Goal: Contribute content: Contribute content

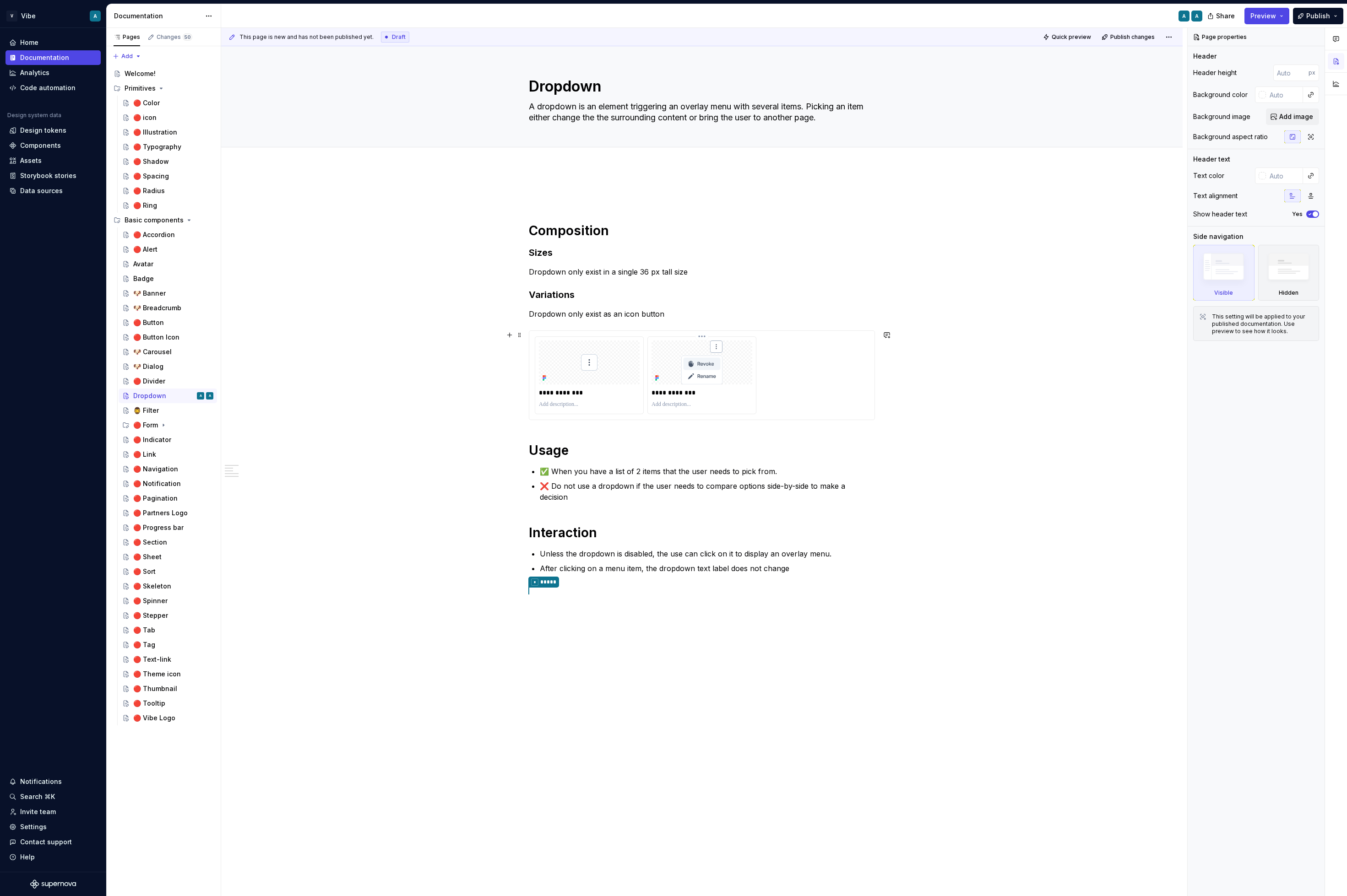
click at [752, 395] on p "**********" at bounding box center [702, 392] width 101 height 9
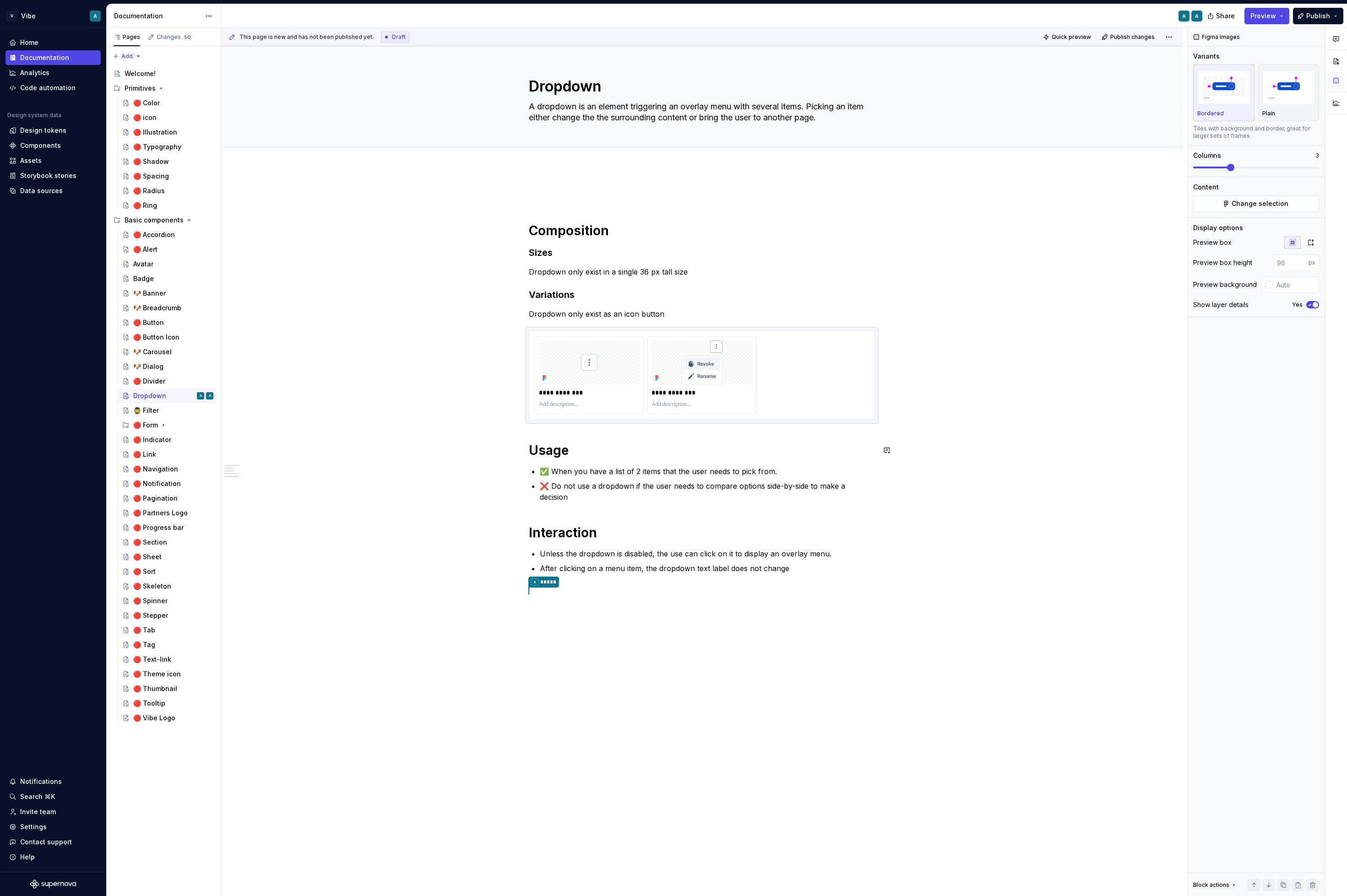
click at [554, 432] on div "**********" at bounding box center [702, 393] width 346 height 407
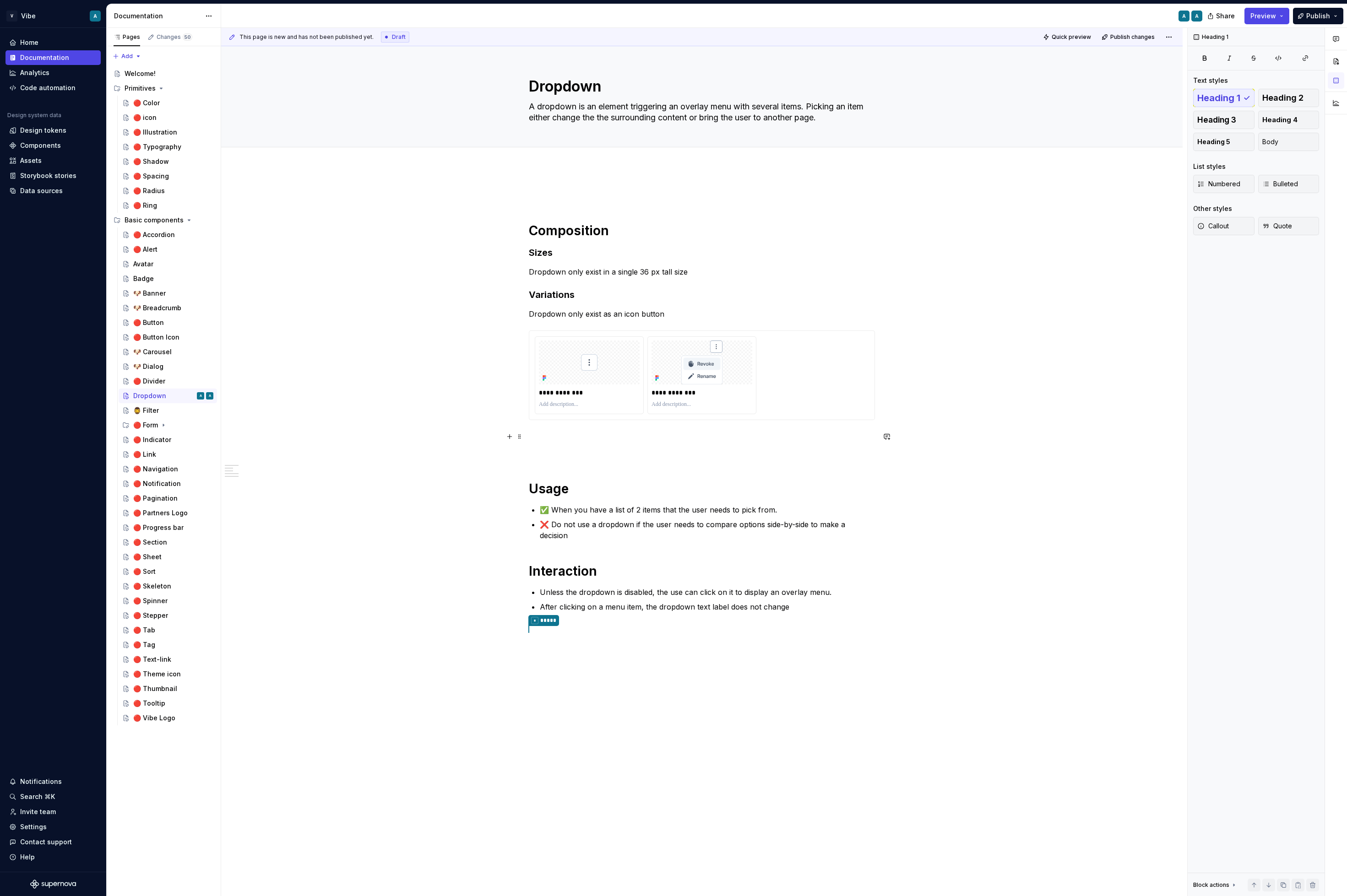
click at [554, 431] on p at bounding box center [702, 436] width 346 height 11
click at [542, 448] on p at bounding box center [702, 453] width 346 height 11
click at [537, 445] on div "**********" at bounding box center [702, 412] width 346 height 446
click at [536, 436] on p at bounding box center [702, 436] width 346 height 11
click at [511, 436] on button "button" at bounding box center [509, 437] width 13 height 13
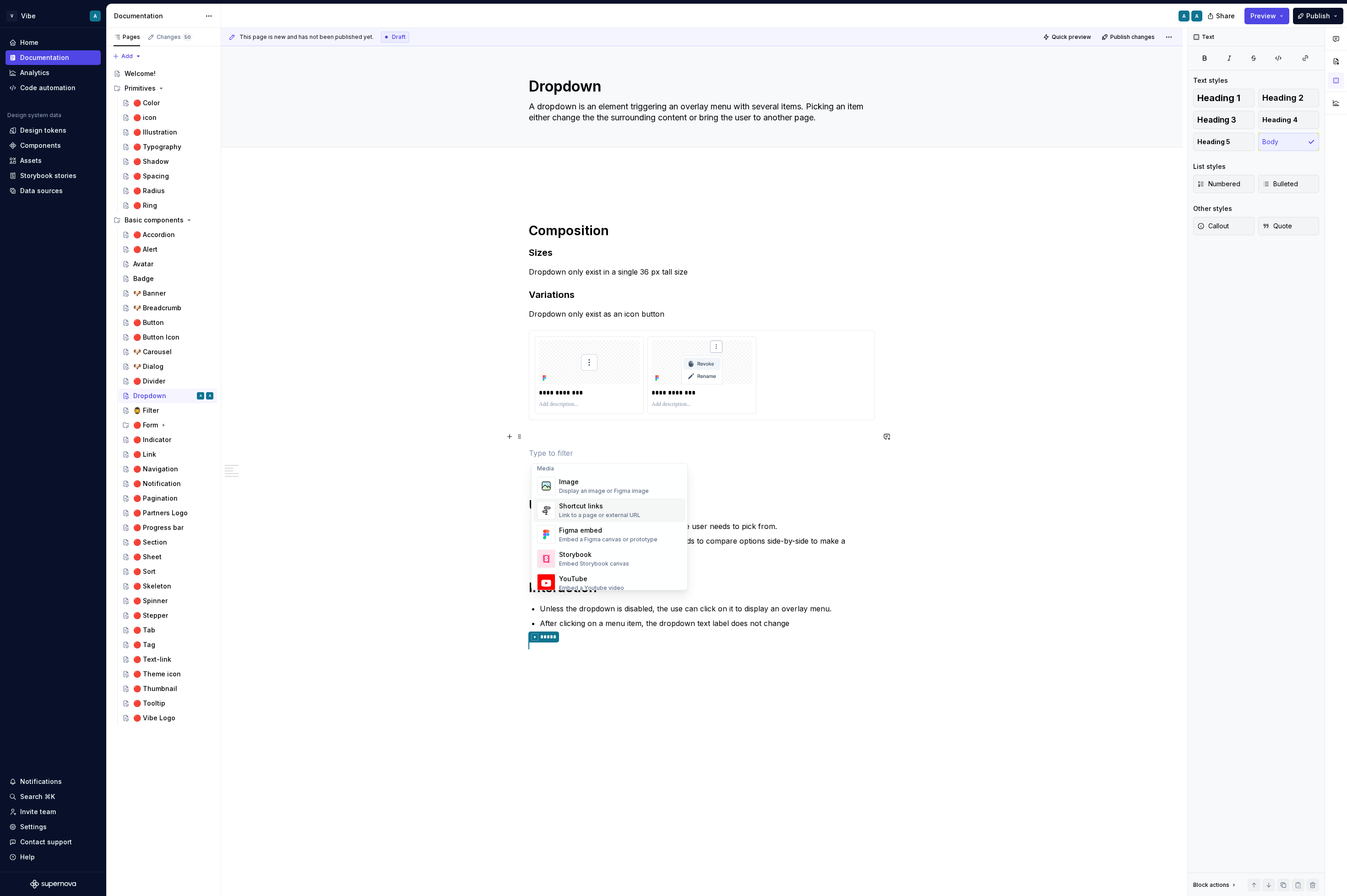
scroll to position [410, 0]
click at [596, 538] on div "Storybook" at bounding box center [594, 538] width 70 height 9
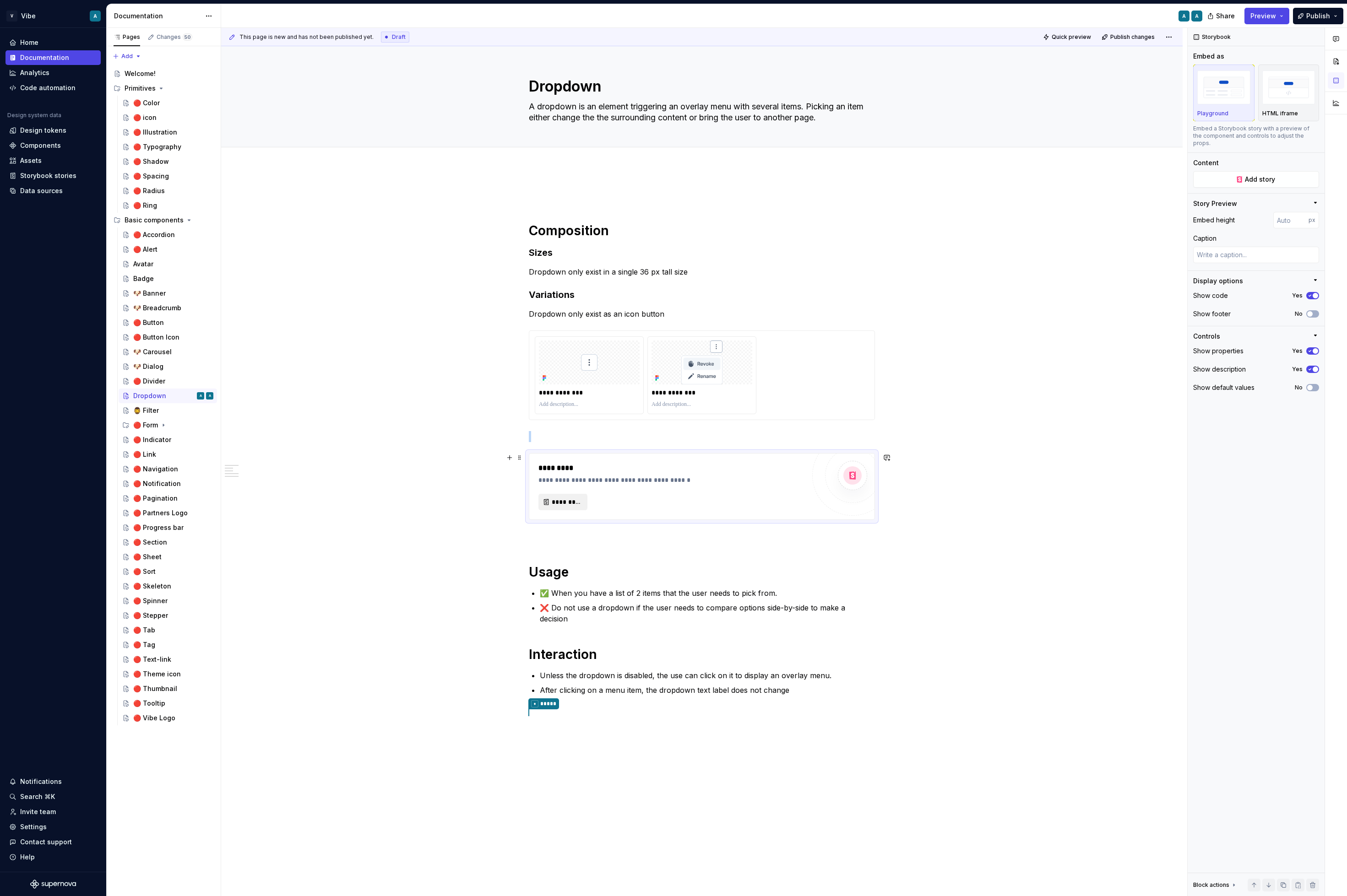
click at [573, 499] on span "*********" at bounding box center [566, 502] width 30 height 9
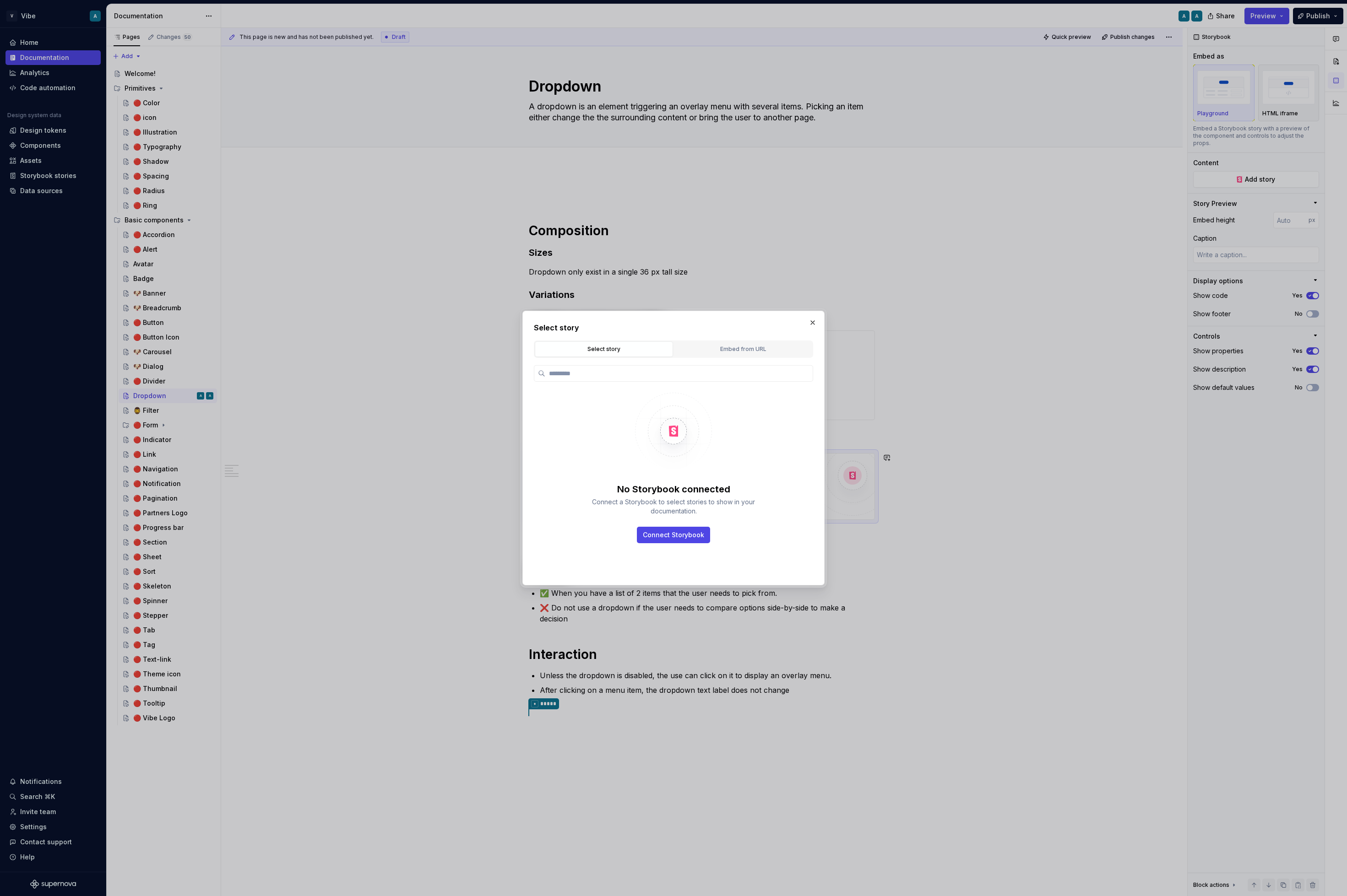
type textarea "*"
type input "**********"
click at [672, 538] on span "Connect Storybook" at bounding box center [674, 535] width 62 height 9
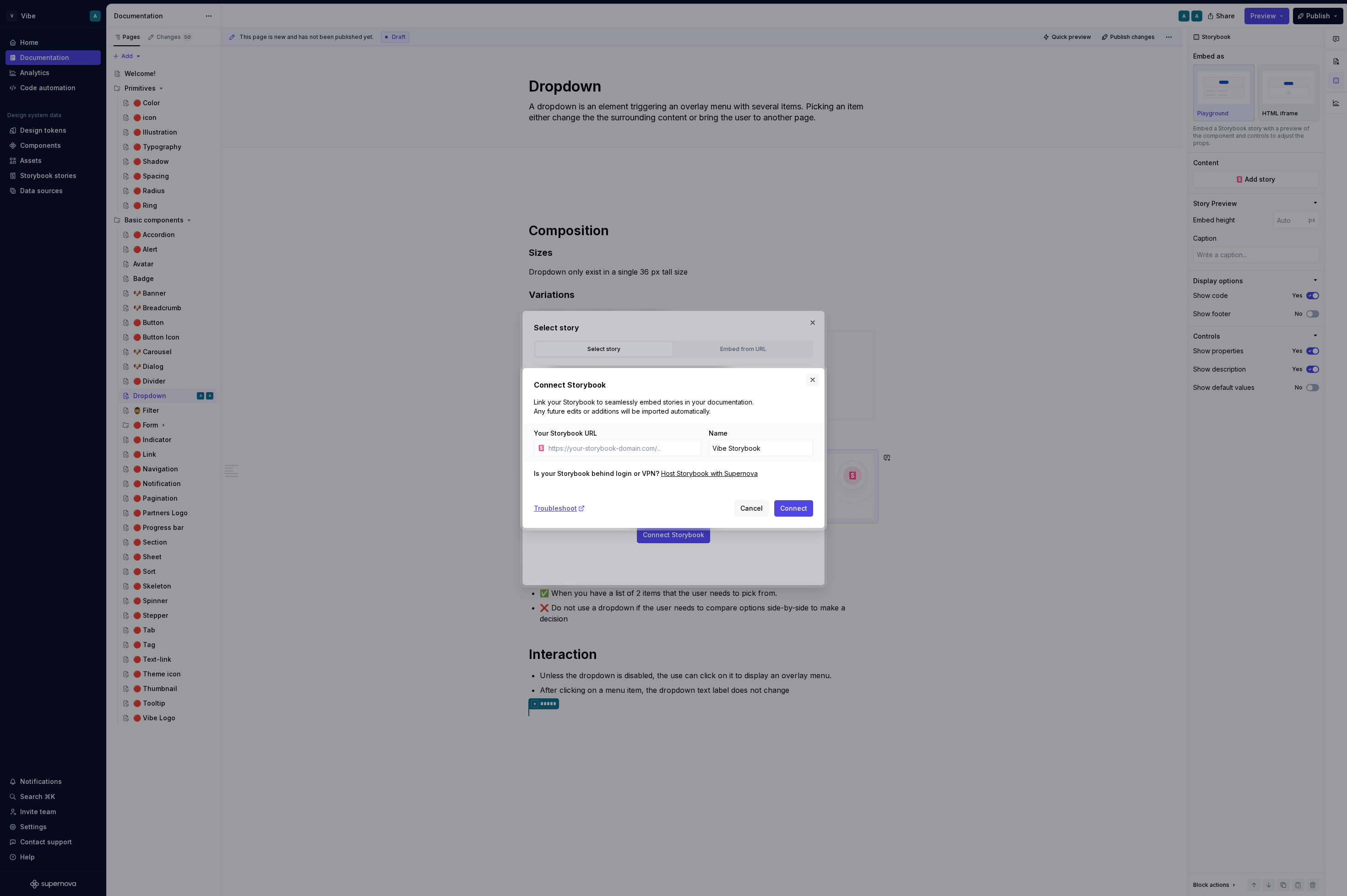
click at [816, 377] on button "button" at bounding box center [813, 380] width 13 height 13
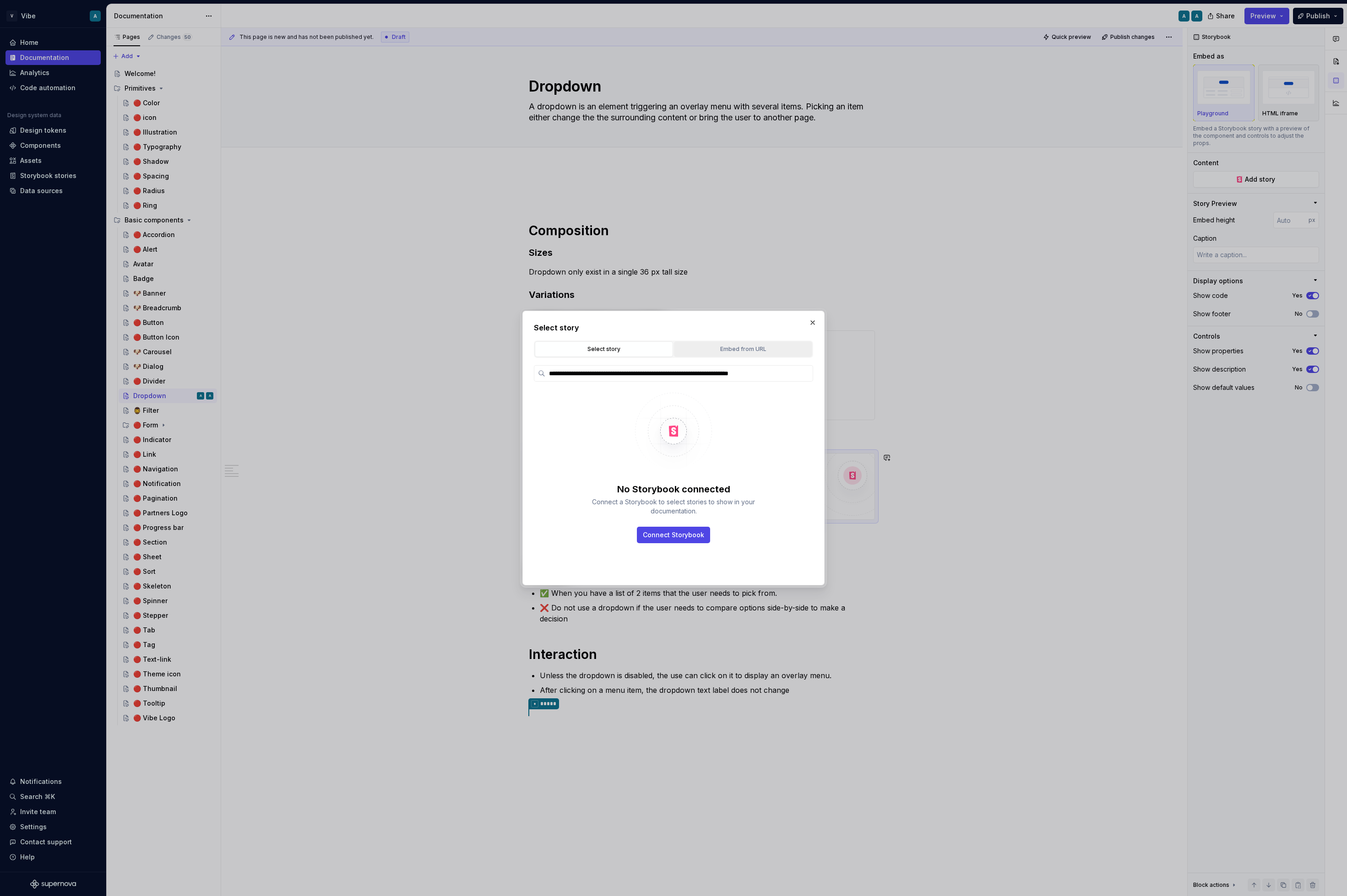
click at [731, 346] on div "Embed from URL" at bounding box center [743, 349] width 132 height 9
click at [615, 423] on input "text" at bounding box center [660, 421] width 231 height 17
paste input "https://storybook.internal.vibe.co/?path=/story/elements-dropdownmenu--default"
type input "https://storybook.internal.vibe.co/?path=/story/elements-dropdownmenu--default"
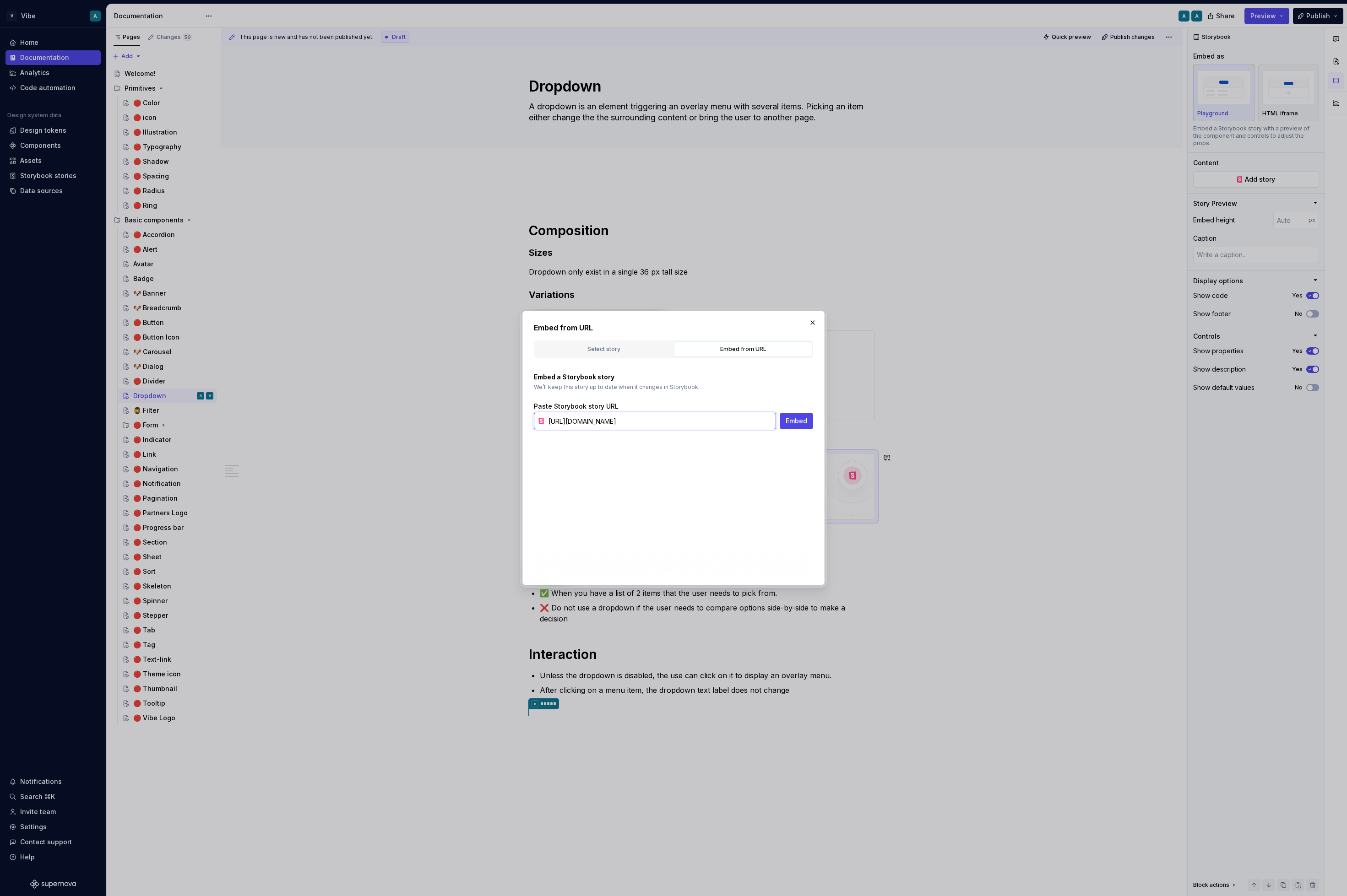
scroll to position [0, 24]
click at [800, 427] on button "Embed" at bounding box center [796, 421] width 33 height 17
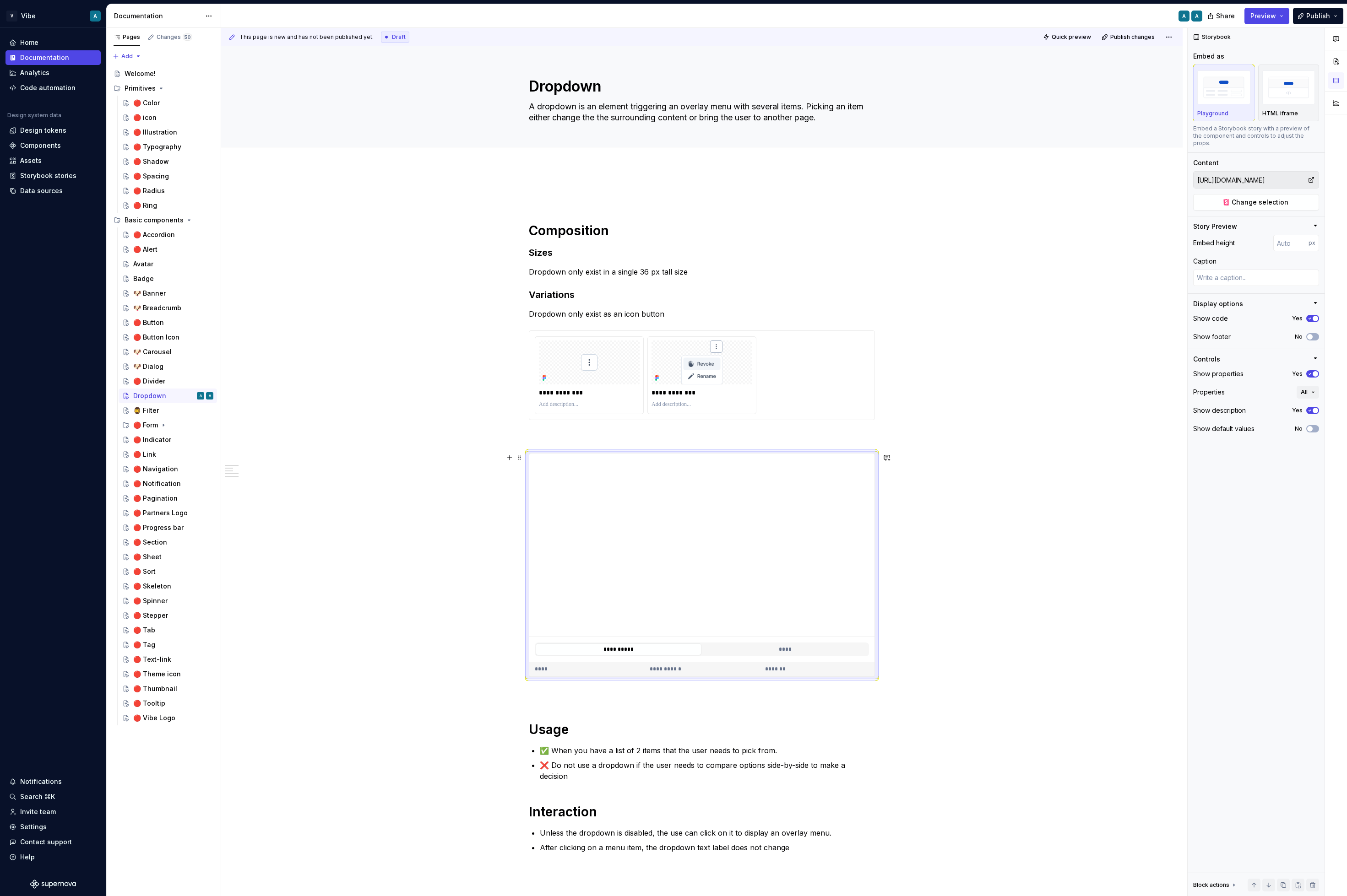
click at [992, 561] on div "**********" at bounding box center [702, 661] width 961 height 987
type textarea "*"
click at [545, 124] on textarea "A dropdown is an element triggering an overlay menu with several items. Picking…" at bounding box center [699, 112] width 346 height 26
paste textarea "Dropdown displays a list of actions, options or links. It is triggered when a u…"
type textarea "Dropdown displays a list of actions, options or links. It is triggered when a u…"
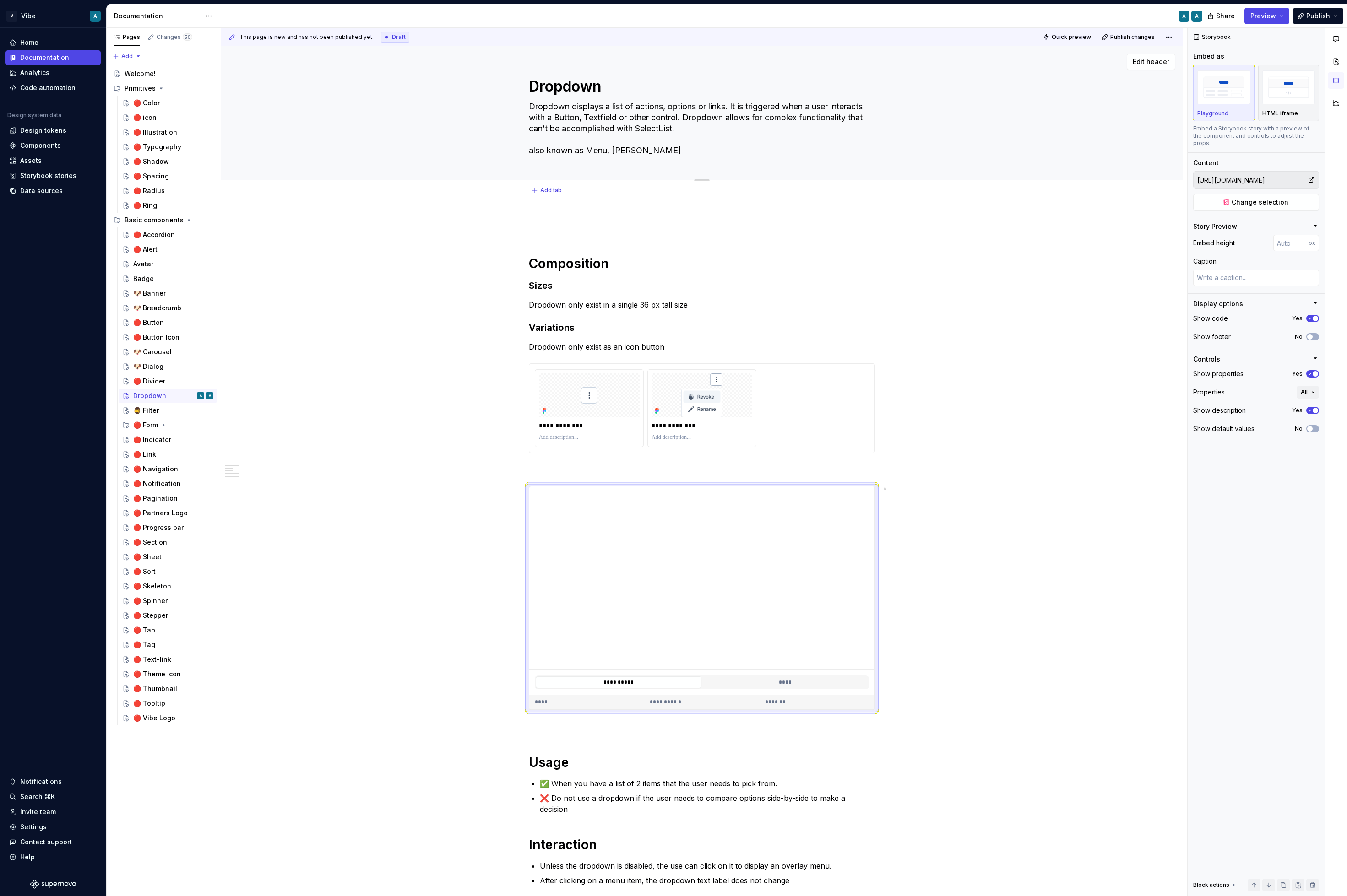
type textarea "*"
drag, startPoint x: 579, startPoint y: 118, endPoint x: 684, endPoint y: 120, distance: 105.0
click at [684, 120] on textarea "Dropdown displays a list of actions, options or links. It is triggered when a u…" at bounding box center [699, 129] width 346 height 59
type textarea "Dropdown displays a list of actions, options or links. It is triggered when a u…"
type textarea "*"
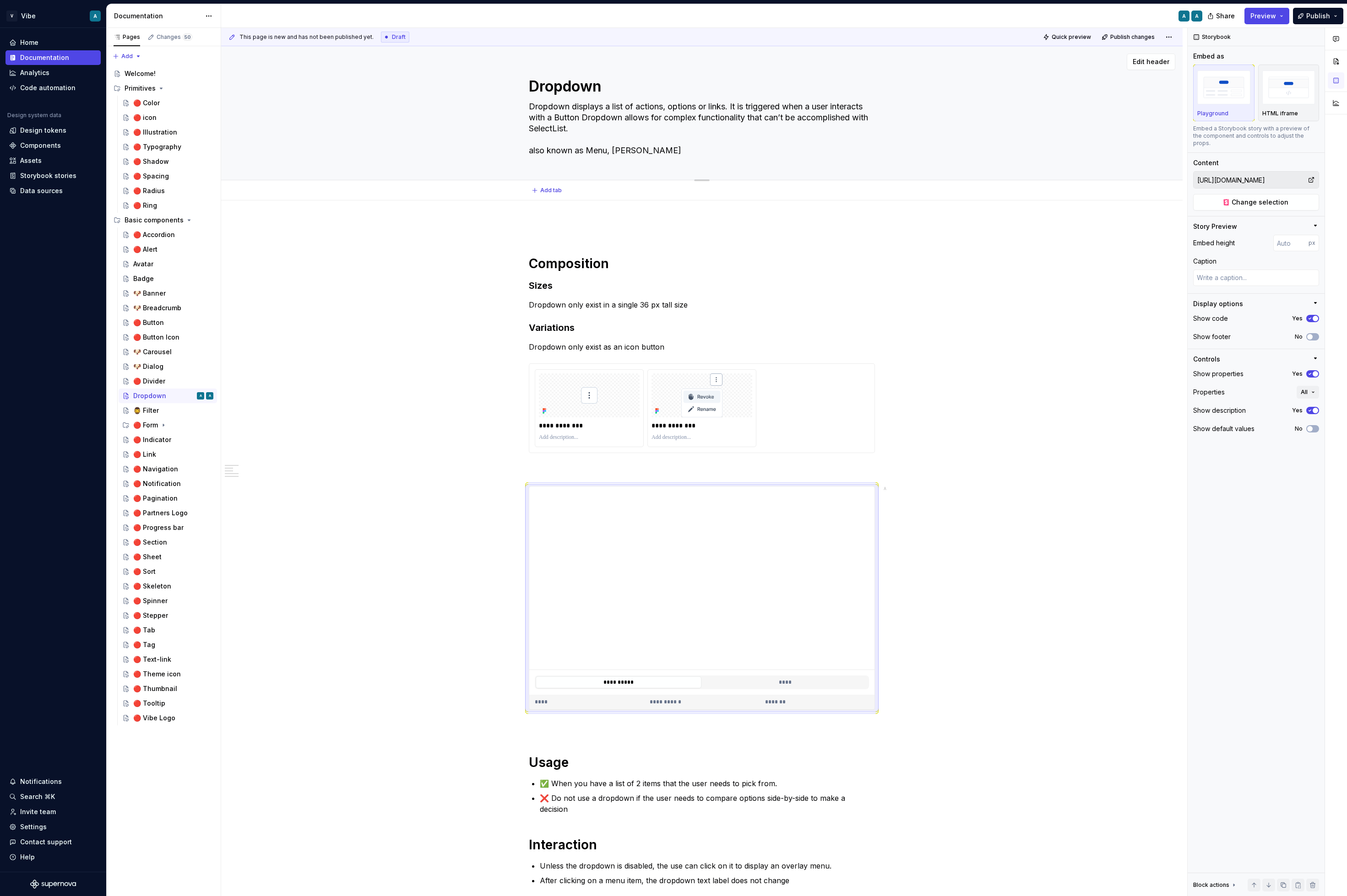
type textarea "Dropdown displays a list of actions, options or links. It is triggered when a u…"
type textarea "*"
type textarea "Dropdown displays a list of actions, options or links. It is triggered when a u…"
click at [522, 369] on span at bounding box center [519, 368] width 7 height 13
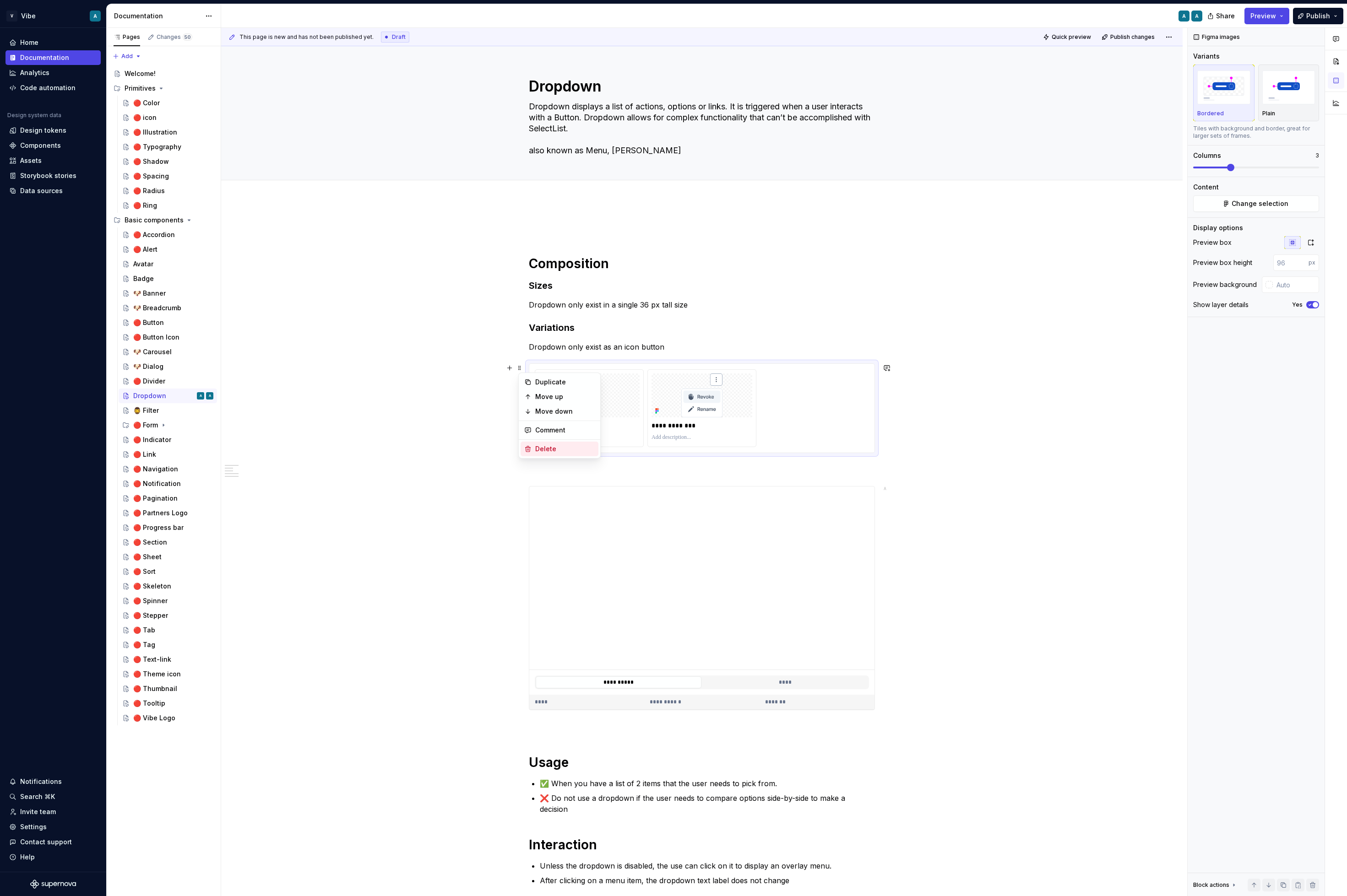
click at [550, 447] on div "Delete" at bounding box center [565, 449] width 59 height 9
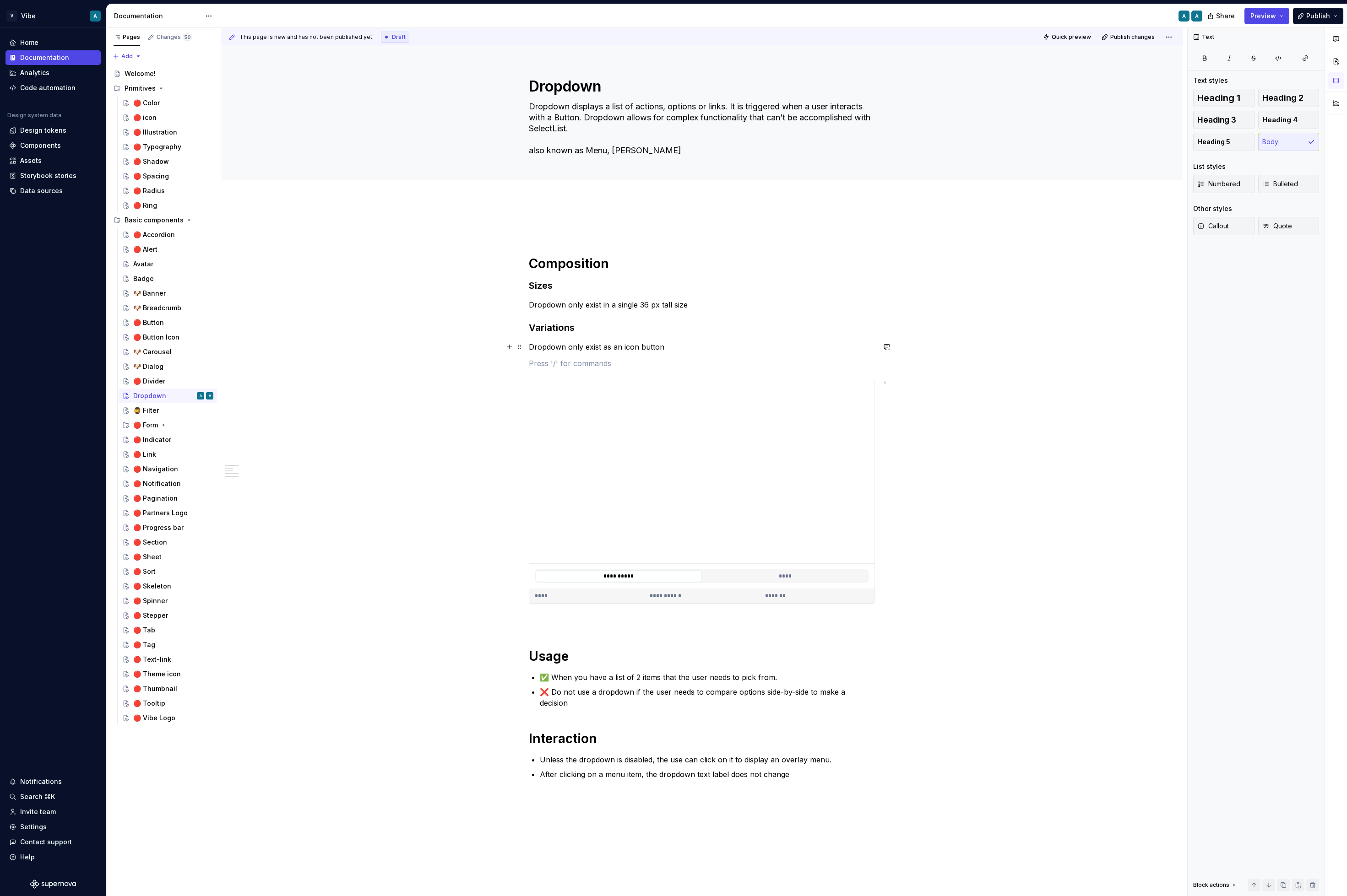
click at [577, 344] on p "Dropdown only exist as an icon button" at bounding box center [702, 346] width 346 height 11
click at [570, 368] on p at bounding box center [702, 363] width 346 height 11
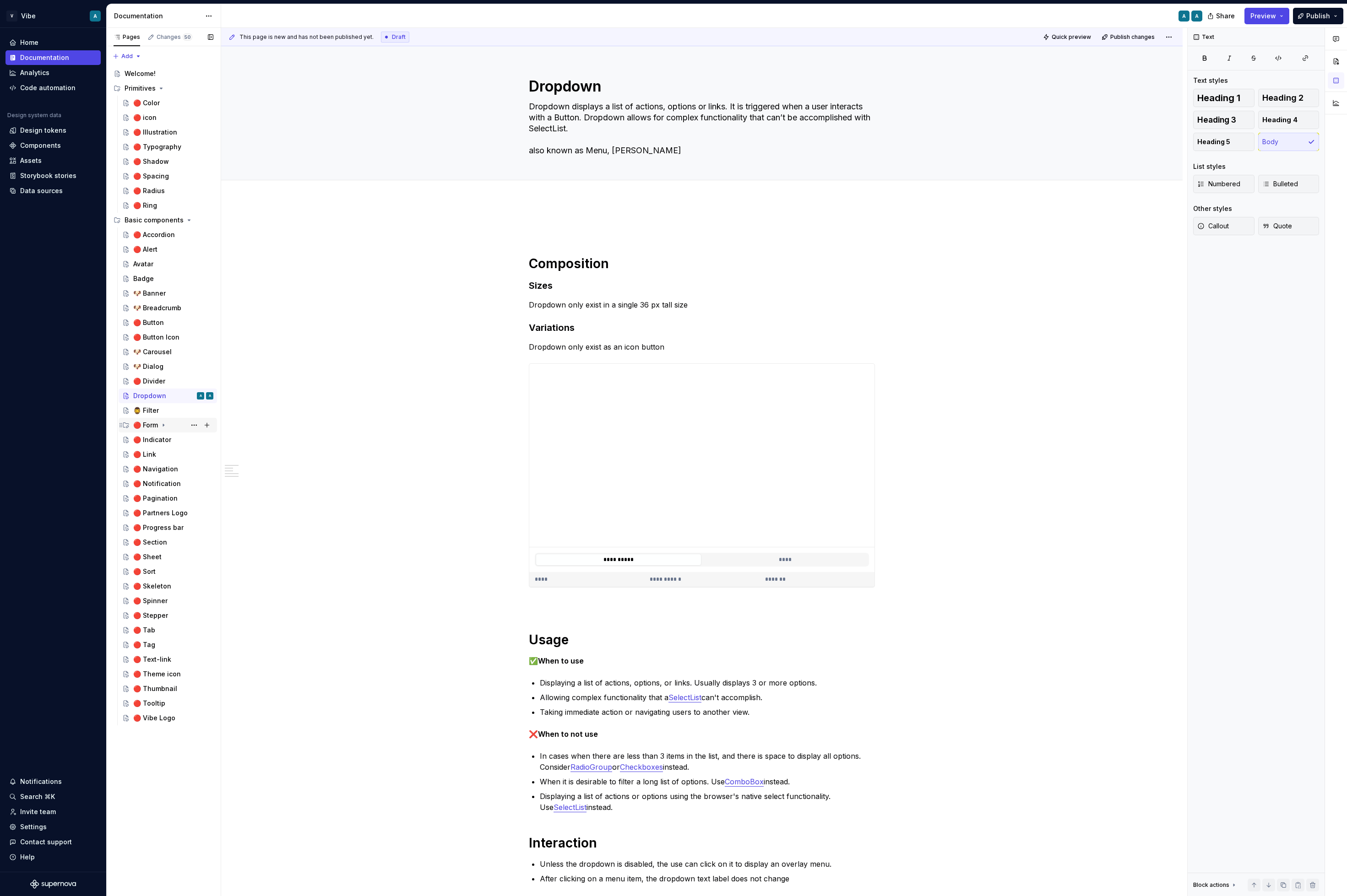
click at [165, 424] on icon "Page tree" at bounding box center [163, 425] width 7 height 7
click at [194, 542] on button "Page tree" at bounding box center [194, 542] width 13 height 13
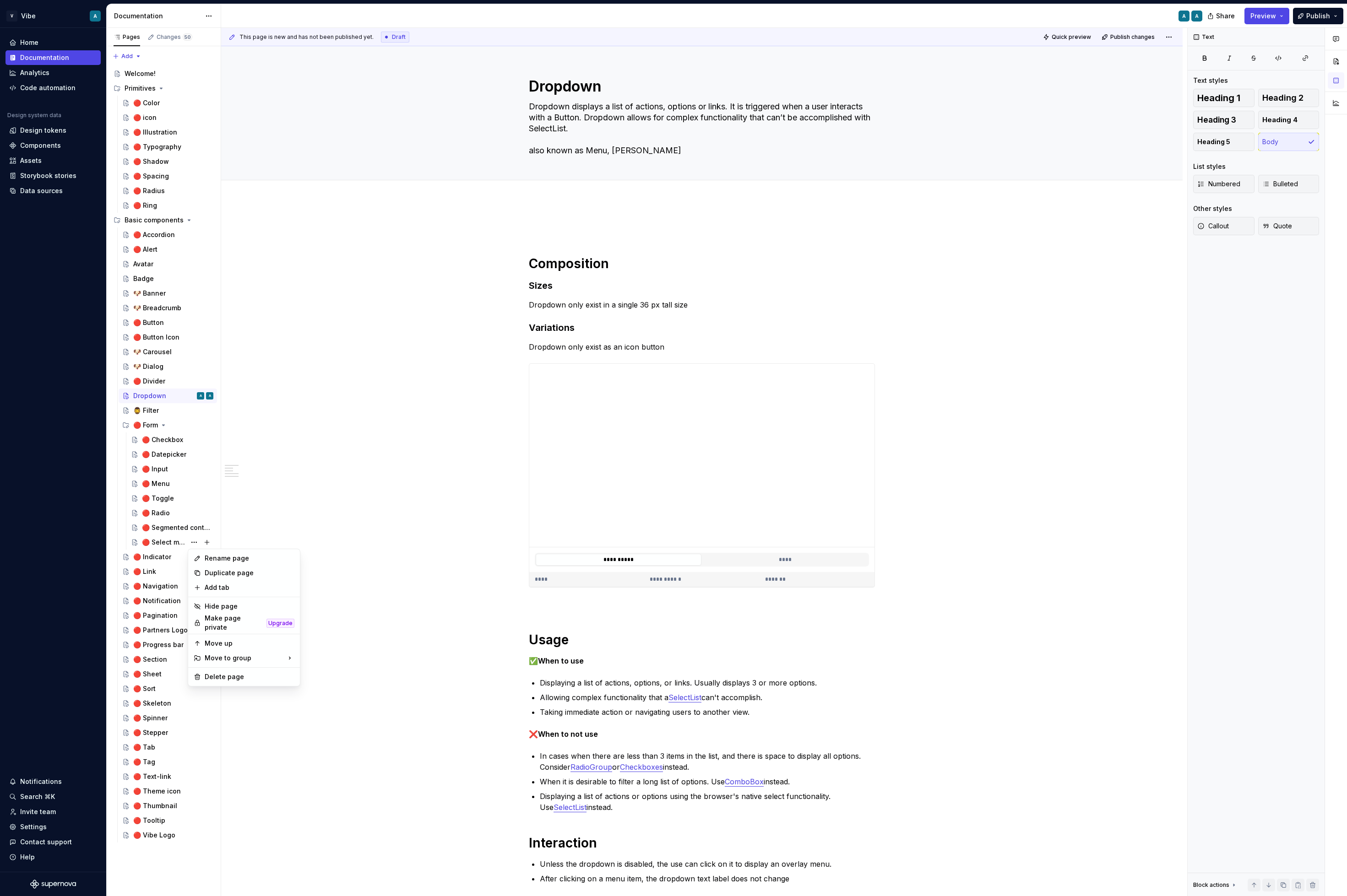
type textarea "*"
click at [243, 560] on div "Rename page" at bounding box center [250, 558] width 90 height 9
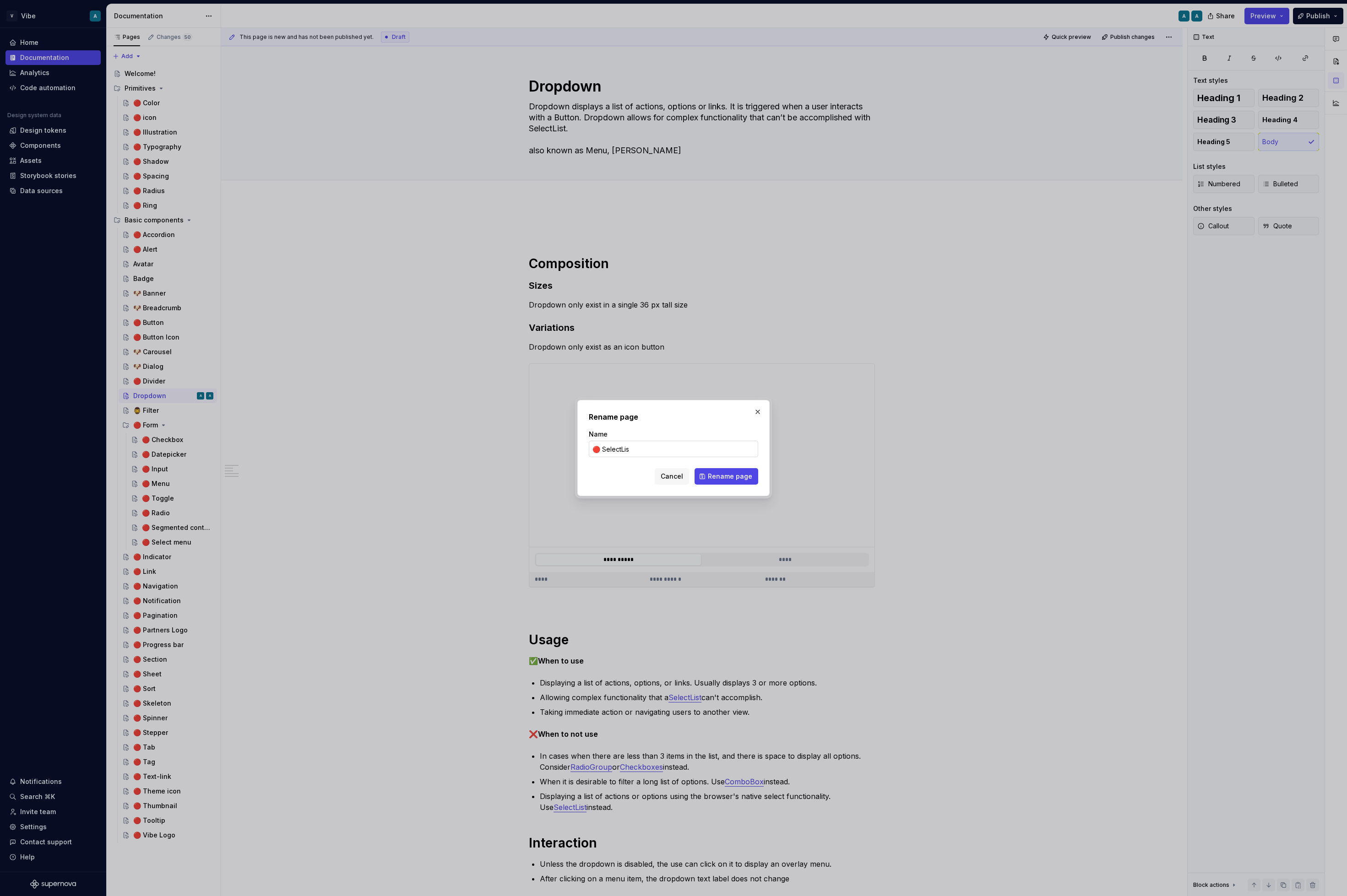
type input "🔴 SelectList"
click button "Rename page" at bounding box center [726, 476] width 64 height 17
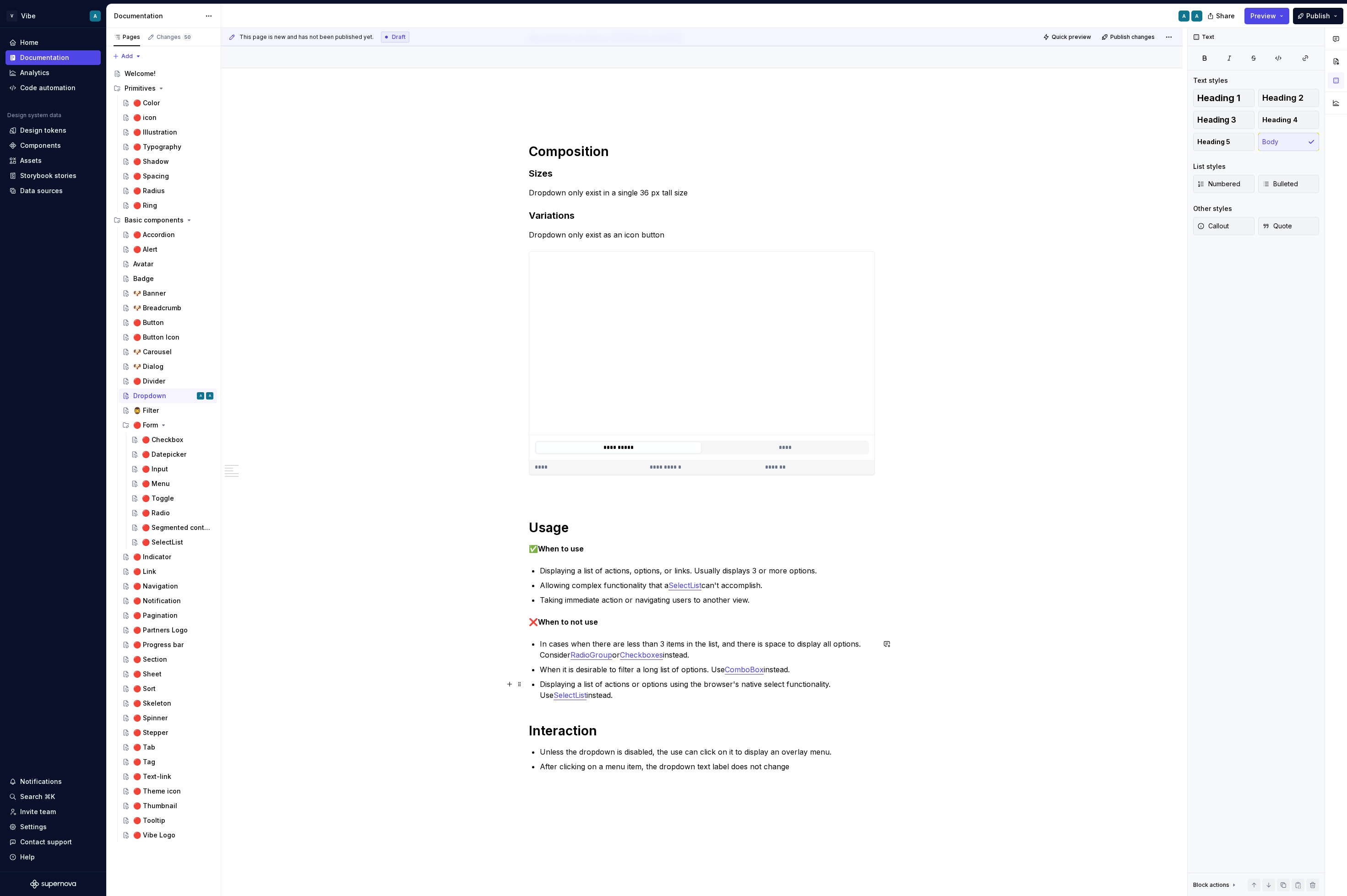
scroll to position [113, 0]
click at [602, 654] on link "RadioGroup" at bounding box center [591, 654] width 41 height 9
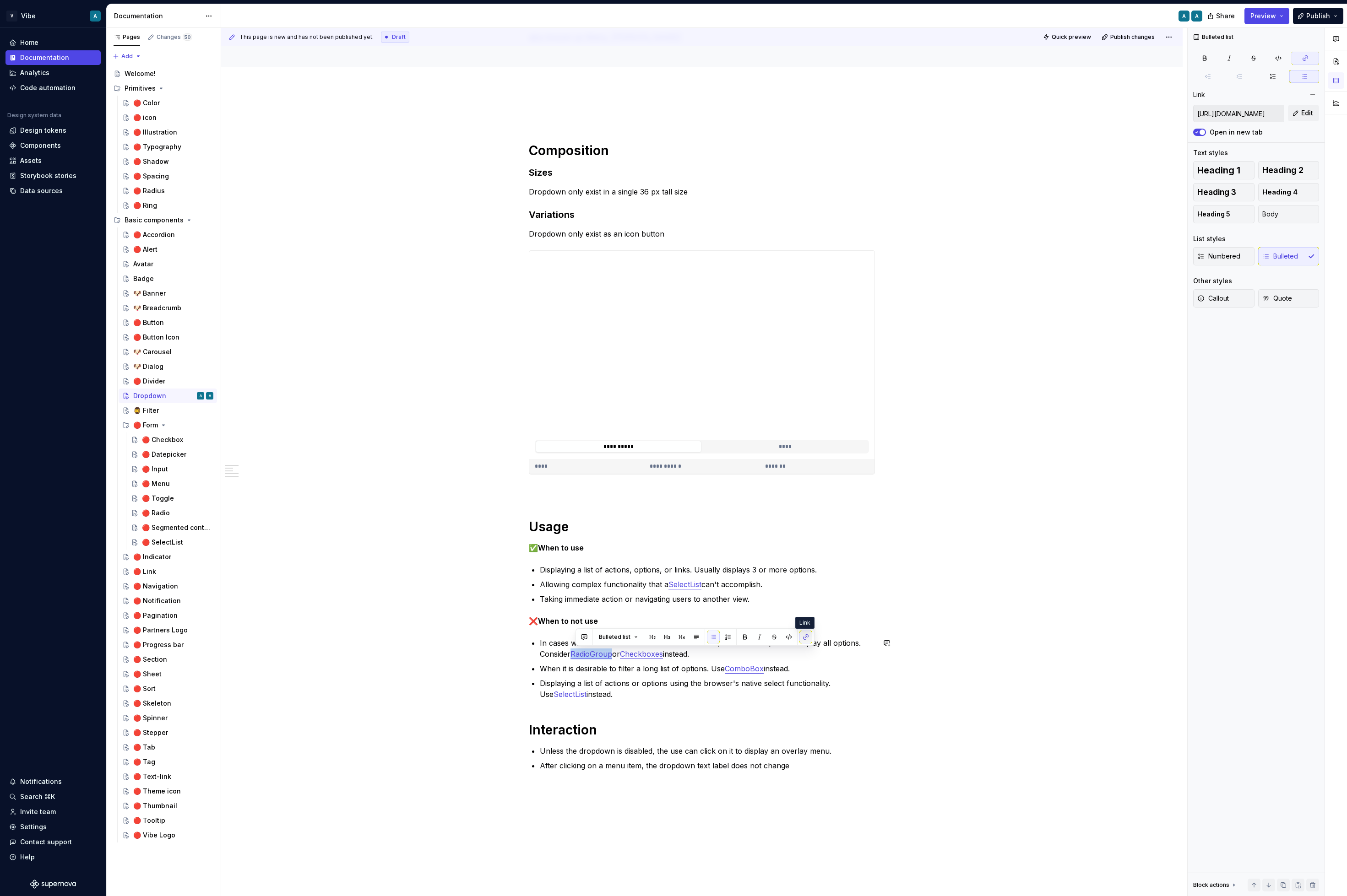
click at [804, 640] on button "button" at bounding box center [806, 637] width 13 height 13
click at [806, 640] on button "button" at bounding box center [806, 637] width 13 height 13
click at [805, 636] on button "button" at bounding box center [806, 637] width 13 height 13
click at [869, 636] on div "**********" at bounding box center [702, 451] width 346 height 684
click at [647, 652] on link "Checkboxes" at bounding box center [646, 654] width 43 height 9
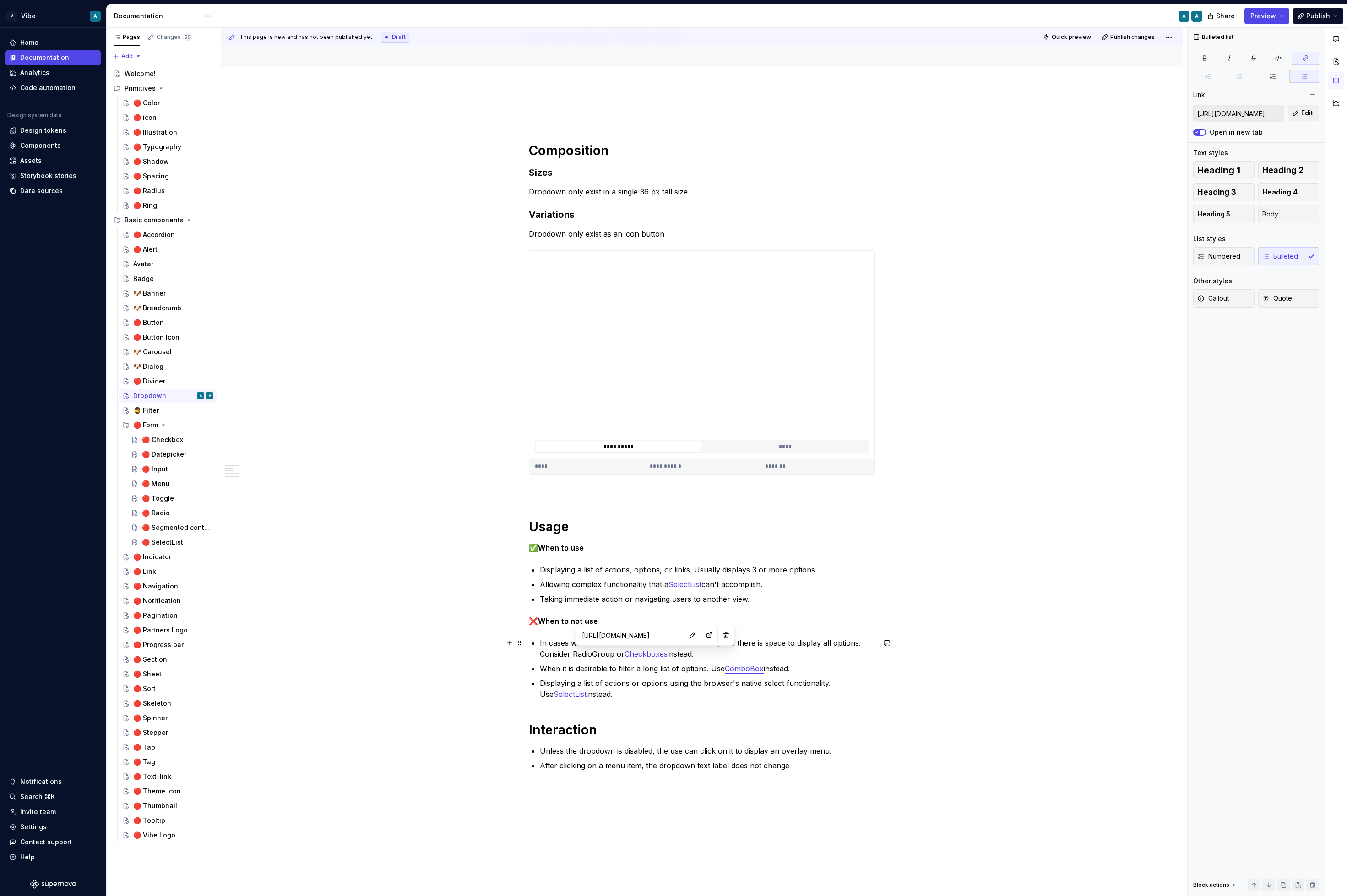
click at [647, 652] on link "Checkboxes" at bounding box center [646, 654] width 43 height 9
click at [858, 638] on button "button" at bounding box center [858, 637] width 13 height 13
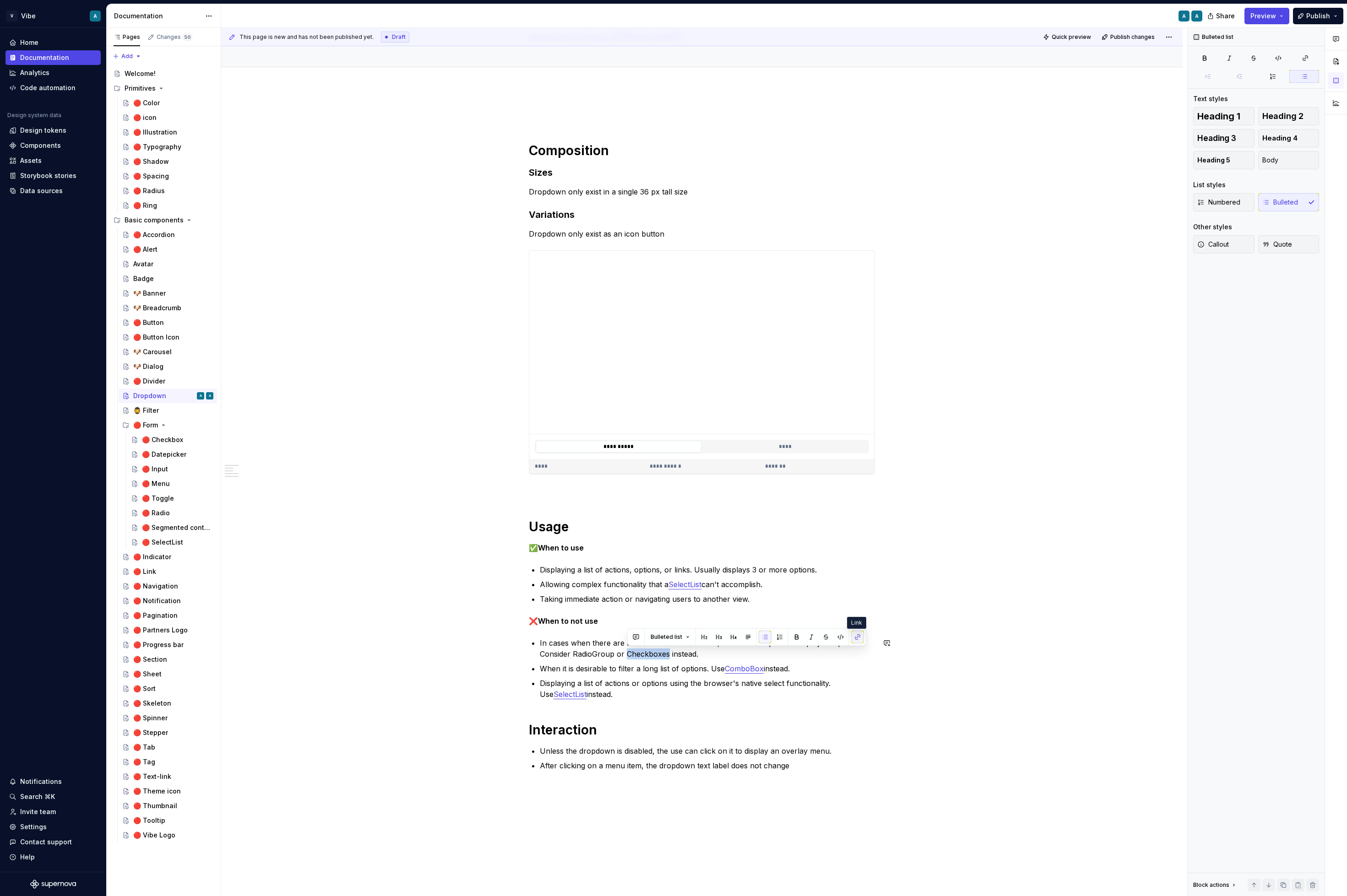
click at [855, 636] on button "button" at bounding box center [858, 637] width 13 height 13
click at [1303, 62] on icon "button" at bounding box center [1305, 58] width 7 height 7
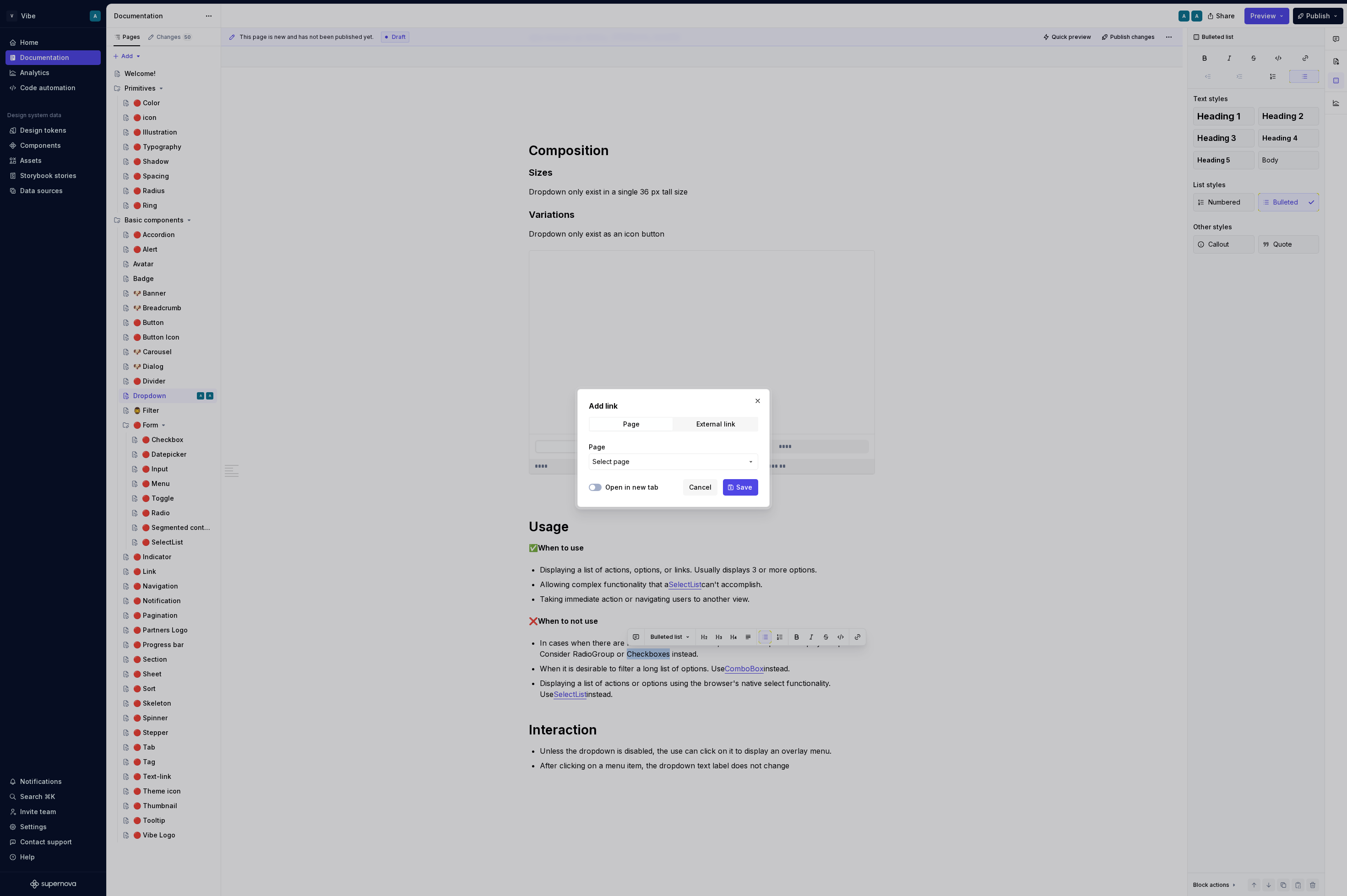
type textarea "*"
click at [645, 424] on span "Page" at bounding box center [631, 424] width 83 height 13
click at [636, 462] on span "Select page" at bounding box center [668, 462] width 151 height 9
type input "chec"
click at [652, 529] on div "🔴 Chec kbox" at bounding box center [642, 529] width 39 height 9
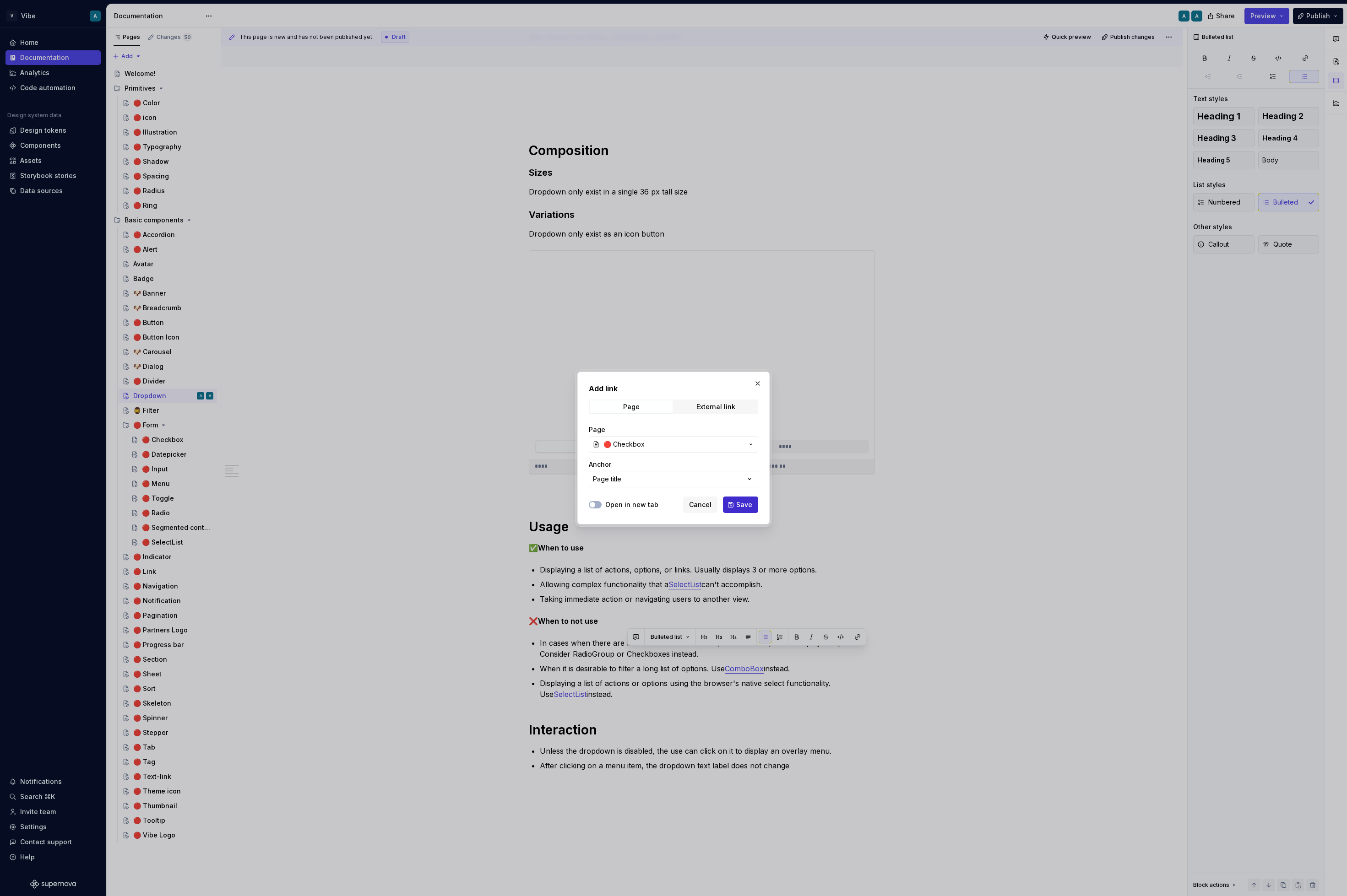
click at [739, 505] on span "Save" at bounding box center [744, 505] width 16 height 9
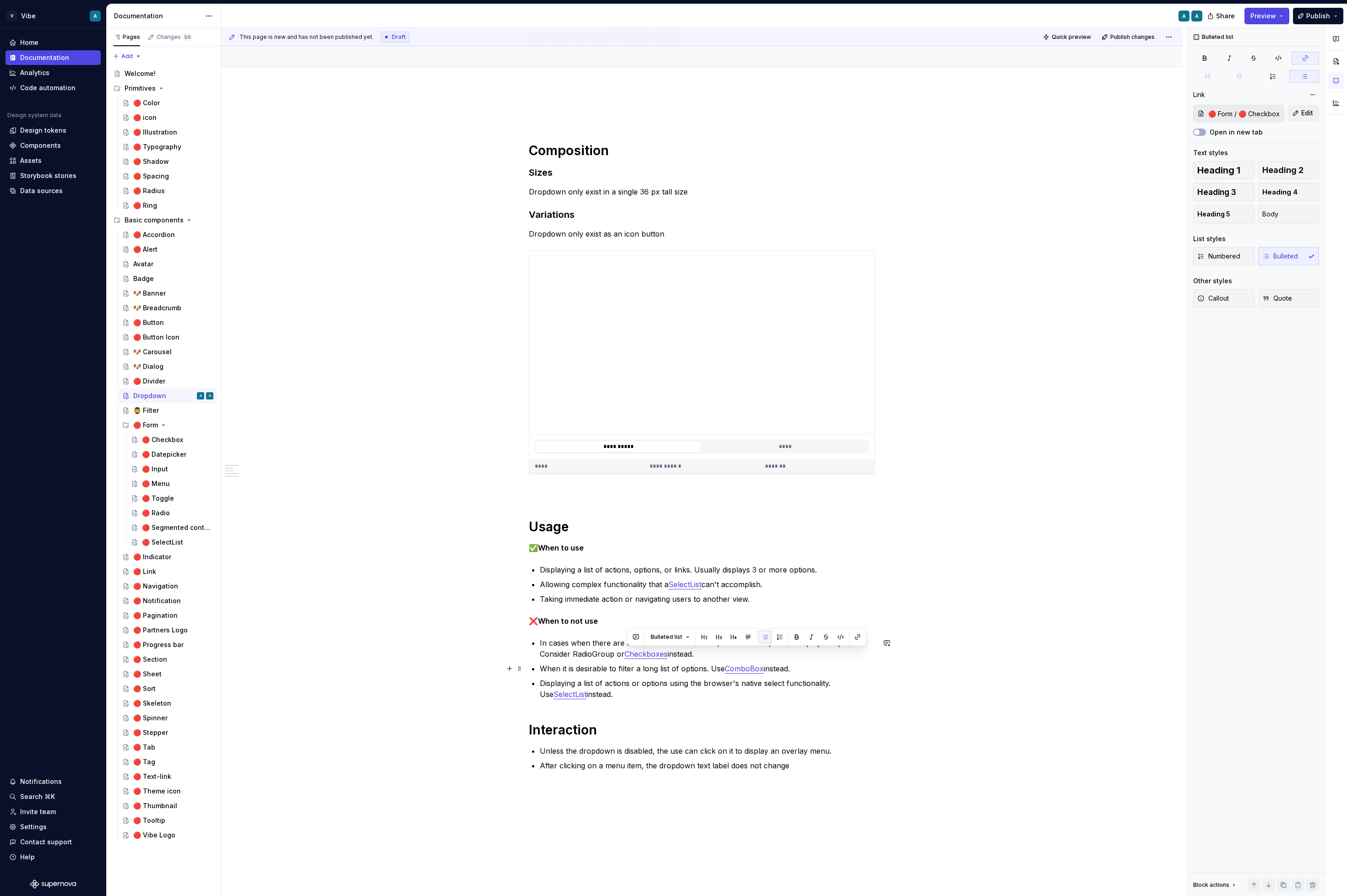
click at [747, 668] on link "ComboBox" at bounding box center [744, 669] width 39 height 9
click at [655, 680] on p "Displaying a list of actions or options using the browser's native select funct…" at bounding box center [707, 689] width 335 height 22
click at [659, 654] on link "Checkboxes" at bounding box center [646, 654] width 43 height 9
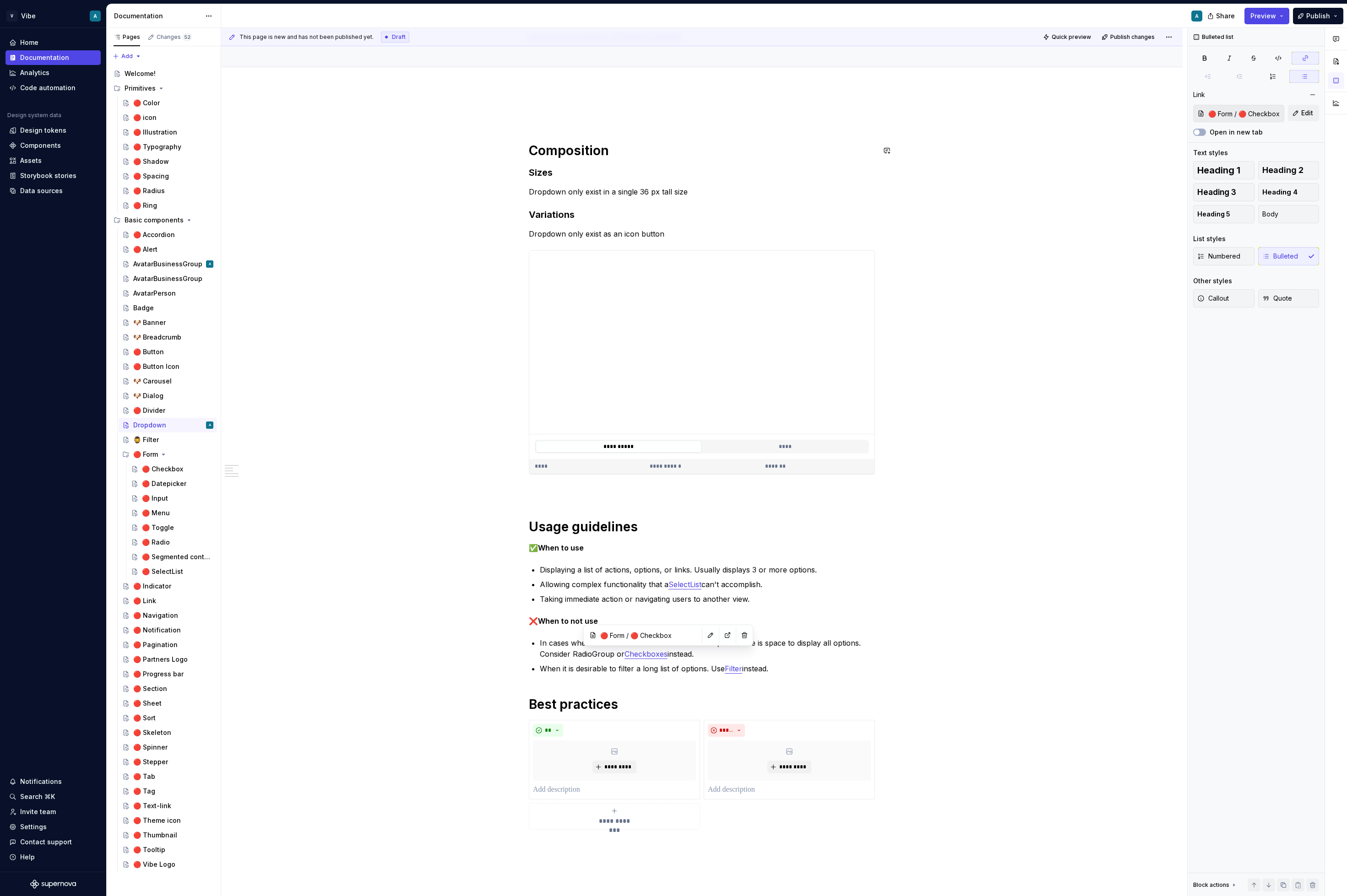
type textarea "*"
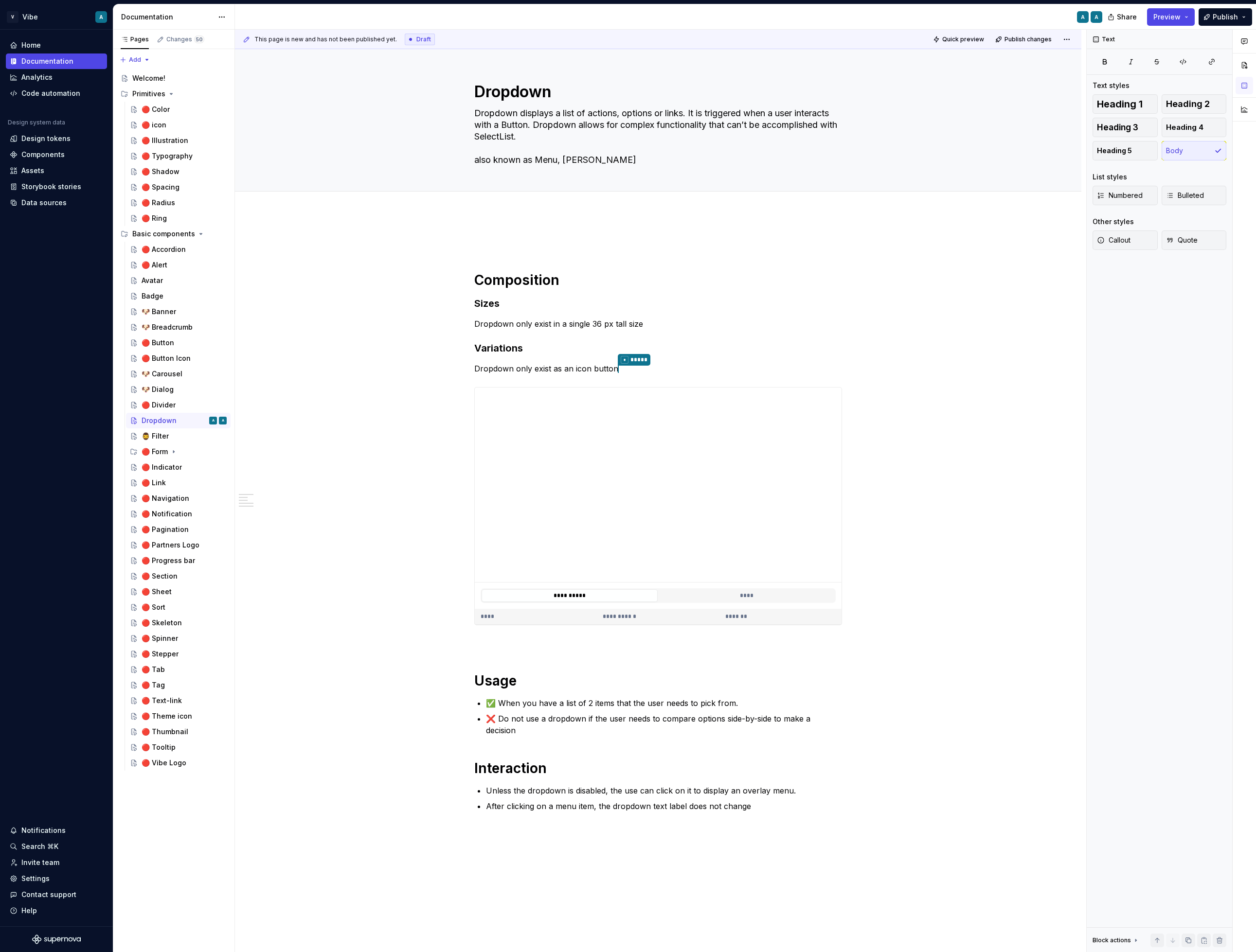
type textarea "*"
click at [588, 702] on p "✅ When you have a list of 2 items that the user needs to pick from." at bounding box center [662, 703] width 356 height 12
click at [575, 702] on p "✅ When you have a list of 3 items that the user needs to pick from." at bounding box center [662, 703] width 356 height 12
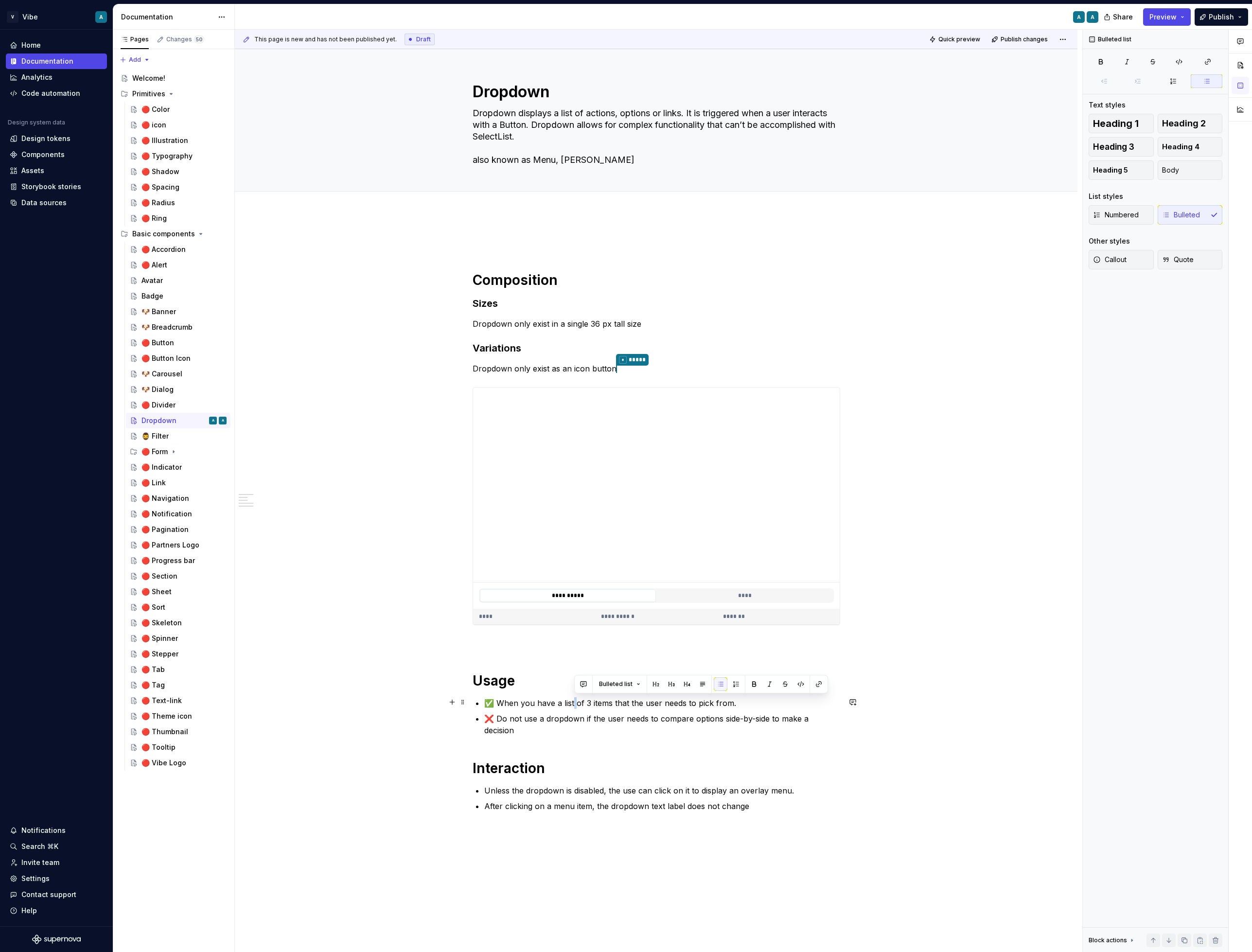
click at [575, 702] on p "✅ When you have a list of 3 items that the user needs to pick from." at bounding box center [662, 703] width 356 height 12
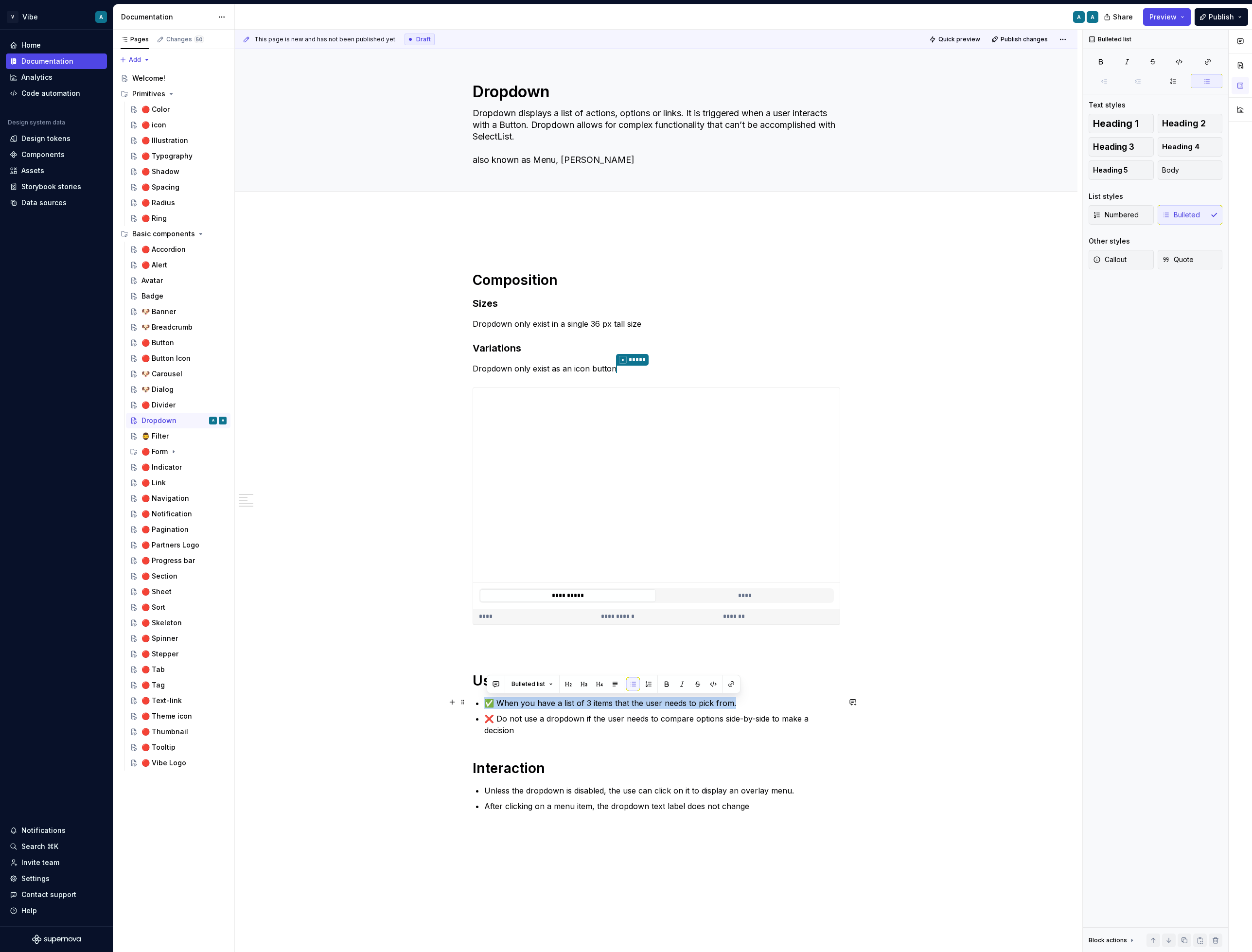
click at [599, 704] on p "✅ When you have a list of 3 items that the user needs to pick from." at bounding box center [662, 703] width 356 height 12
drag, startPoint x: 756, startPoint y: 700, endPoint x: 502, endPoint y: 704, distance: 254.0
click at [502, 704] on p "✅ When you have a list of 3 items that the user needs to pick from." at bounding box center [662, 703] width 356 height 12
click at [795, 700] on p "✅ Displaying a list of actions, options, or links. Usually displays 3 or more o…" at bounding box center [662, 703] width 356 height 12
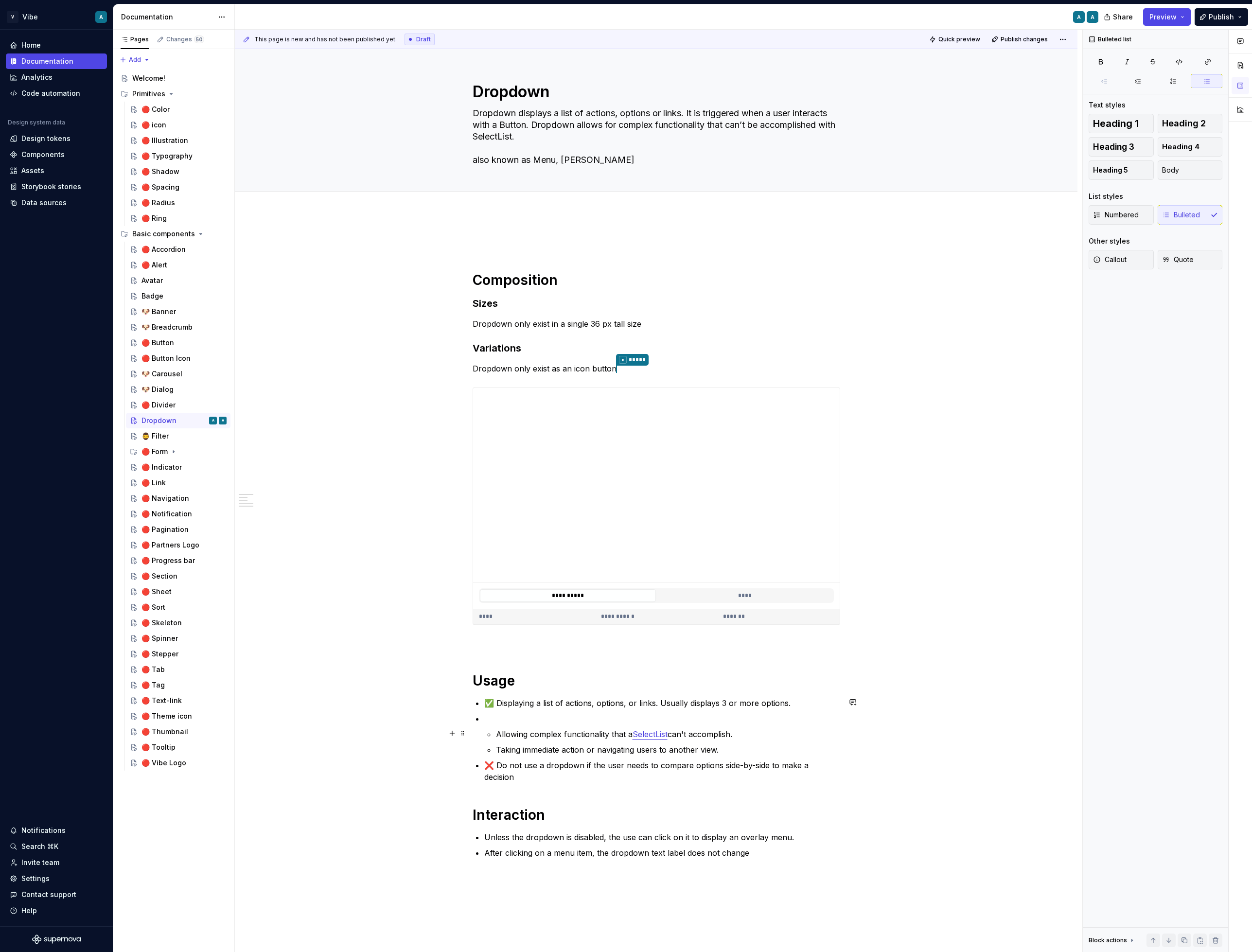
click at [500, 731] on p "Allowing complex functionality that a SelectList can't accomplish." at bounding box center [668, 734] width 344 height 12
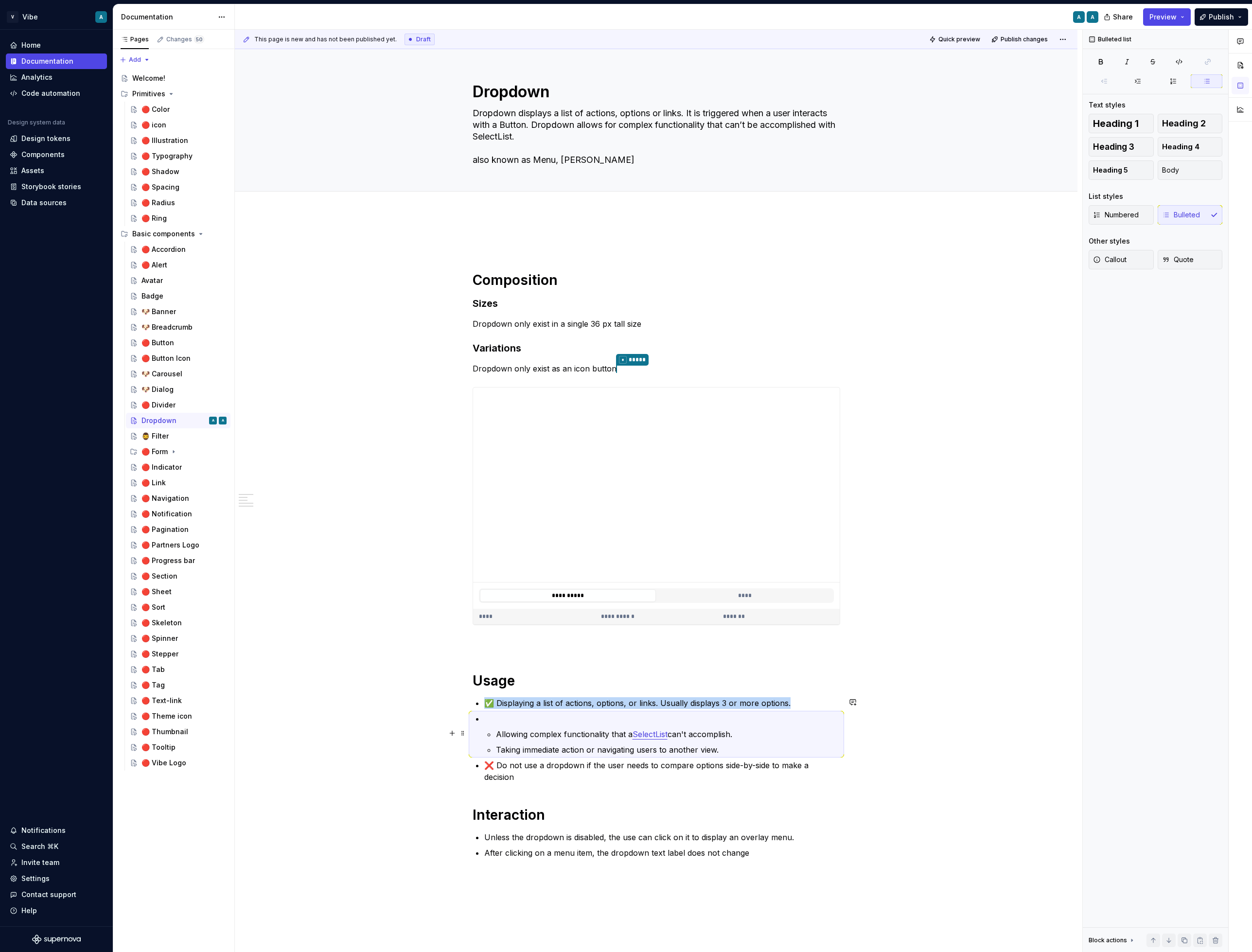
click at [500, 738] on p "Allowing complex functionality that a SelectList can't accomplish." at bounding box center [668, 734] width 344 height 12
click at [499, 734] on p "Allowing complex functionality that a SelectList can't accomplish." at bounding box center [668, 734] width 344 height 12
click at [507, 731] on p "Allowing complex functionality that a SelectList can't accomplish." at bounding box center [668, 734] width 344 height 12
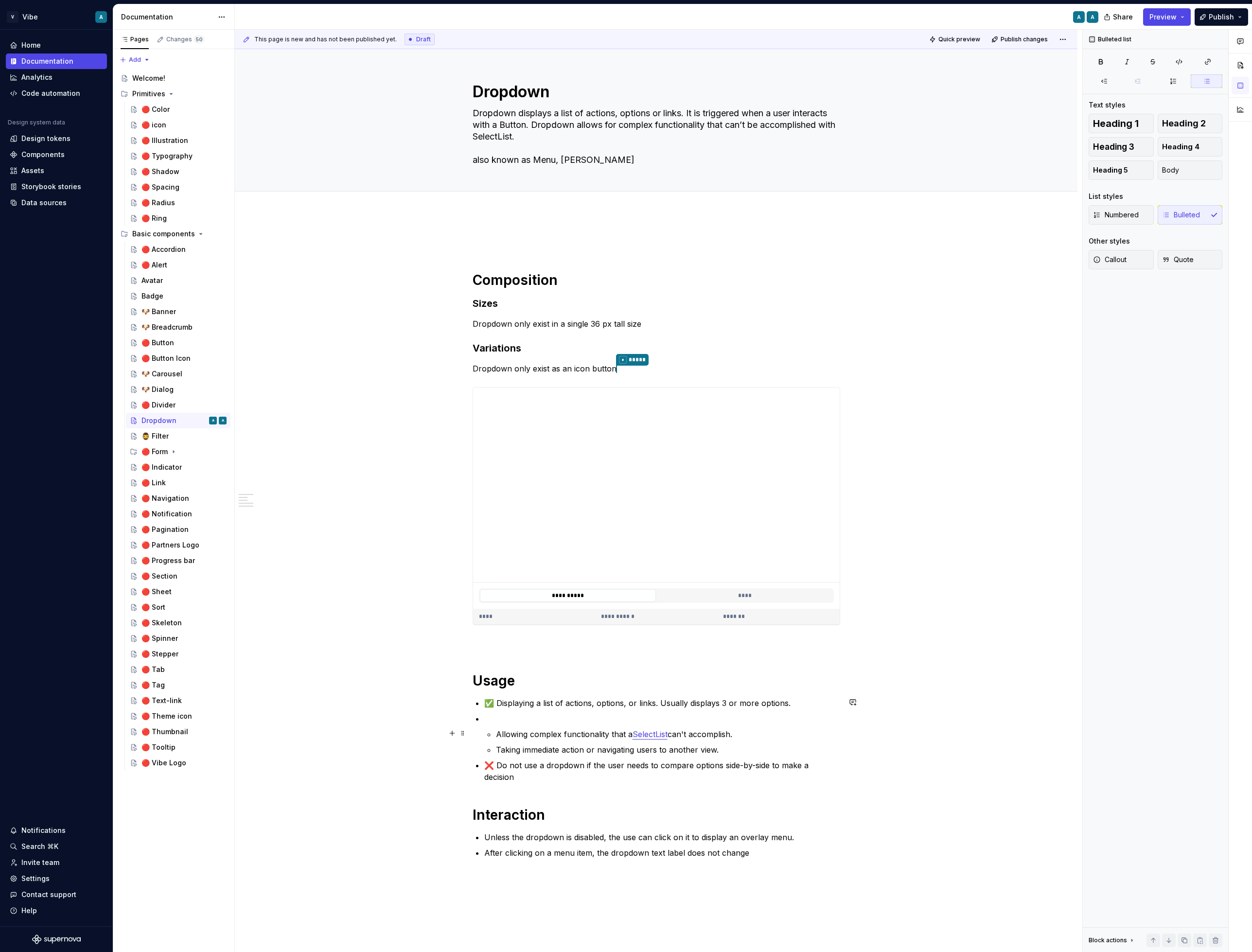
click at [531, 731] on p "Allowing complex functionality that a SelectList can't accomplish." at bounding box center [668, 734] width 344 height 12
click at [514, 714] on p at bounding box center [662, 718] width 356 height 12
click at [535, 745] on p "Taking immediate action or navigating users to another view." at bounding box center [668, 750] width 344 height 12
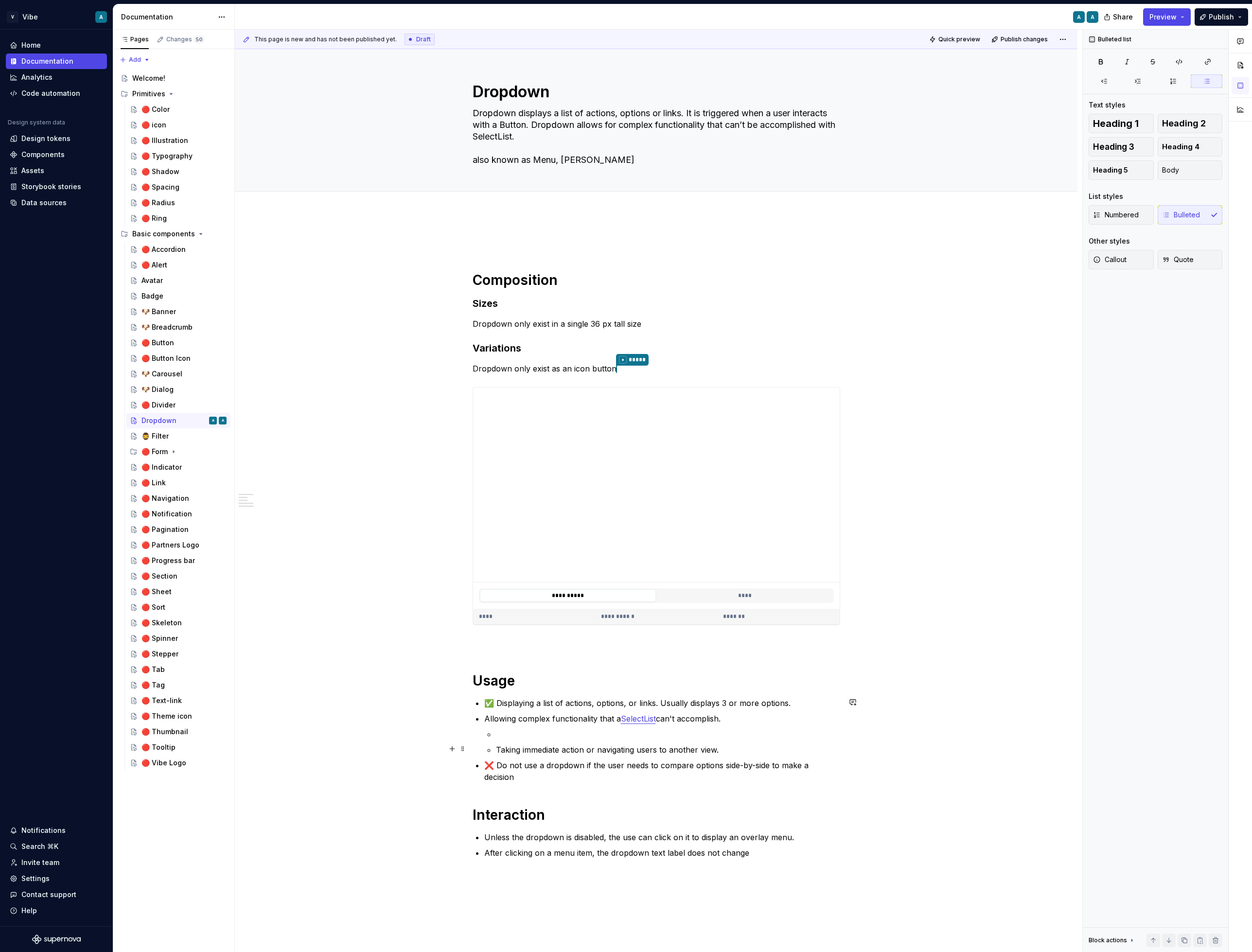
click at [535, 745] on p "Taking immediate action or navigating users to another view." at bounding box center [668, 750] width 344 height 12
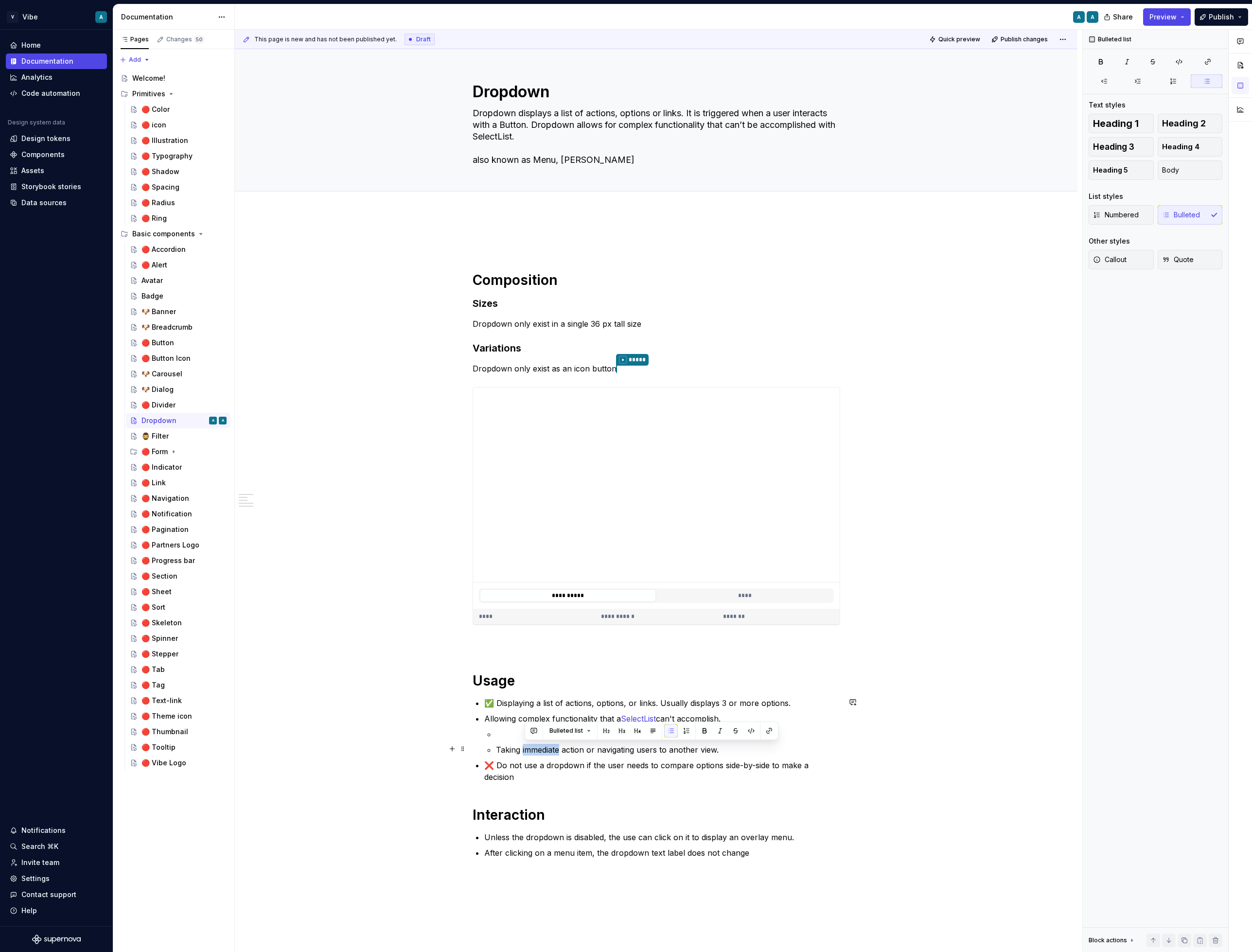
click at [535, 745] on p "Taking immediate action or navigating users to another view." at bounding box center [668, 750] width 344 height 12
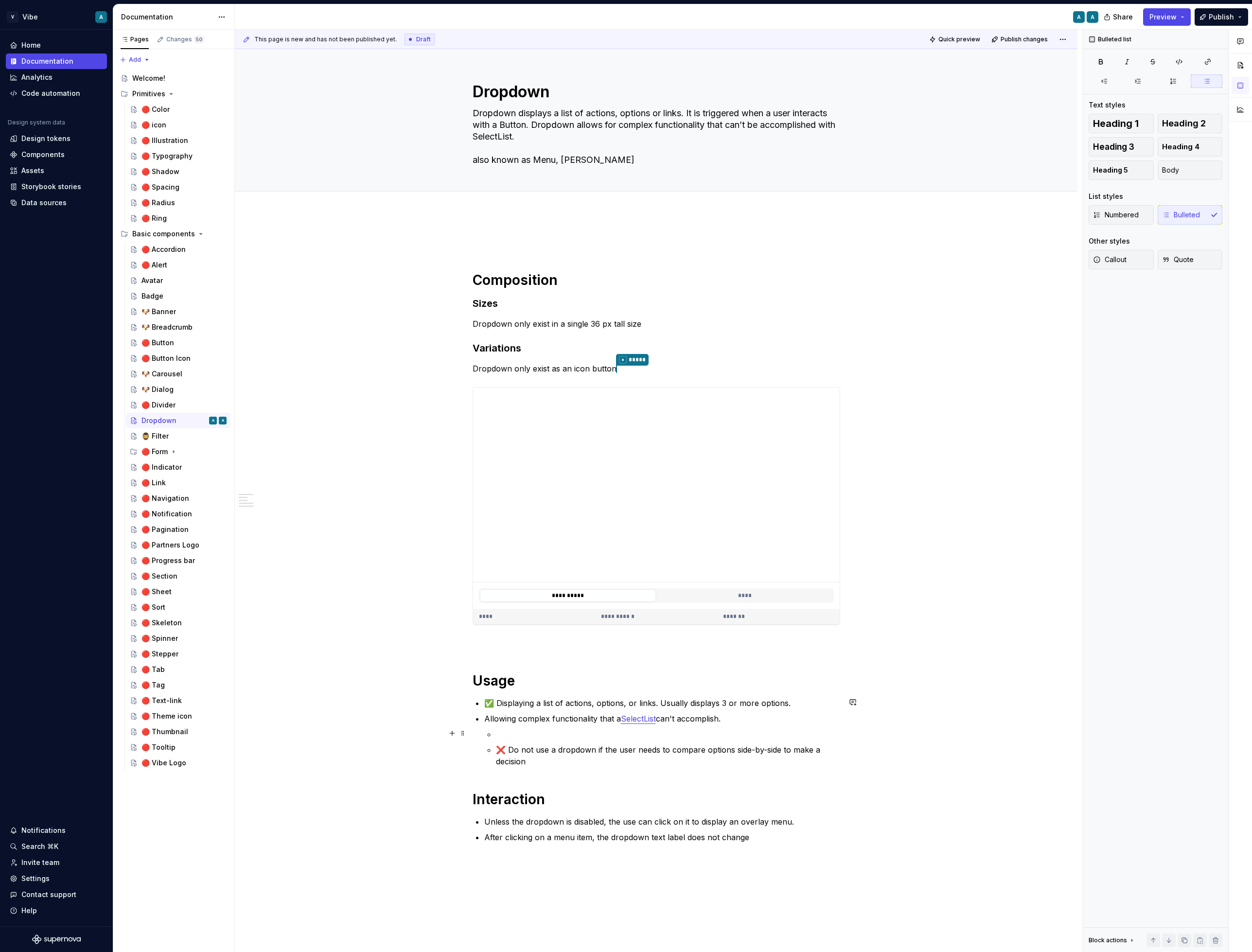
click at [771, 728] on p at bounding box center [668, 734] width 344 height 12
click at [759, 721] on p "Allowing complex functionality that a SelectList can't accomplish." at bounding box center [662, 718] width 356 height 12
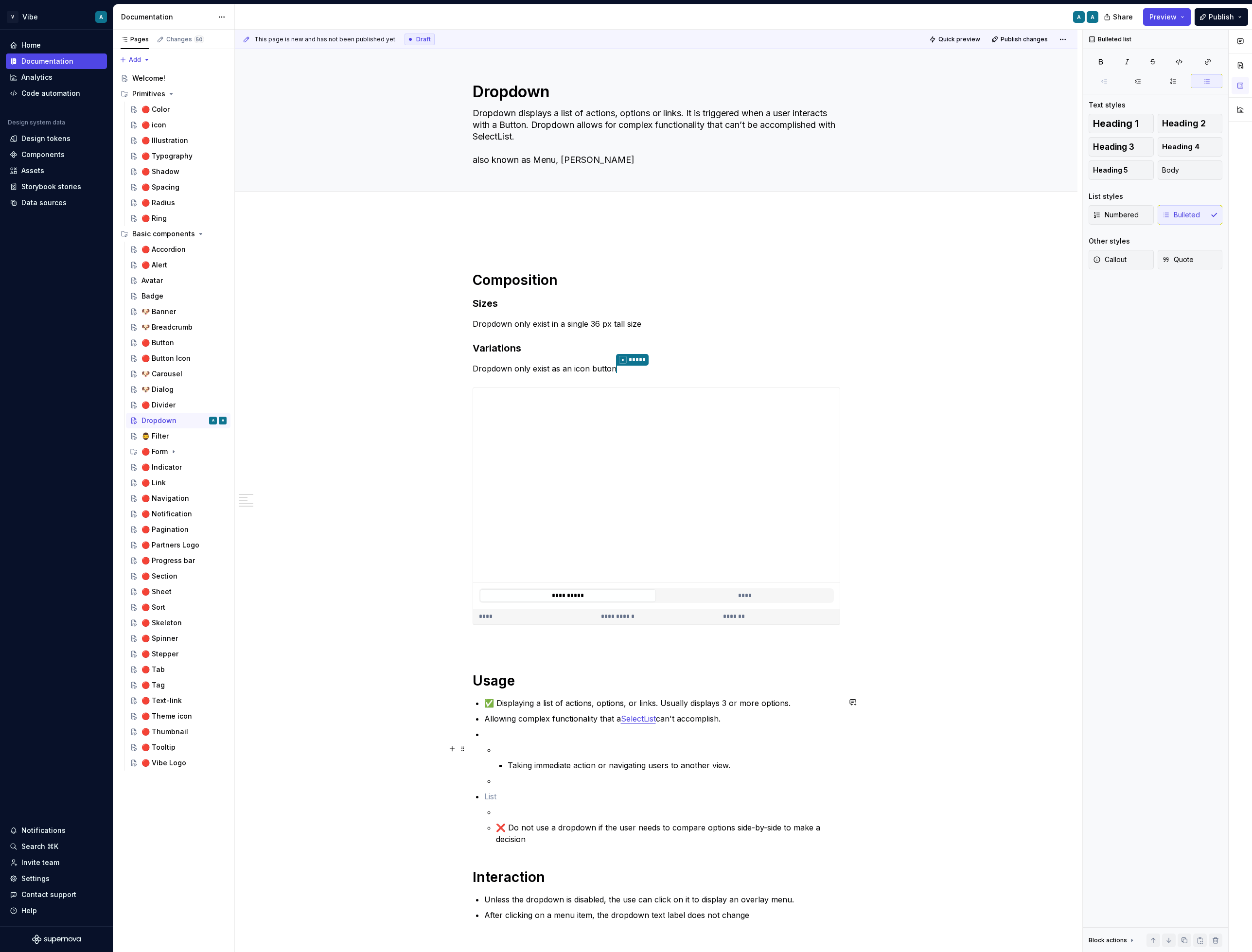
click at [510, 751] on p at bounding box center [668, 750] width 344 height 12
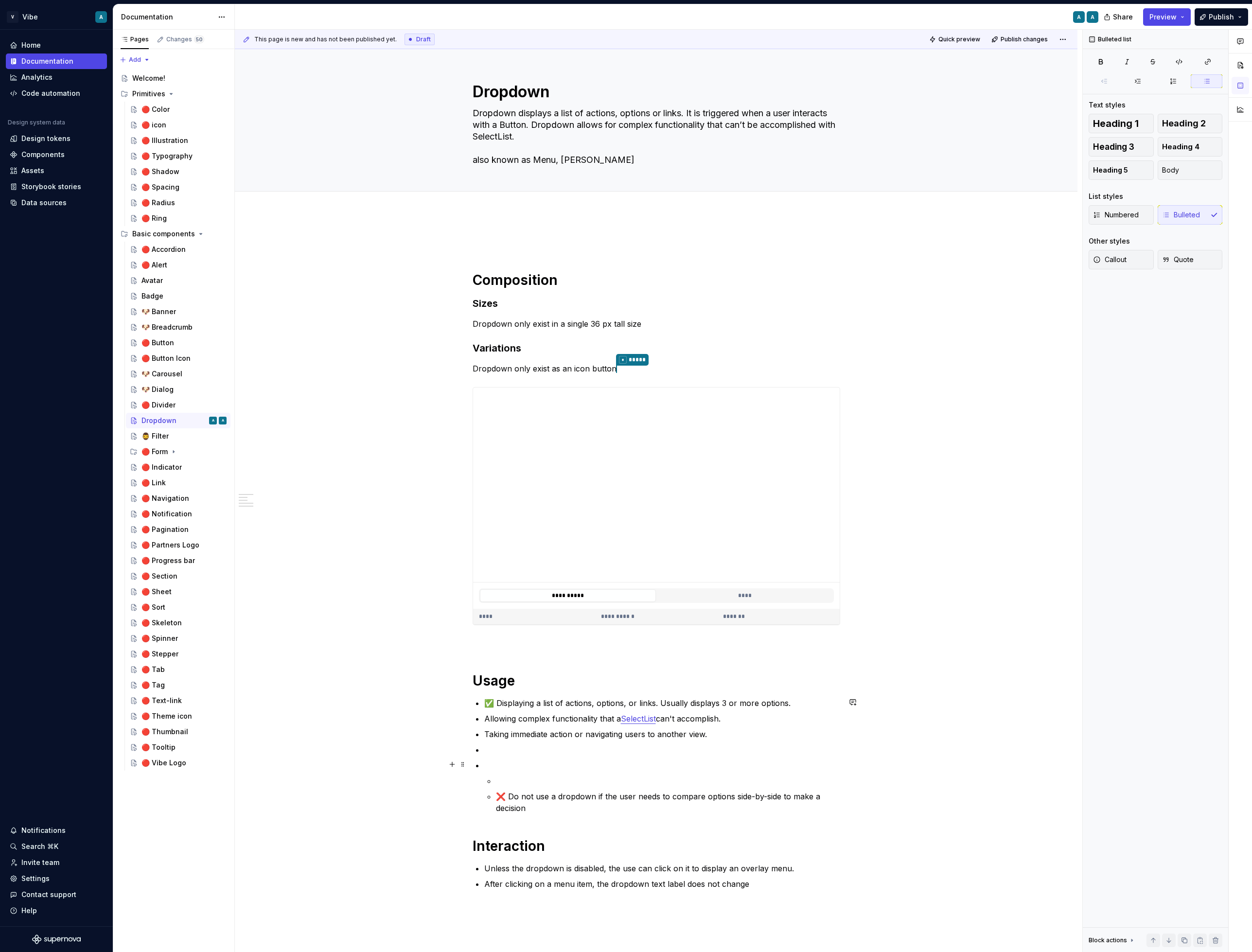
click at [499, 767] on p at bounding box center [662, 765] width 356 height 12
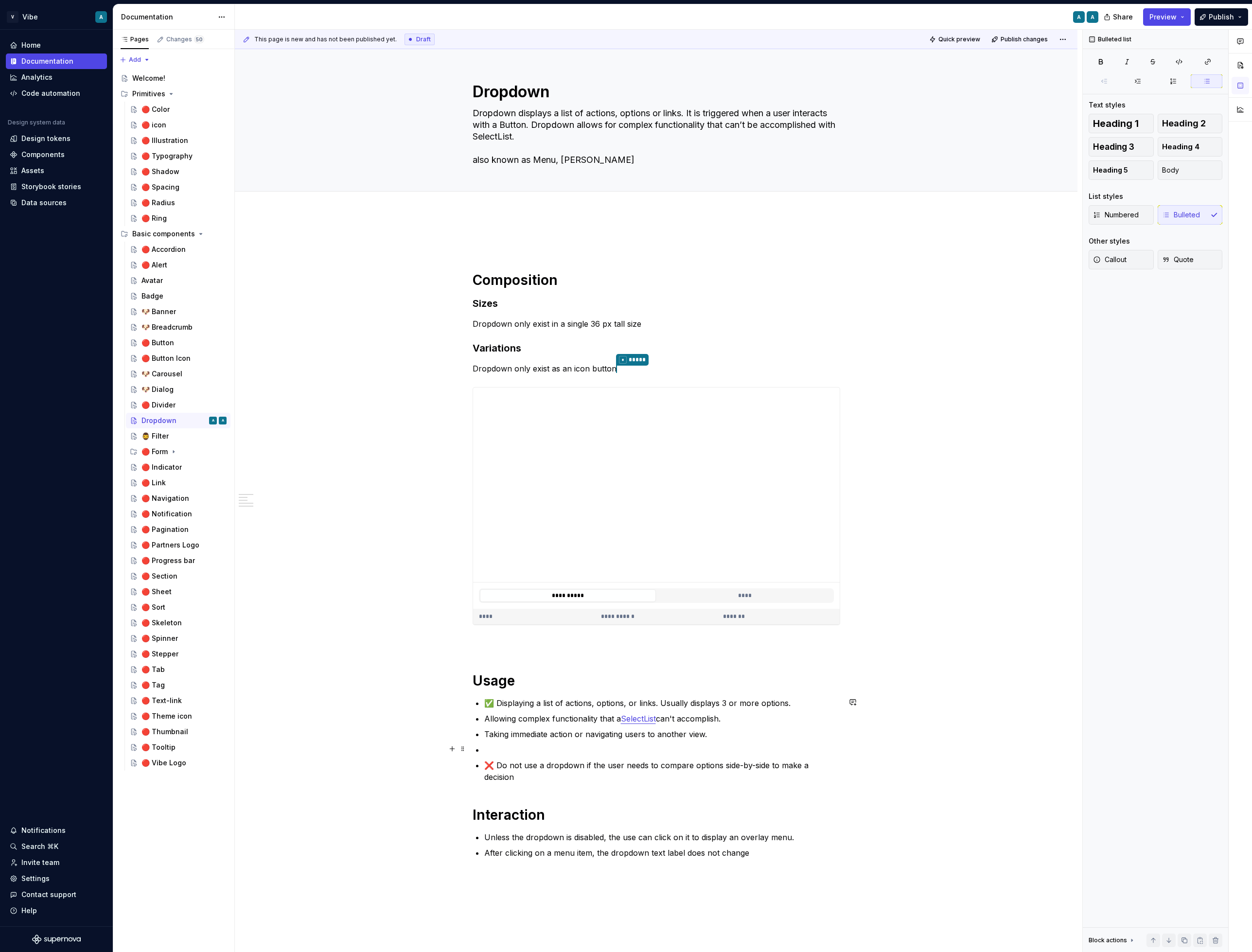
click at [501, 755] on ul "✅ Displaying a list of actions, options, or links. Usually displays 3 or more o…" at bounding box center [662, 740] width 356 height 86
click at [500, 752] on p at bounding box center [662, 750] width 356 height 12
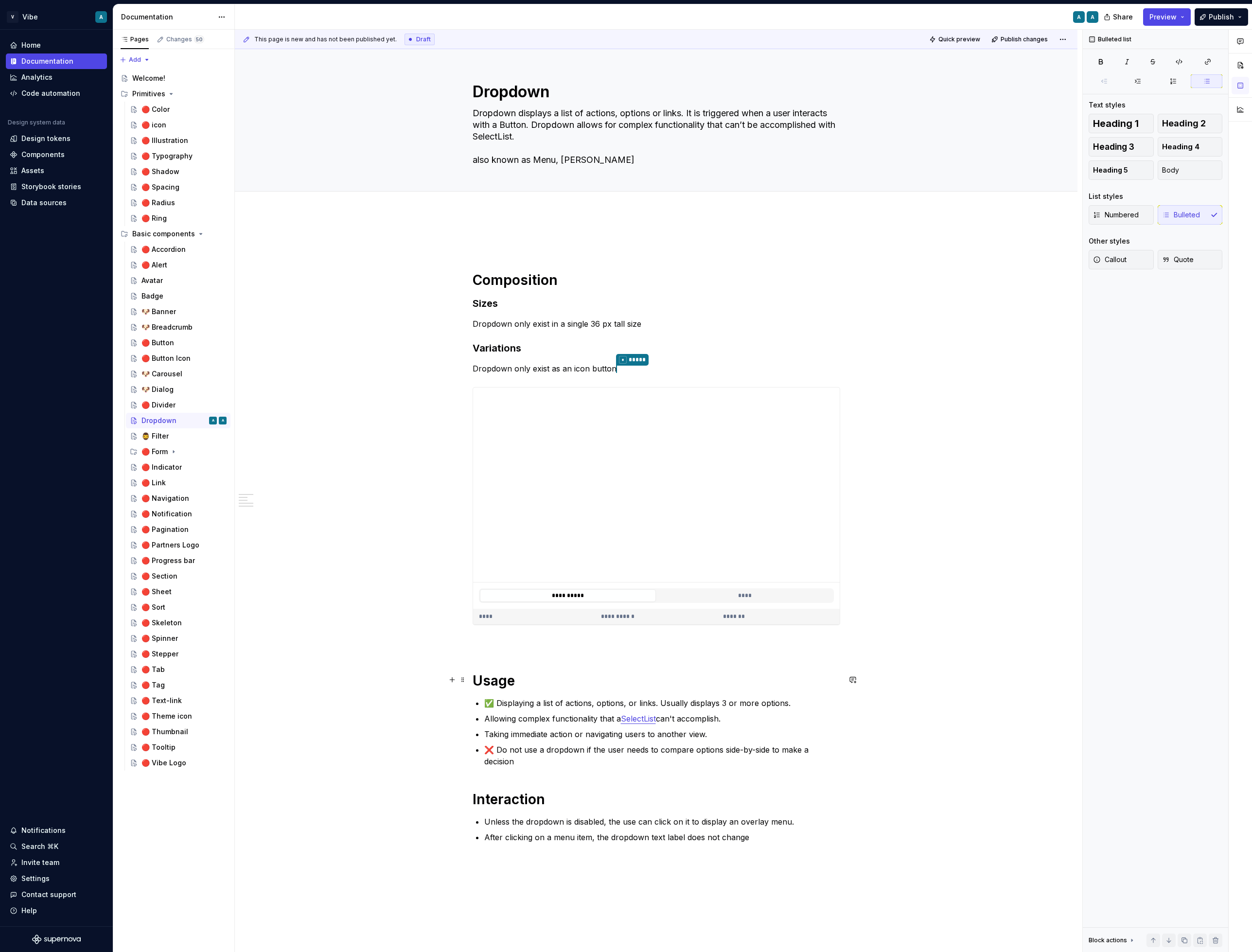
click at [576, 682] on h1 "Usage" at bounding box center [656, 681] width 367 height 18
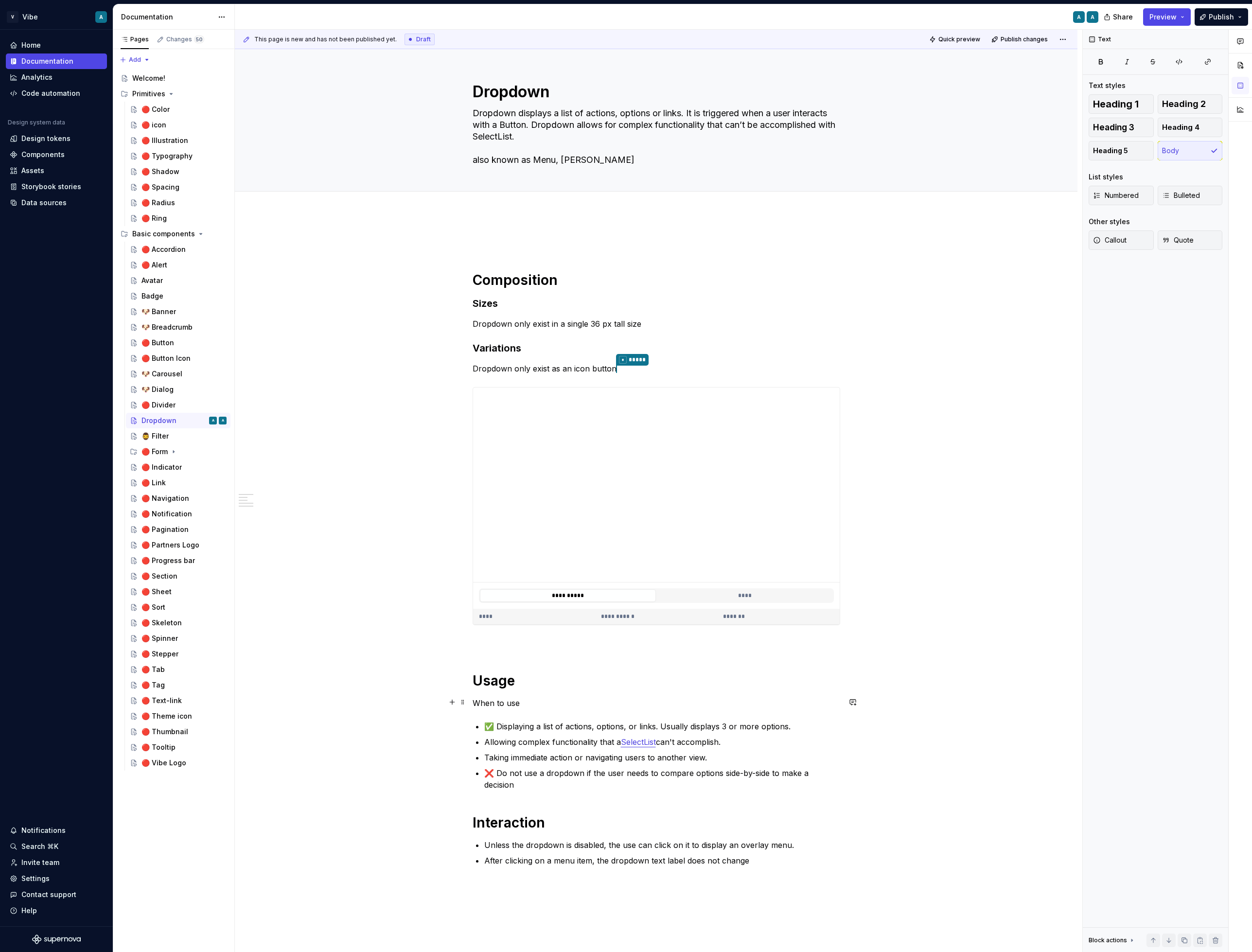
click at [499, 706] on p "When to use" at bounding box center [656, 703] width 367 height 12
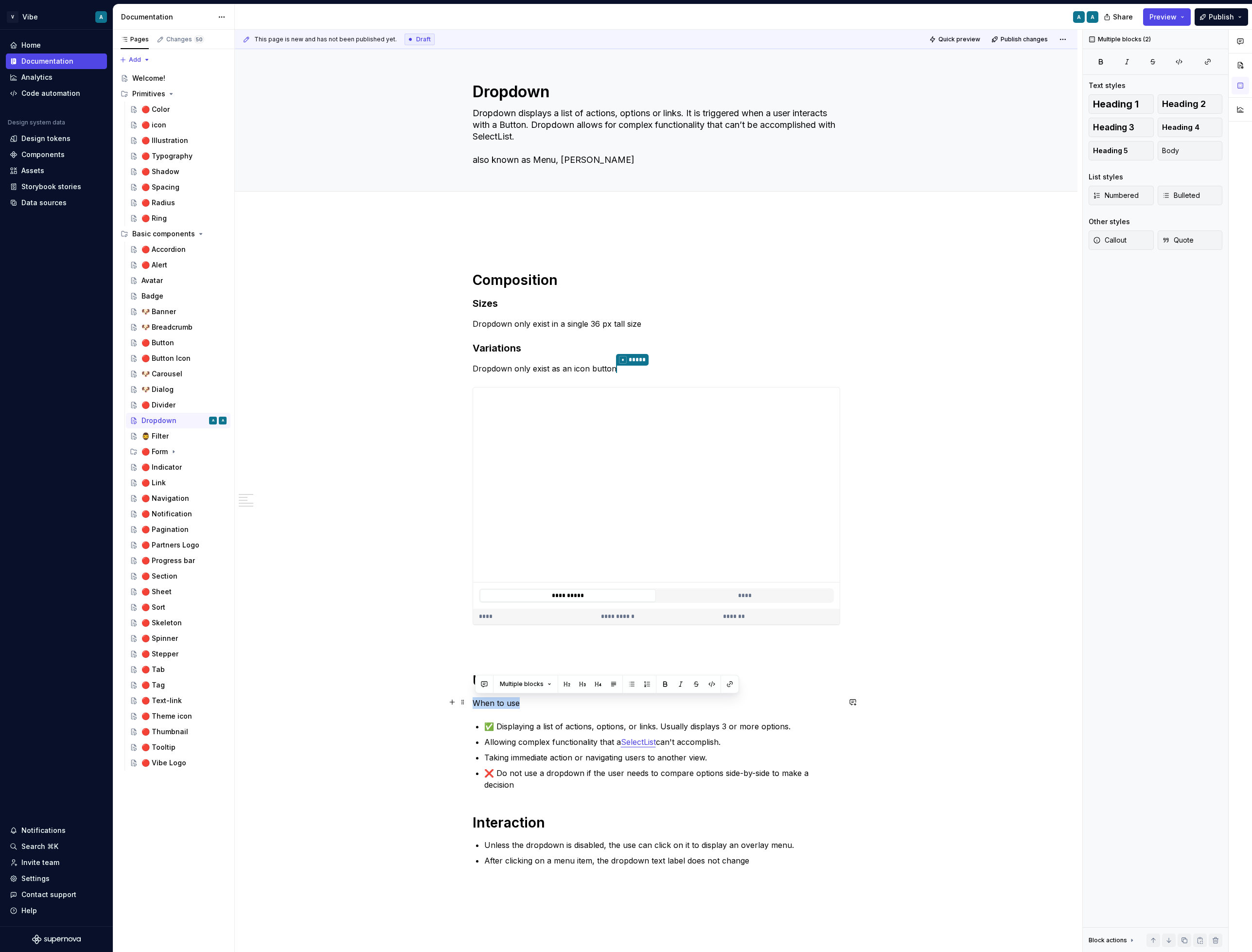
click at [499, 706] on p "When to use" at bounding box center [656, 703] width 367 height 12
click at [663, 684] on button "button" at bounding box center [665, 684] width 13 height 13
click at [518, 711] on div "**********" at bounding box center [656, 563] width 367 height 654
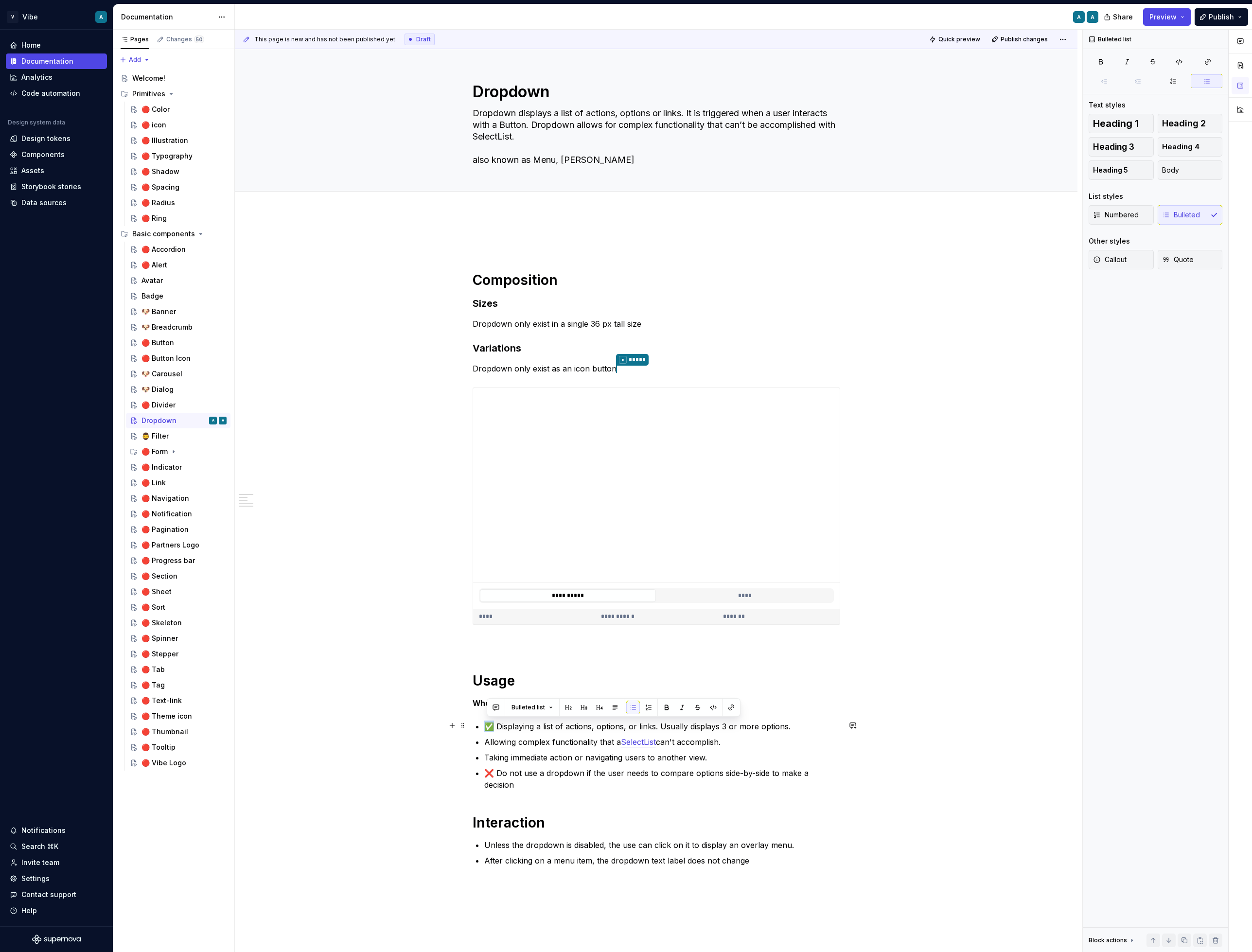
drag, startPoint x: 495, startPoint y: 723, endPoint x: 474, endPoint y: 723, distance: 21.0
click at [474, 723] on div "**********" at bounding box center [656, 563] width 367 height 654
copy p "✅"
click at [532, 679] on h1 "Usage" at bounding box center [656, 681] width 367 height 18
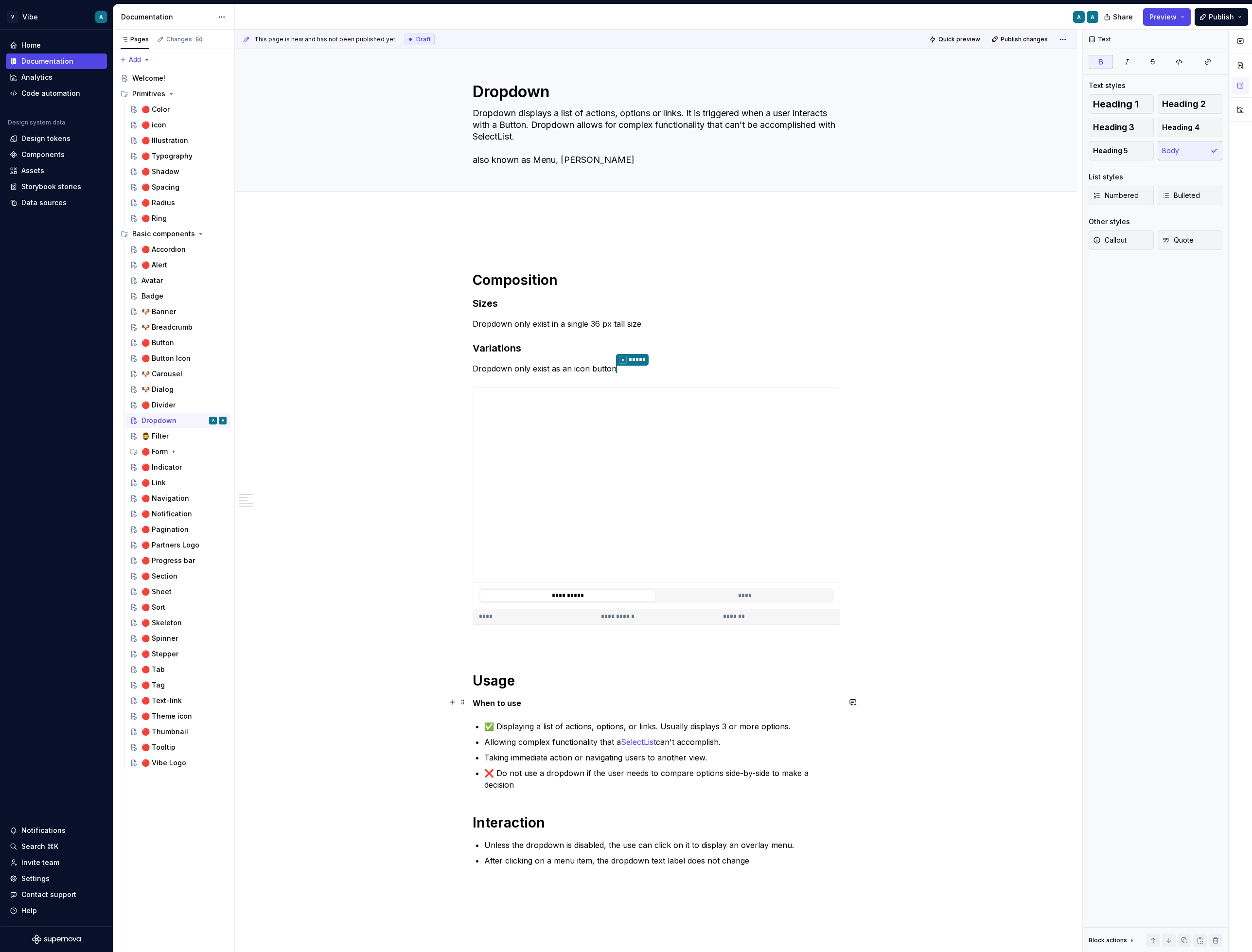
click at [474, 700] on strong "When to use" at bounding box center [497, 703] width 49 height 10
click at [543, 699] on p "✅ When to use" at bounding box center [656, 703] width 367 height 12
click at [558, 699] on p "✅ When to use" at bounding box center [656, 703] width 367 height 12
click at [503, 725] on p "✅ Displaying a list of actions, options, or links. Usually displays 3 or more o…" at bounding box center [662, 726] width 356 height 12
click at [741, 754] on p "Taking immediate action or navigating users to another view." at bounding box center [662, 758] width 356 height 12
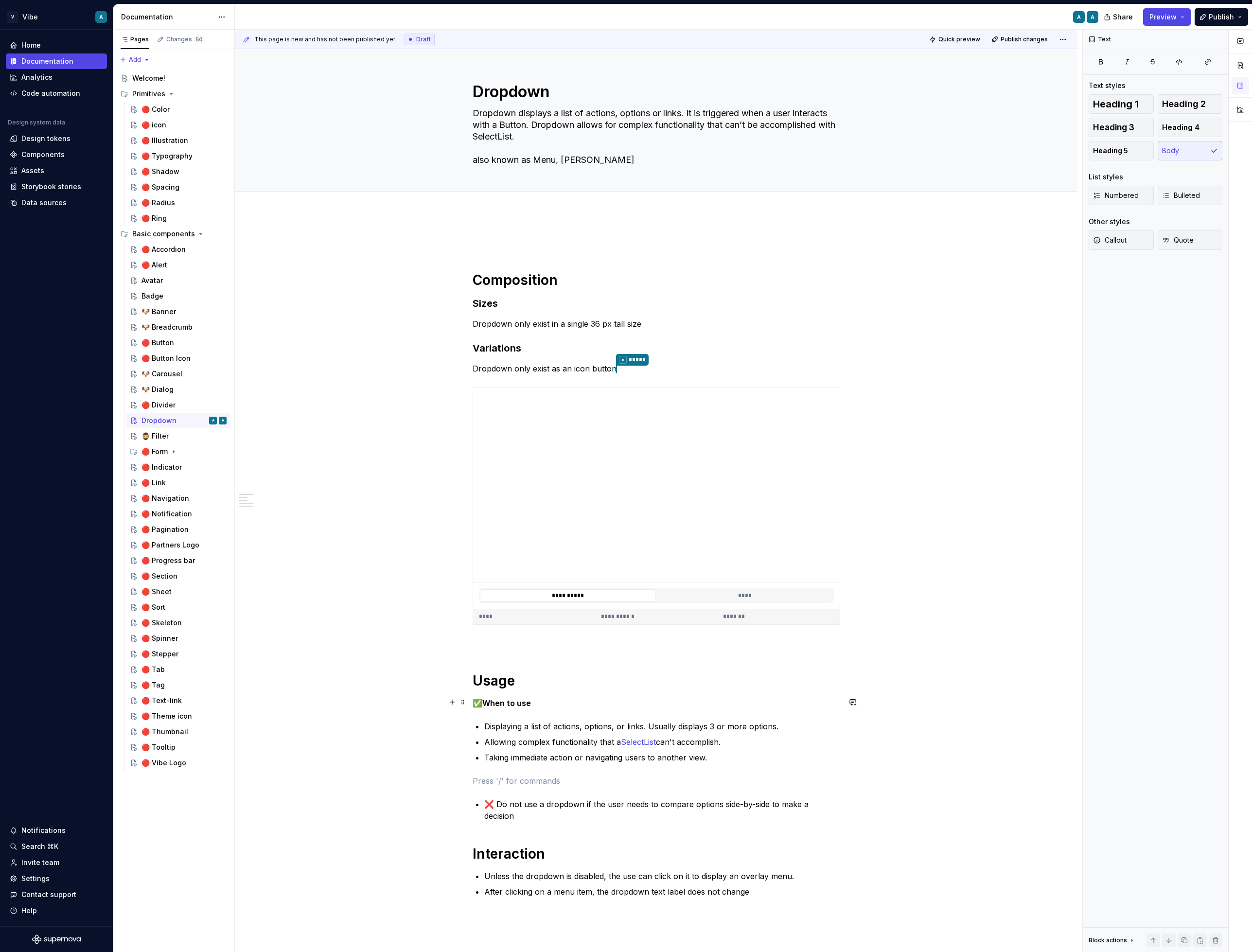
click at [512, 703] on strong "When to use" at bounding box center [507, 703] width 49 height 10
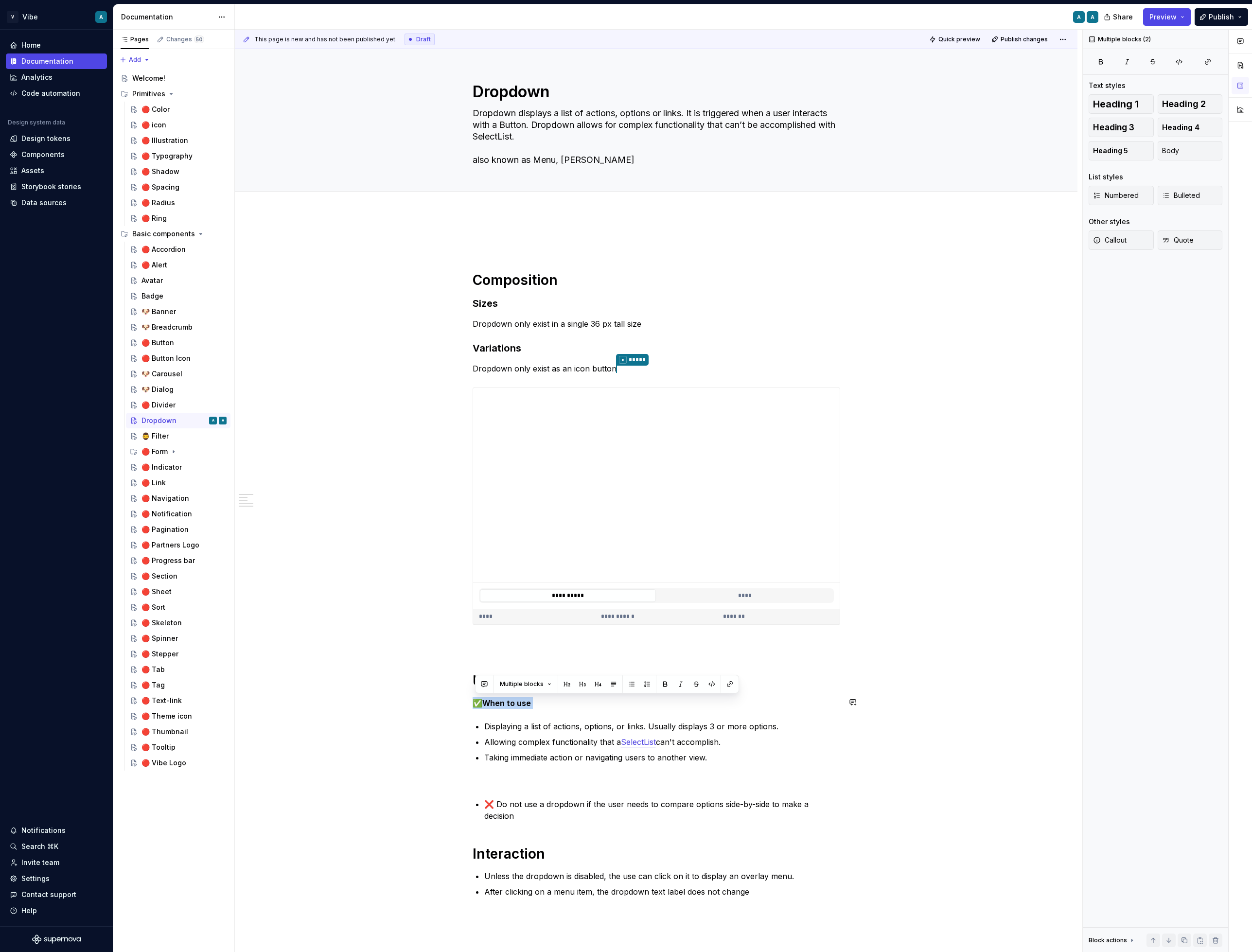
copy p "✅ When to use"
click at [484, 786] on div "**********" at bounding box center [656, 579] width 367 height 685
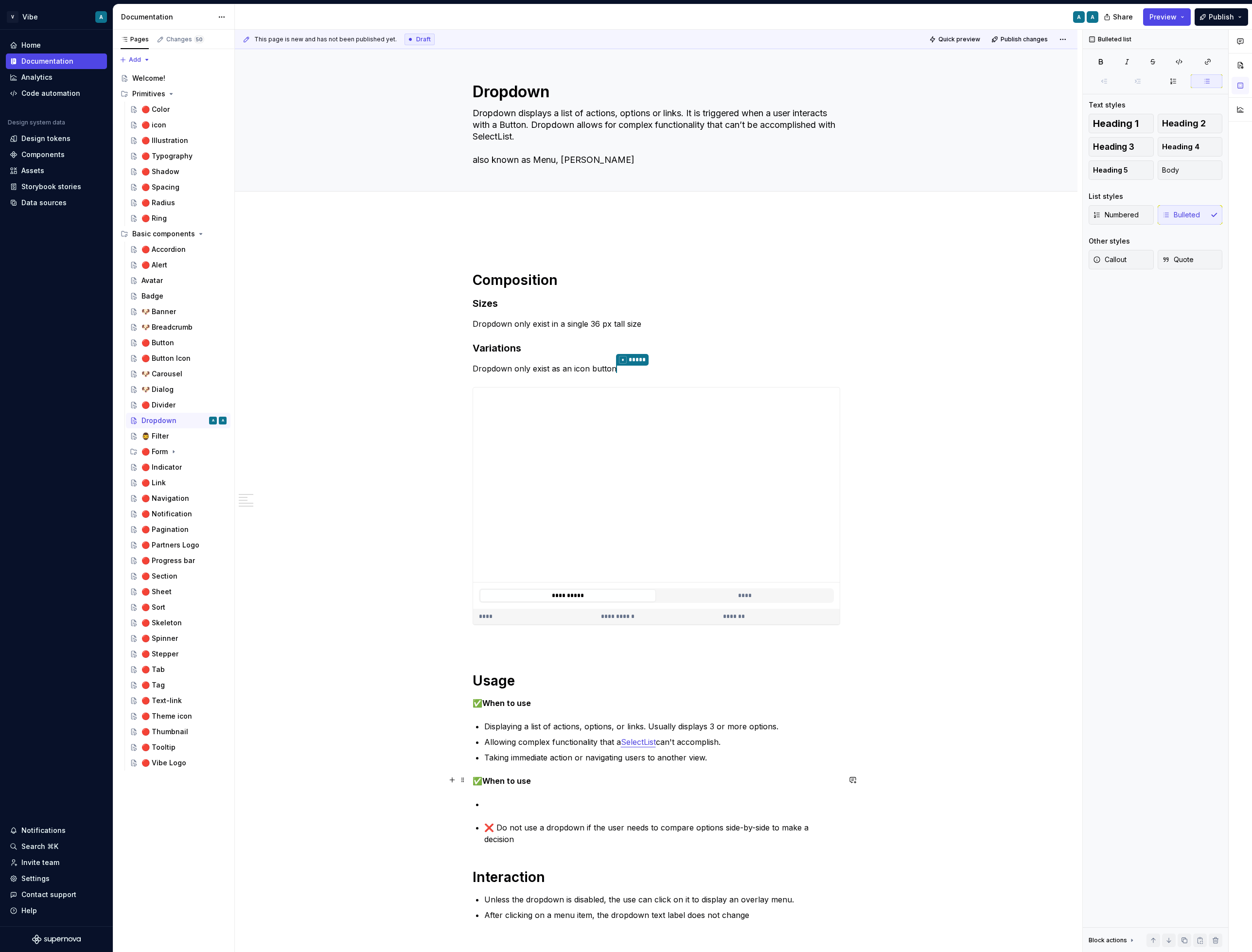
click at [518, 778] on strong "When to use" at bounding box center [507, 781] width 49 height 10
drag, startPoint x: 497, startPoint y: 827, endPoint x: 490, endPoint y: 827, distance: 7.0
click at [490, 827] on p "❌ Do not use a dropdown if the user needs to compare options side-by-side to ma…" at bounding box center [662, 833] width 356 height 23
copy p "❌"
click at [488, 783] on strong "When to not use" at bounding box center [514, 781] width 64 height 10
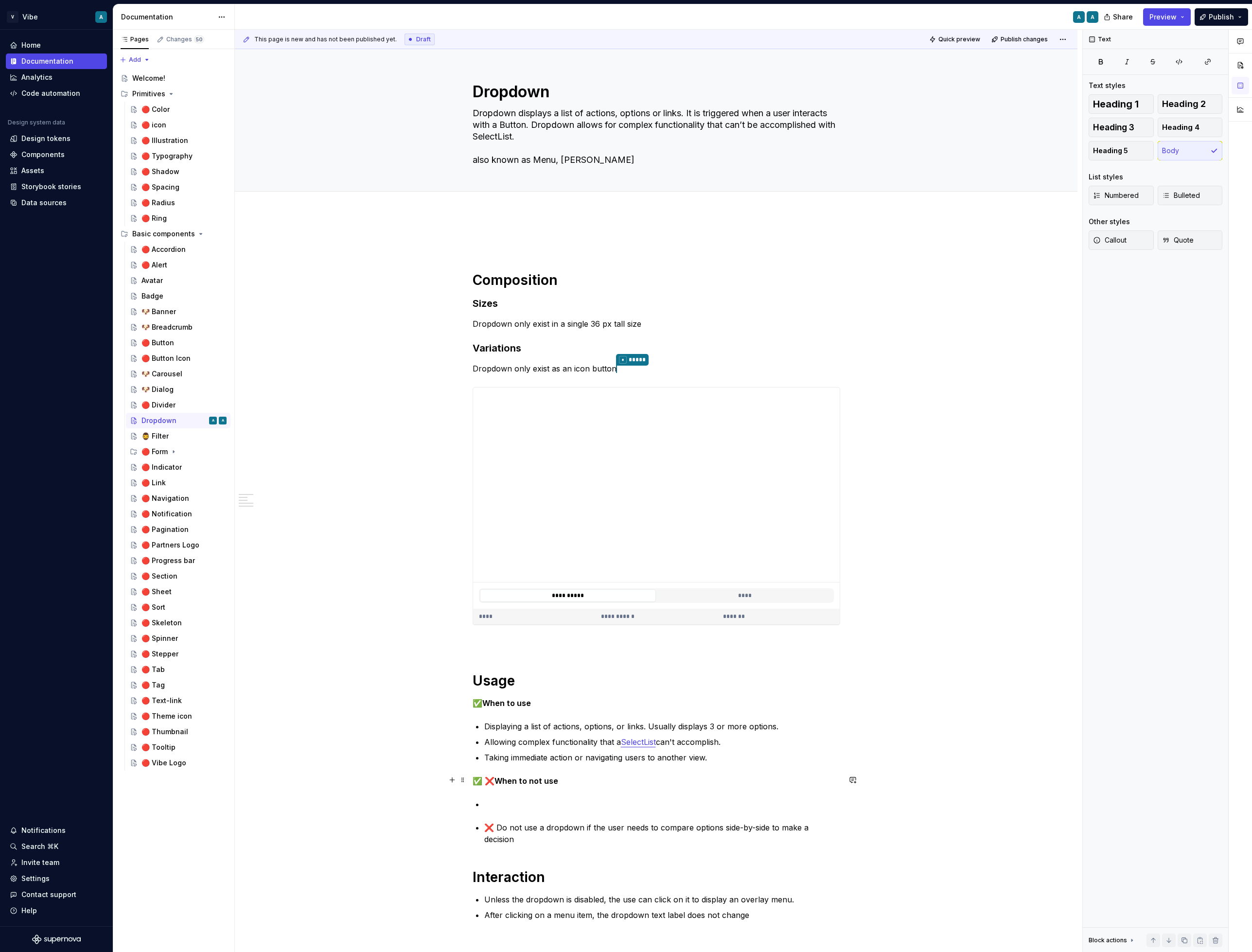
click at [490, 776] on p "✅ ❌ When to not use" at bounding box center [656, 781] width 367 height 12
click at [566, 783] on p "❌ When to not use" at bounding box center [656, 781] width 367 height 12
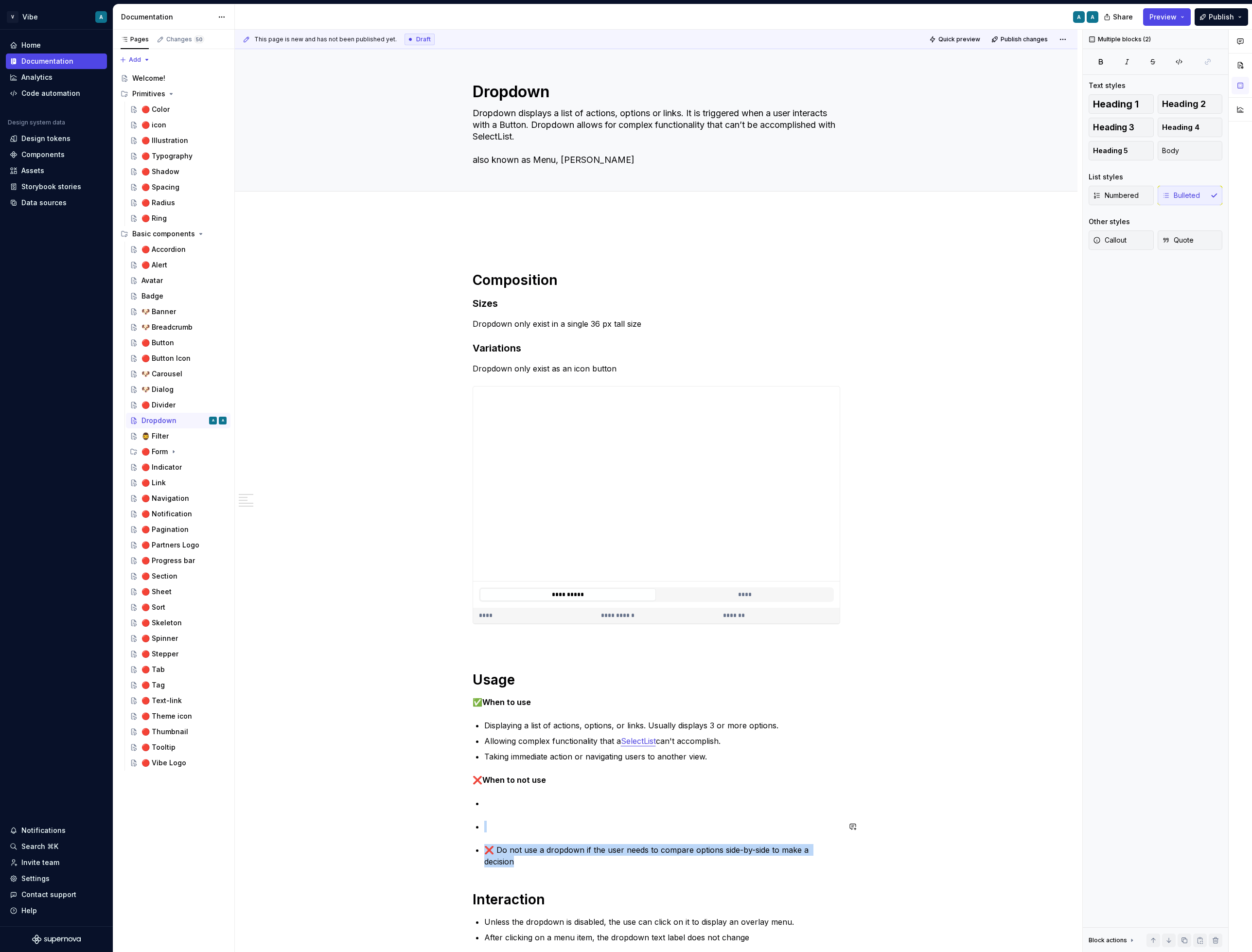
drag, startPoint x: 841, startPoint y: 849, endPoint x: 466, endPoint y: 817, distance: 376.4
click at [466, 817] on div "**********" at bounding box center [656, 738] width 842 height 1051
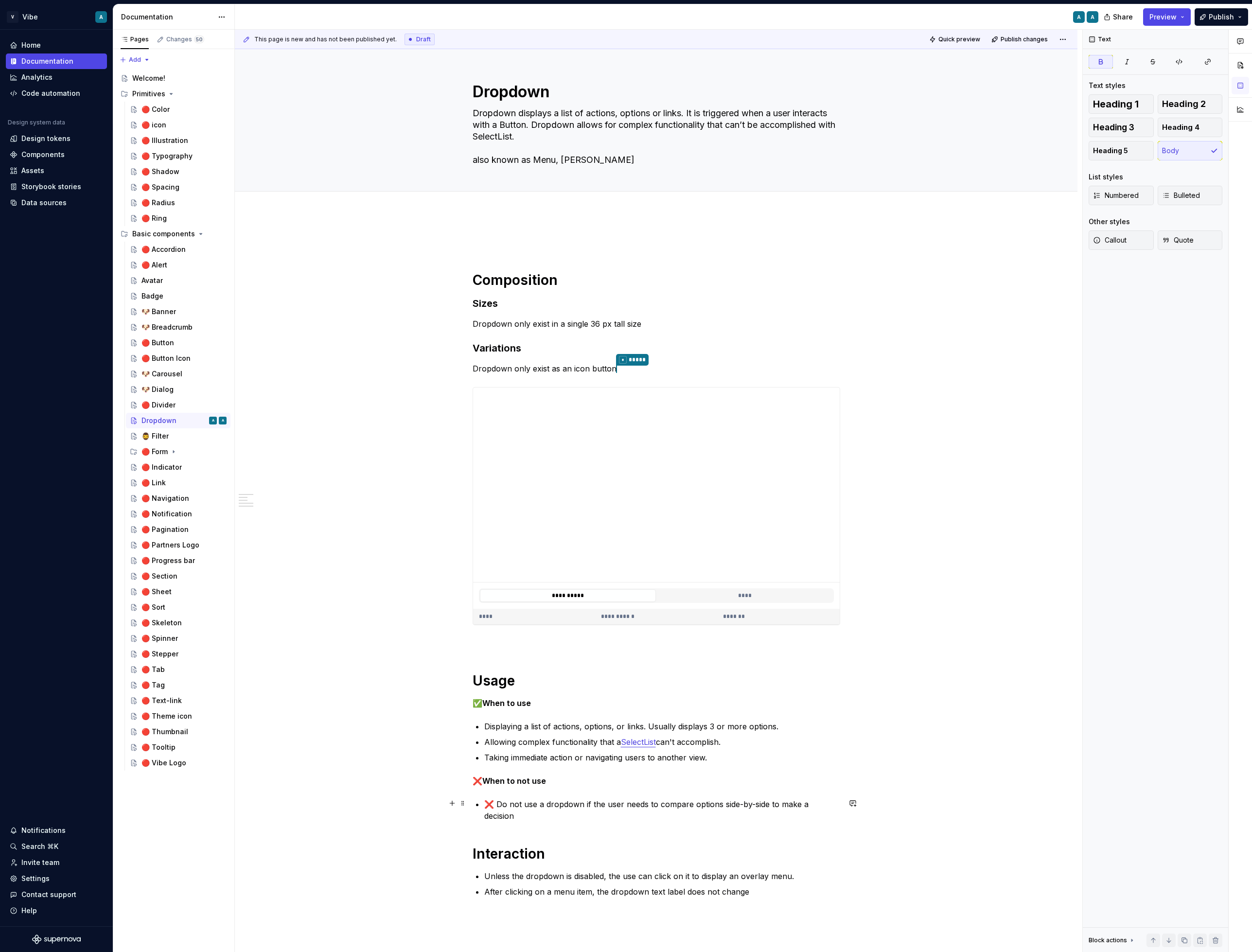
click at [612, 808] on p "❌ Do not use a dropdown if the user needs to compare options side-by-side to ma…" at bounding box center [662, 810] width 356 height 23
click at [638, 799] on p "❌ Do not use a dropdown if the user needs to compare options side-by-side to ma…" at bounding box center [662, 810] width 356 height 23
click at [498, 803] on p "❌ Do not use a dropdown if the user needs to compare options side-by-side to ma…" at bounding box center [662, 810] width 356 height 23
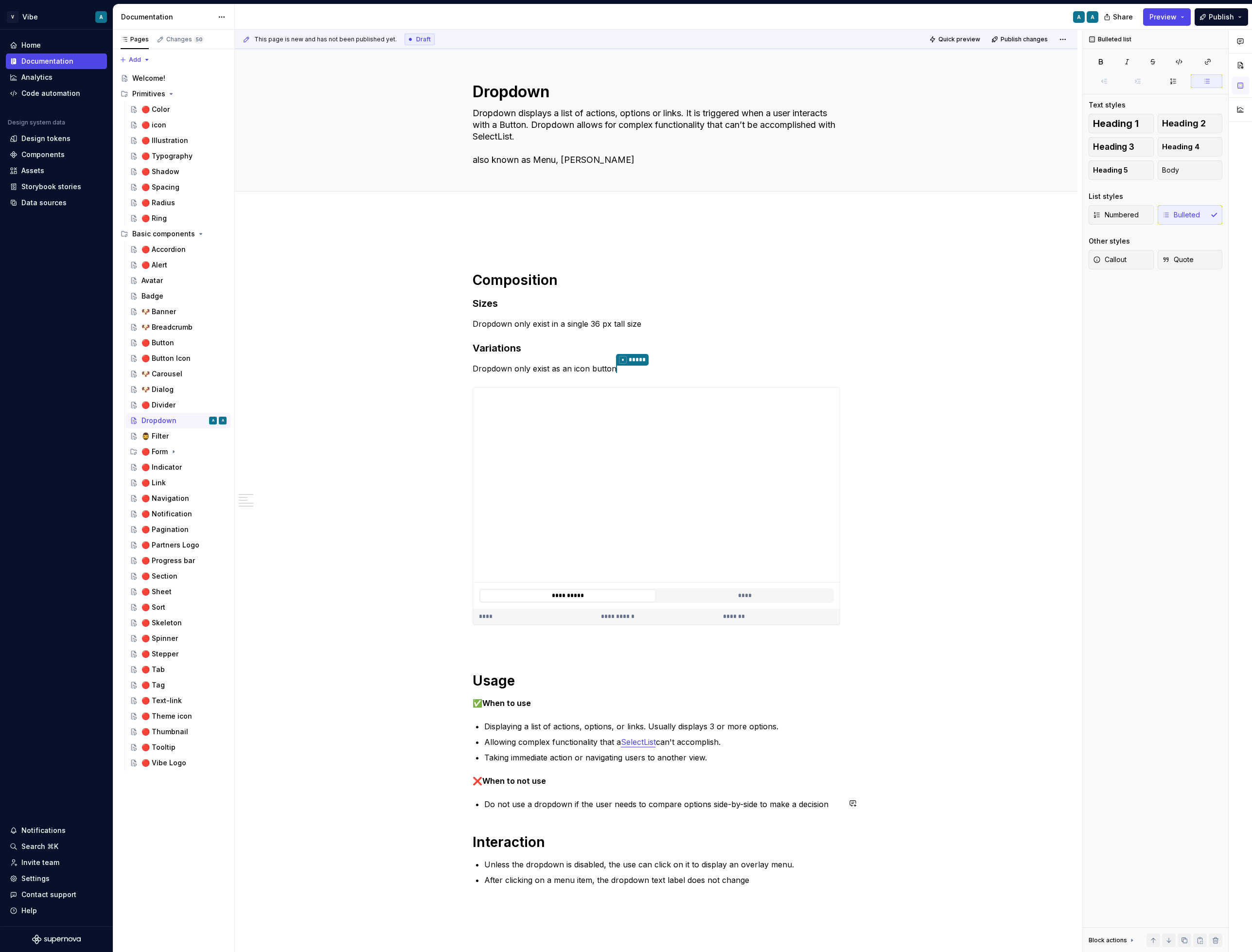
click at [827, 810] on div "**********" at bounding box center [656, 573] width 367 height 673
click at [835, 806] on p "Do not use a dropdown if the user needs to compare options side-by-side to make…" at bounding box center [662, 804] width 356 height 12
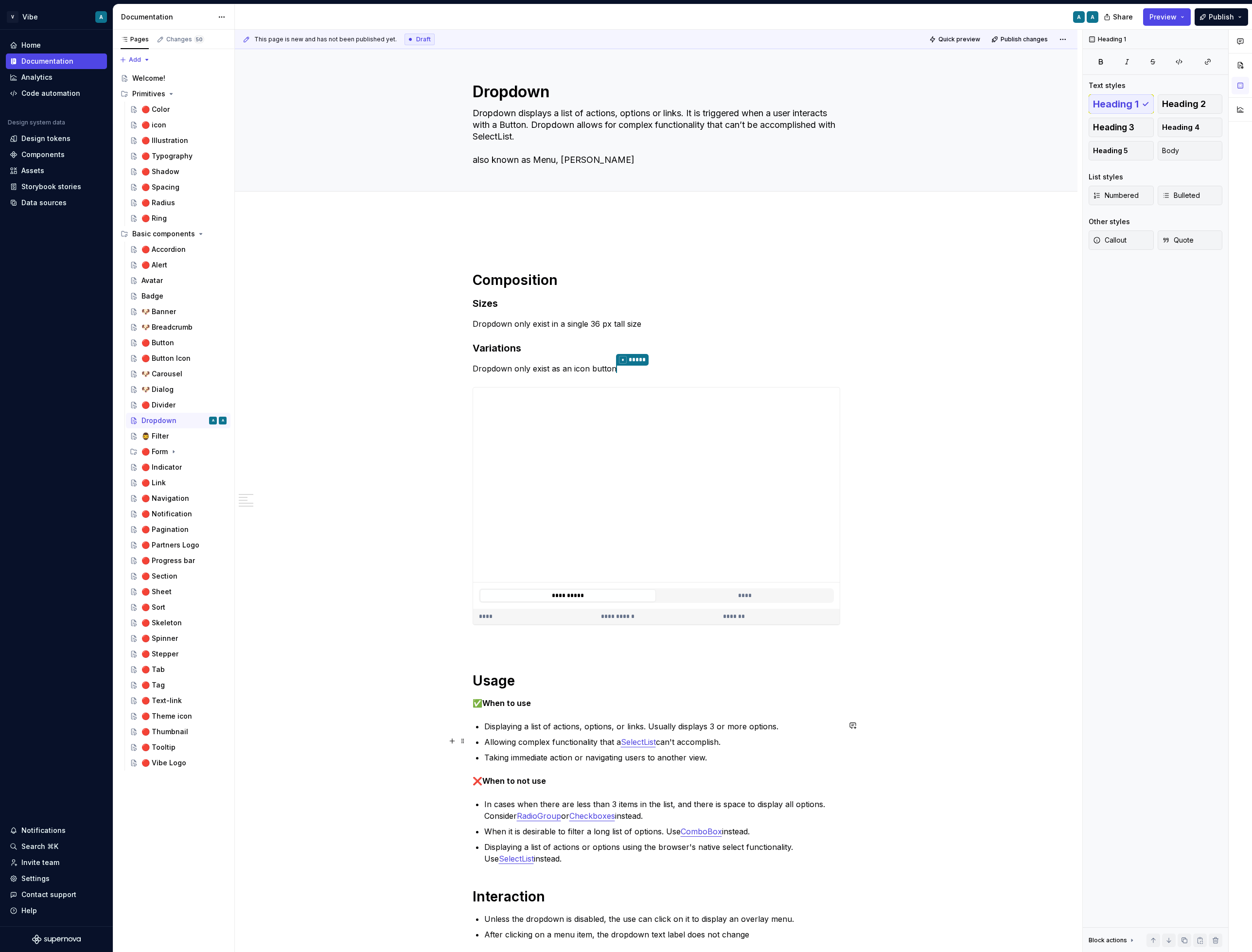
click at [637, 738] on link "SelectList" at bounding box center [638, 742] width 35 height 10
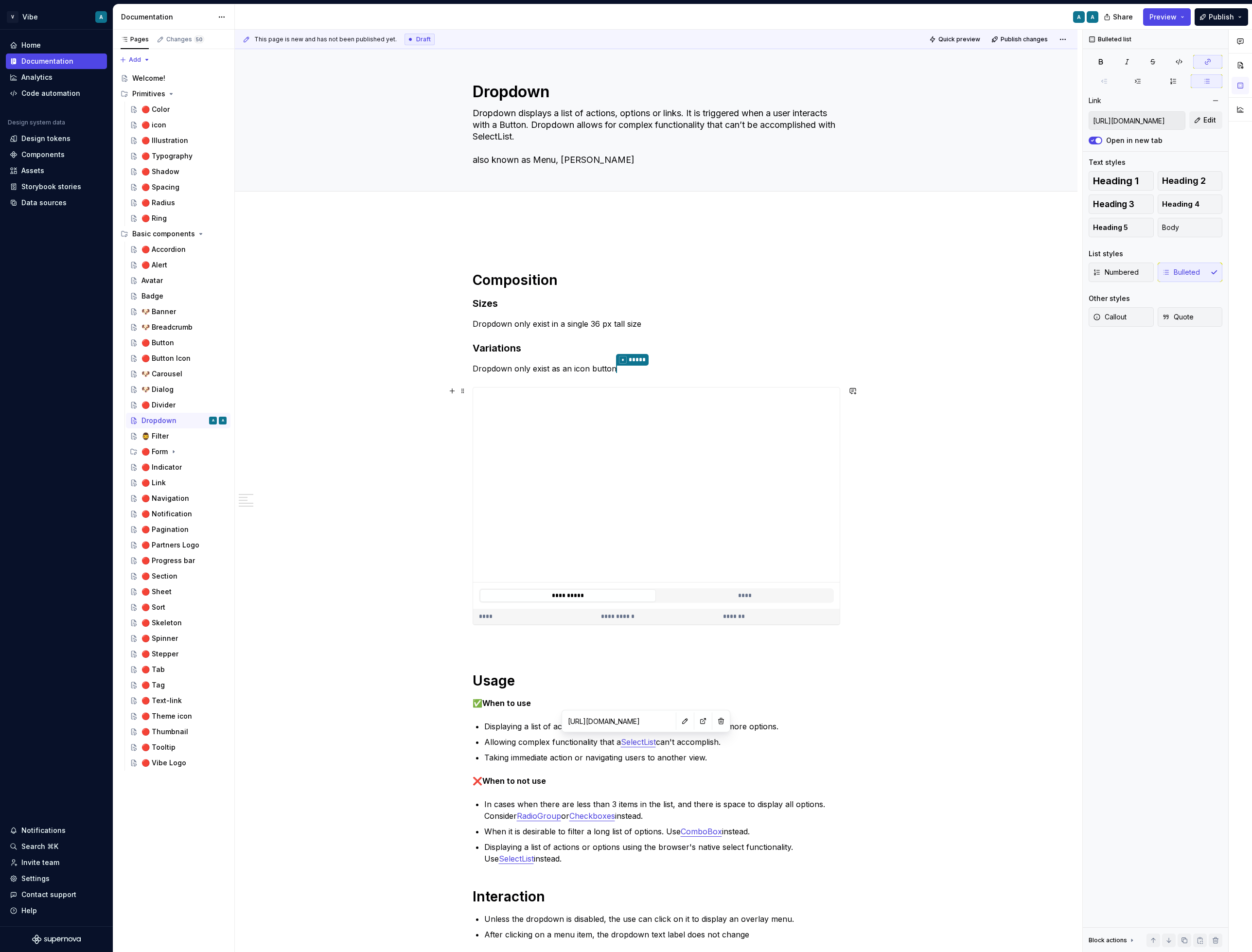
click at [404, 533] on div "**********" at bounding box center [656, 737] width 842 height 1048
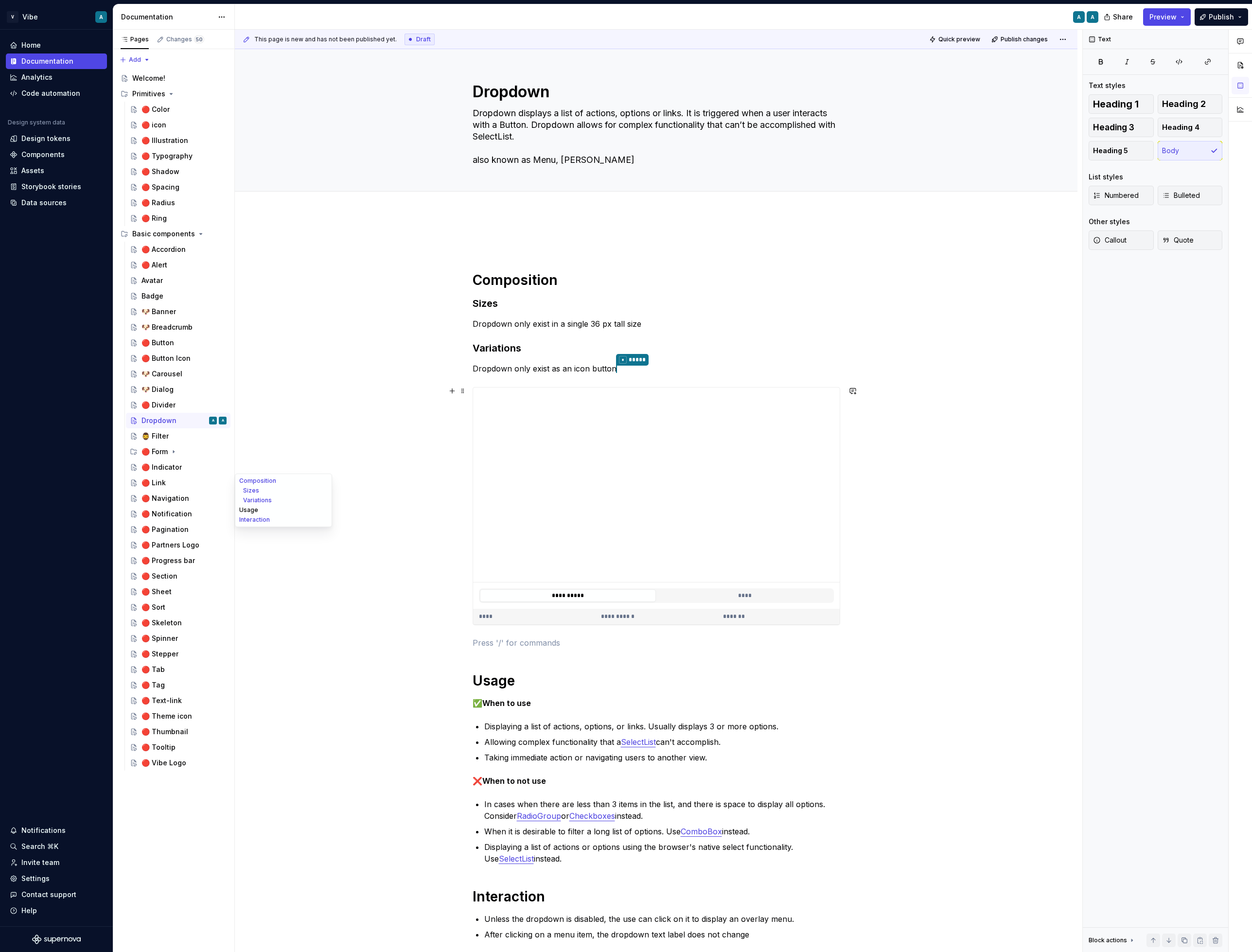
click at [296, 507] on button "Usage" at bounding box center [283, 510] width 92 height 10
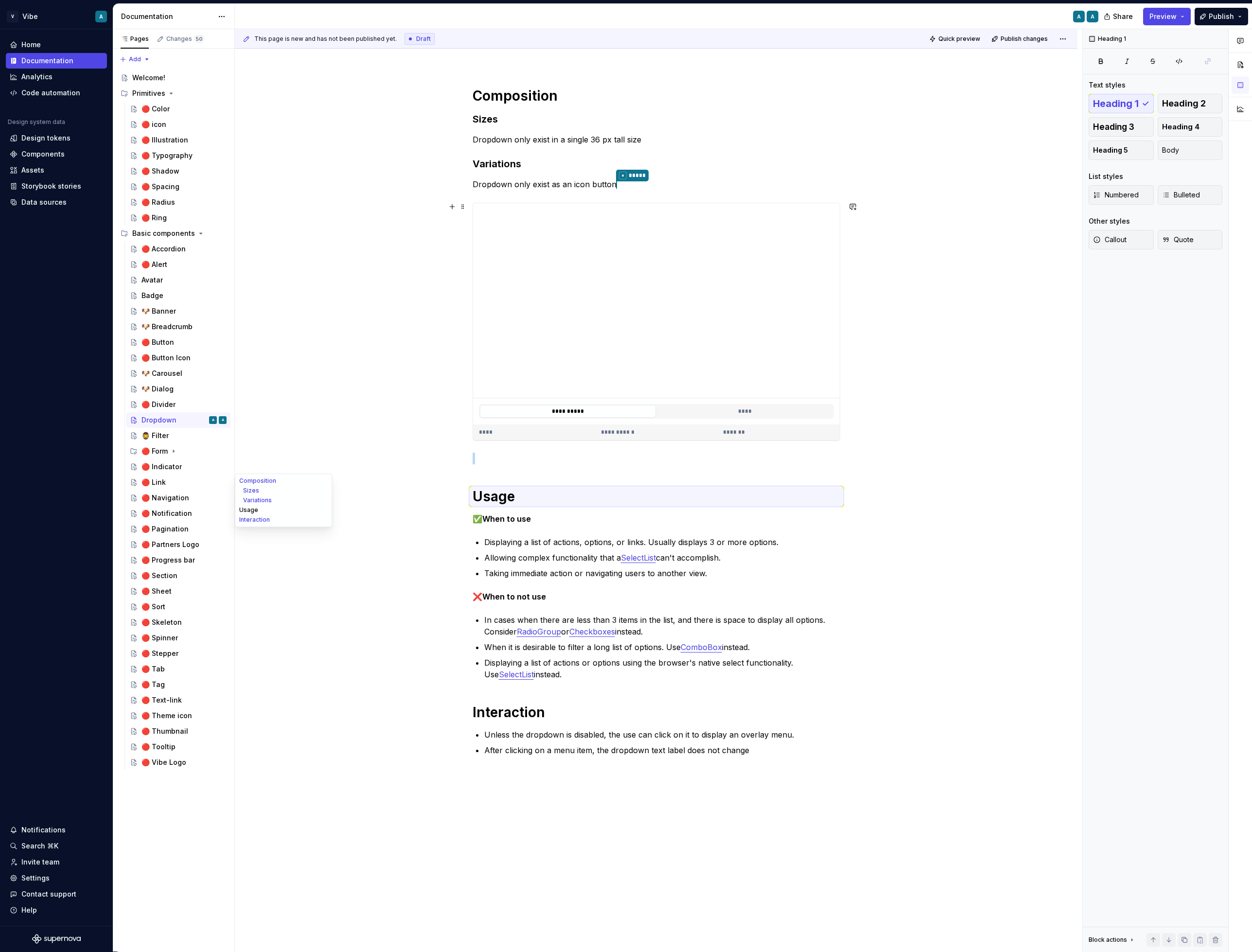
scroll to position [308, 0]
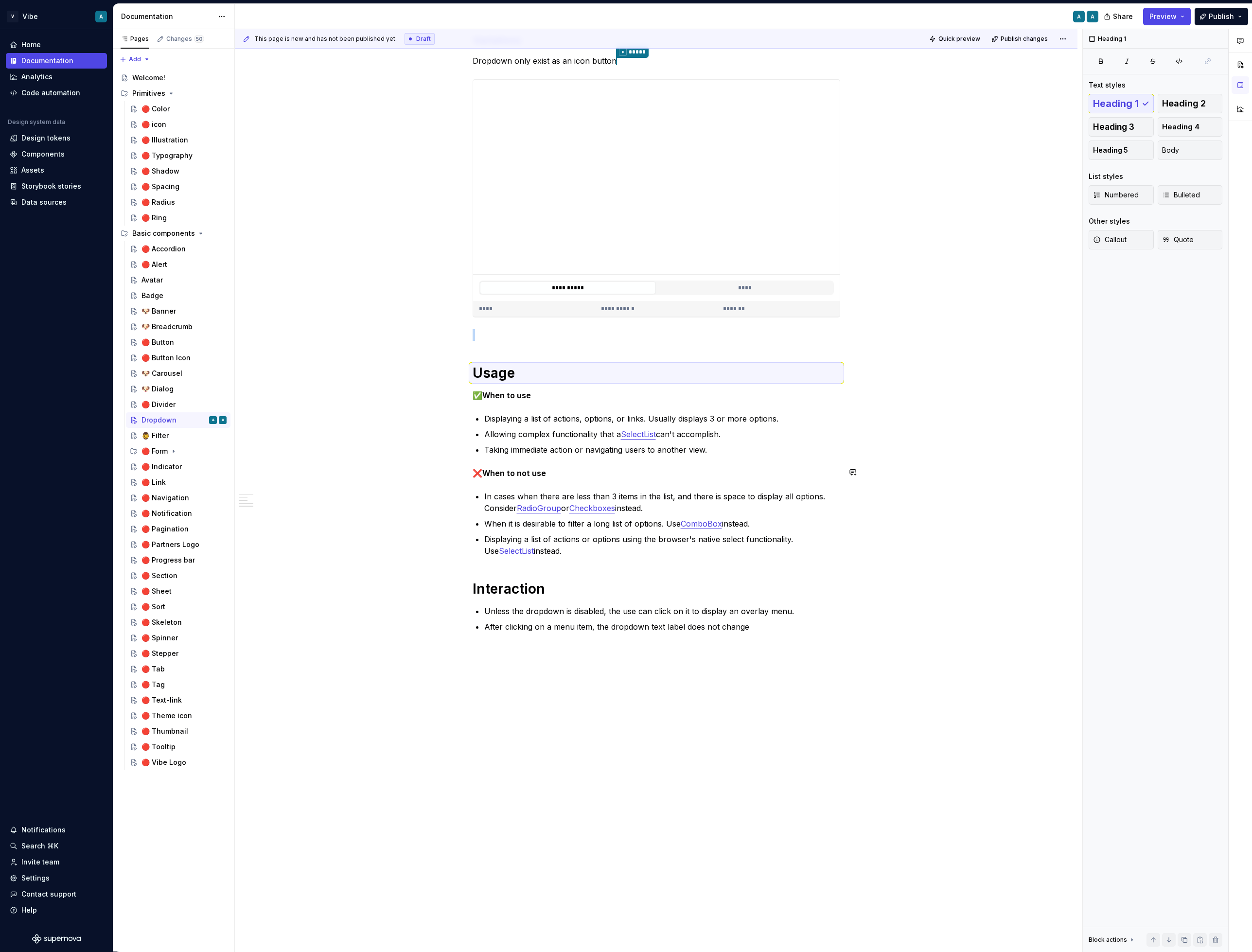
click at [295, 463] on div "**********" at bounding box center [656, 429] width 842 height 1048
click at [177, 453] on icon "Page tree" at bounding box center [174, 451] width 8 height 8
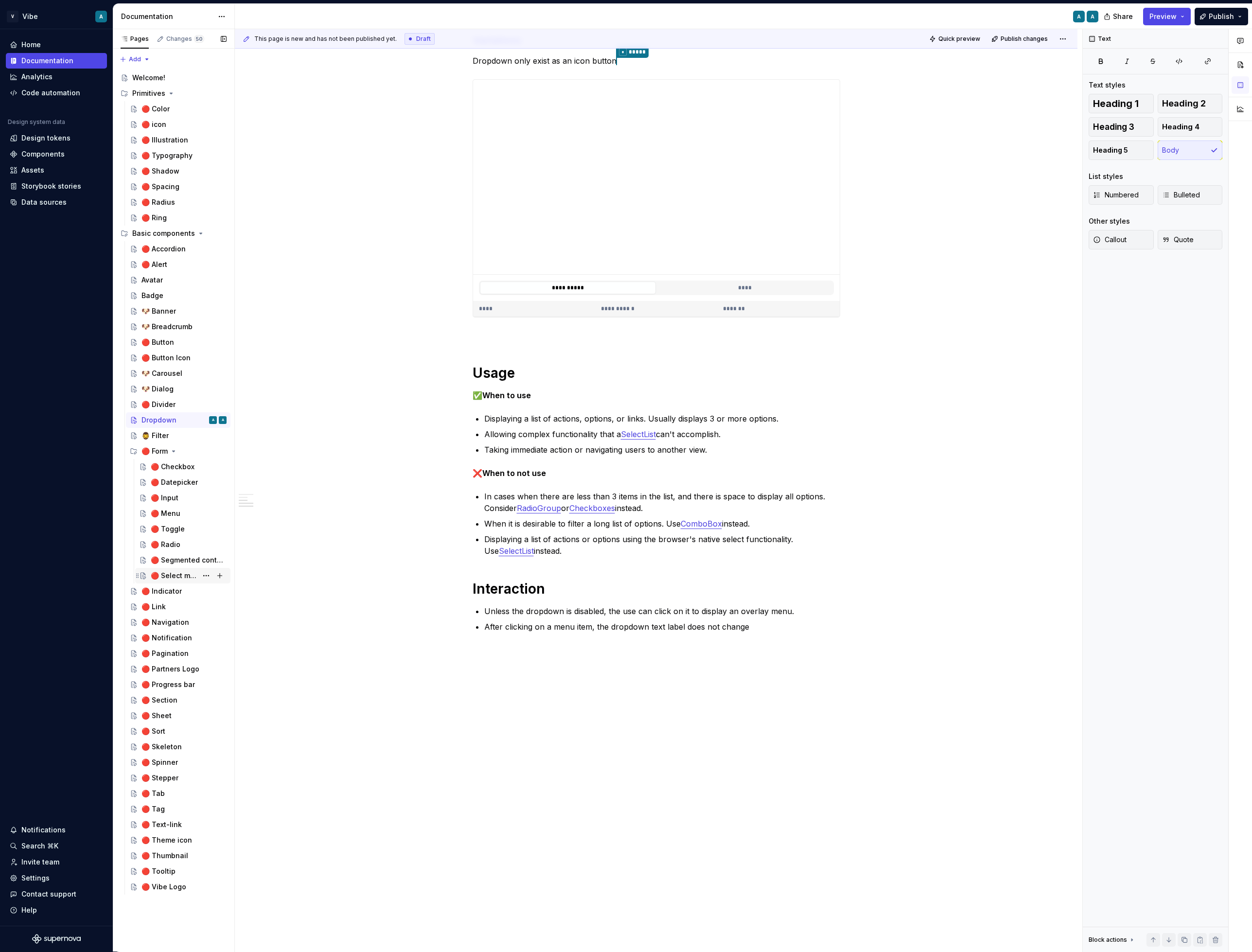
click at [180, 573] on div "🔴 Select menu" at bounding box center [174, 576] width 46 height 10
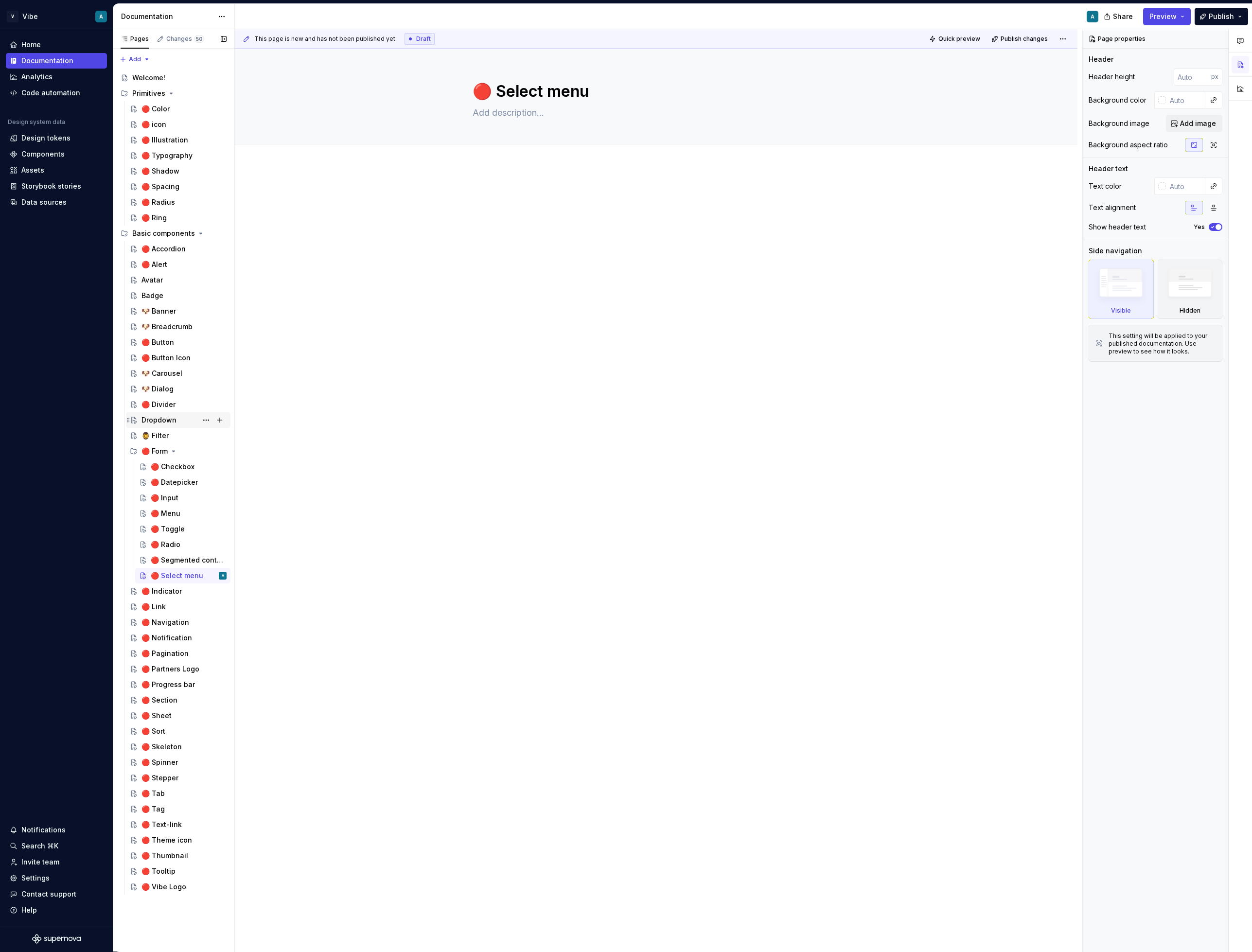
click at [180, 419] on div "Dropdown A" at bounding box center [183, 420] width 85 height 13
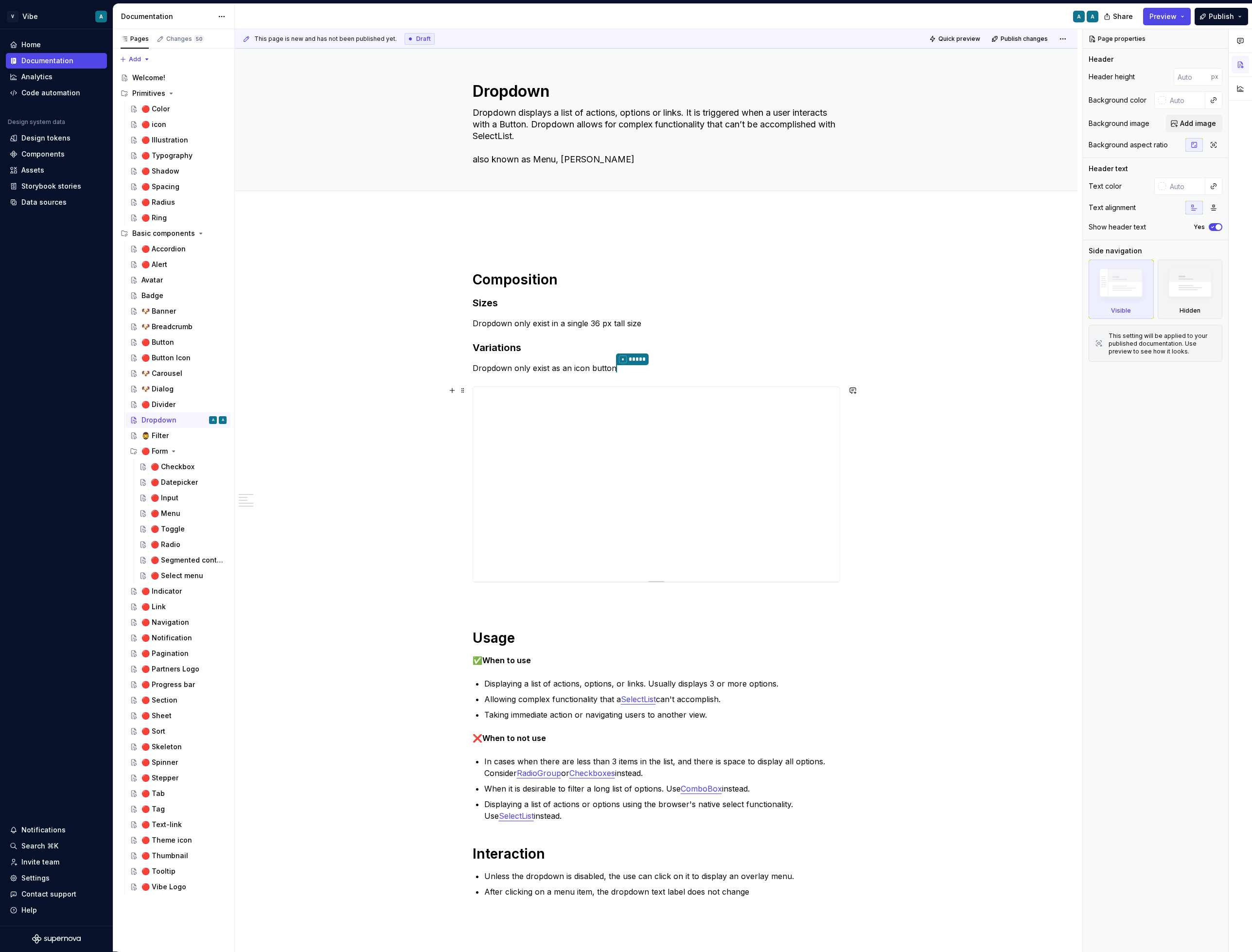
type textarea "*"
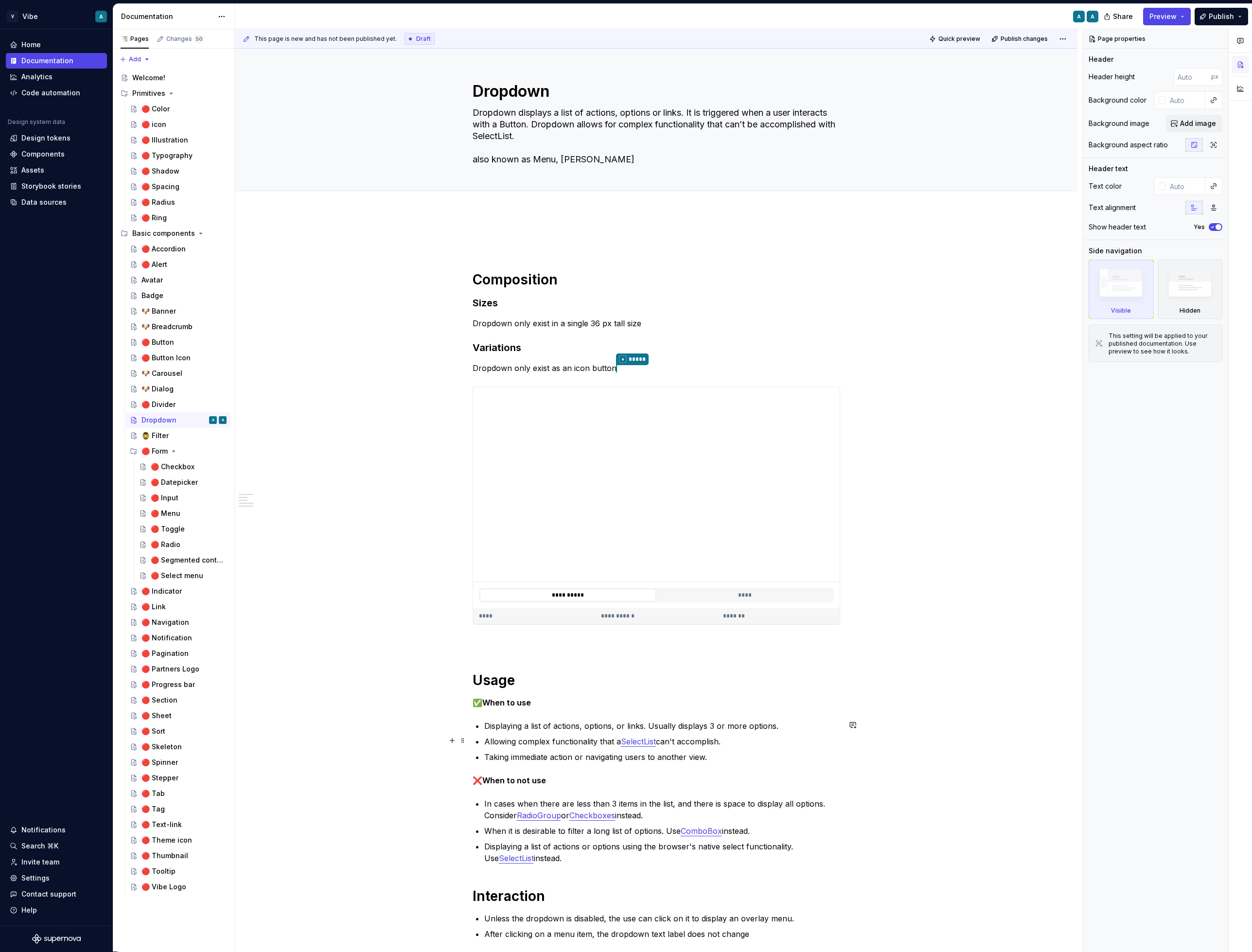
click at [643, 740] on link "SelectList" at bounding box center [638, 742] width 35 height 10
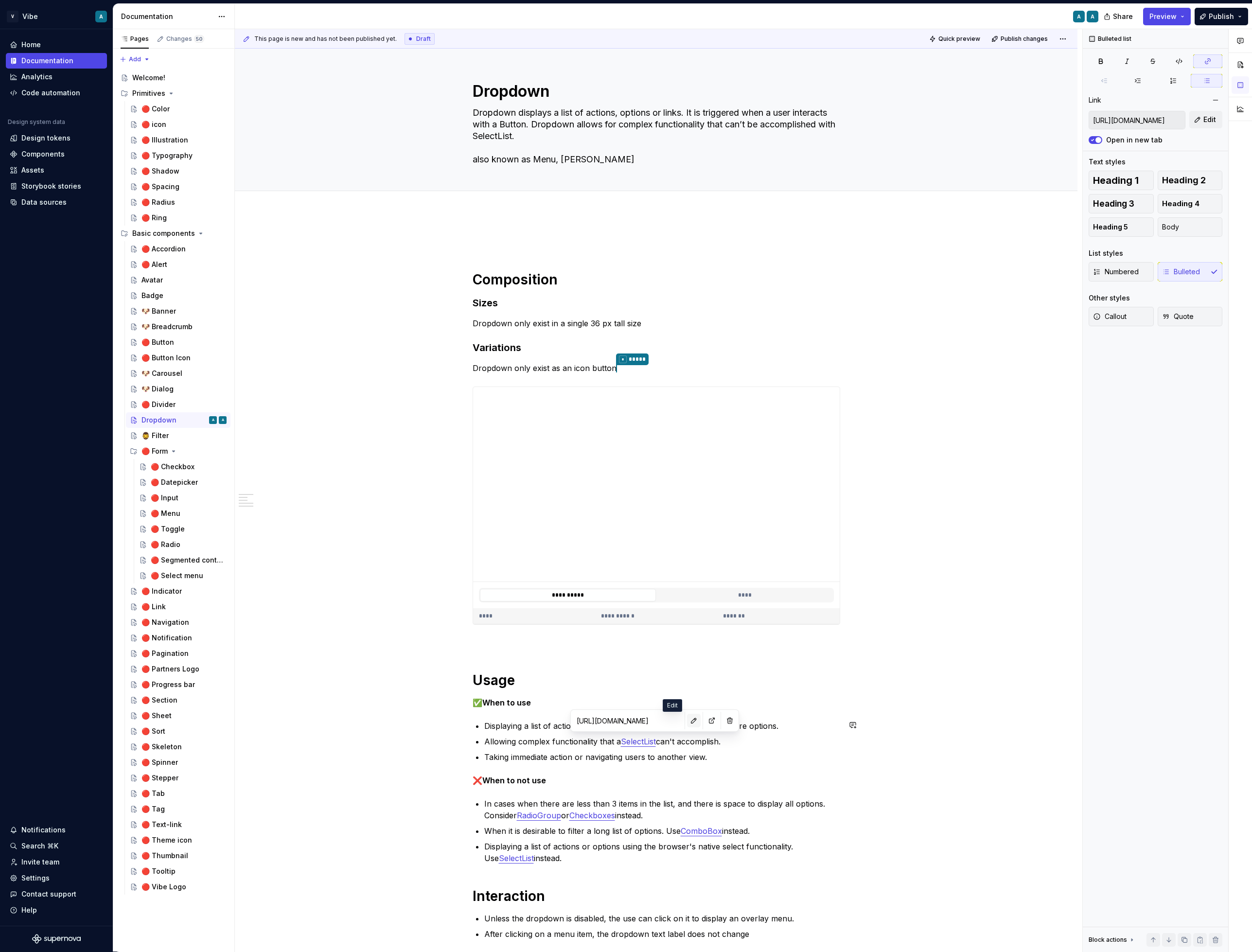
click at [687, 720] on button "button" at bounding box center [694, 721] width 13 height 13
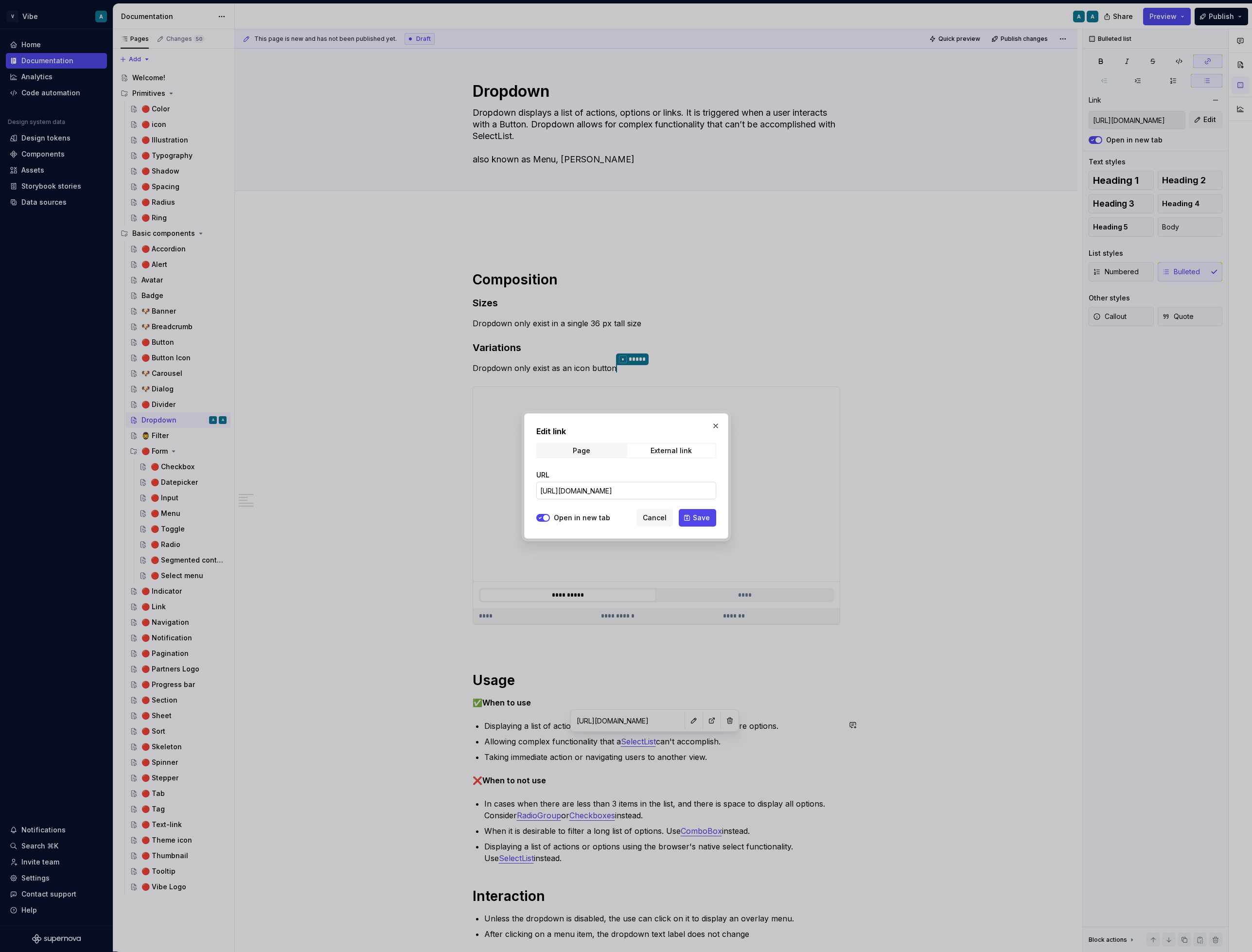
click at [605, 490] on input "[URL][DOMAIN_NAME]" at bounding box center [626, 490] width 180 height 18
paste input "[DOMAIN_NAME][URL]"
type input "[URL][DOMAIN_NAME]"
click at [545, 517] on span "button" at bounding box center [546, 518] width 6 height 6
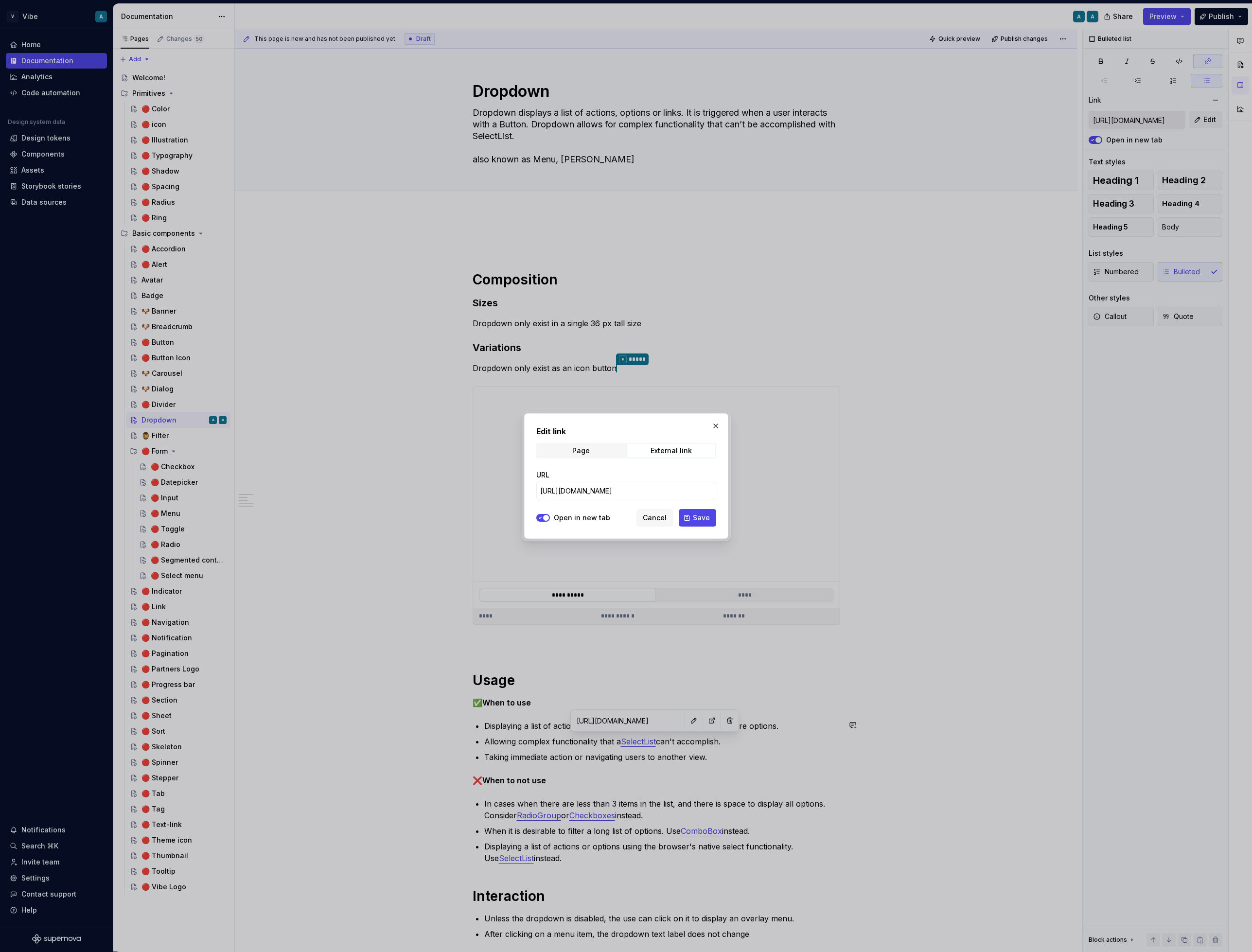
scroll to position [0, 0]
click at [600, 448] on span "Page" at bounding box center [581, 451] width 88 height 13
click at [591, 495] on span "Select page" at bounding box center [620, 491] width 160 height 10
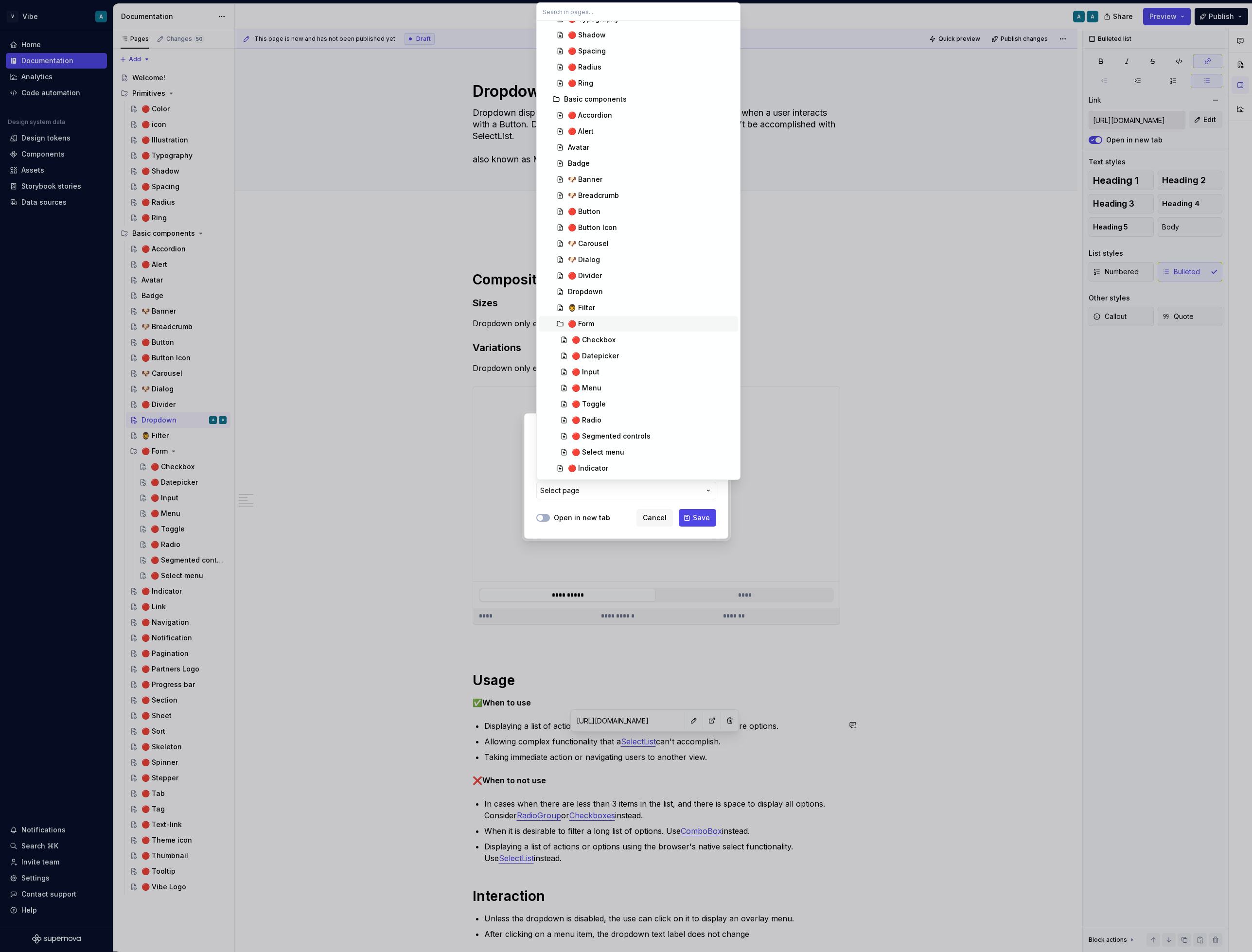
scroll to position [132, 0]
click at [612, 427] on div "🔴 Select menu" at bounding box center [598, 429] width 53 height 10
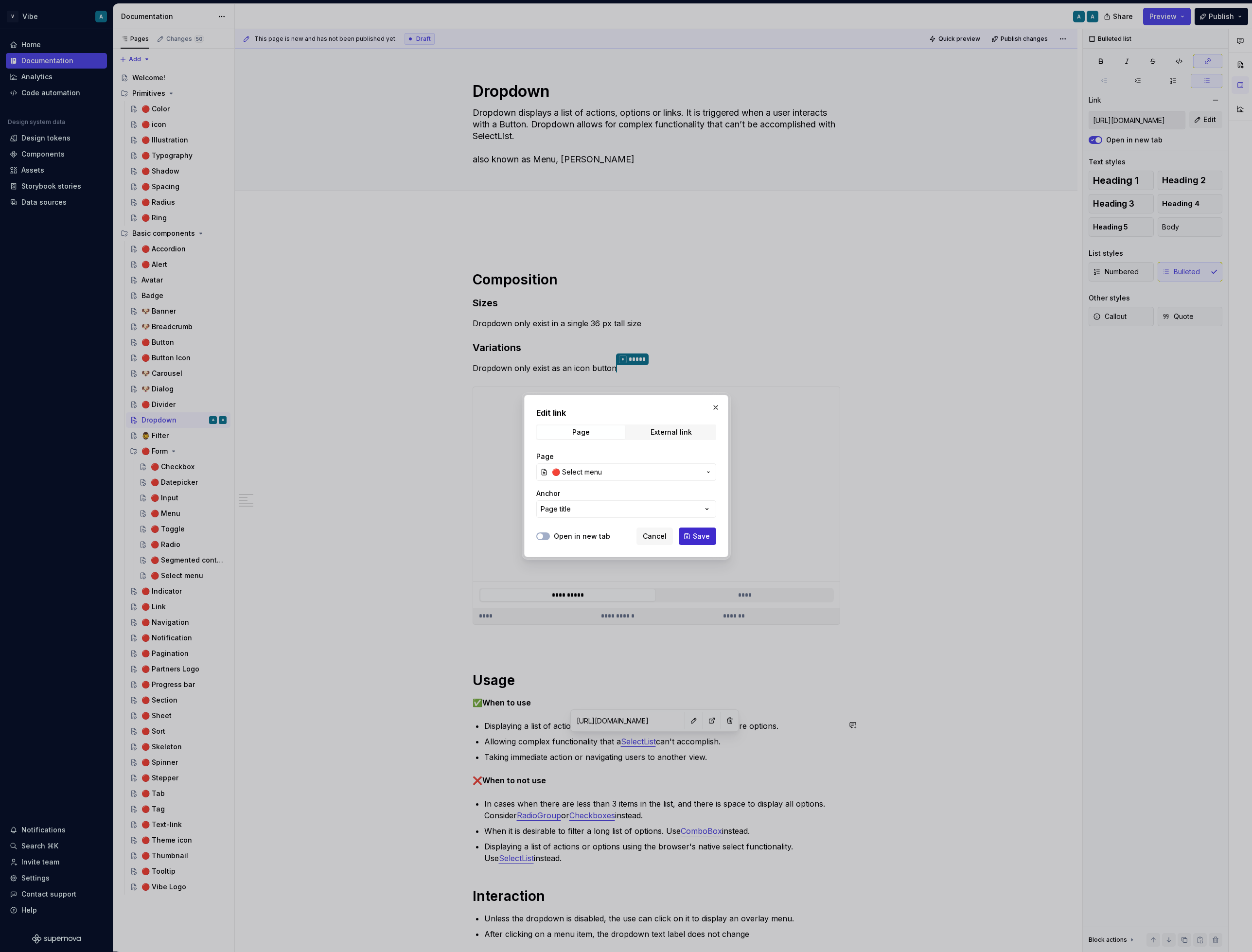
click at [701, 541] on span "Save" at bounding box center [701, 536] width 17 height 10
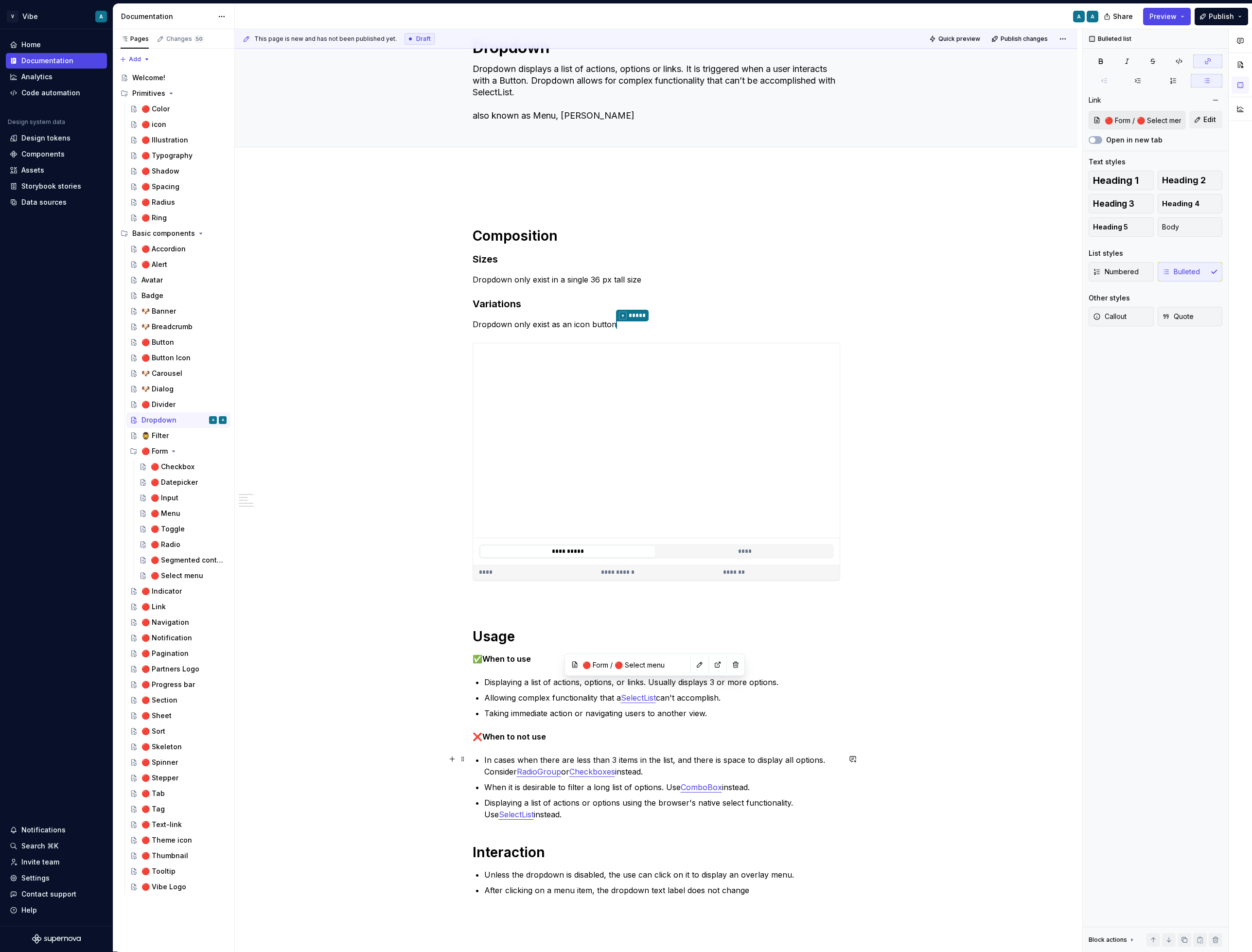
scroll to position [64, 0]
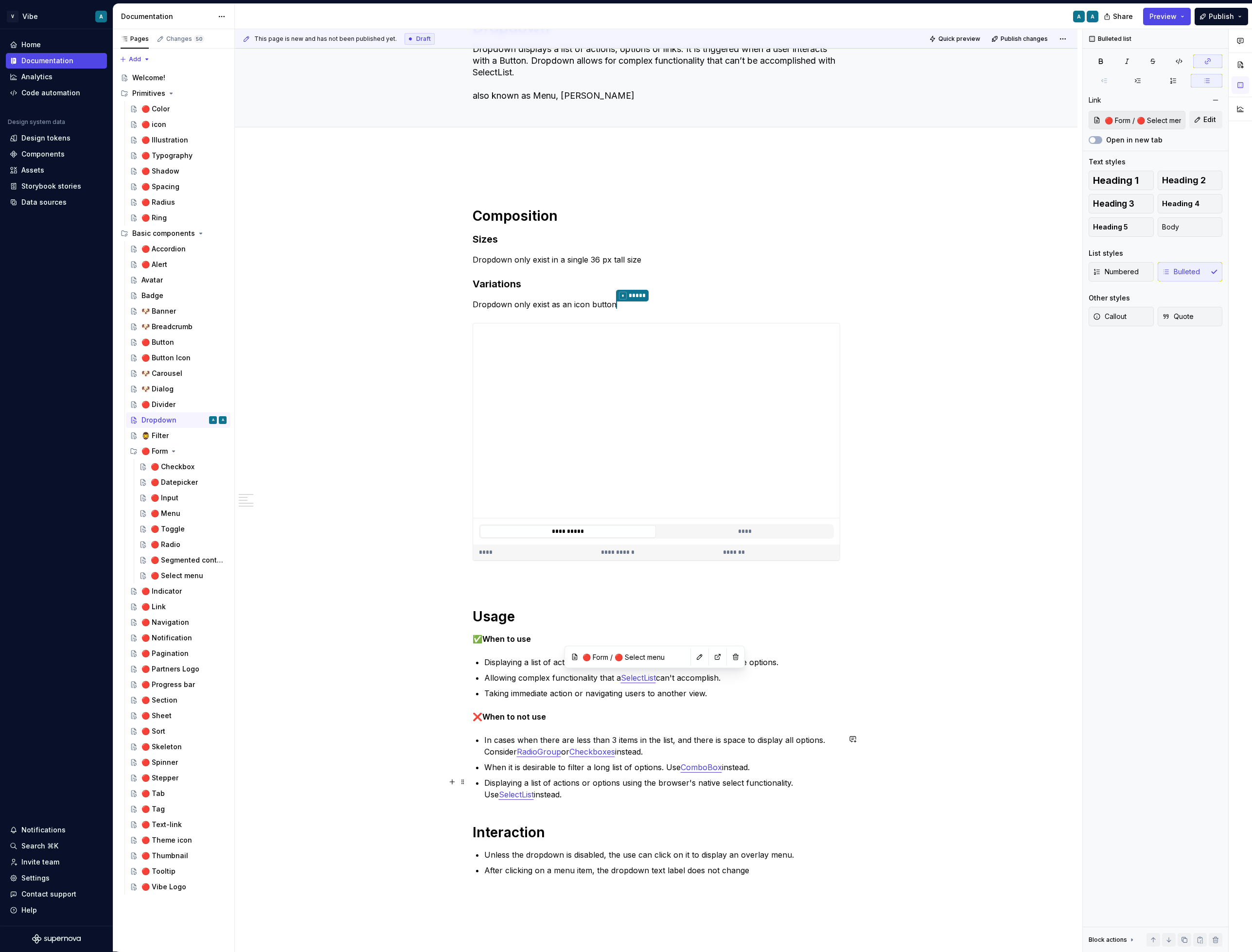
click at [503, 794] on link "SelectList" at bounding box center [516, 795] width 35 height 10
click at [732, 775] on button "button" at bounding box center [731, 775] width 13 height 13
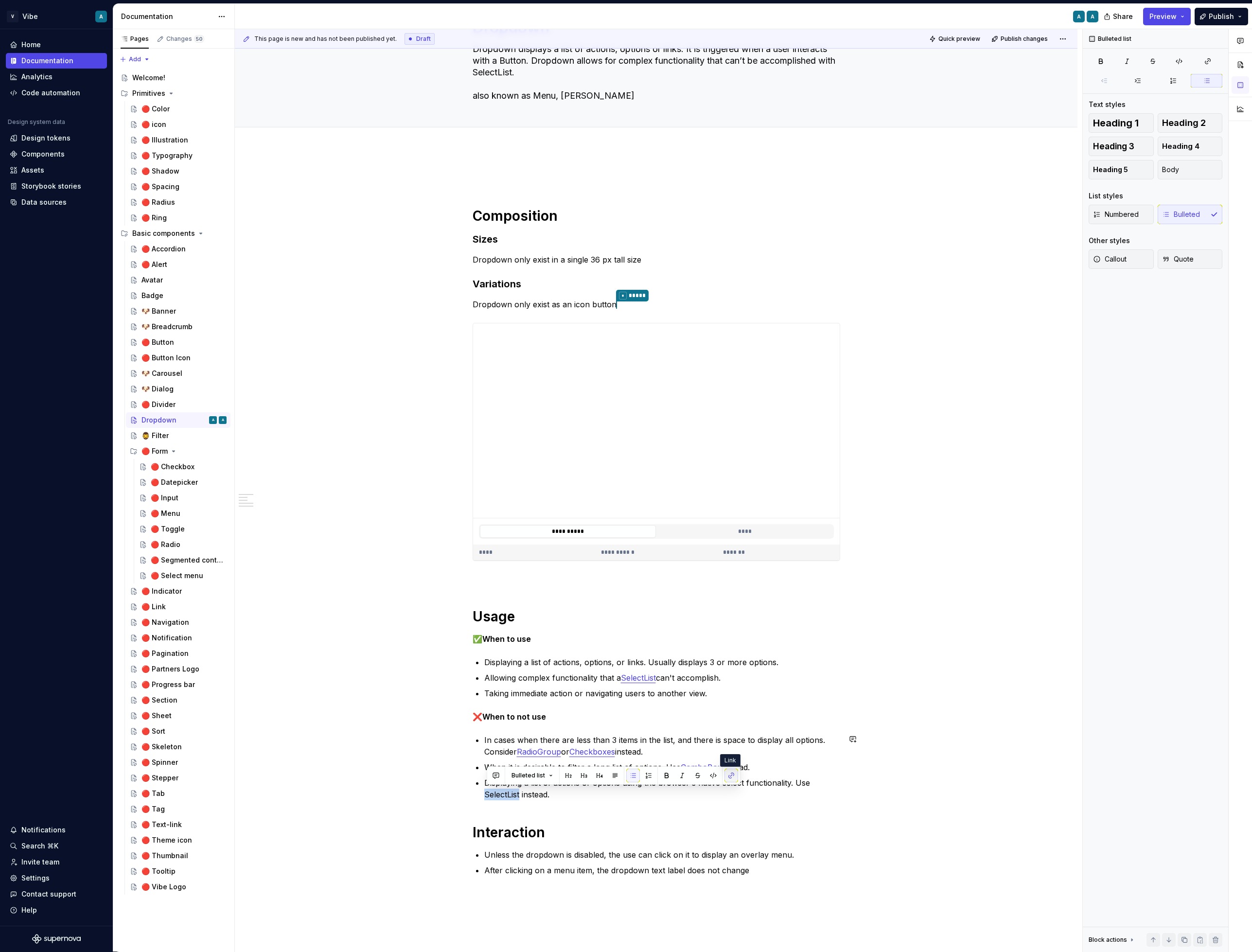
click at [732, 773] on button "button" at bounding box center [731, 775] width 13 height 13
click at [534, 808] on div "**********" at bounding box center [656, 536] width 367 height 728
drag, startPoint x: 523, startPoint y: 795, endPoint x: 480, endPoint y: 797, distance: 43.0
click at [480, 796] on div "**********" at bounding box center [656, 536] width 367 height 728
click at [732, 776] on button "button" at bounding box center [731, 775] width 13 height 13
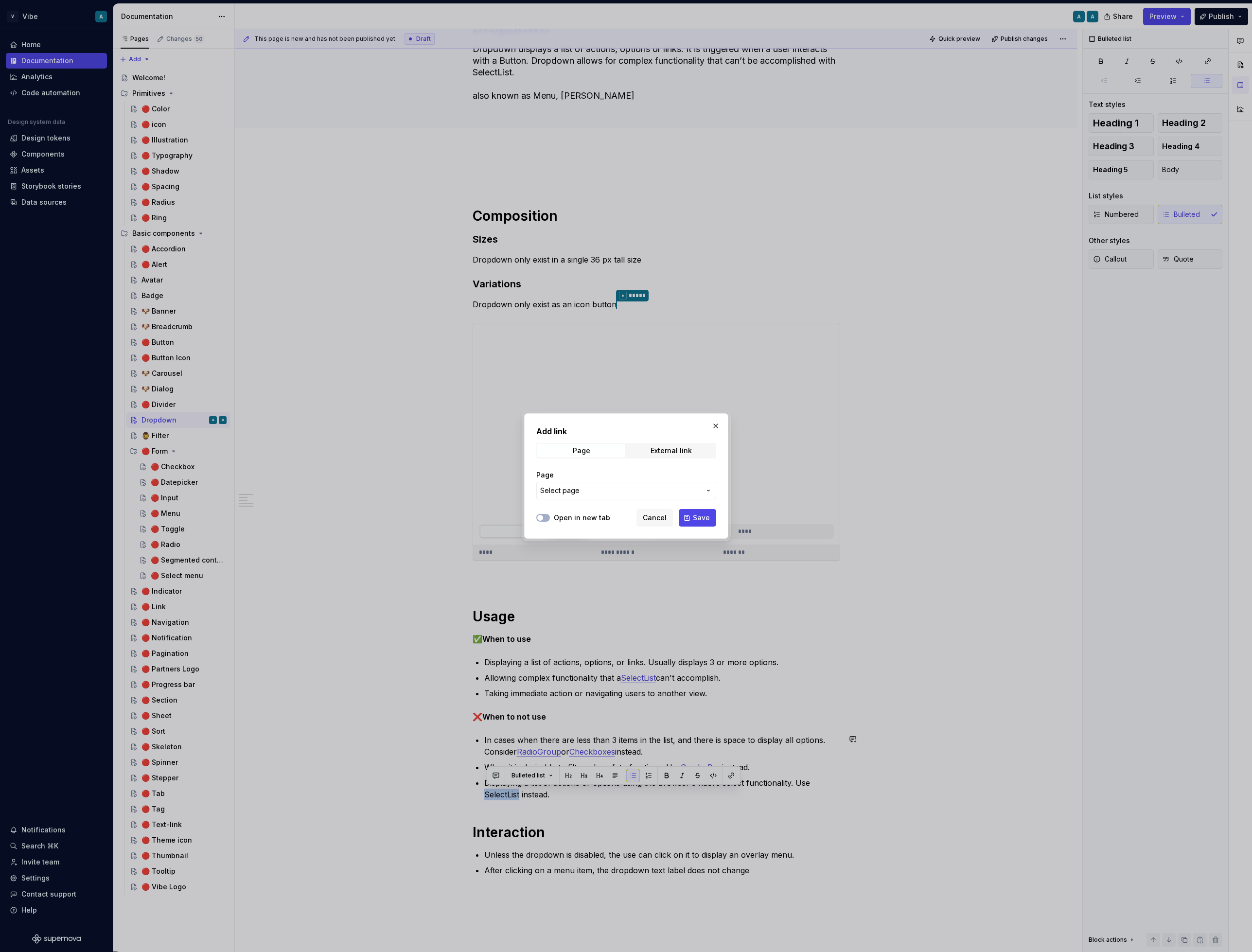
click at [664, 491] on span "Select page" at bounding box center [620, 491] width 160 height 10
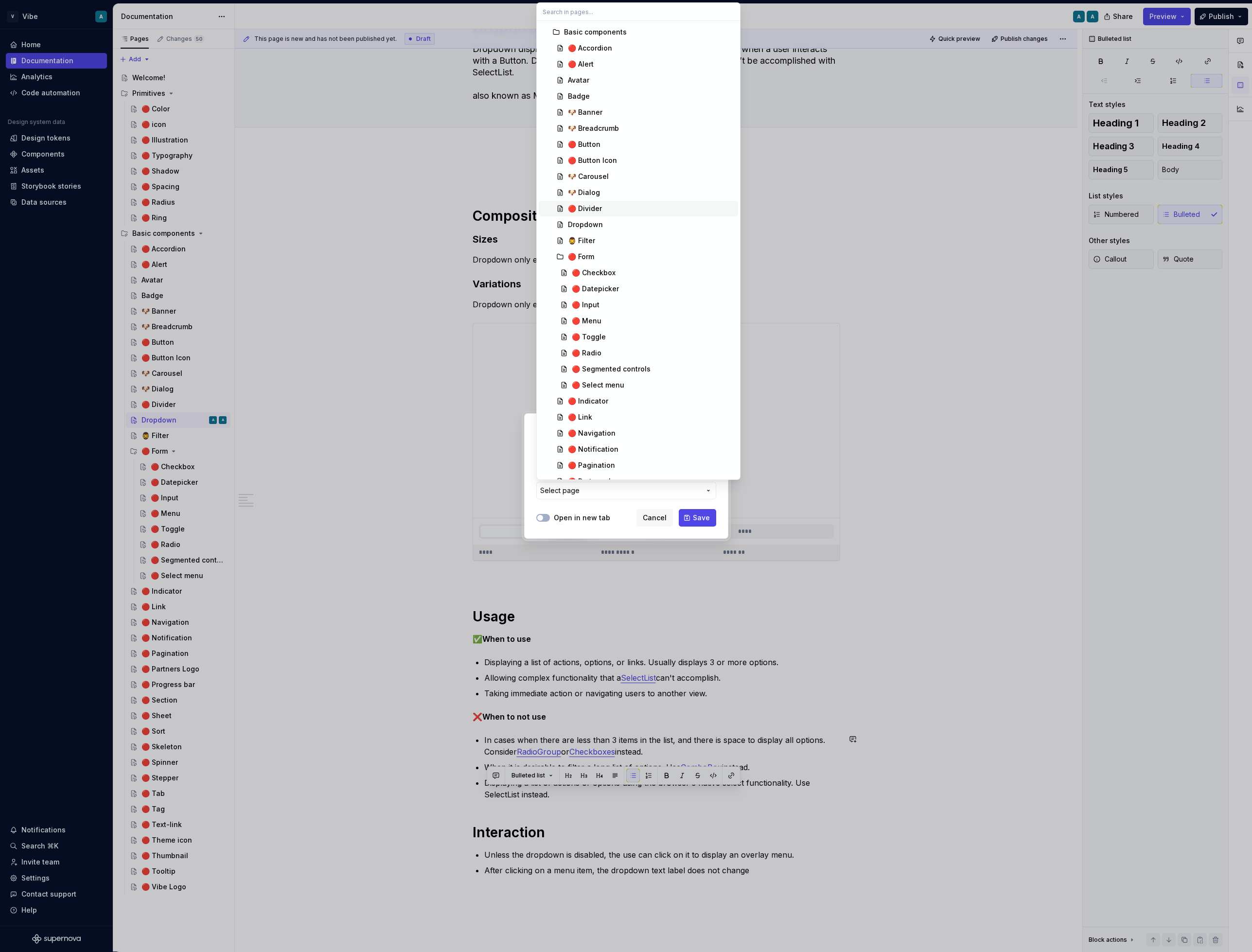
scroll to position [176, 0]
click at [608, 383] on div "🔴 Select menu" at bounding box center [598, 384] width 53 height 10
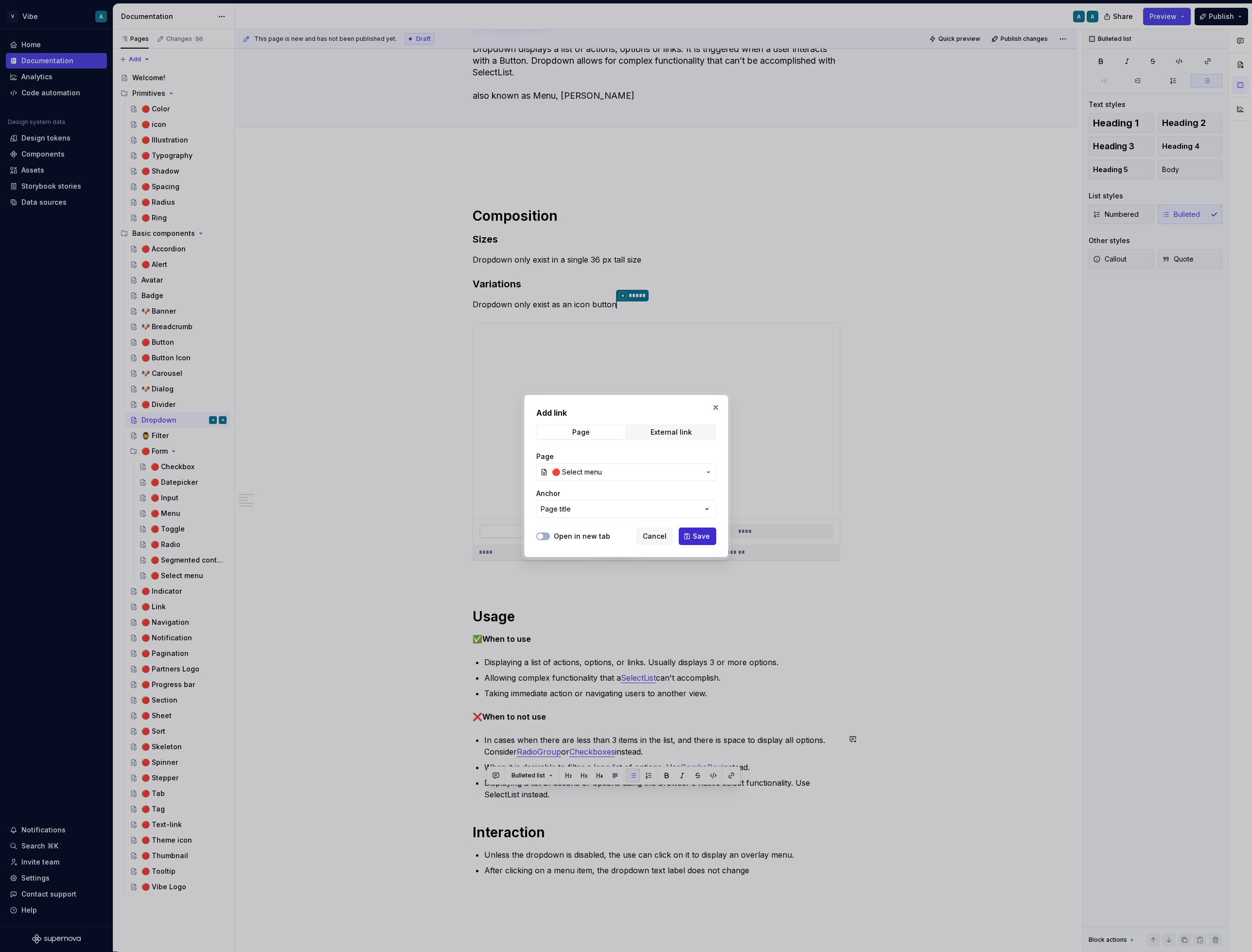
click at [692, 538] on button "Save" at bounding box center [697, 536] width 37 height 18
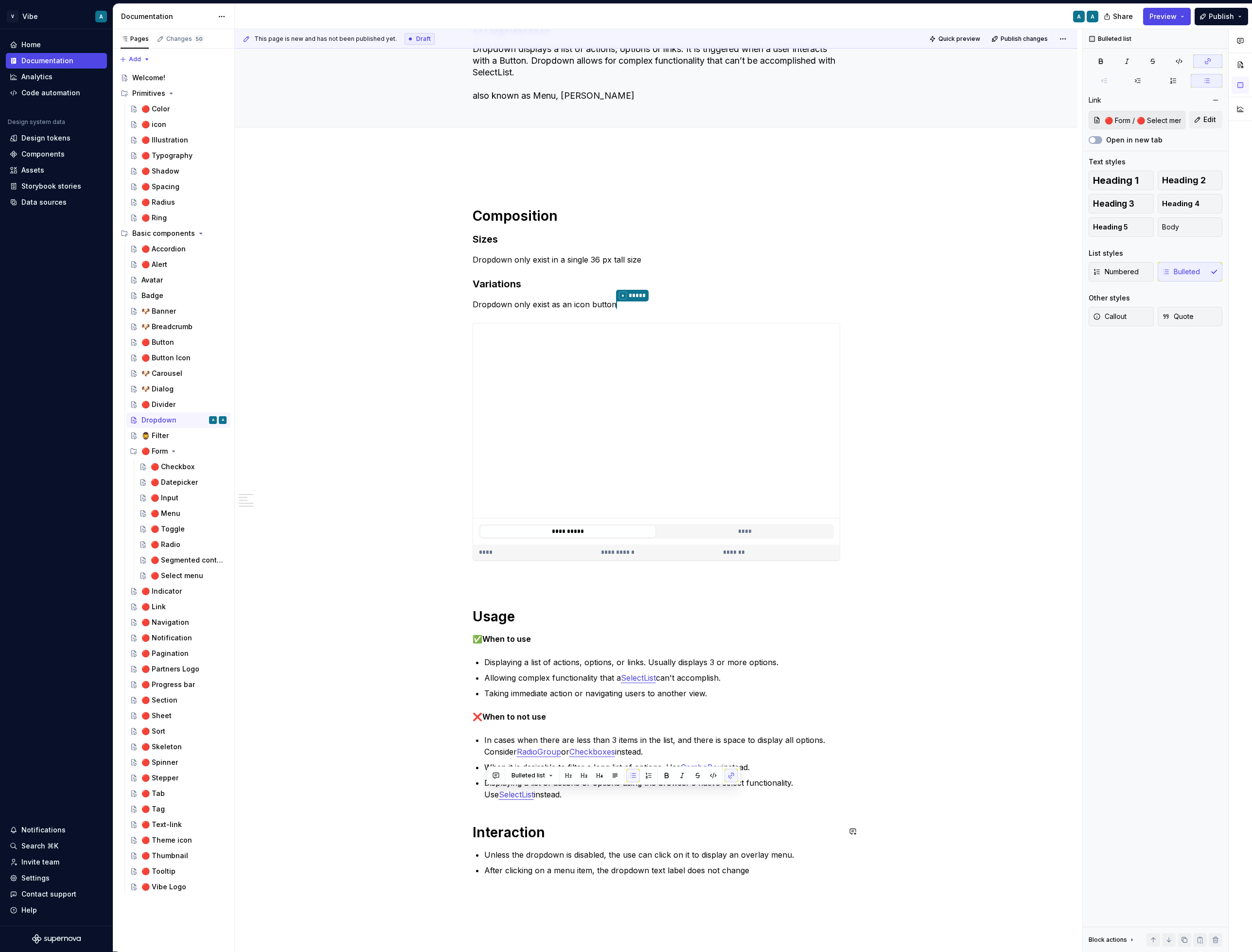
click at [619, 815] on div "**********" at bounding box center [656, 536] width 367 height 728
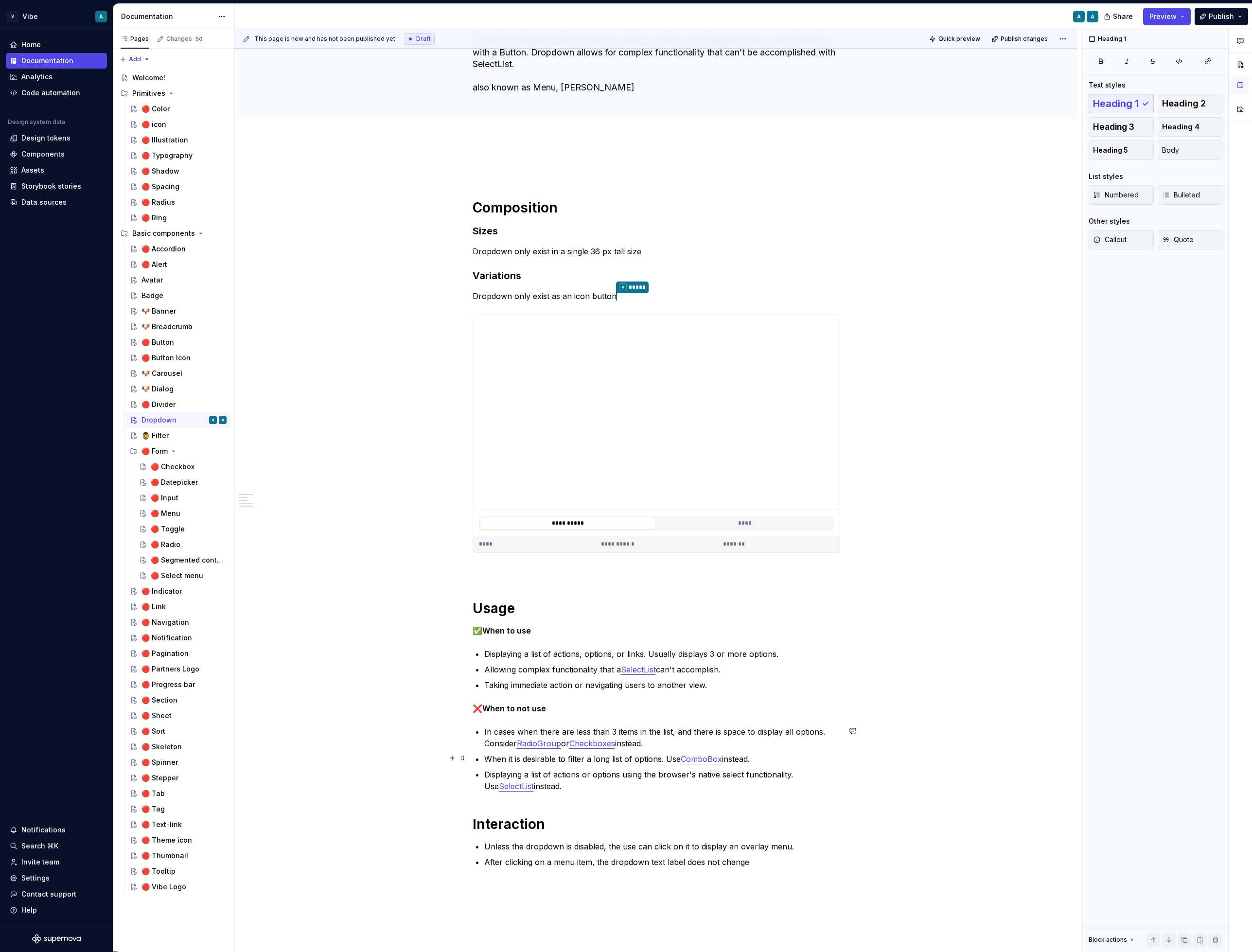
scroll to position [73, 0]
click at [656, 668] on link "SelectList" at bounding box center [638, 669] width 35 height 10
click at [206, 574] on button "Page tree" at bounding box center [206, 576] width 13 height 13
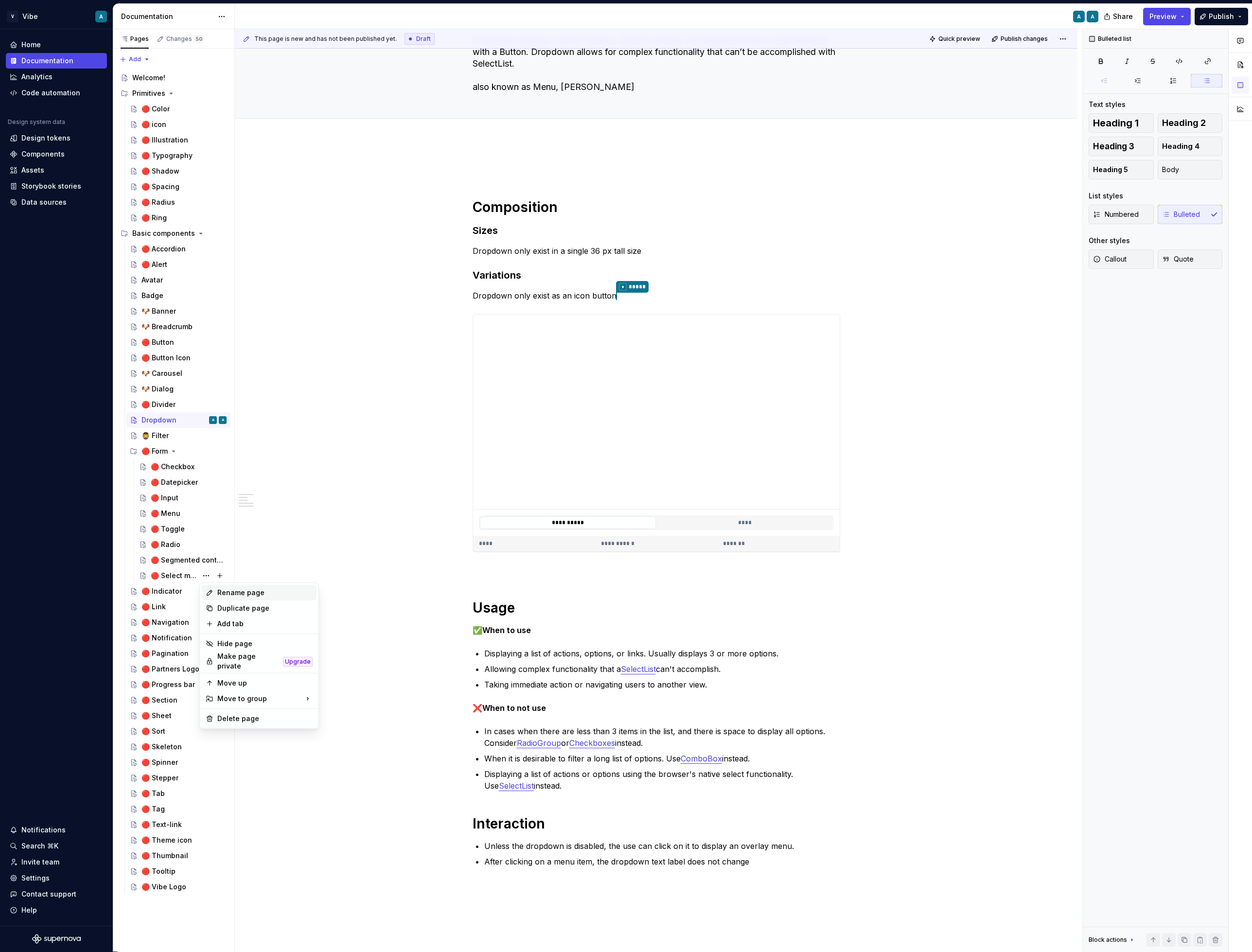
click at [247, 597] on div "Rename page" at bounding box center [265, 593] width 95 height 10
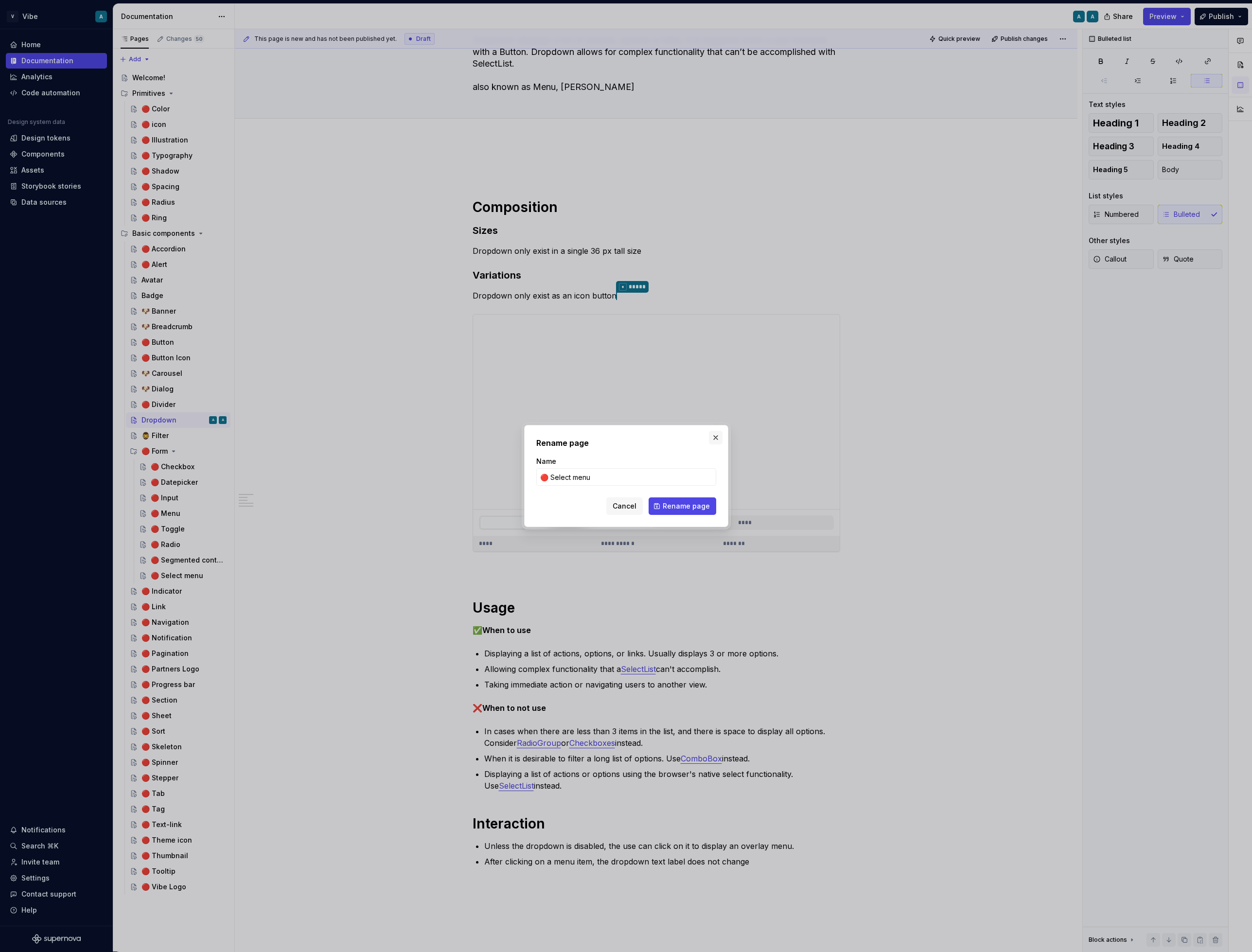
click at [716, 438] on button "button" at bounding box center [716, 438] width 13 height 13
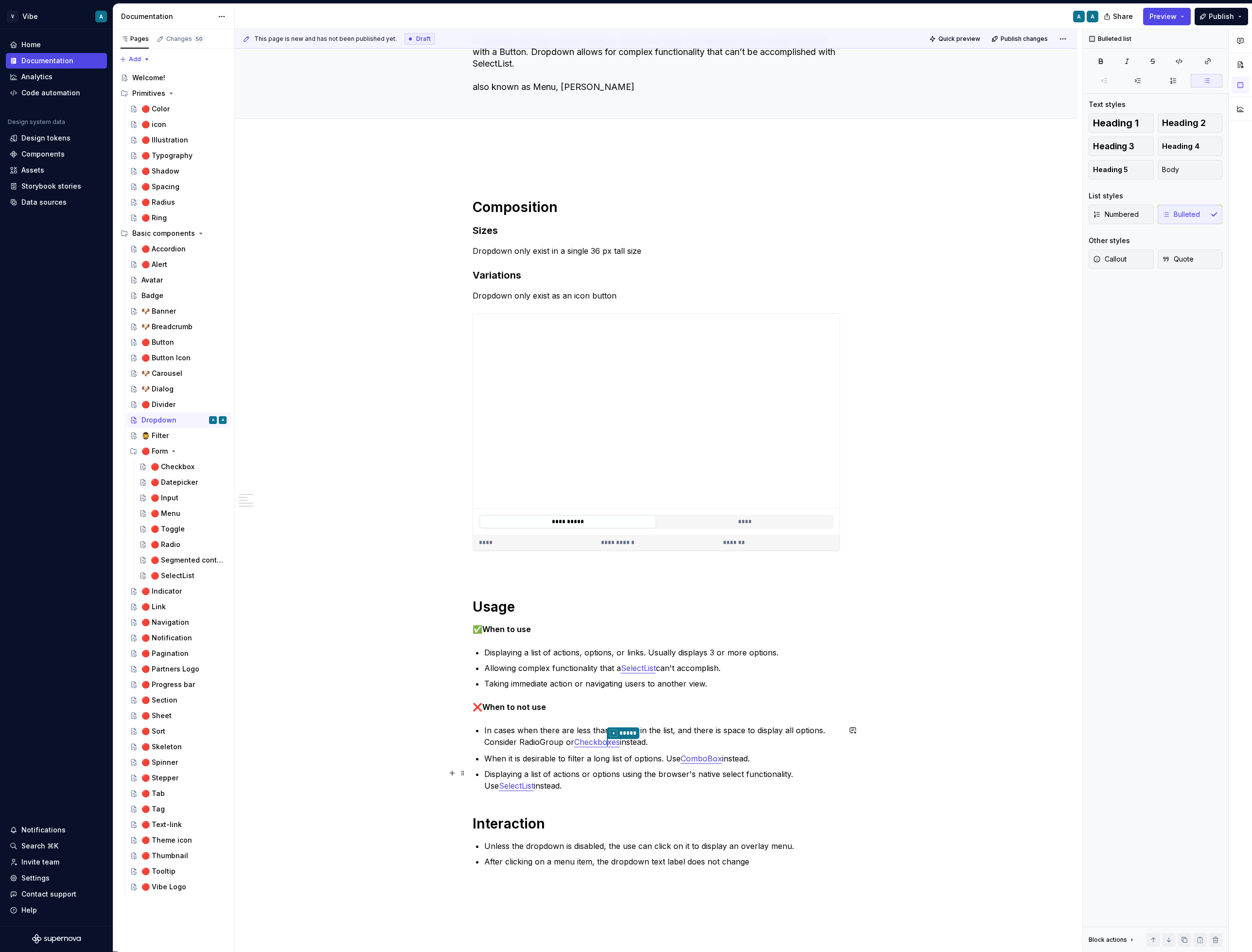
click at [604, 776] on p "Displaying a list of actions or options using the browser's native select funct…" at bounding box center [662, 780] width 356 height 23
click at [705, 757] on link "ComboBox" at bounding box center [701, 759] width 42 height 10
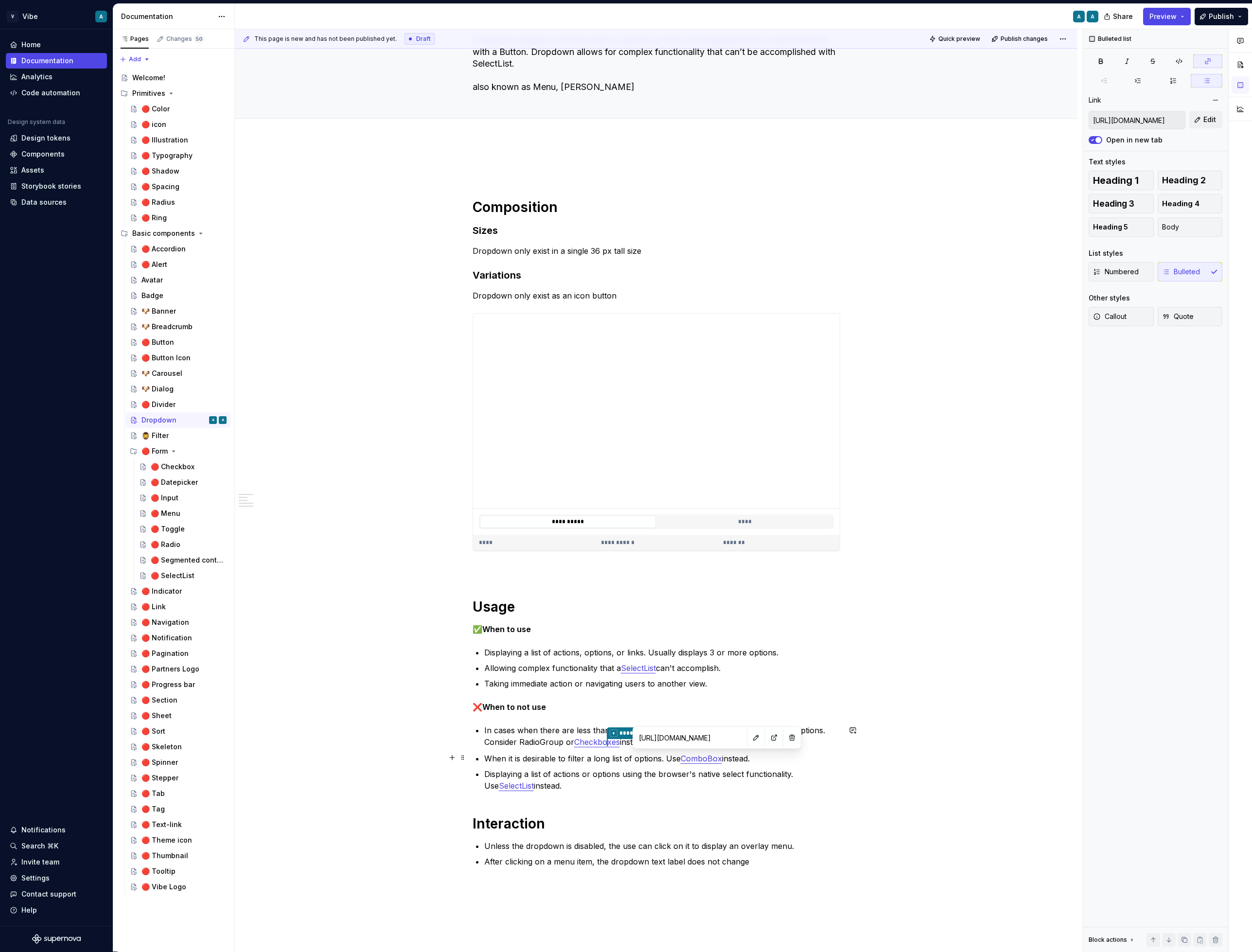
click at [705, 757] on link "ComboBox" at bounding box center [701, 759] width 42 height 10
click at [889, 690] on div "**********" at bounding box center [656, 664] width 842 height 1048
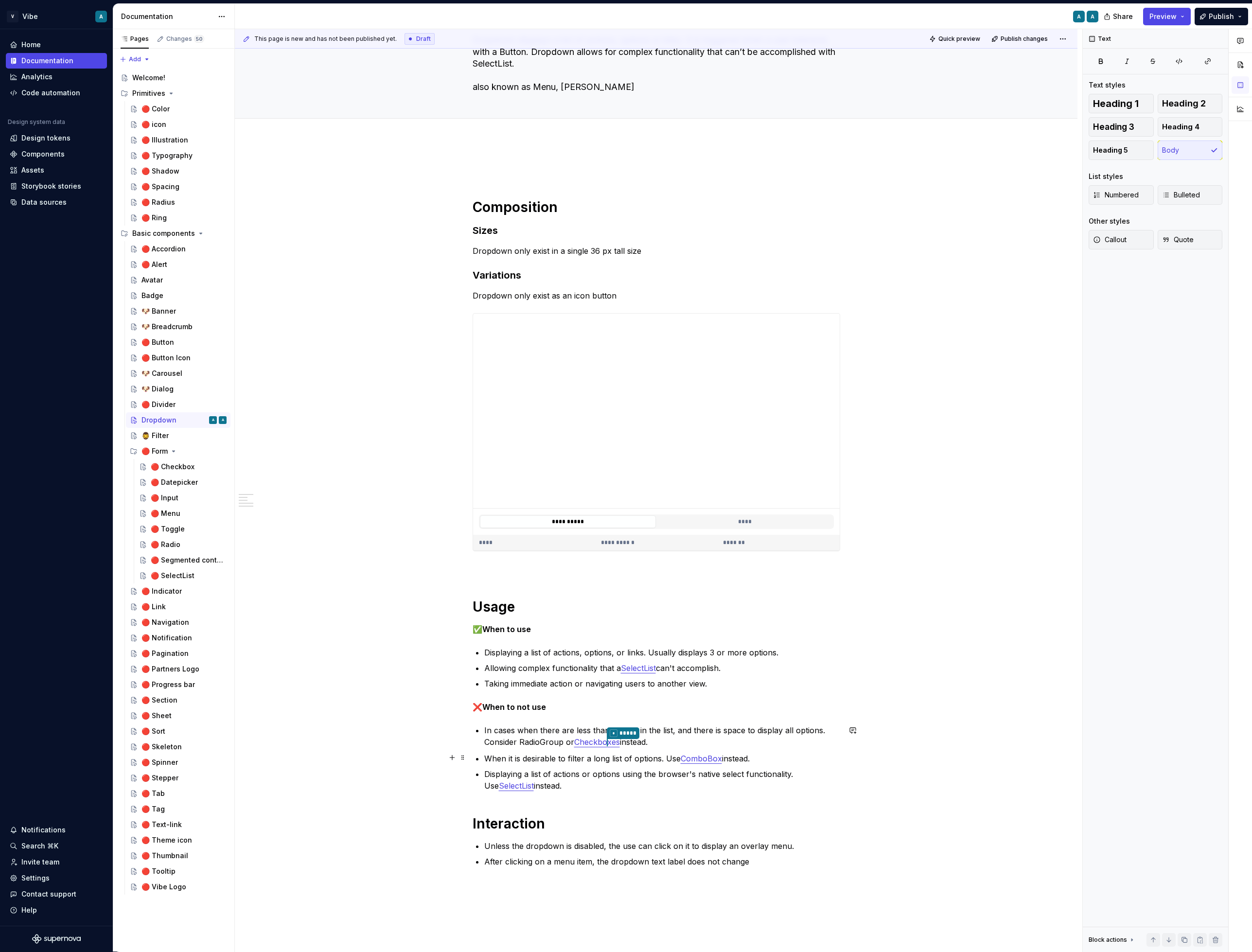
click at [774, 757] on p "When it is desirable to filter a long list of options. Use ComboBox instead." at bounding box center [662, 758] width 356 height 12
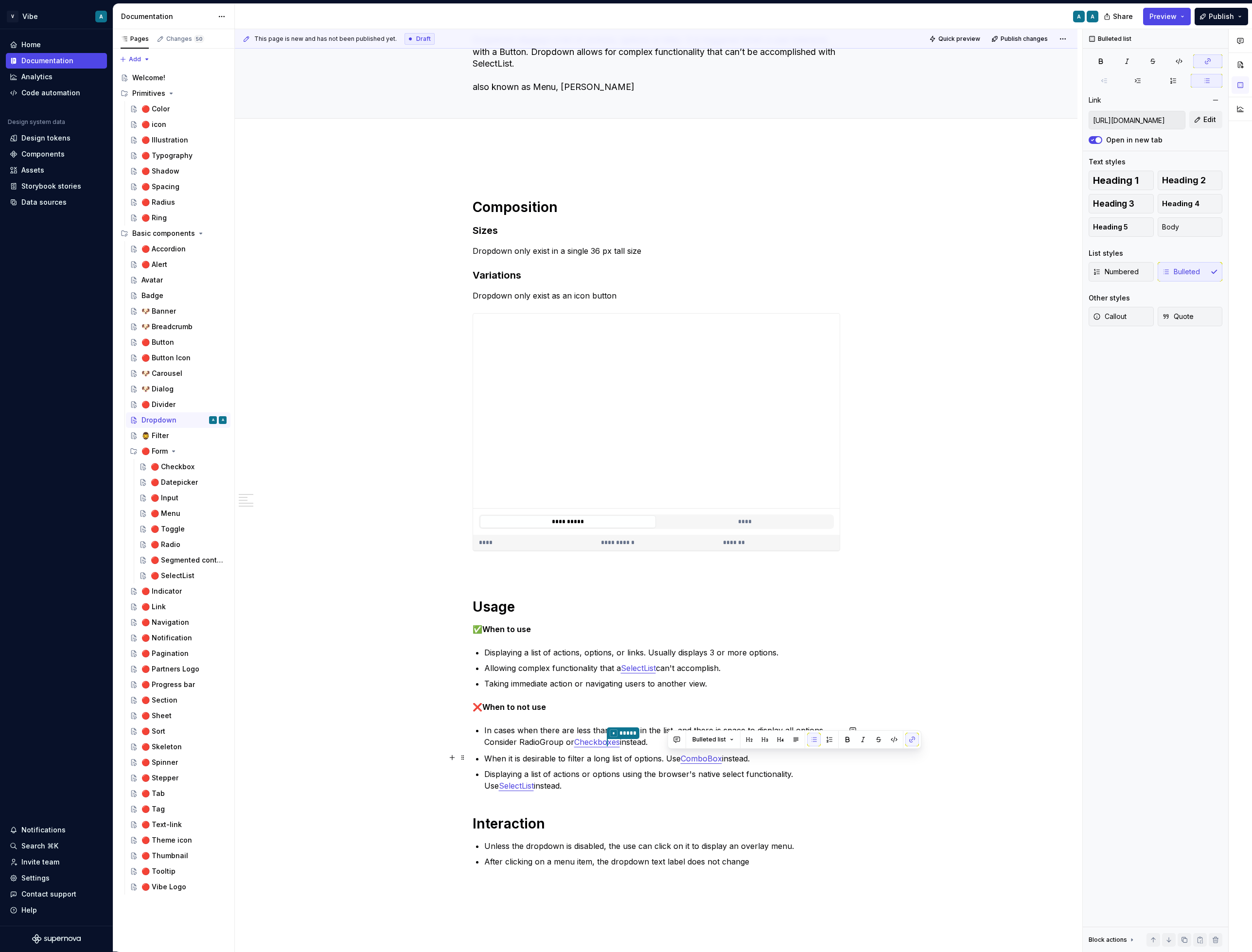
drag, startPoint x: 768, startPoint y: 757, endPoint x: 669, endPoint y: 756, distance: 99.0
click at [669, 756] on p "When it is desirable to filter a long list of options. Use ComboBox instead." at bounding box center [662, 758] width 356 height 12
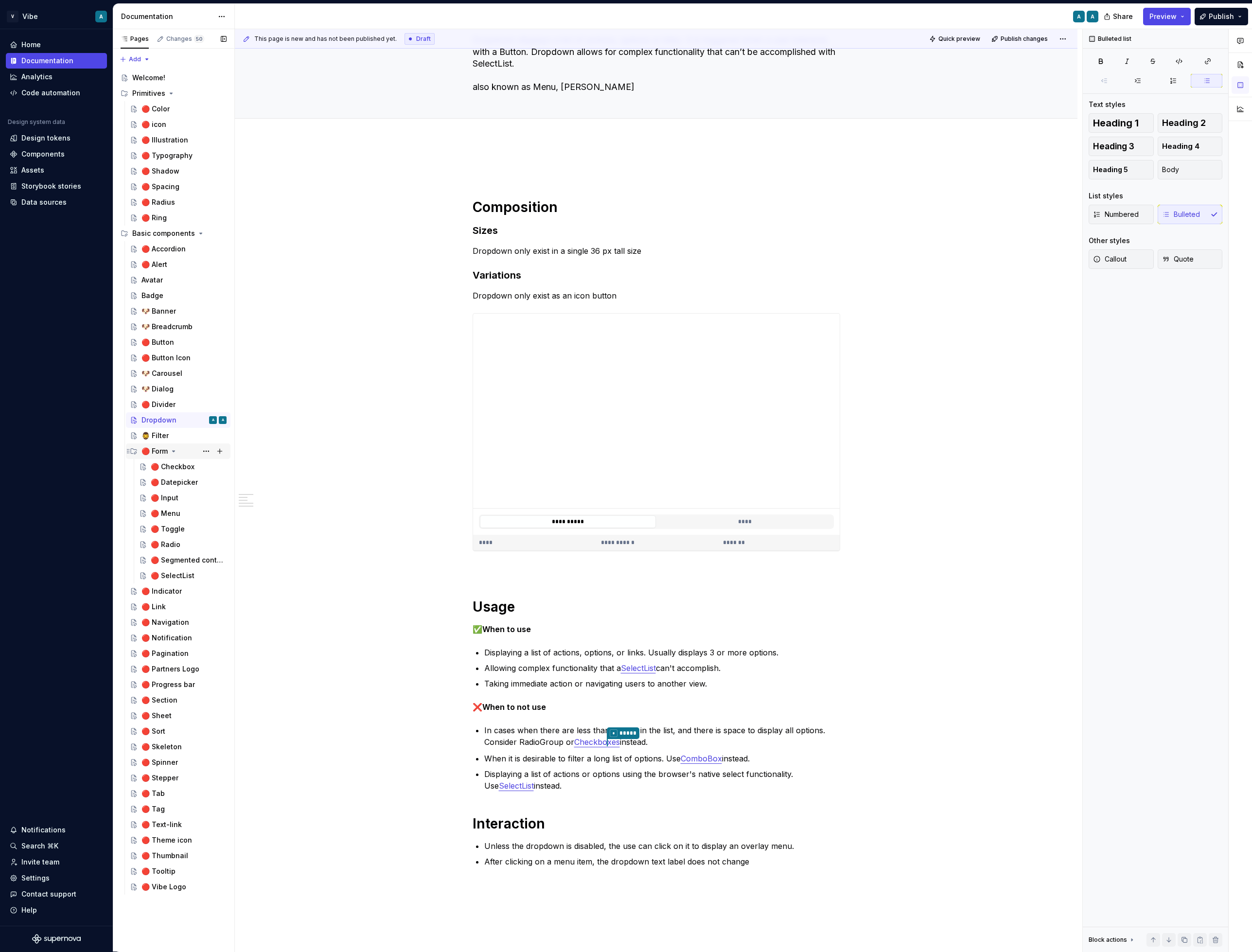
click at [172, 448] on icon "Page tree" at bounding box center [174, 451] width 8 height 8
click at [721, 758] on link "ComboBox" at bounding box center [701, 759] width 42 height 10
type textarea "*"
click at [721, 758] on link "ComboBox" at bounding box center [701, 759] width 42 height 10
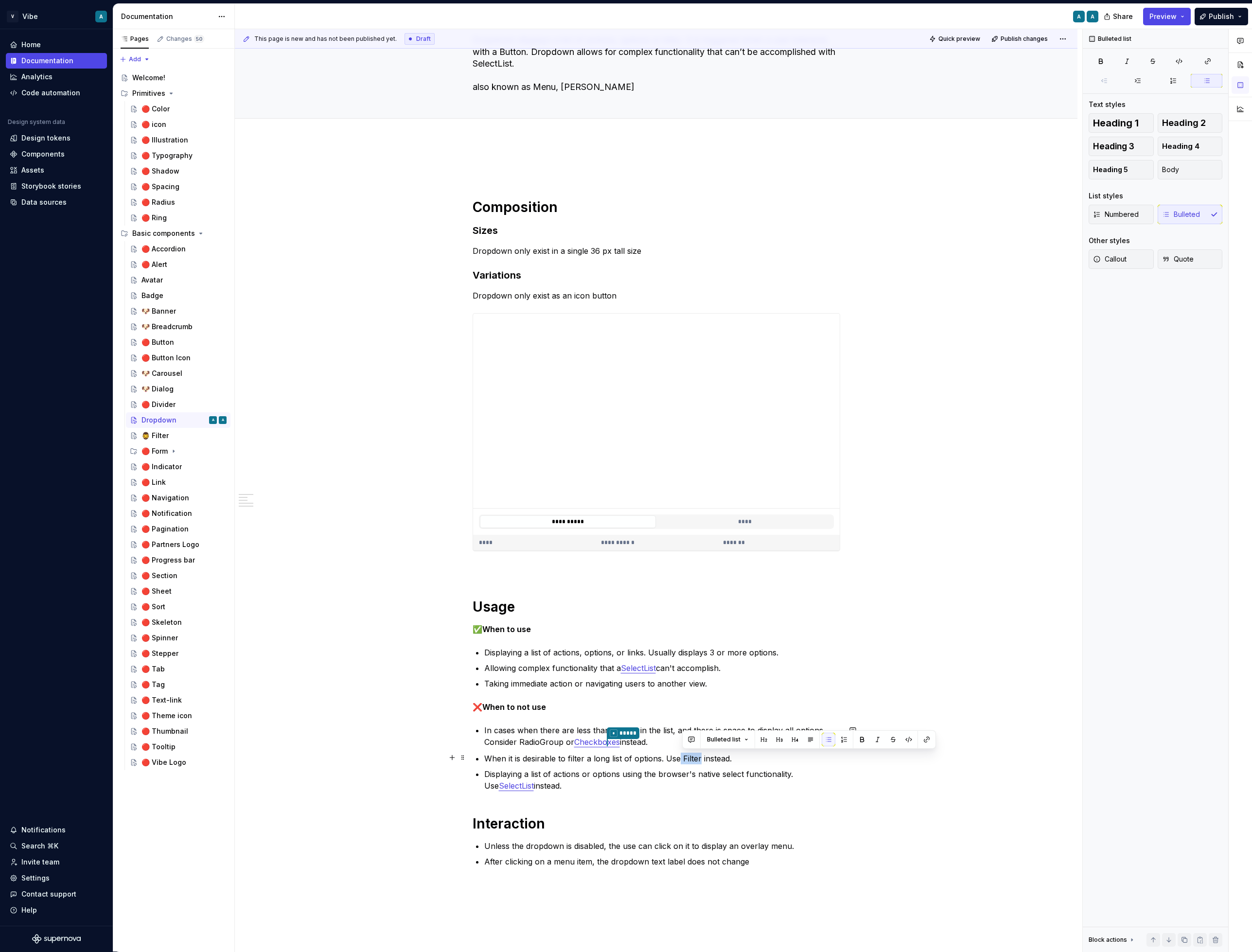
drag, startPoint x: 702, startPoint y: 757, endPoint x: 683, endPoint y: 756, distance: 19.0
click at [683, 756] on p "When it is desirable to filter a long list of options. Use Filter instead." at bounding box center [662, 758] width 356 height 12
click at [693, 762] on p "When it is desirable to filter a long list of options. Use Filter instead." at bounding box center [662, 758] width 356 height 12
drag, startPoint x: 702, startPoint y: 758, endPoint x: 685, endPoint y: 757, distance: 17.0
click at [685, 757] on p "When it is desirable to filter a long list of options. Use Filter instead." at bounding box center [662, 758] width 356 height 12
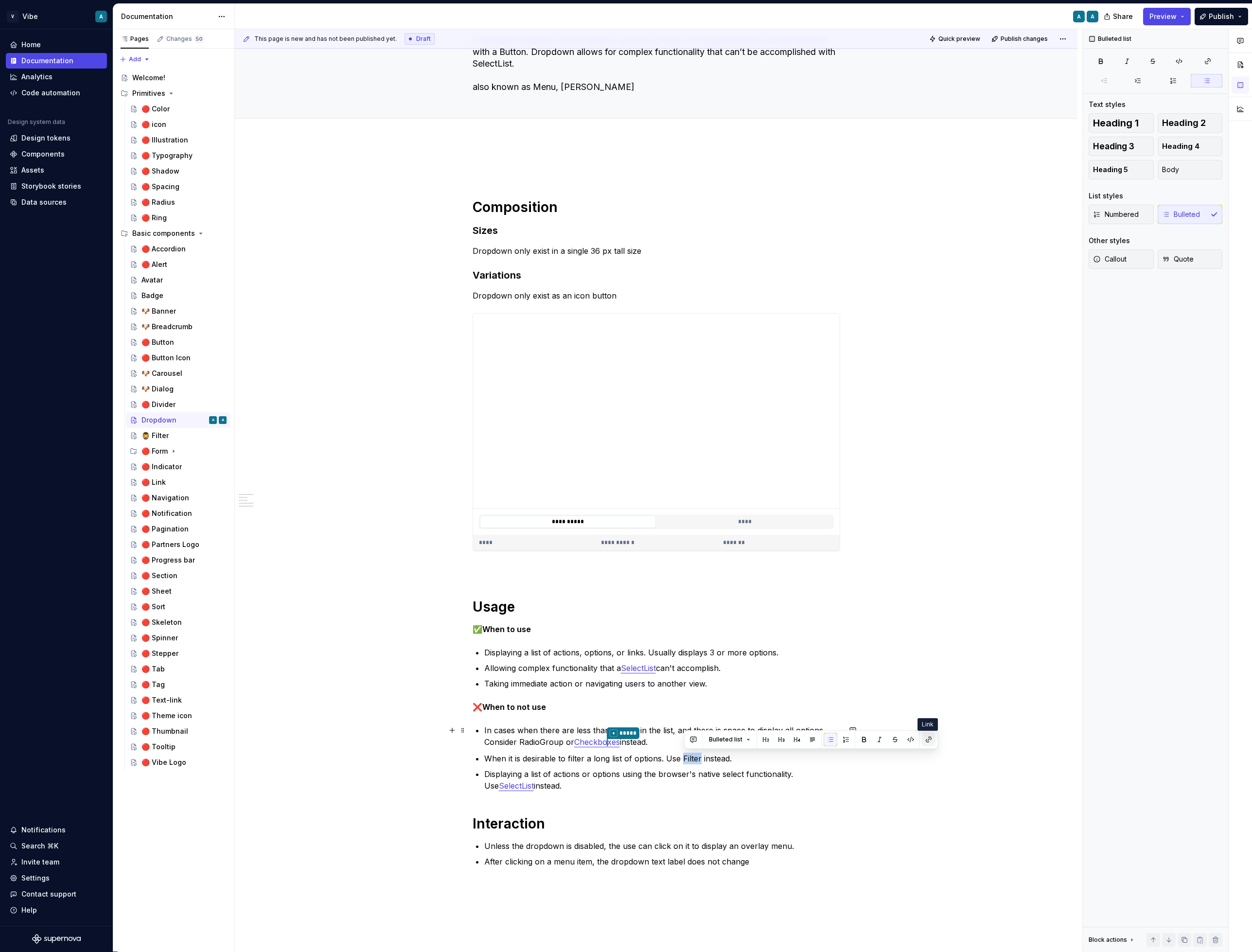
click at [928, 741] on button "button" at bounding box center [929, 740] width 13 height 13
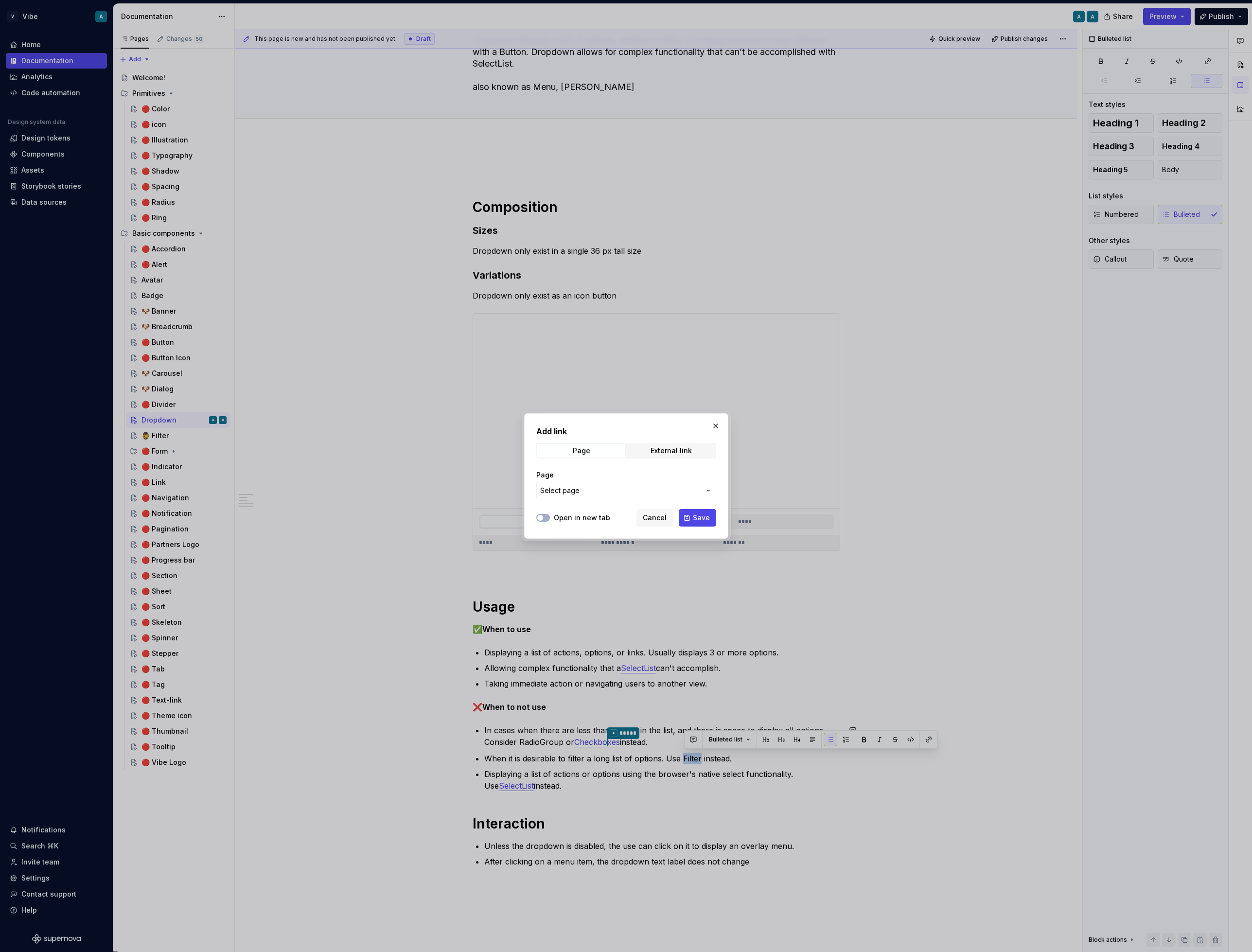
click at [619, 491] on span "Select page" at bounding box center [620, 491] width 160 height 10
type input "fil"
click at [592, 547] on div "🧔‍♂️ Fil ter" at bounding box center [580, 545] width 25 height 10
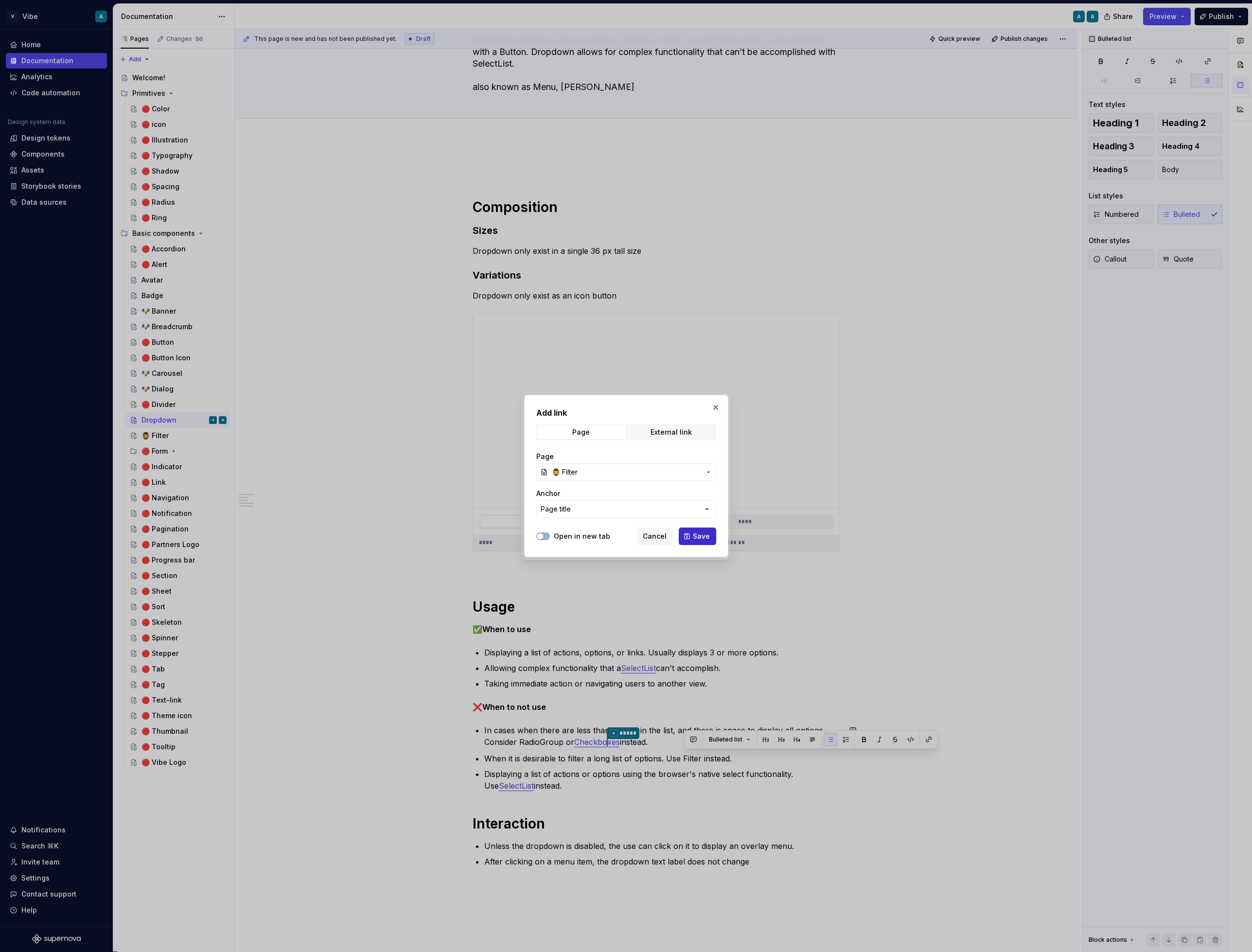
click at [704, 530] on button "Save" at bounding box center [697, 536] width 37 height 18
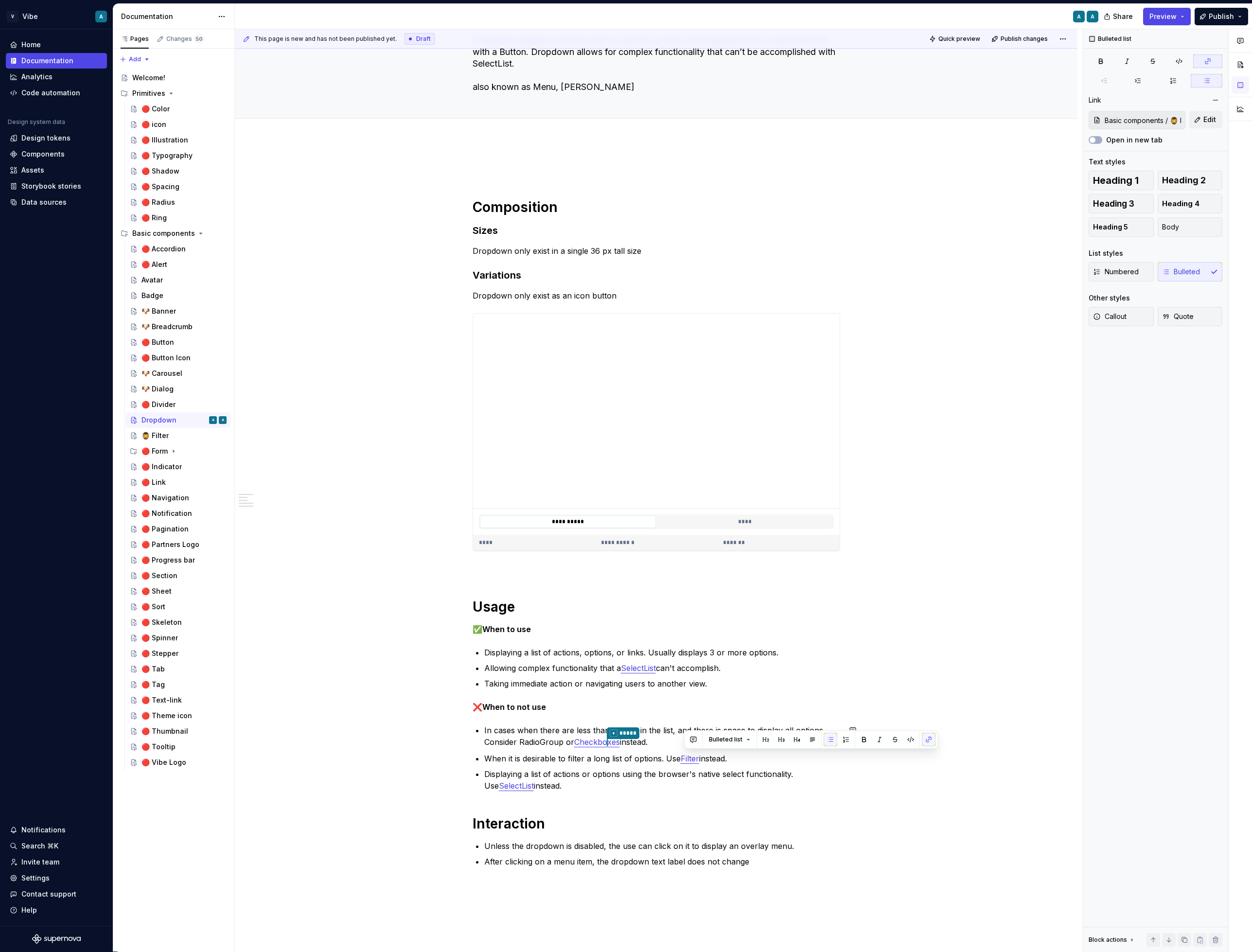
click at [733, 802] on div "**********" at bounding box center [656, 527] width 367 height 728
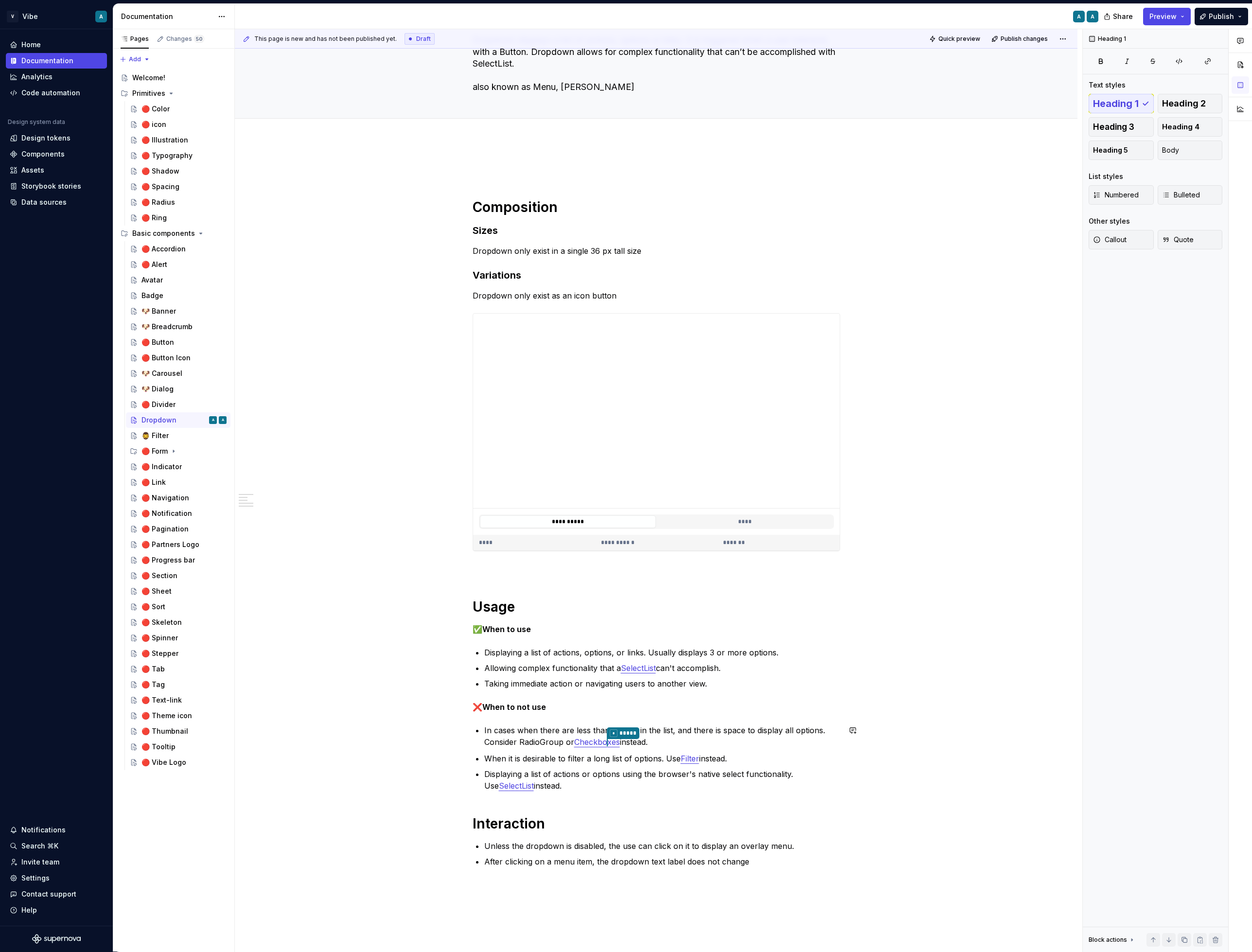
click at [663, 797] on div "**********" at bounding box center [656, 527] width 367 height 728
click at [787, 736] on p "In cases when there are less than 3 items in the list, and there is space to di…" at bounding box center [662, 737] width 356 height 24
click at [624, 734] on p "In cases when there are less than 3 items in the list, and there is space to di…" at bounding box center [662, 737] width 356 height 24
click at [641, 742] on p "In cases when there are less than 3 items in the list, and there is space to di…" at bounding box center [662, 737] width 356 height 24
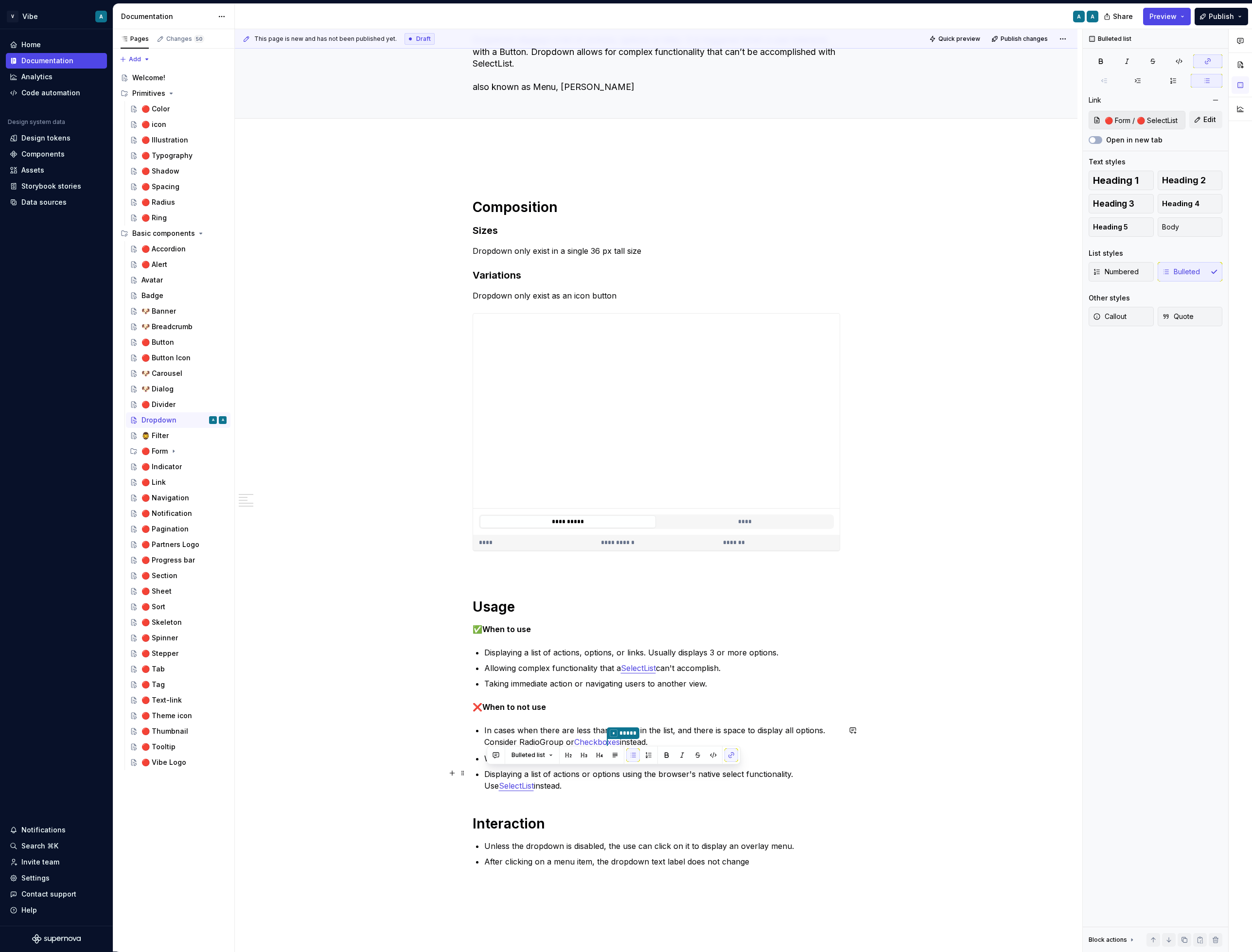
drag, startPoint x: 564, startPoint y: 786, endPoint x: 471, endPoint y: 772, distance: 94.0
click at [471, 772] on div "**********" at bounding box center [656, 664] width 842 height 1048
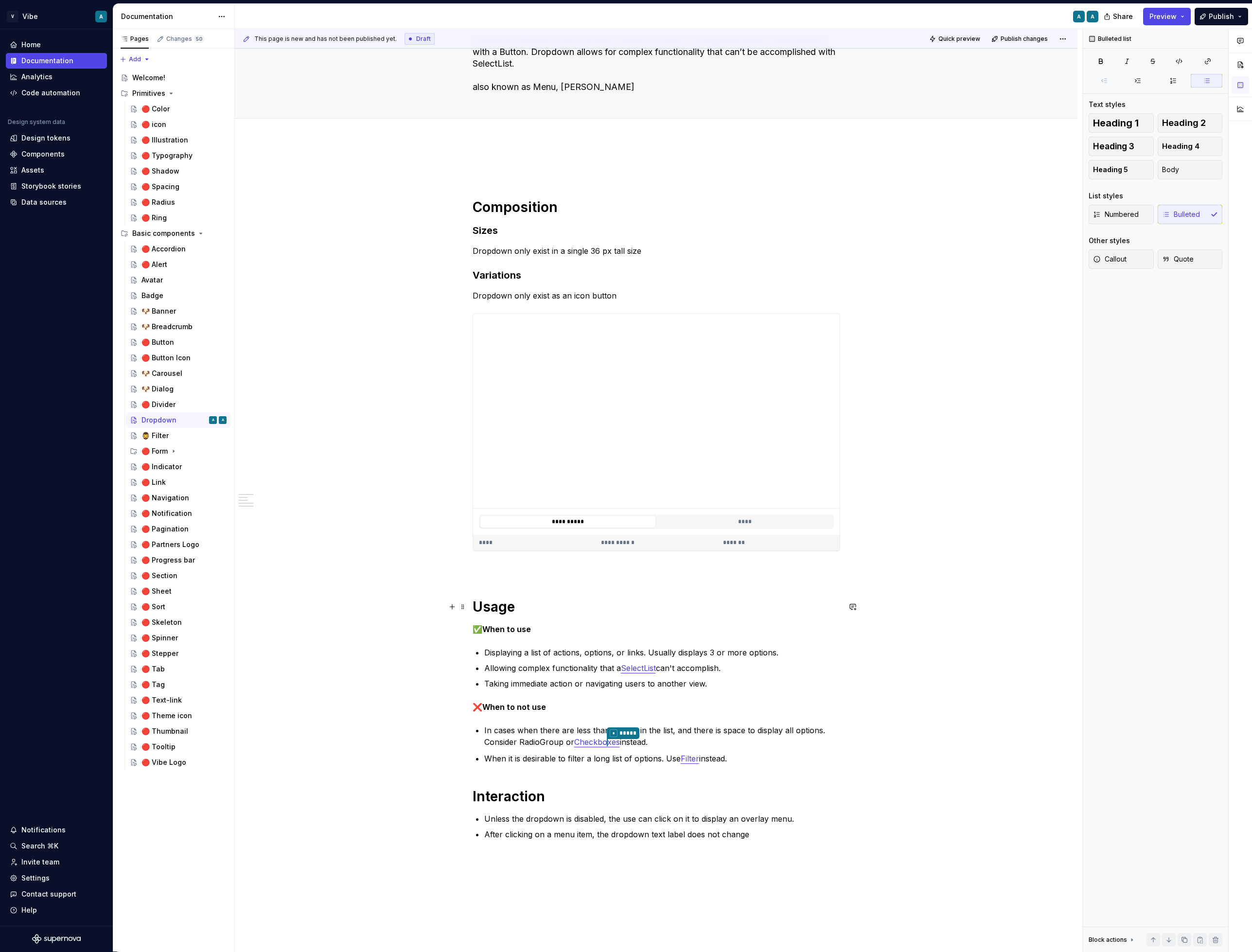
click at [536, 606] on h1 "Usage" at bounding box center [656, 607] width 367 height 18
click at [654, 610] on h1 "Usage guidelines" at bounding box center [656, 607] width 367 height 18
click at [496, 794] on h1 "Interaction" at bounding box center [656, 796] width 367 height 18
click at [757, 841] on div "**********" at bounding box center [656, 513] width 367 height 700
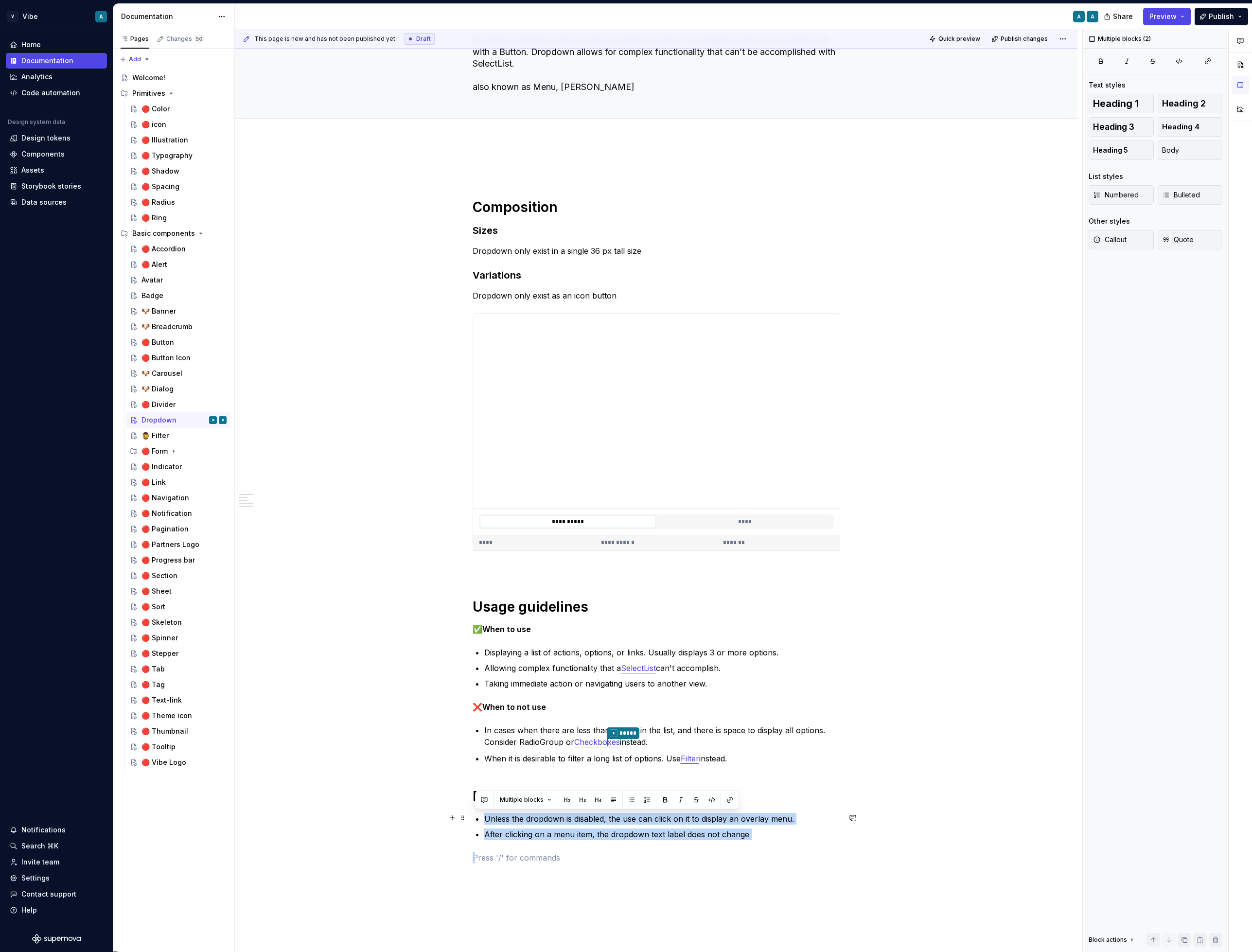
drag, startPoint x: 757, startPoint y: 841, endPoint x: 487, endPoint y: 819, distance: 270.9
click at [487, 819] on div "**********" at bounding box center [656, 513] width 367 height 700
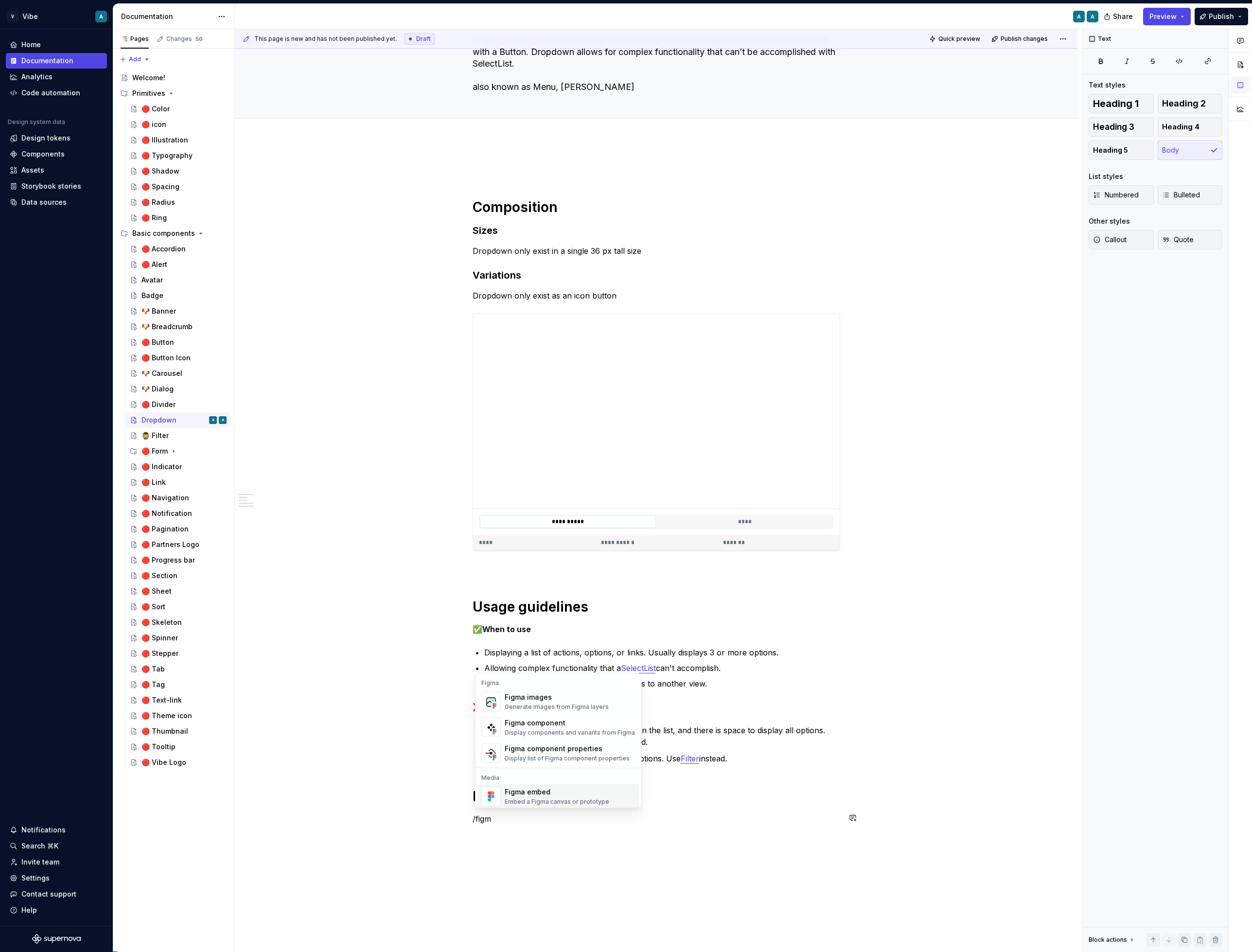
scroll to position [29, 0]
click at [490, 816] on p "/figm" at bounding box center [656, 819] width 367 height 12
click at [453, 821] on button "button" at bounding box center [452, 818] width 13 height 13
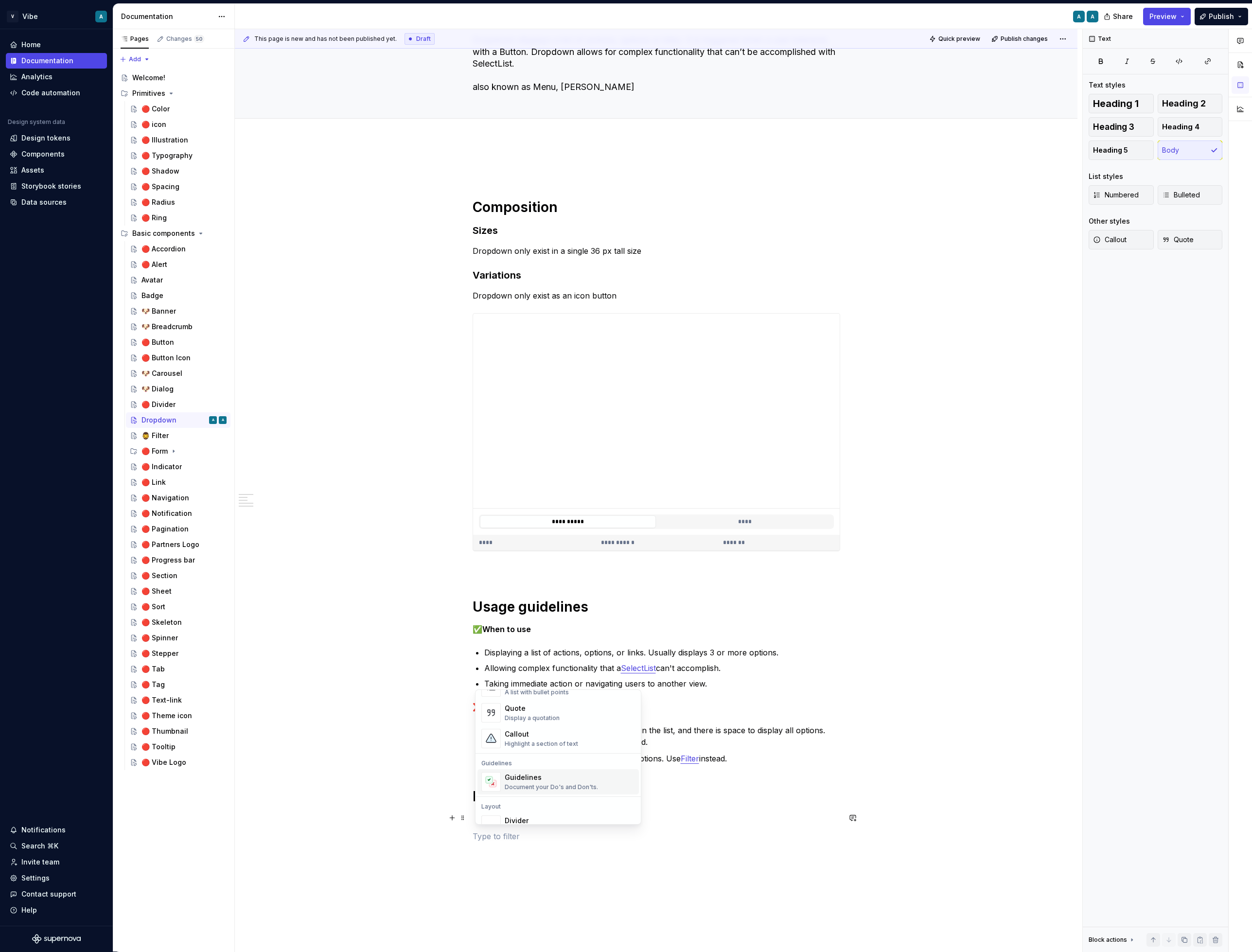
click at [526, 780] on div "Guidelines" at bounding box center [551, 778] width 94 height 10
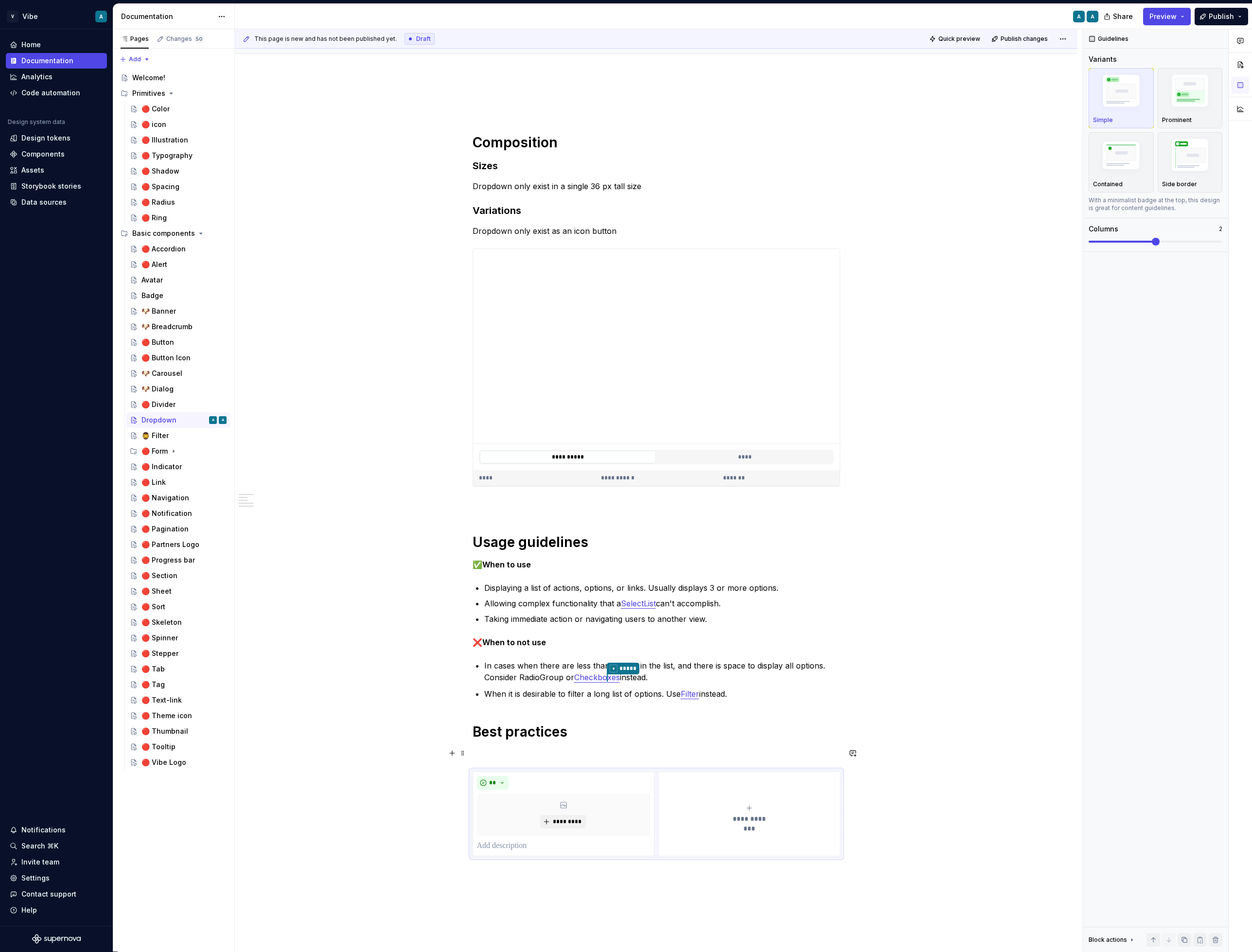
scroll to position [268, 0]
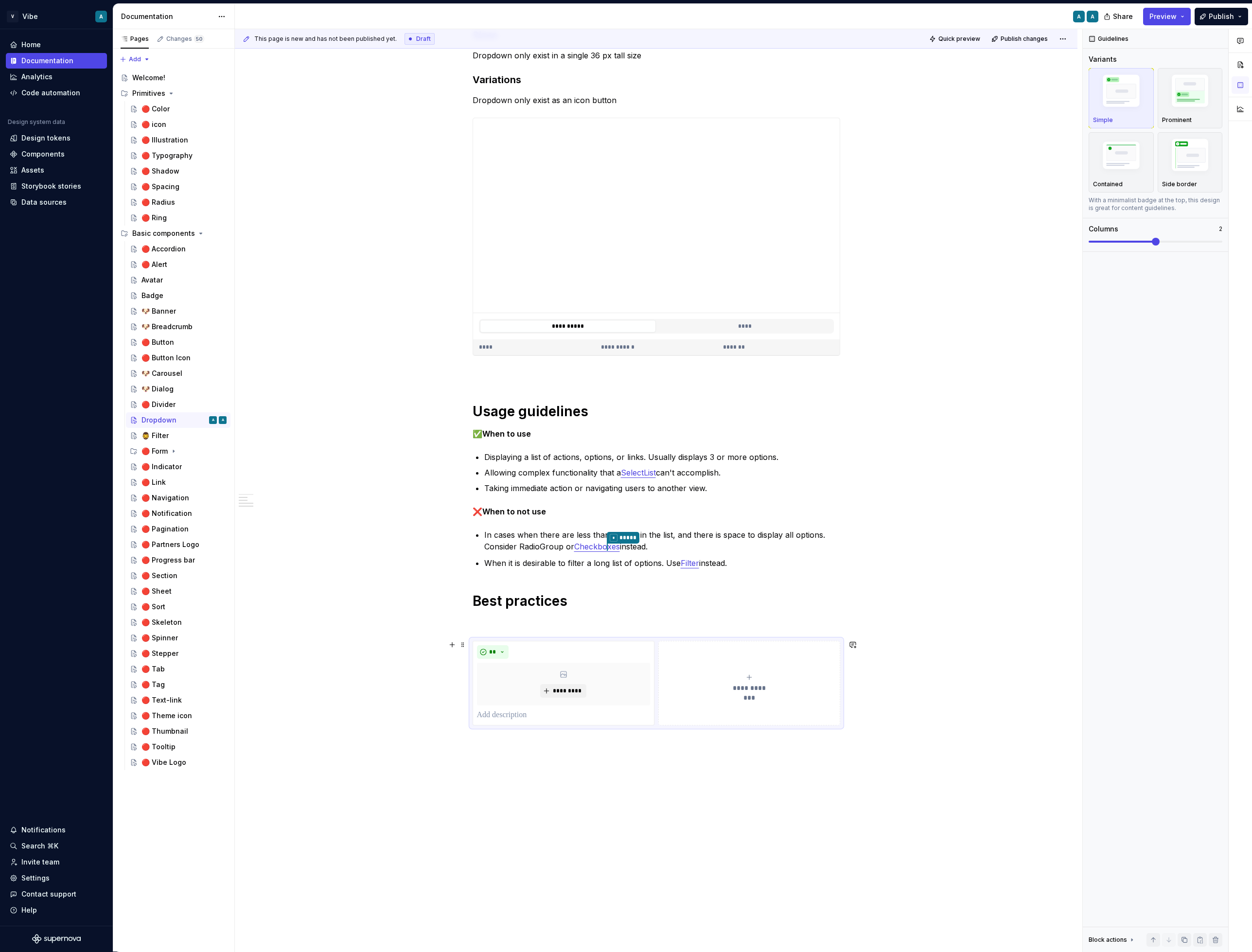
click at [747, 681] on div "**********" at bounding box center [749, 684] width 173 height 20
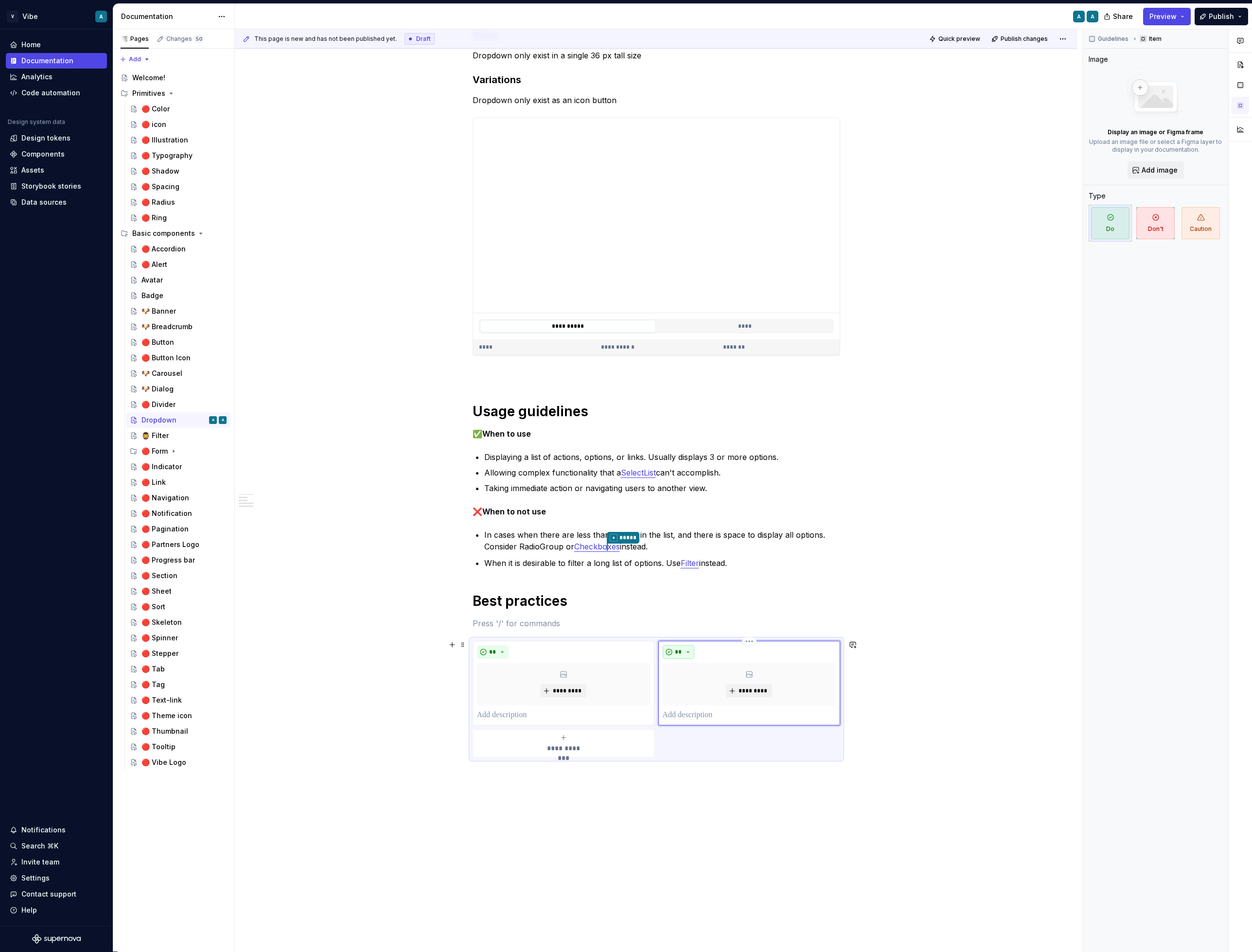
click at [690, 650] on button "**" at bounding box center [679, 652] width 32 height 13
click at [691, 687] on span "Don't" at bounding box center [709, 685] width 83 height 15
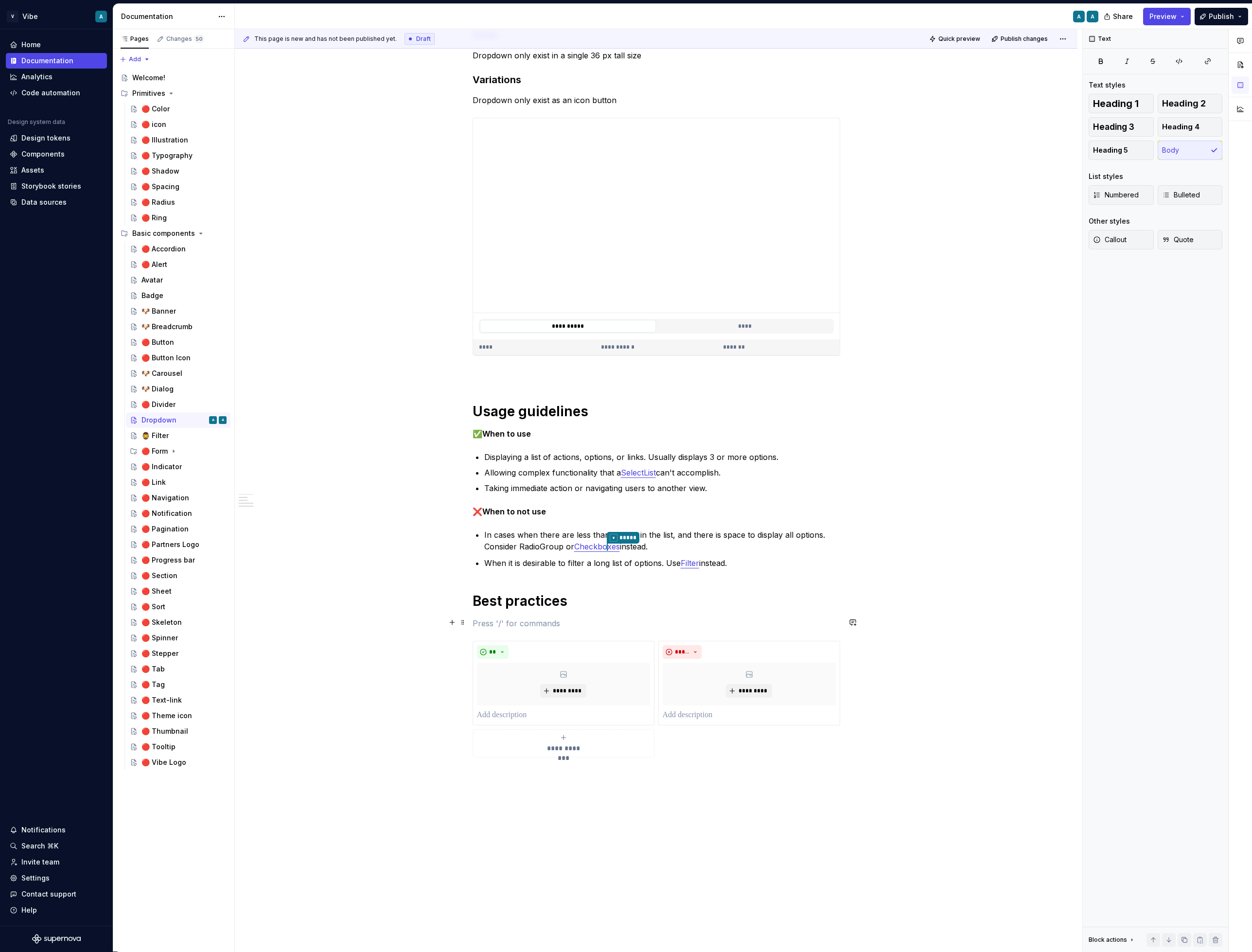
click at [539, 619] on p at bounding box center [656, 623] width 367 height 12
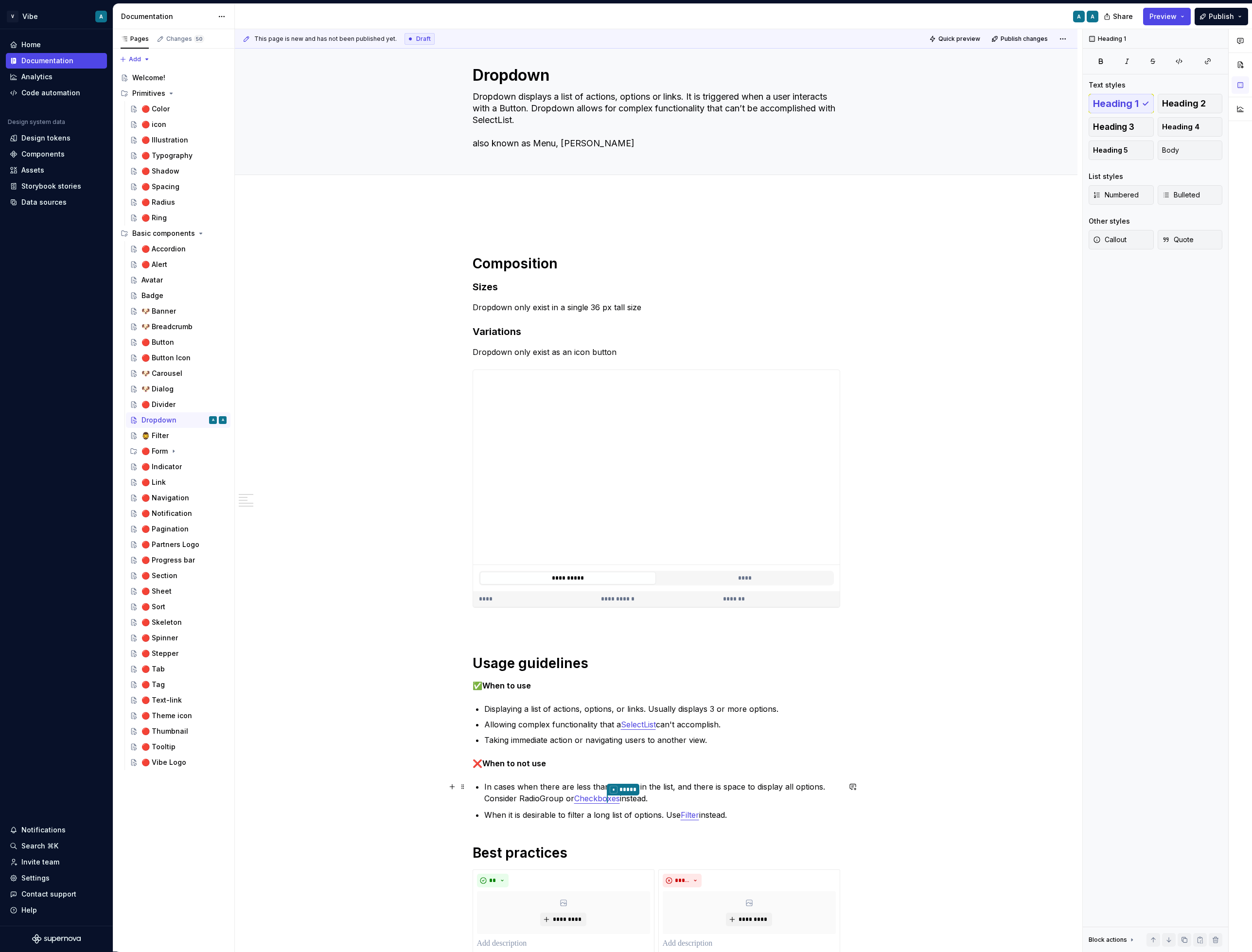
scroll to position [15, 0]
click at [162, 279] on div "Avatar" at bounding box center [152, 280] width 21 height 10
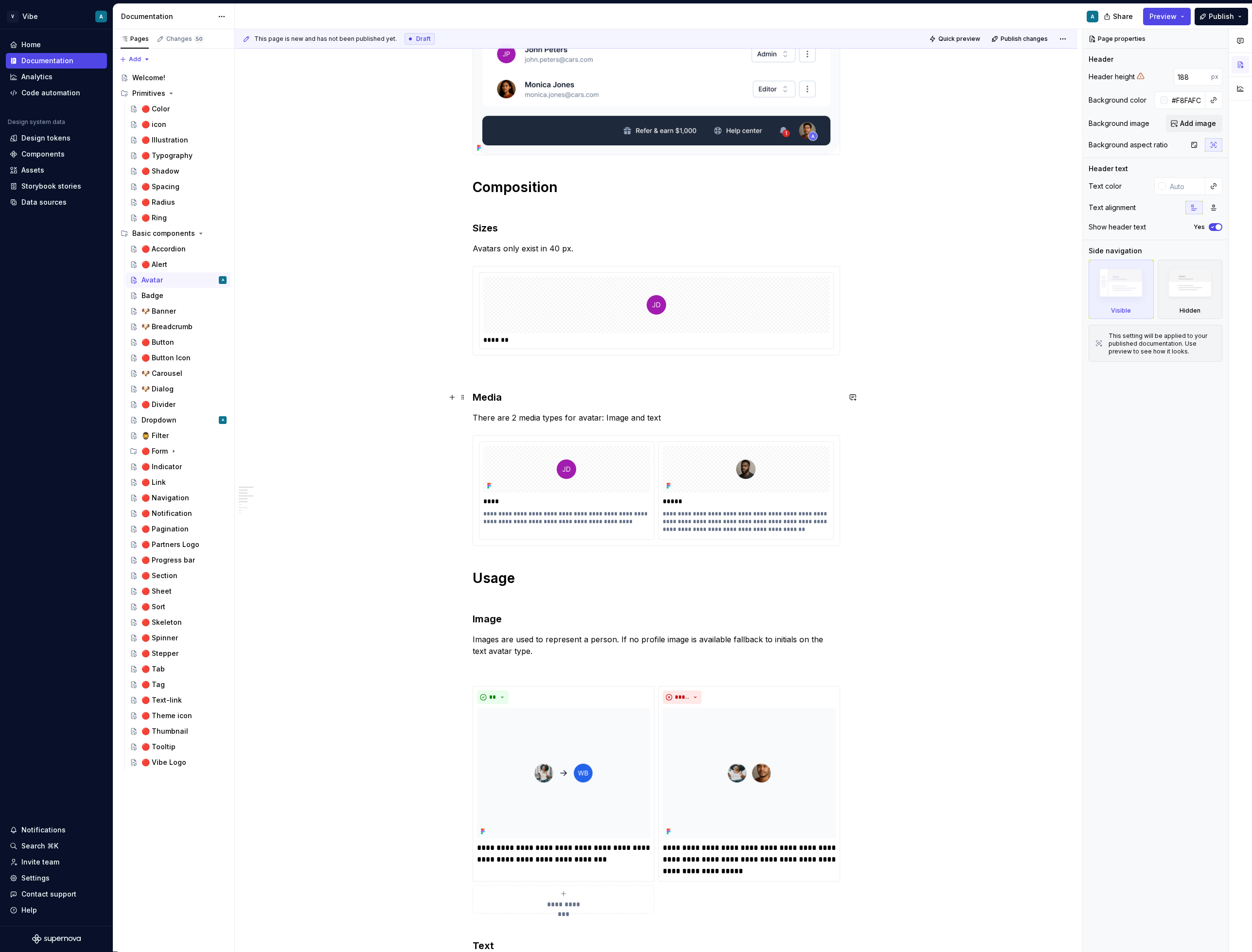
scroll to position [178, 0]
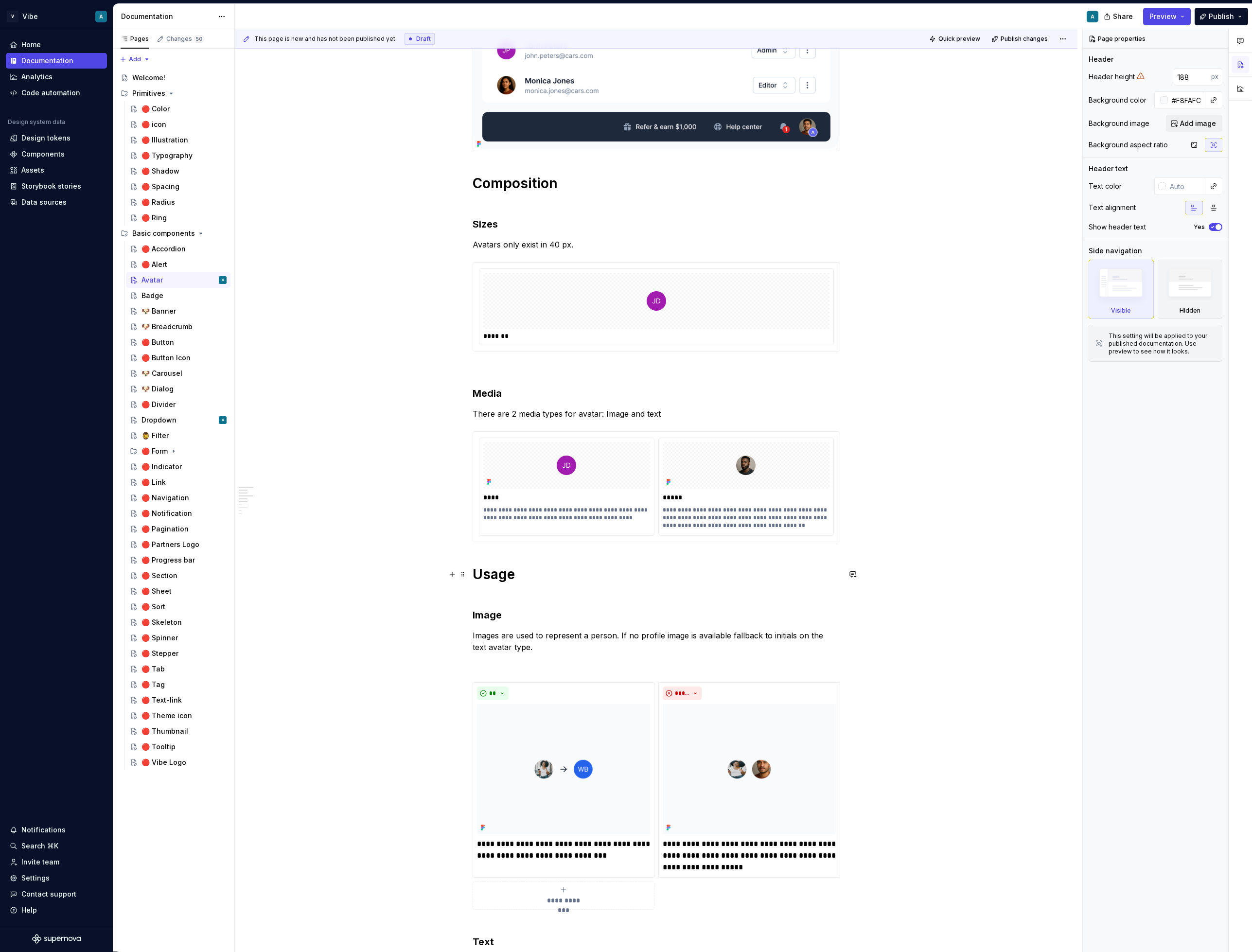
click at [551, 569] on h1 "Usage" at bounding box center [656, 583] width 367 height 35
type textarea "*"
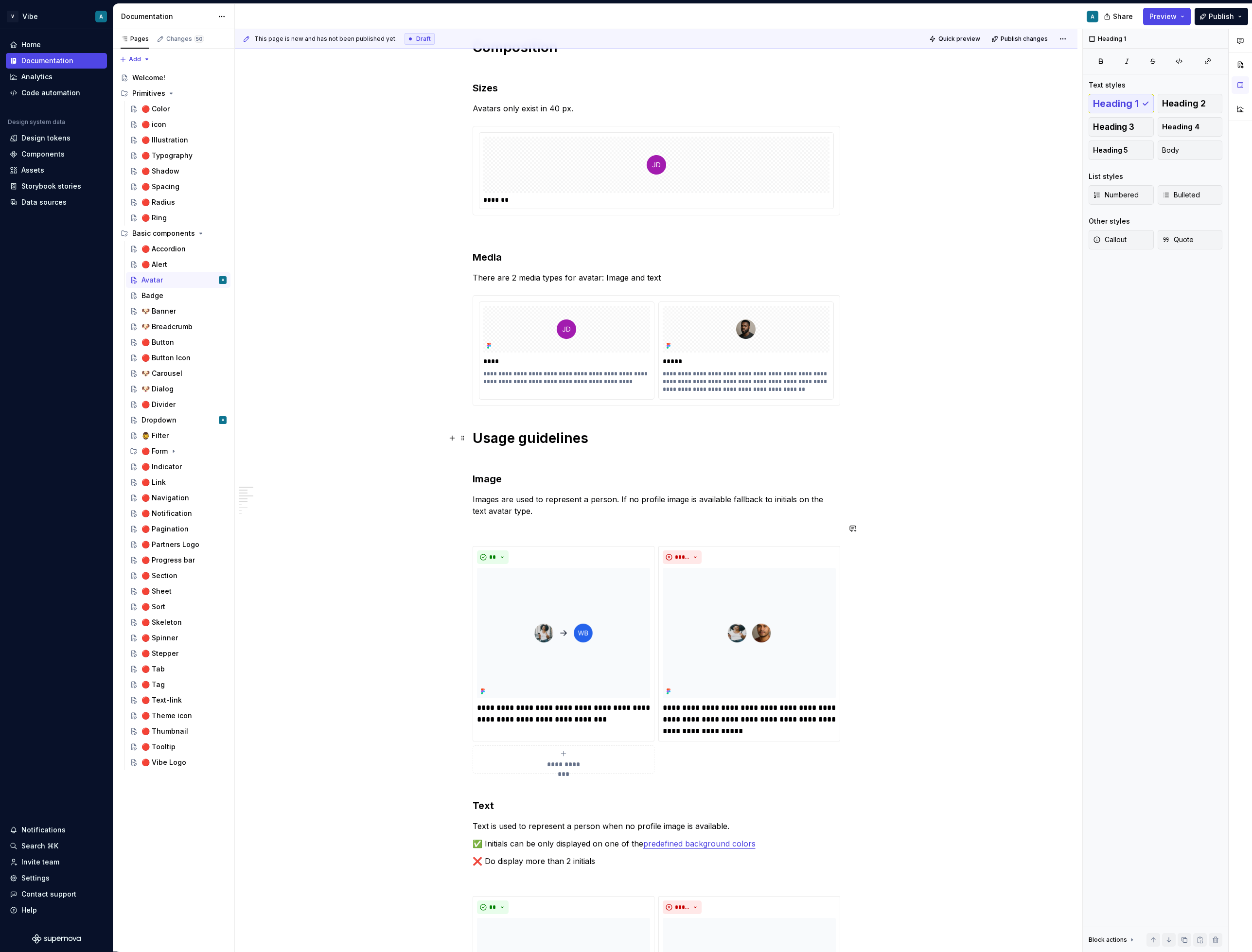
scroll to position [305, 0]
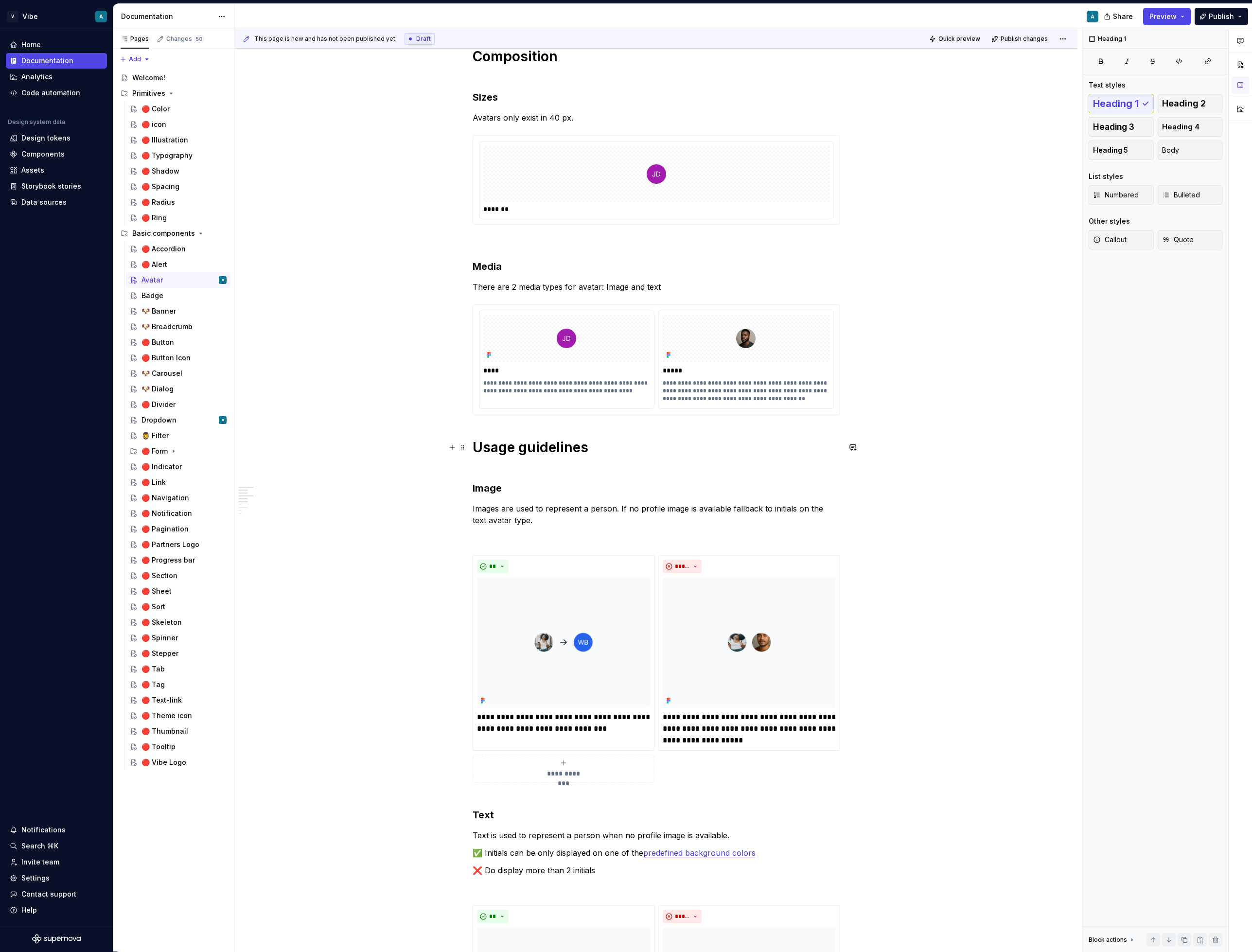
click at [609, 446] on h1 "Usage guidelines" at bounding box center [656, 456] width 367 height 35
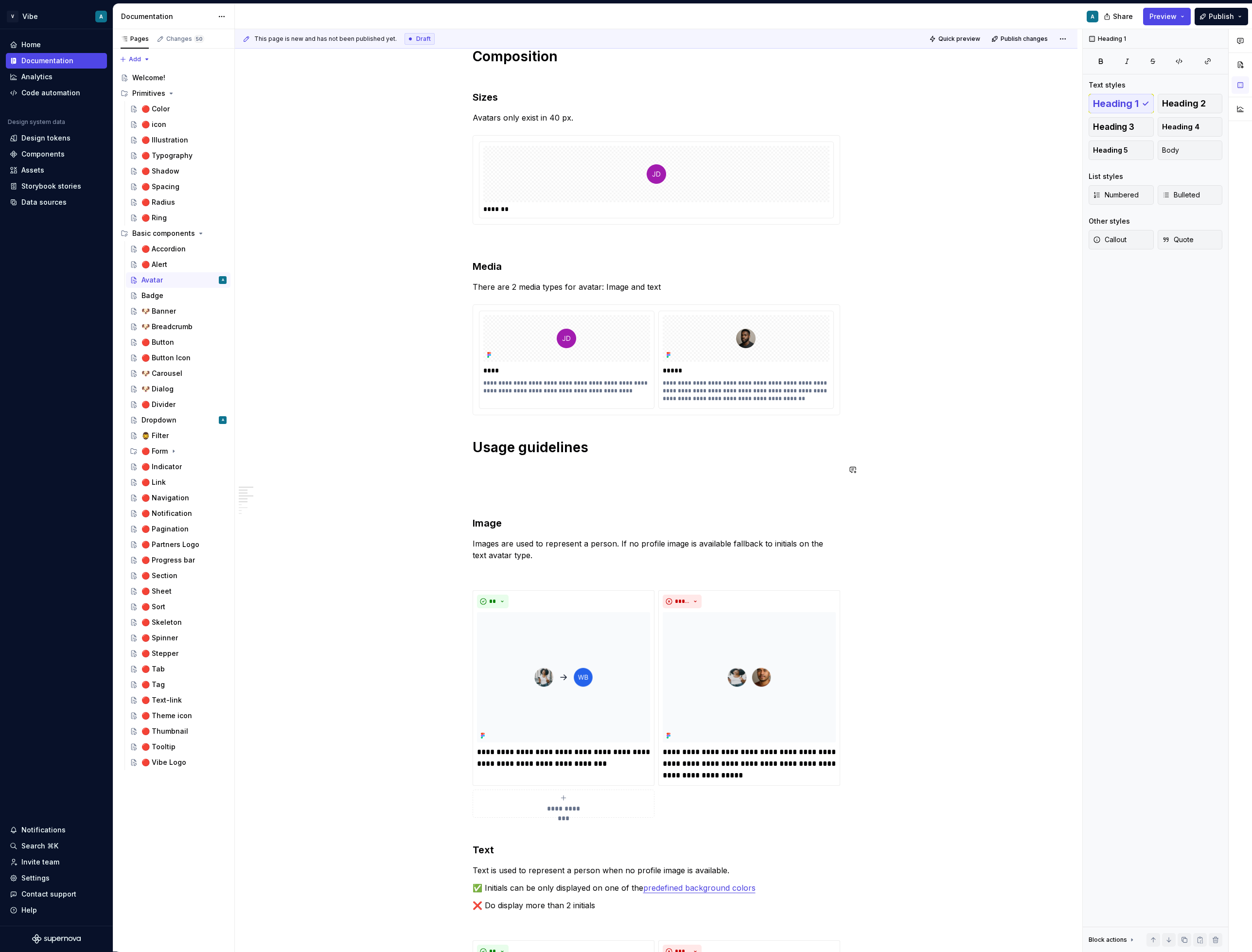
click at [521, 477] on div "**********" at bounding box center [656, 816] width 367 height 1840
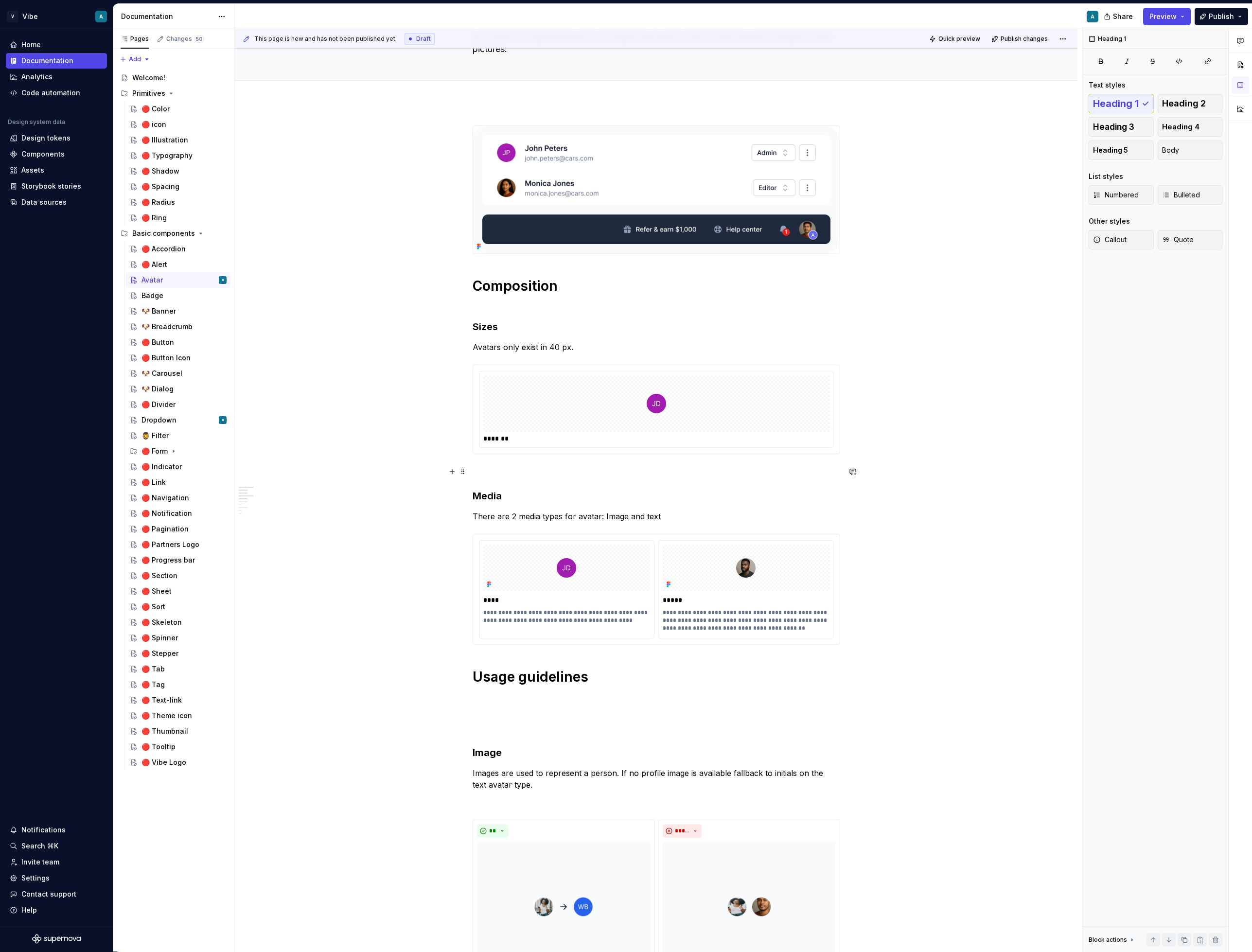
scroll to position [75, 0]
click at [172, 416] on div "Dropdown" at bounding box center [158, 420] width 35 height 10
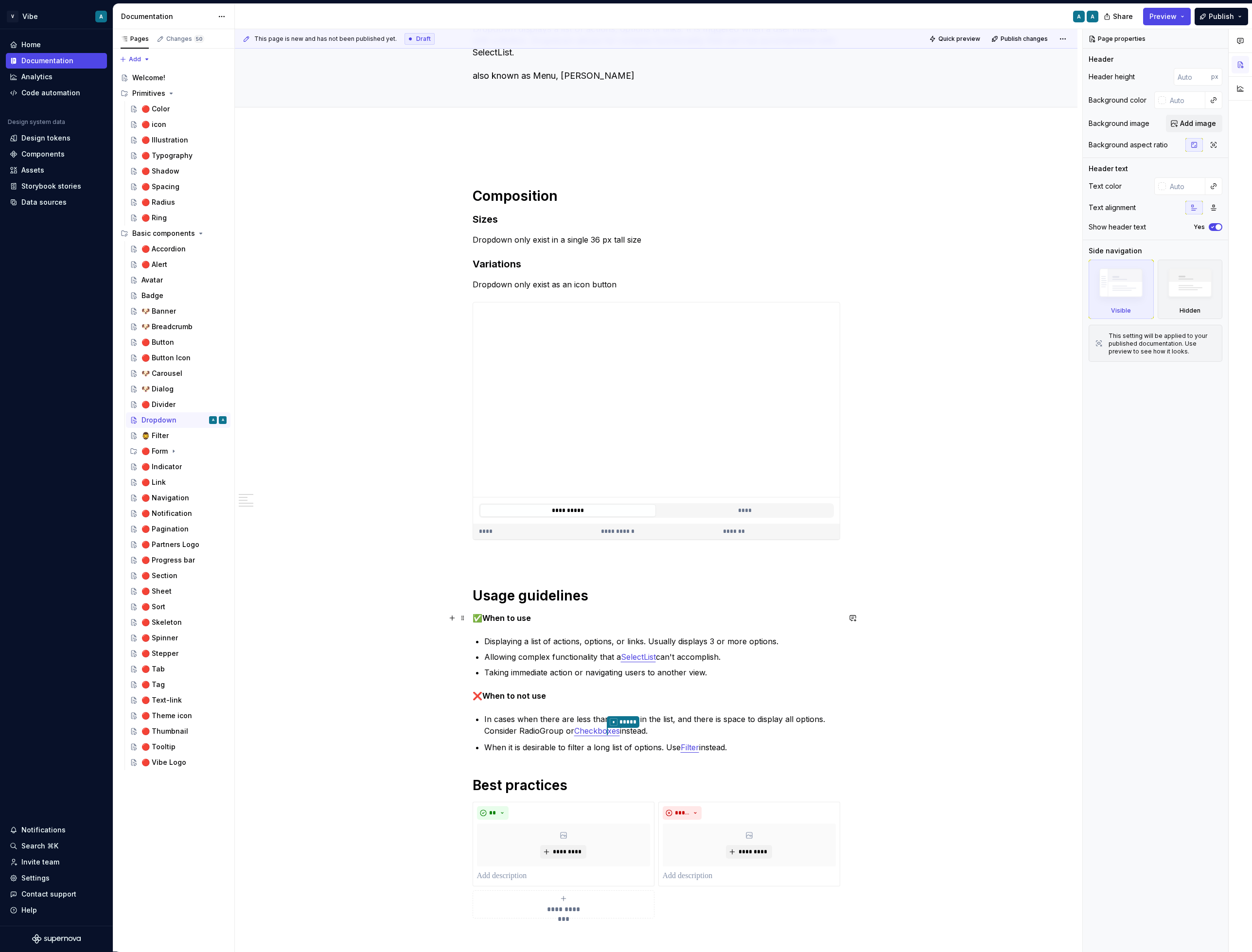
scroll to position [106, 0]
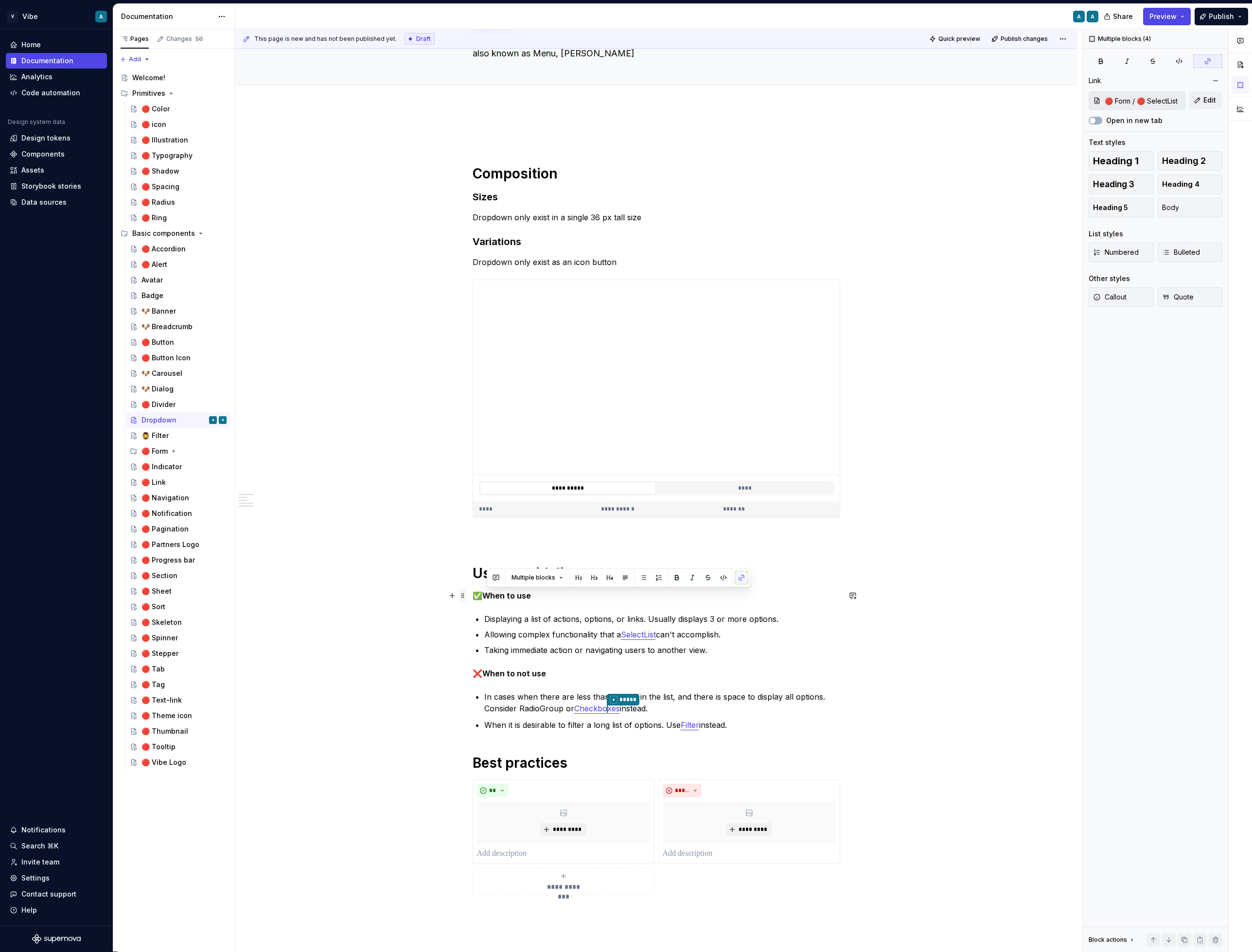
drag, startPoint x: 749, startPoint y: 723, endPoint x: 466, endPoint y: 592, distance: 311.8
click at [473, 592] on div "**********" at bounding box center [656, 518] width 367 height 778
copy div "When to use Displaying a list of actions, options, or links. Usually displays 3…"
click at [160, 272] on div "Avatar" at bounding box center [178, 279] width 105 height 15
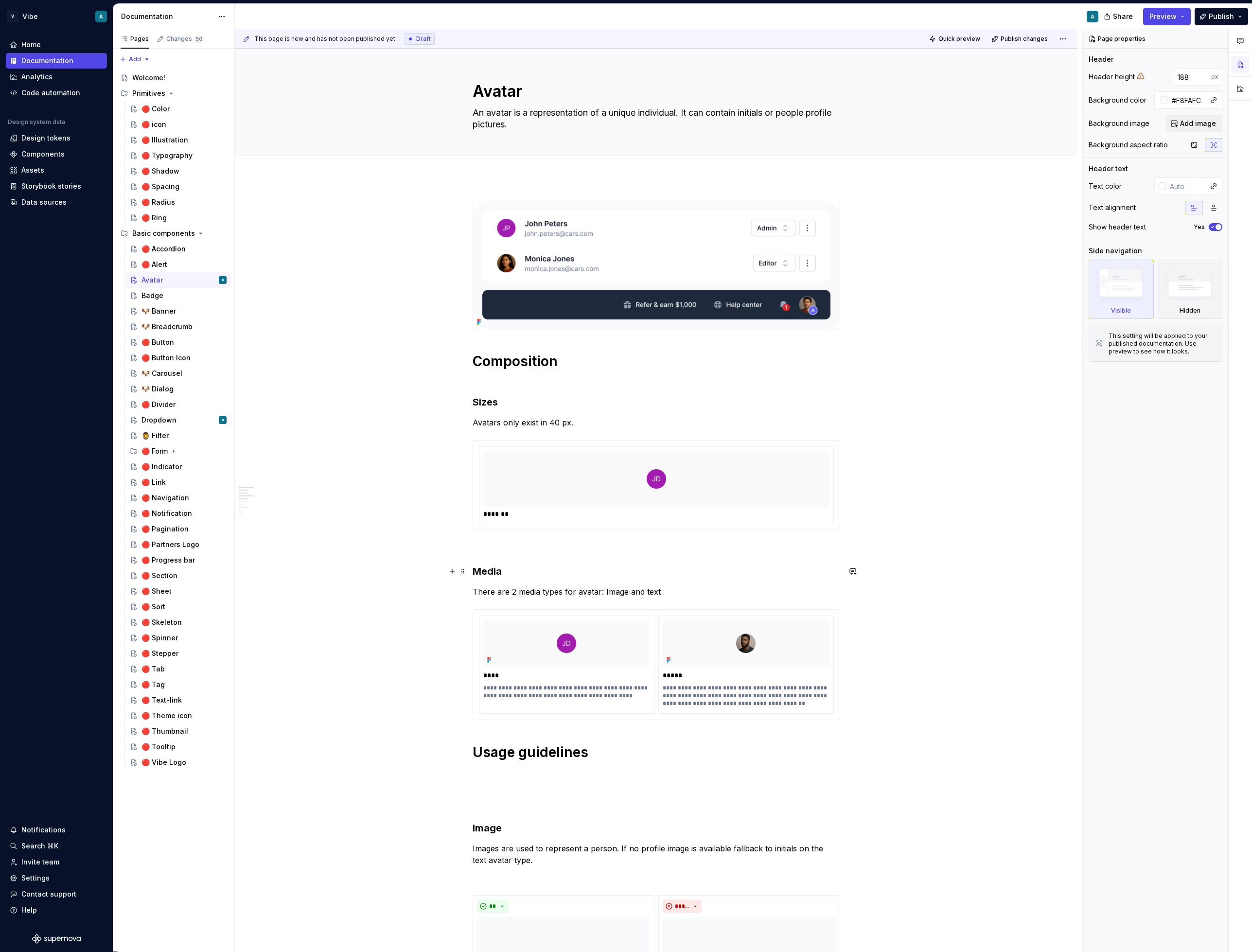
scroll to position [157, 0]
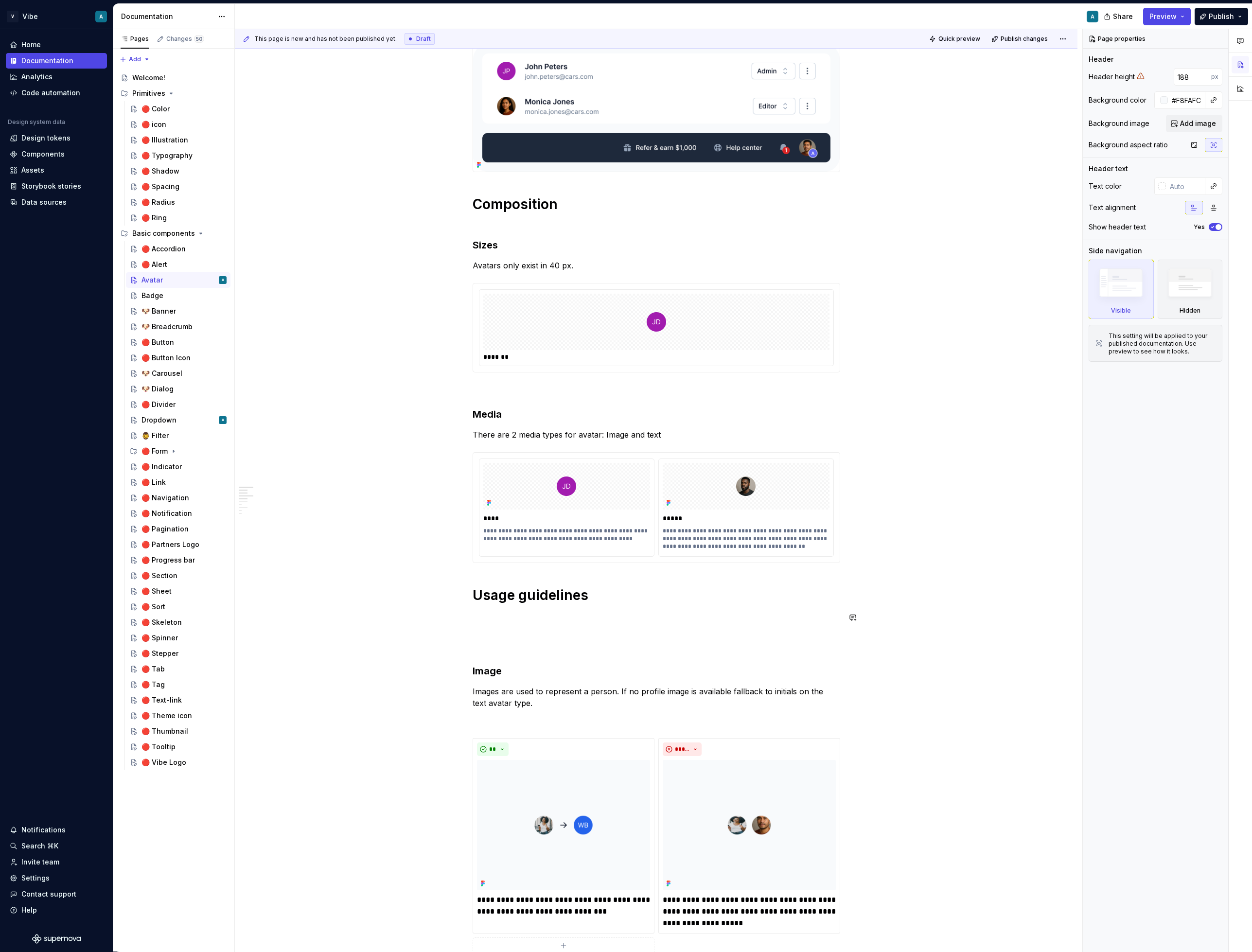
type textarea "*"
click at [495, 605] on div "**********" at bounding box center [656, 964] width 367 height 1840
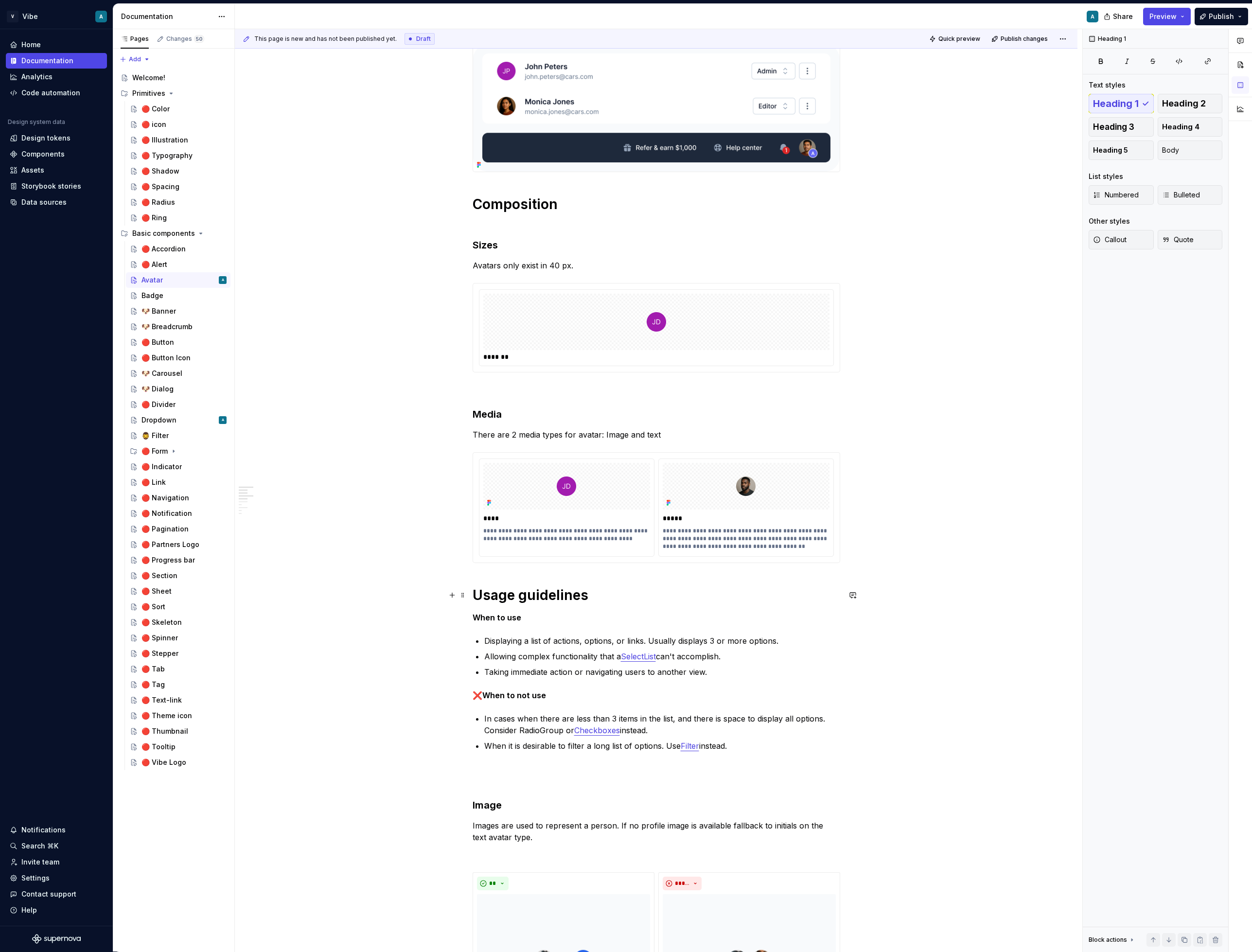
click at [625, 602] on h1 "Usage guidelines" at bounding box center [656, 595] width 367 height 18
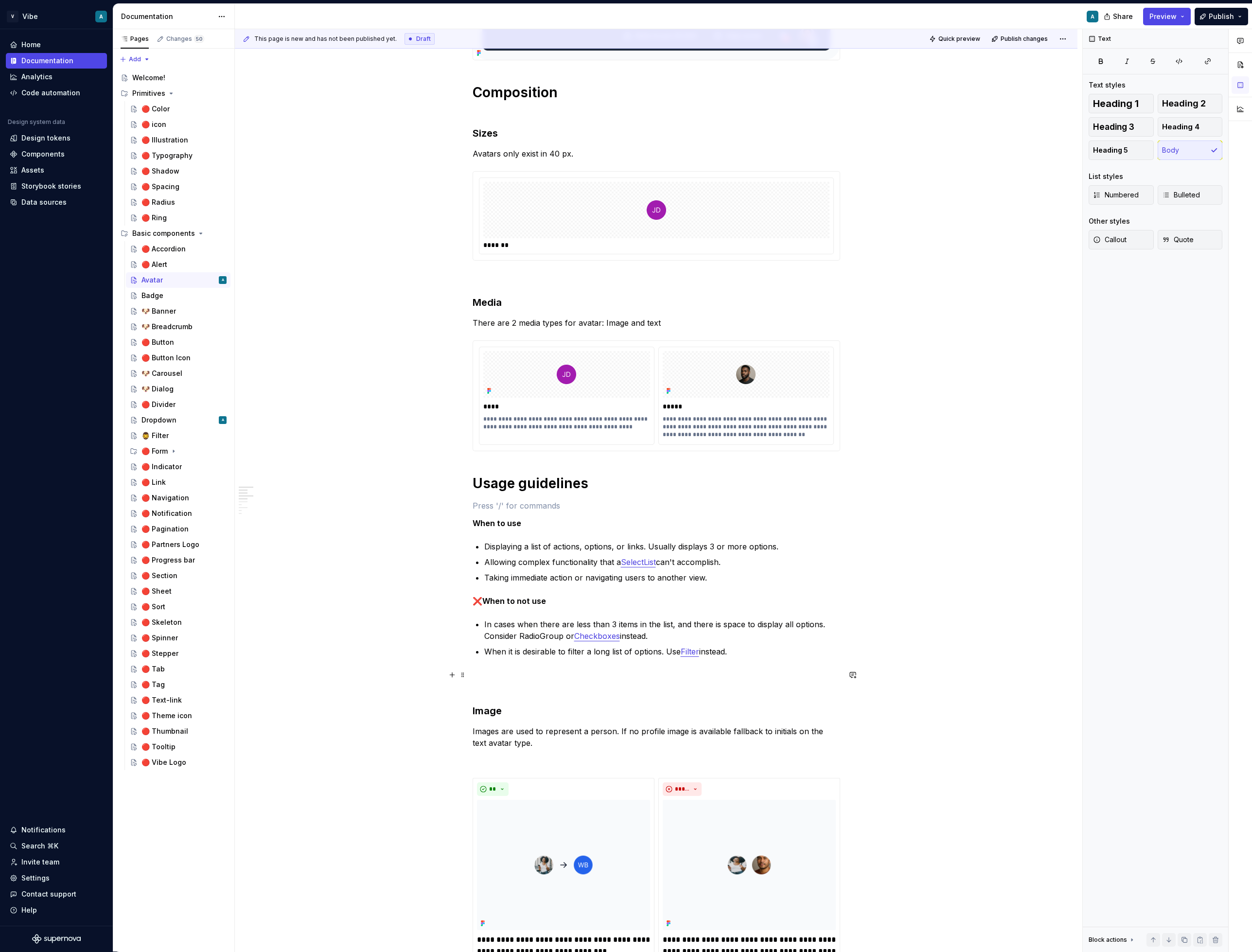
scroll to position [290, 0]
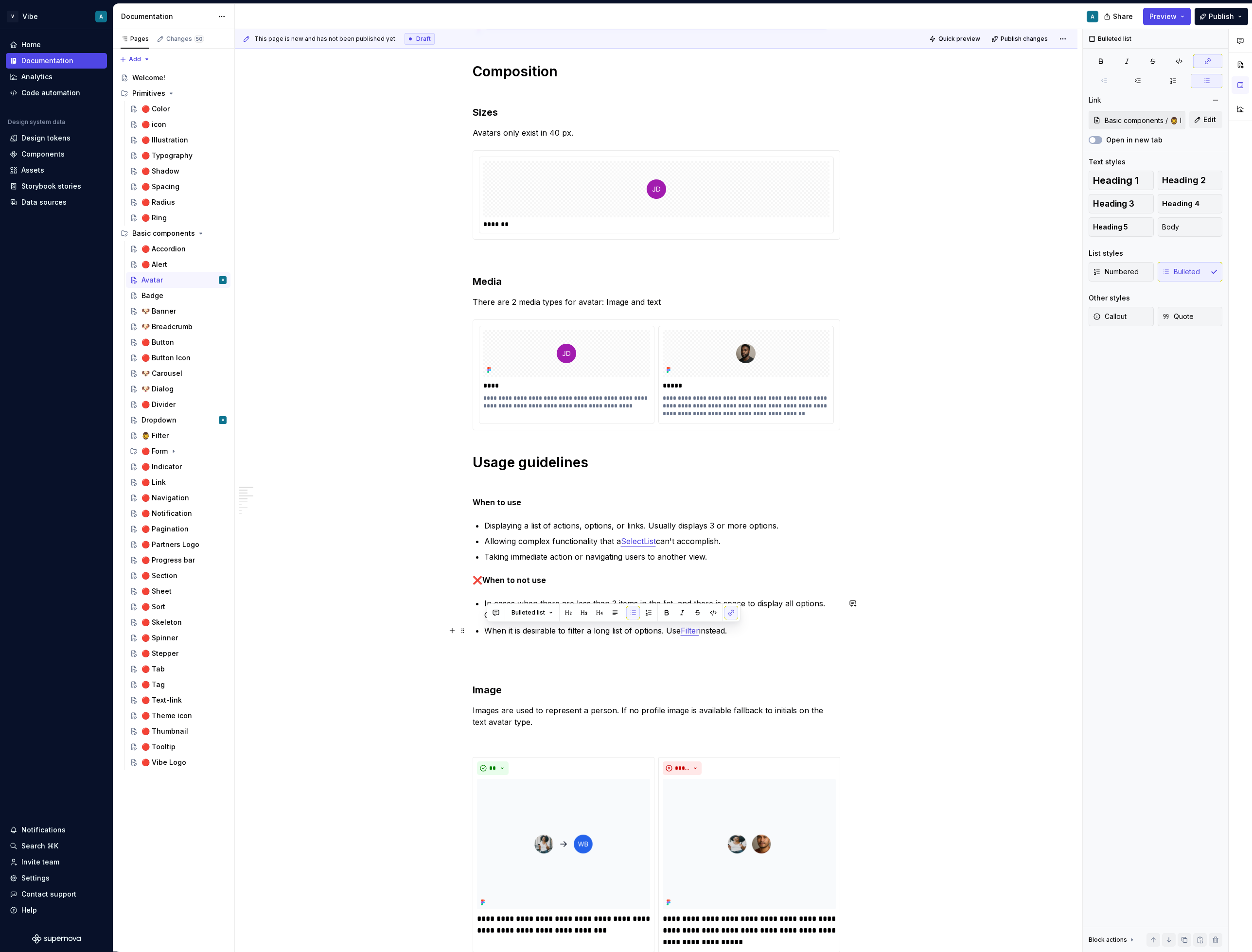
type input "🔴 Form / 🔴 Checkbox"
drag, startPoint x: 746, startPoint y: 629, endPoint x: 488, endPoint y: 605, distance: 259.1
click at [488, 605] on ul "In cases when there are less than 3 items in the list, and there is space to di…" at bounding box center [662, 617] width 356 height 39
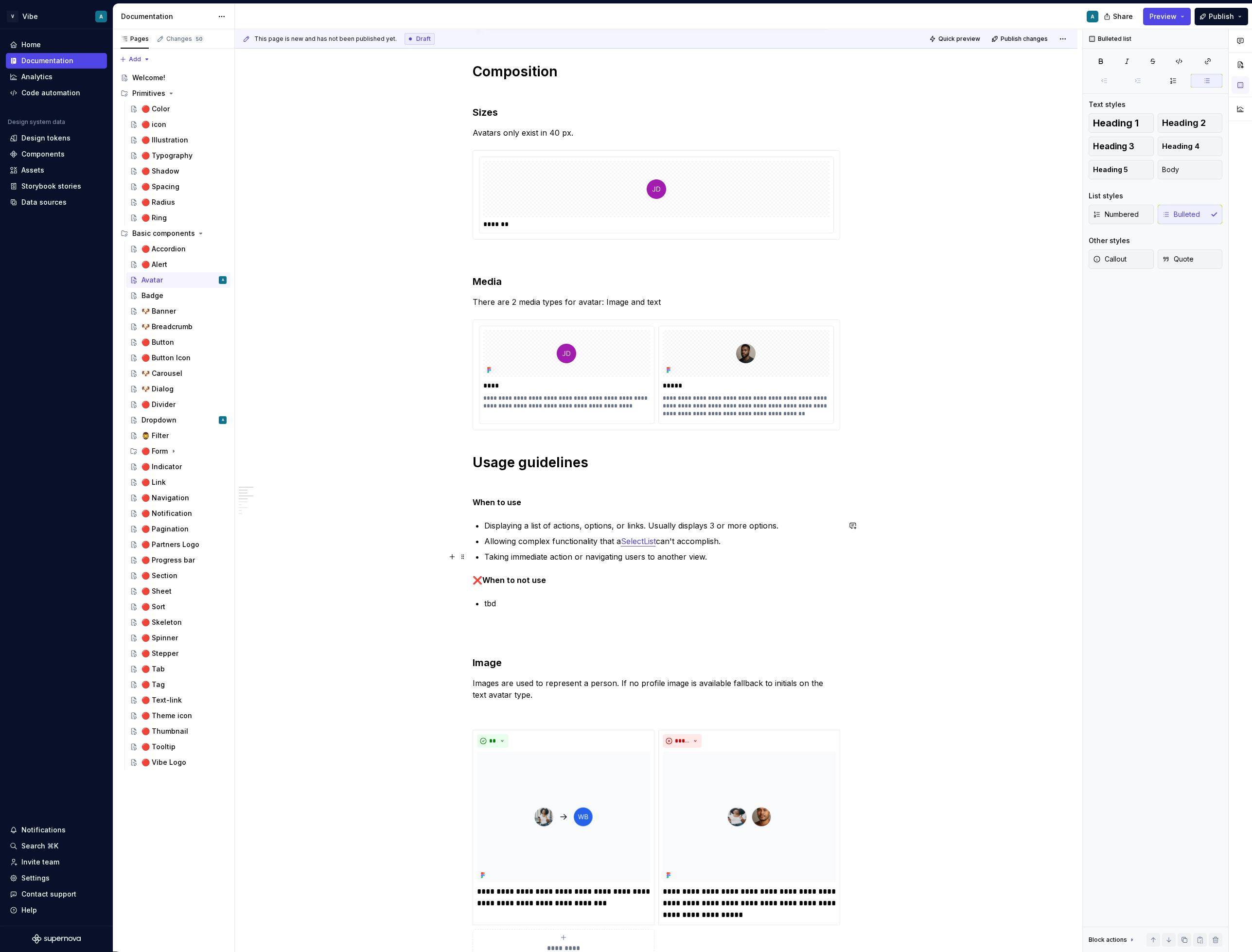
click at [731, 561] on p "Taking immediate action or navigating users to another view." at bounding box center [662, 556] width 356 height 12
click at [476, 576] on p "❌ When to not use" at bounding box center [656, 580] width 367 height 12
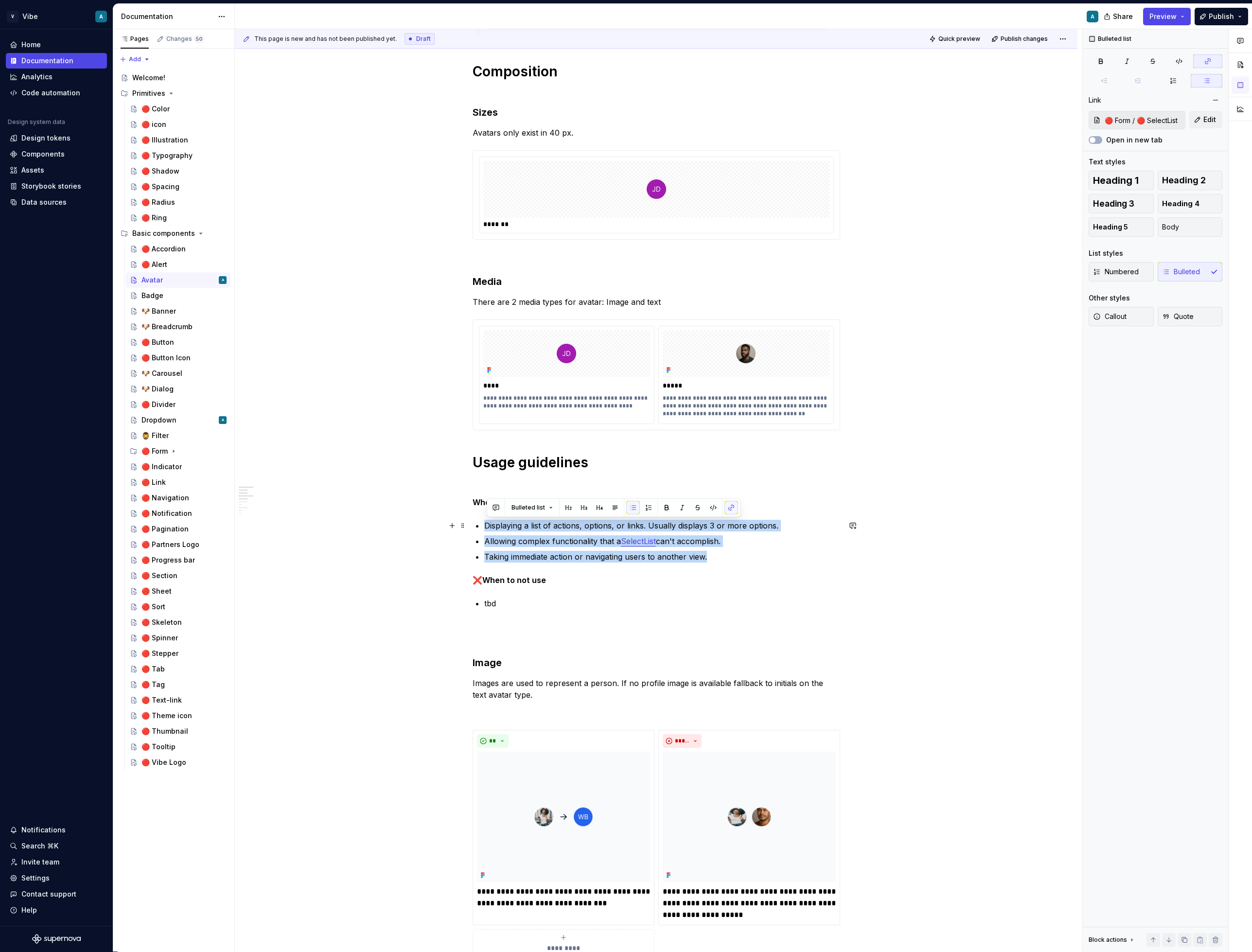
drag, startPoint x: 710, startPoint y: 561, endPoint x: 485, endPoint y: 523, distance: 228.2
click at [485, 523] on div "**********" at bounding box center [656, 893] width 367 height 1965
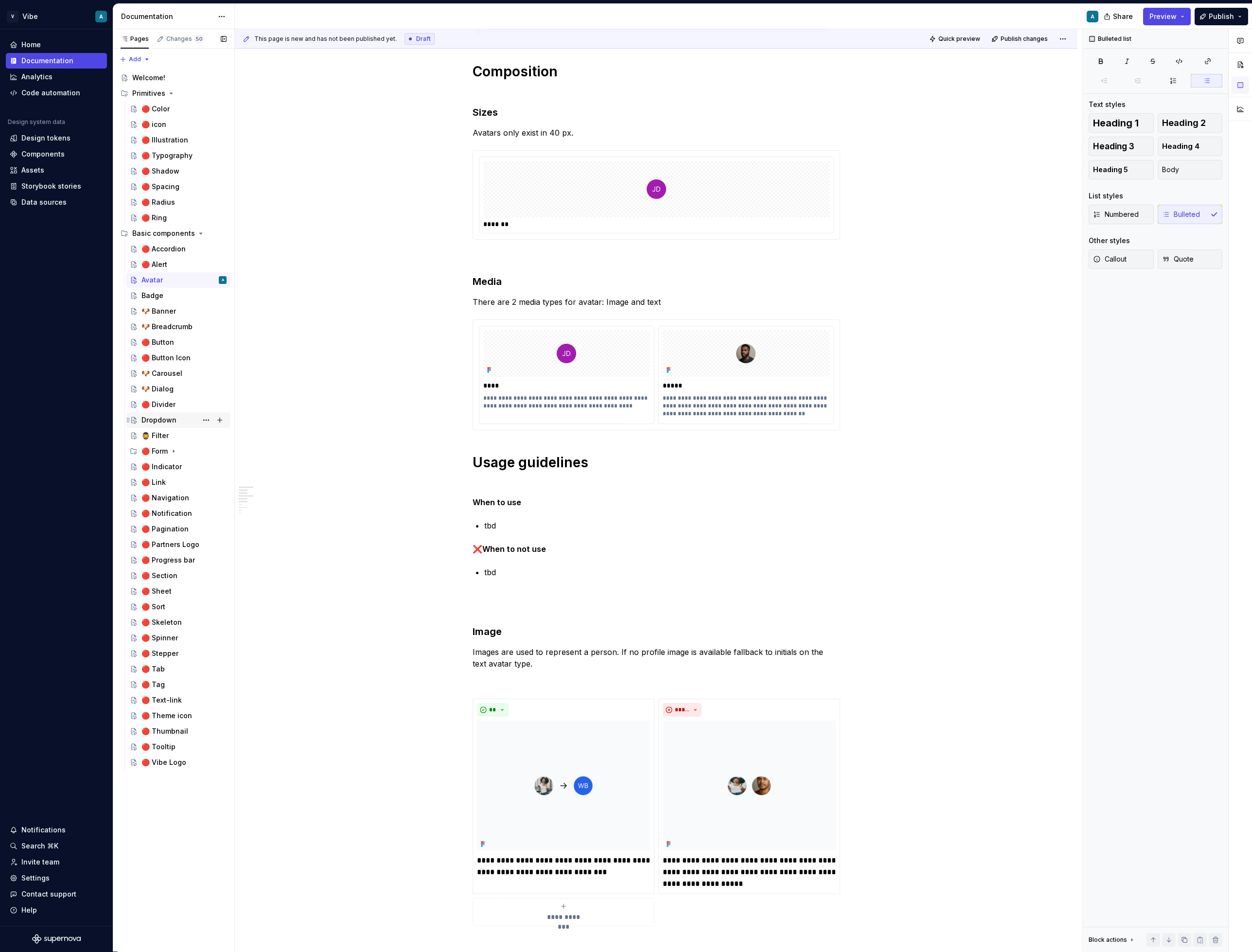
click at [164, 421] on div "Dropdown" at bounding box center [158, 420] width 35 height 10
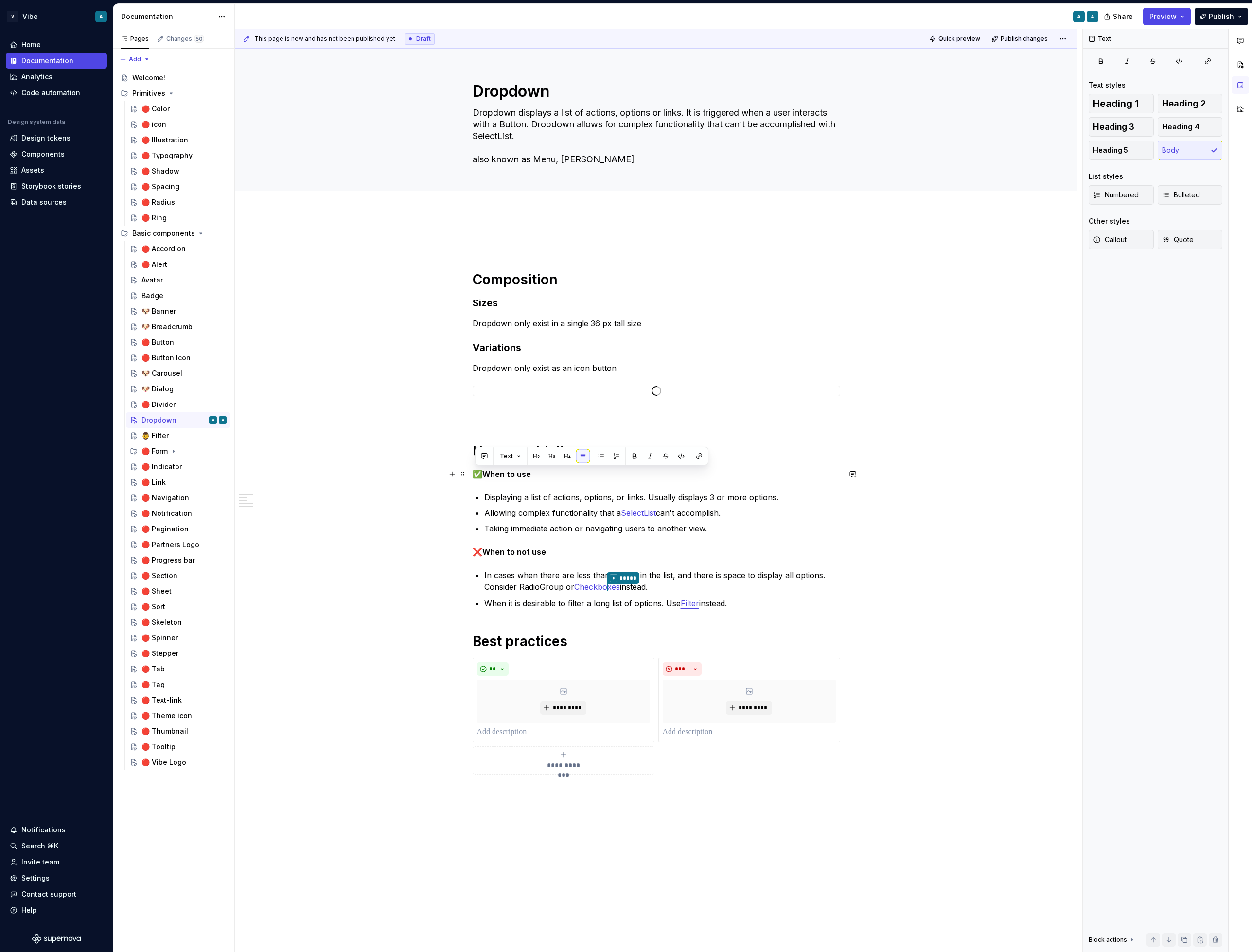
drag, startPoint x: 486, startPoint y: 474, endPoint x: 474, endPoint y: 475, distance: 12.0
click at [474, 475] on p "✅ When to use" at bounding box center [656, 474] width 367 height 12
copy p "✅"
click at [153, 281] on div "Avatar" at bounding box center [152, 280] width 21 height 10
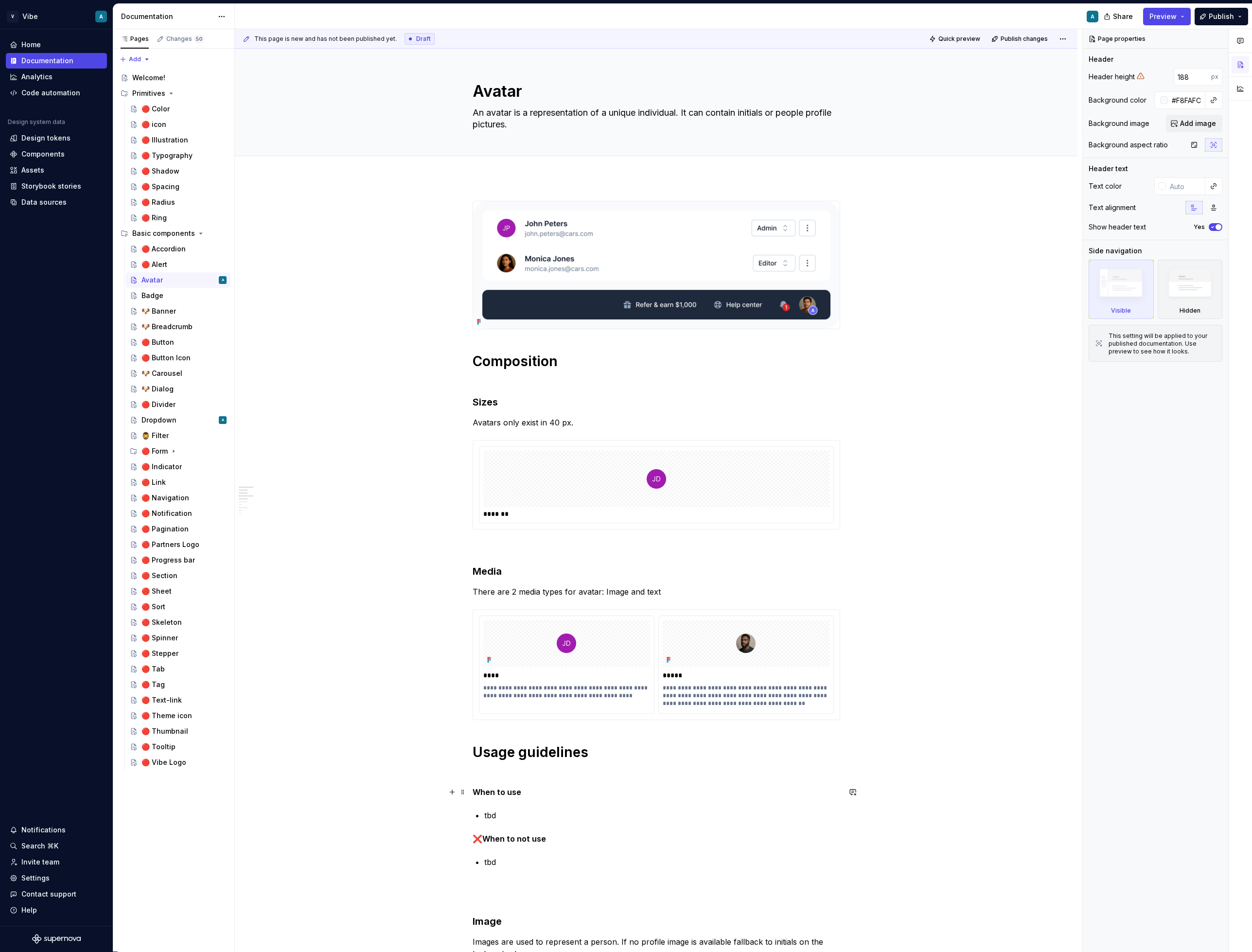
click at [474, 791] on strong "When to use" at bounding box center [497, 792] width 49 height 10
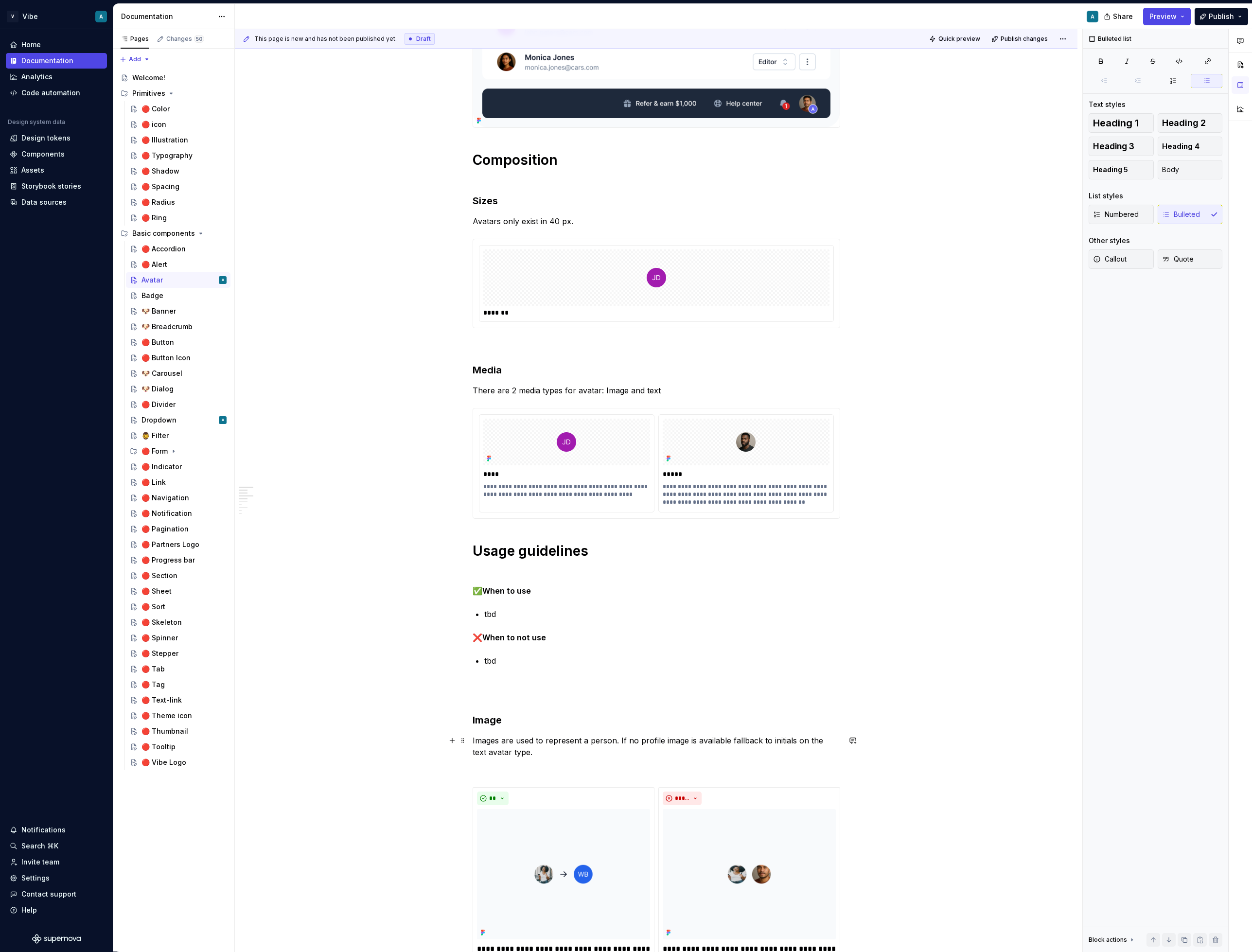
type textarea "*"
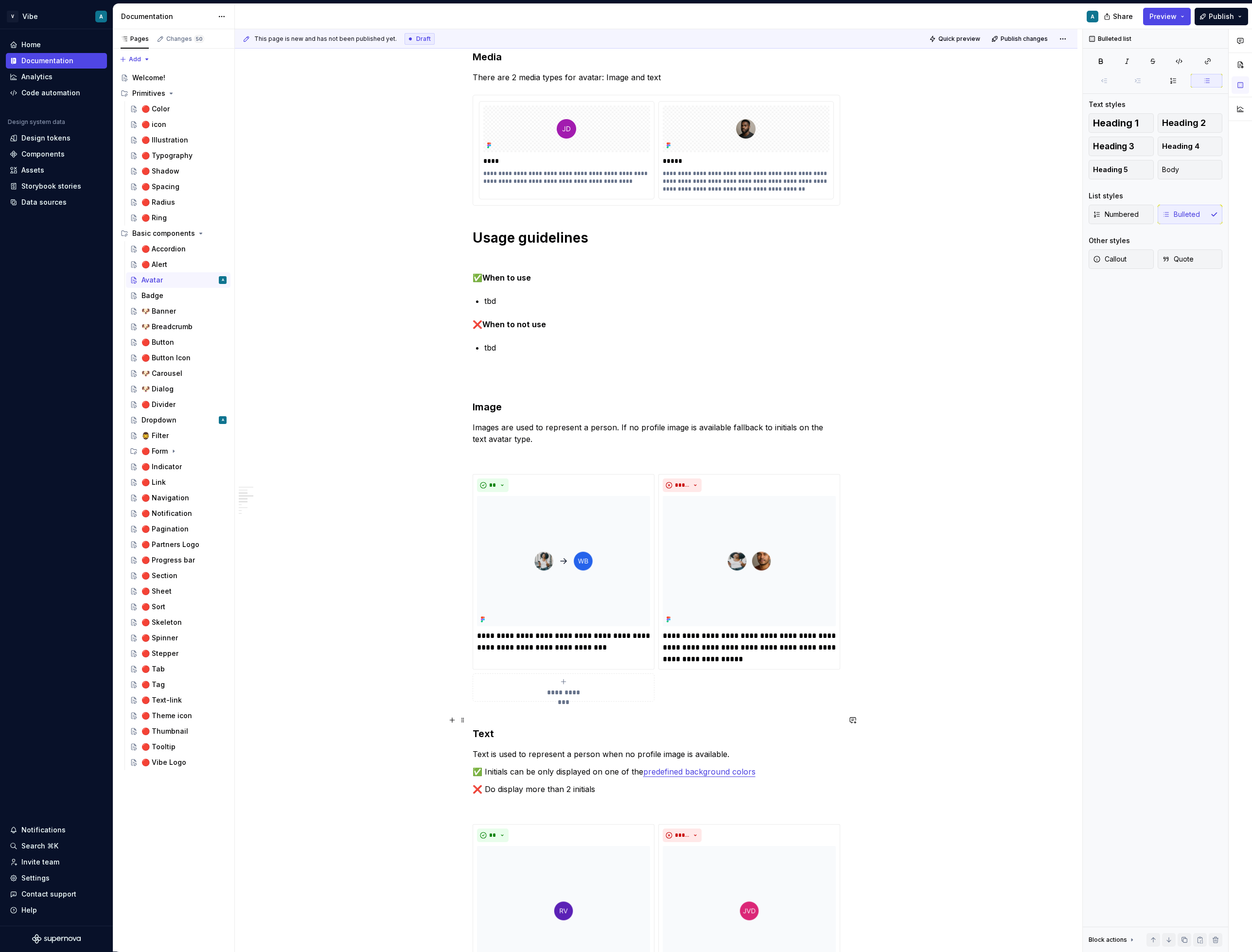
scroll to position [506, 0]
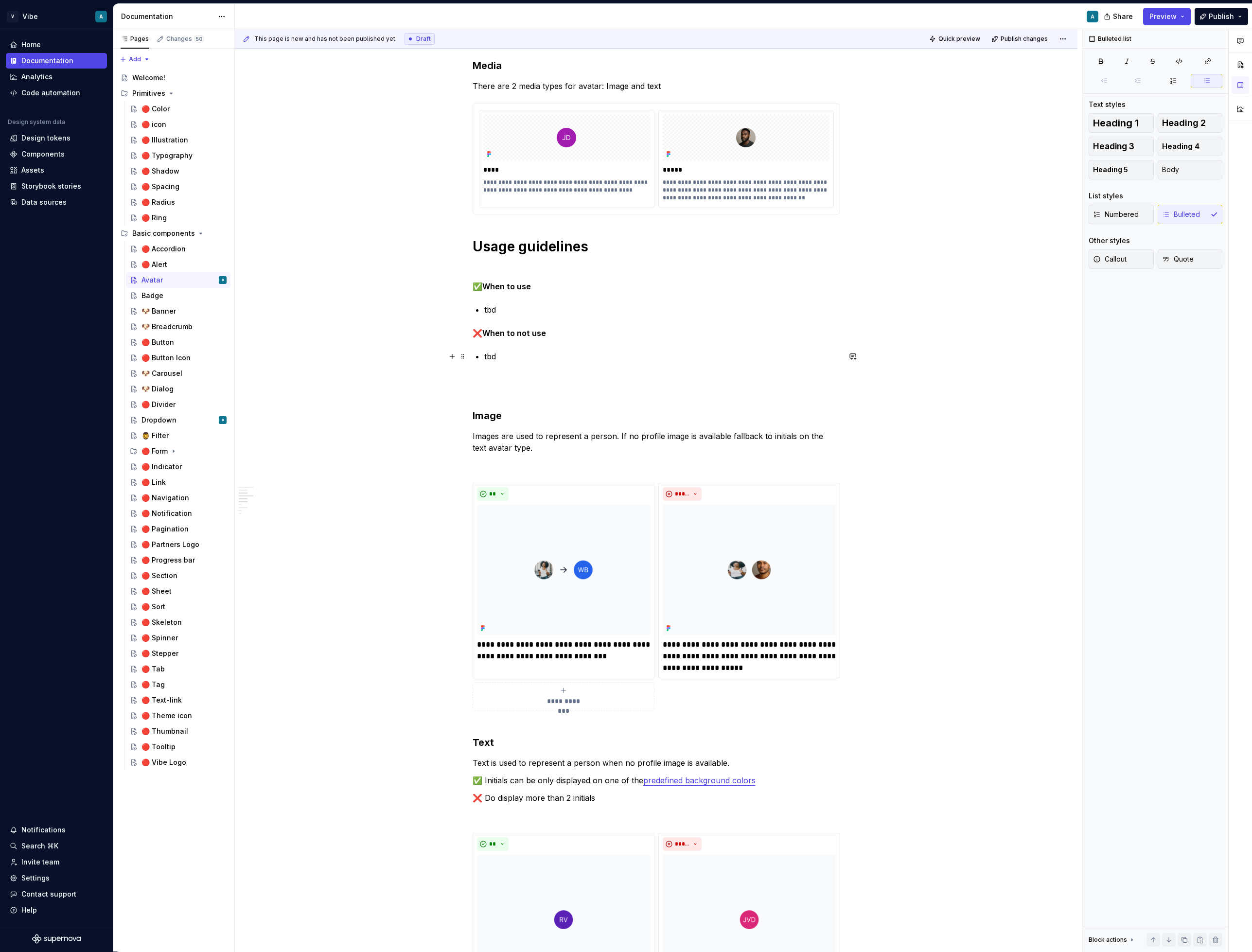
click at [514, 295] on div "**********" at bounding box center [656, 662] width 367 height 1934
drag, startPoint x: 557, startPoint y: 311, endPoint x: 632, endPoint y: 308, distance: 75.1
click at [632, 308] on p "To reflect a person, company or brand within the product." at bounding box center [662, 309] width 356 height 12
click at [496, 355] on p "tbd" at bounding box center [662, 356] width 356 height 12
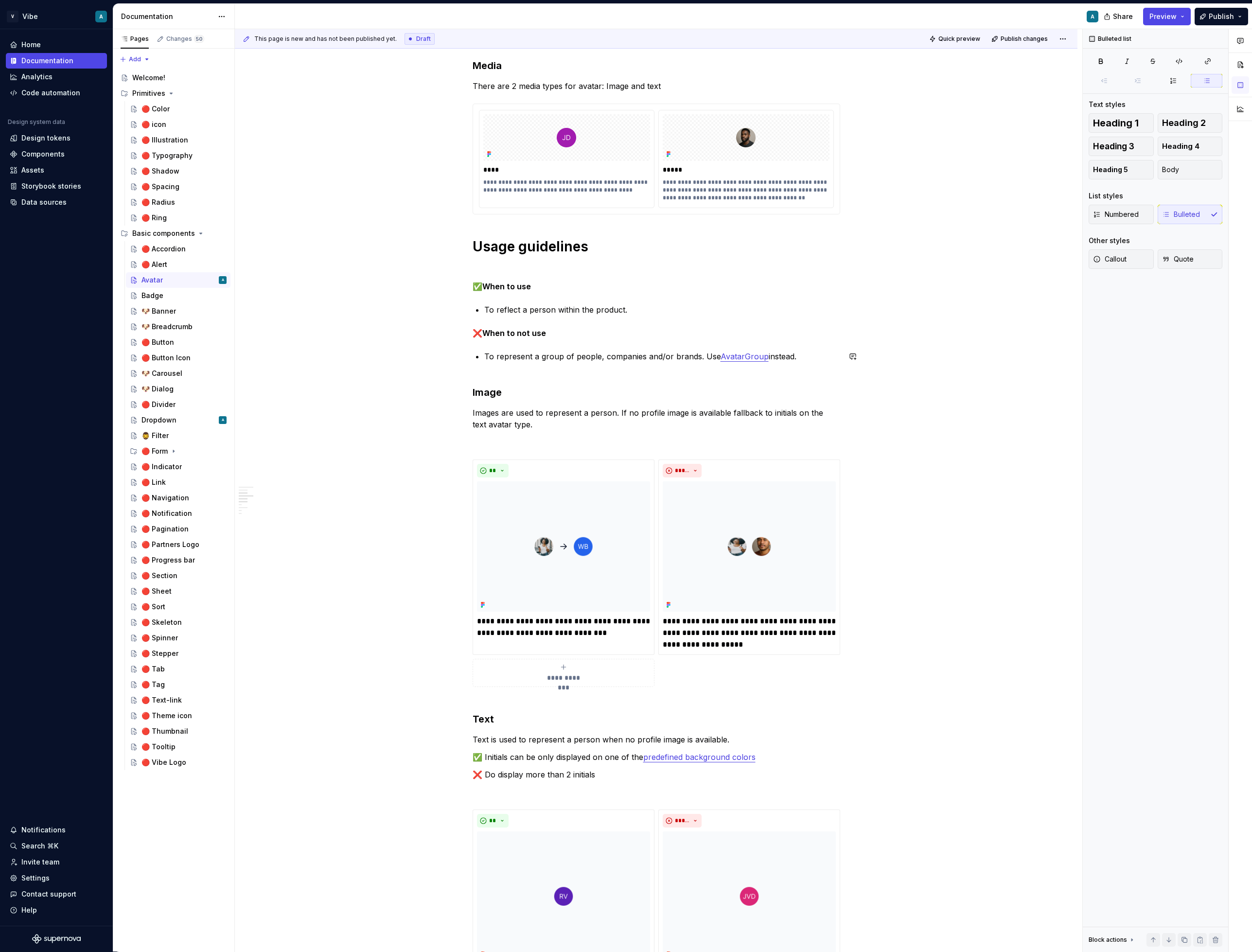
click at [596, 349] on div "**********" at bounding box center [656, 650] width 367 height 1911
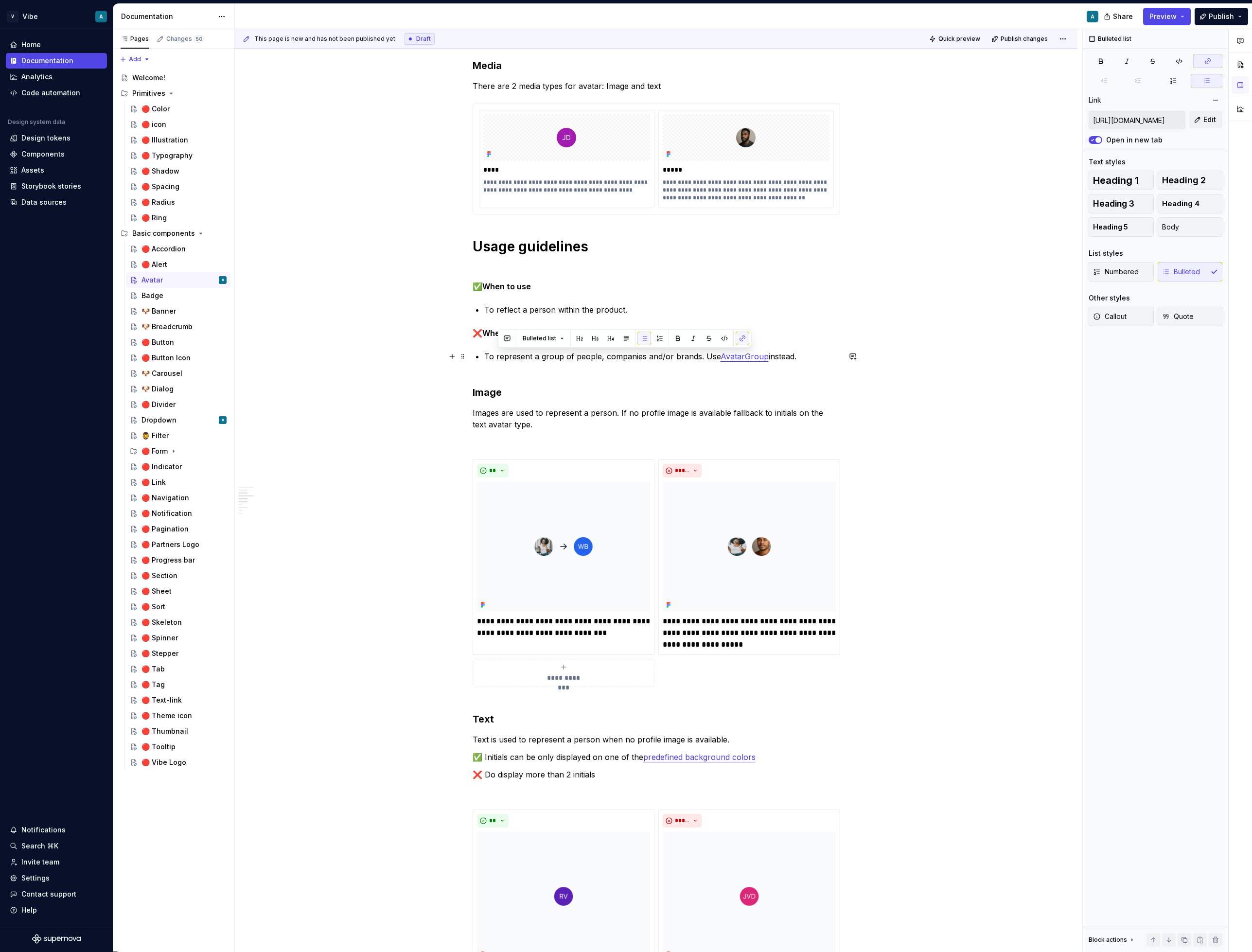
drag, startPoint x: 801, startPoint y: 359, endPoint x: 498, endPoint y: 360, distance: 303.0
click at [498, 360] on p "To represent a group of people, companies and/or brands. Use AvatarGroup instea…" at bounding box center [662, 362] width 356 height 23
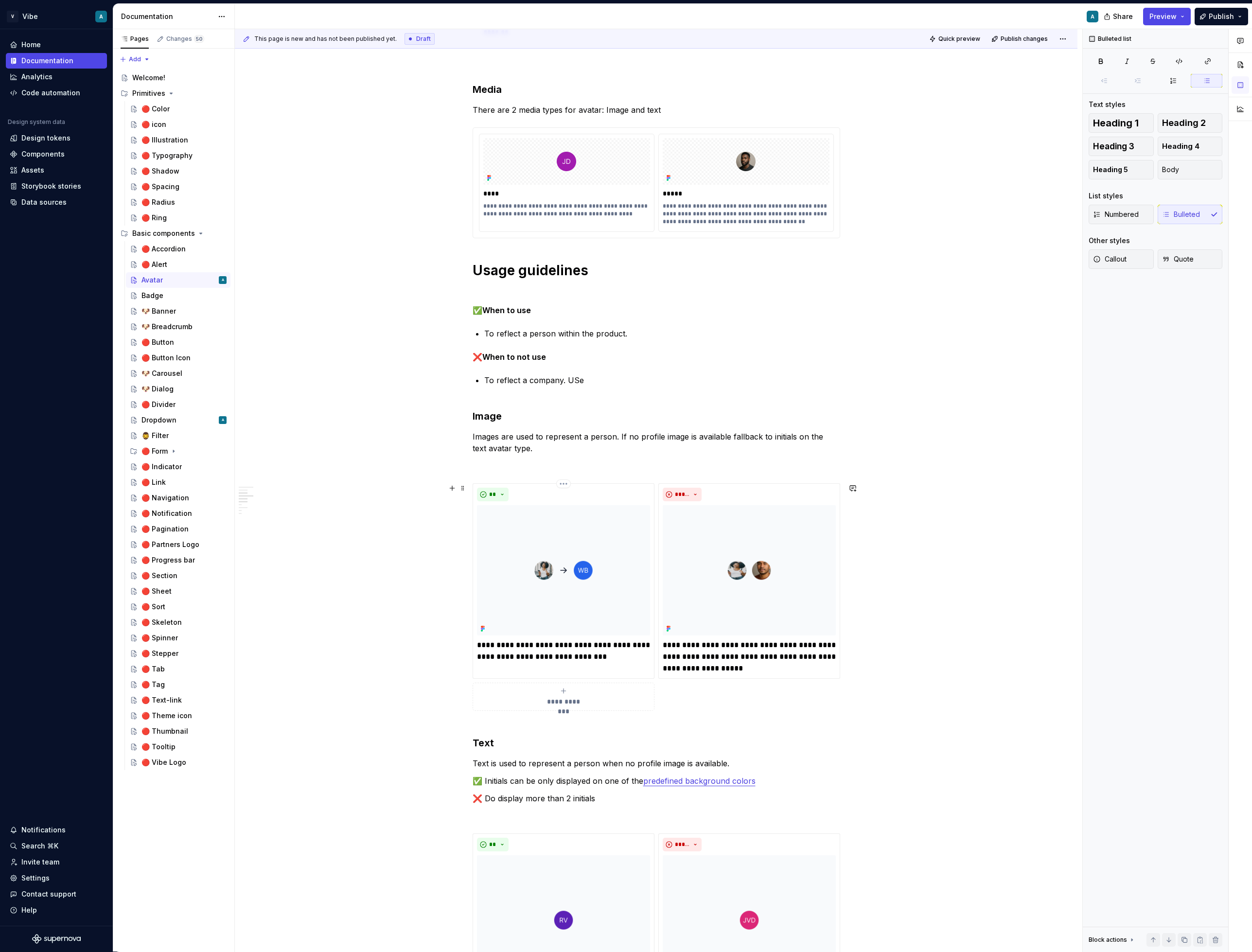
scroll to position [485, 0]
click at [162, 419] on div "Dropdown" at bounding box center [158, 420] width 35 height 10
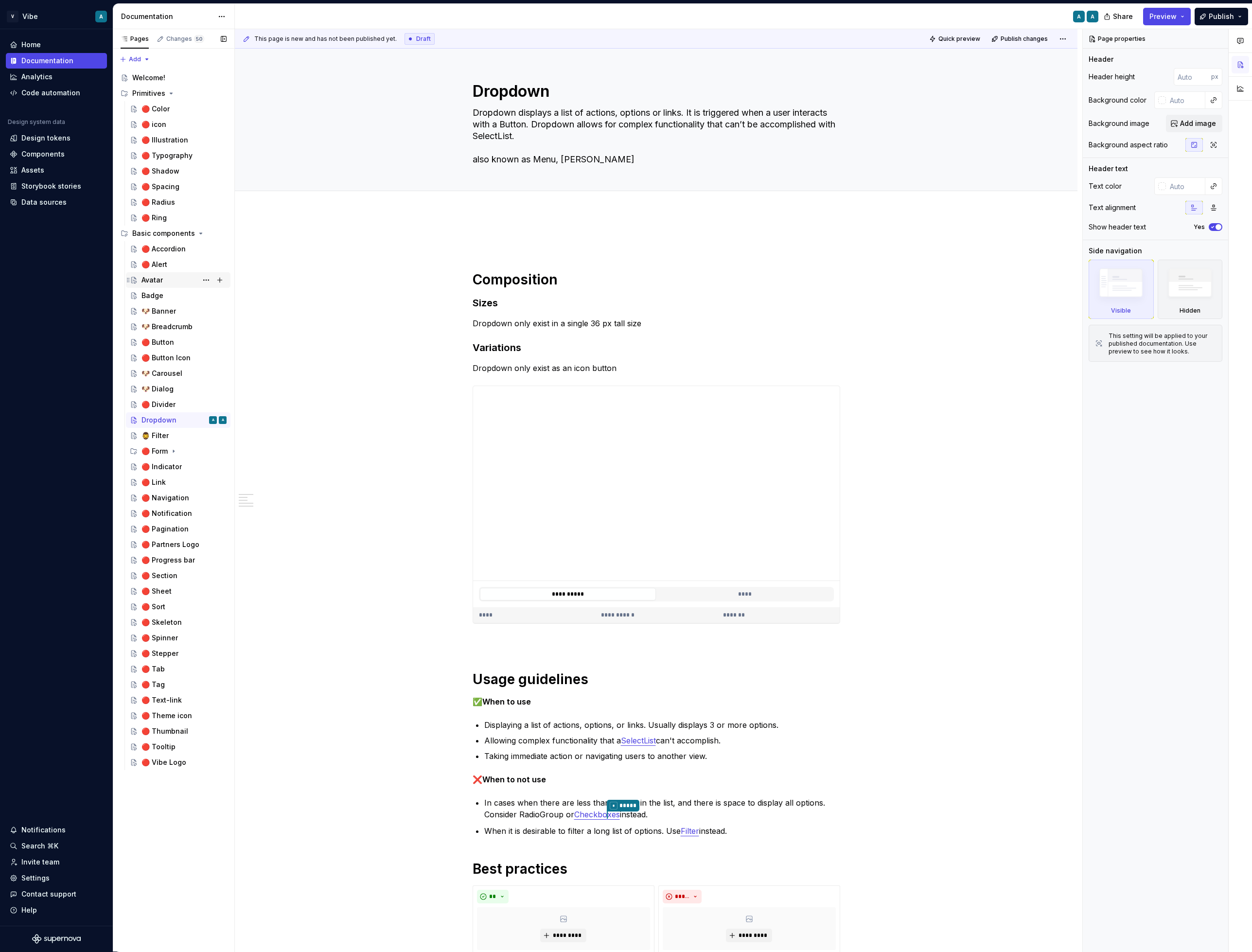
click at [158, 279] on div "Avatar" at bounding box center [152, 280] width 21 height 10
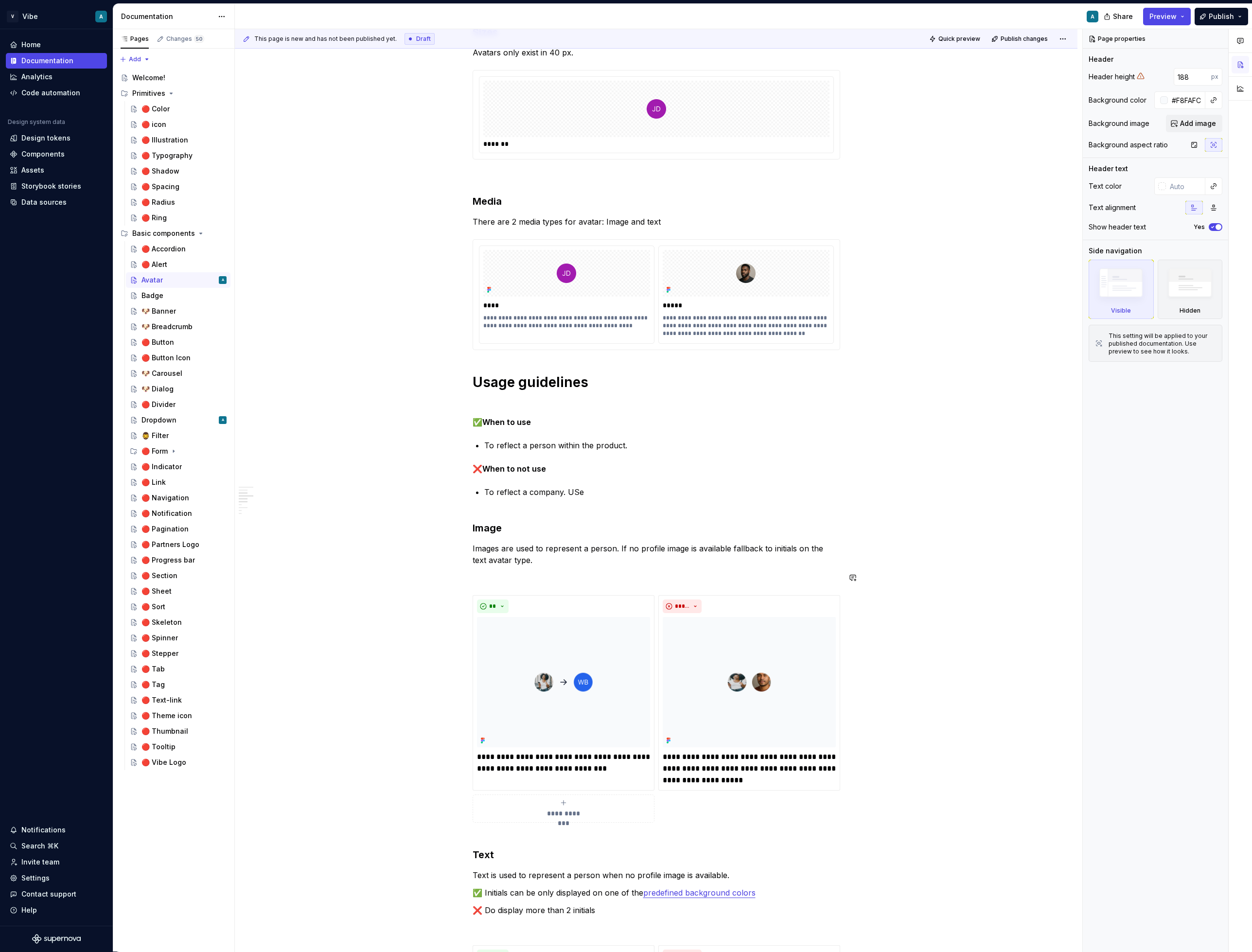
scroll to position [410, 0]
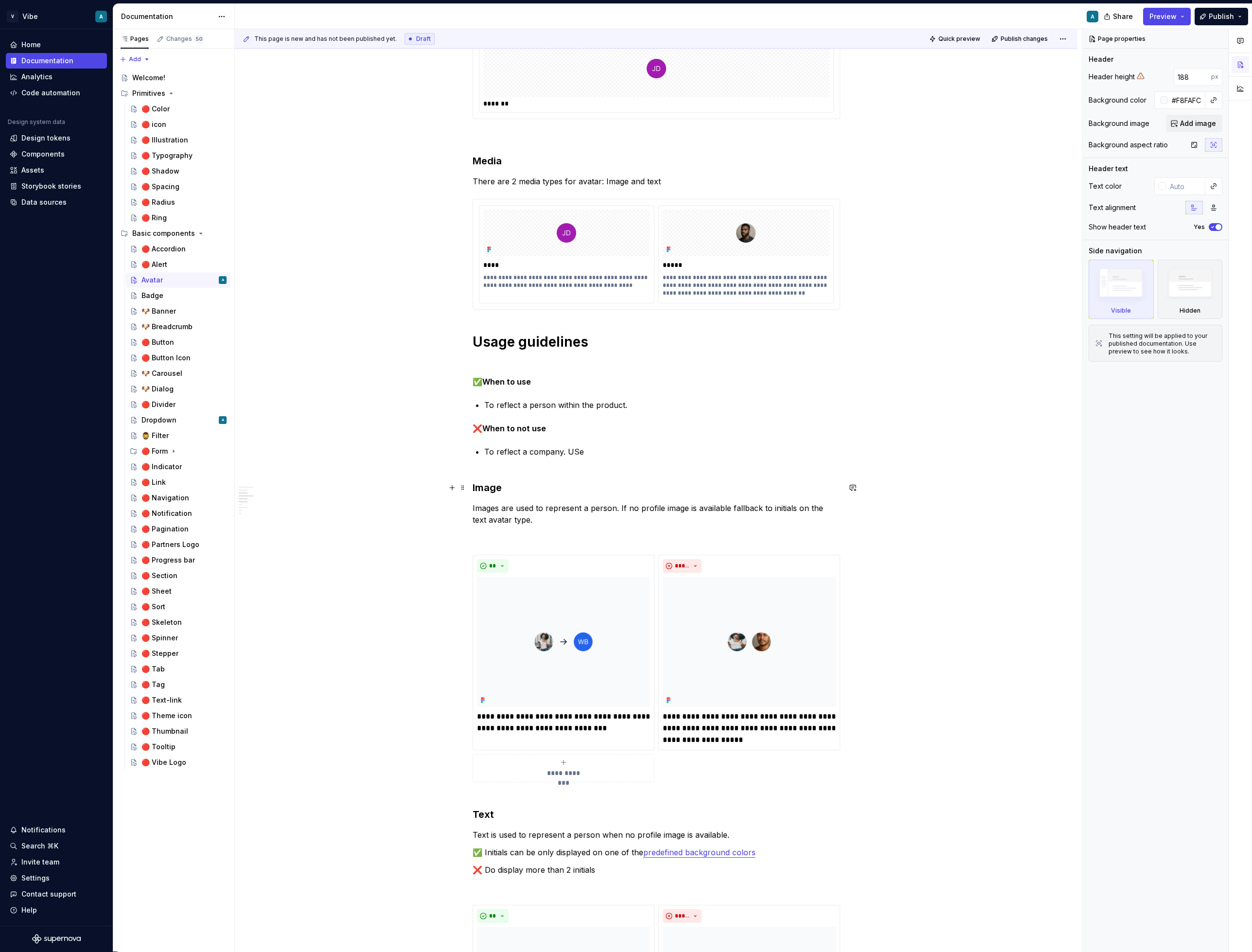
type textarea "*"
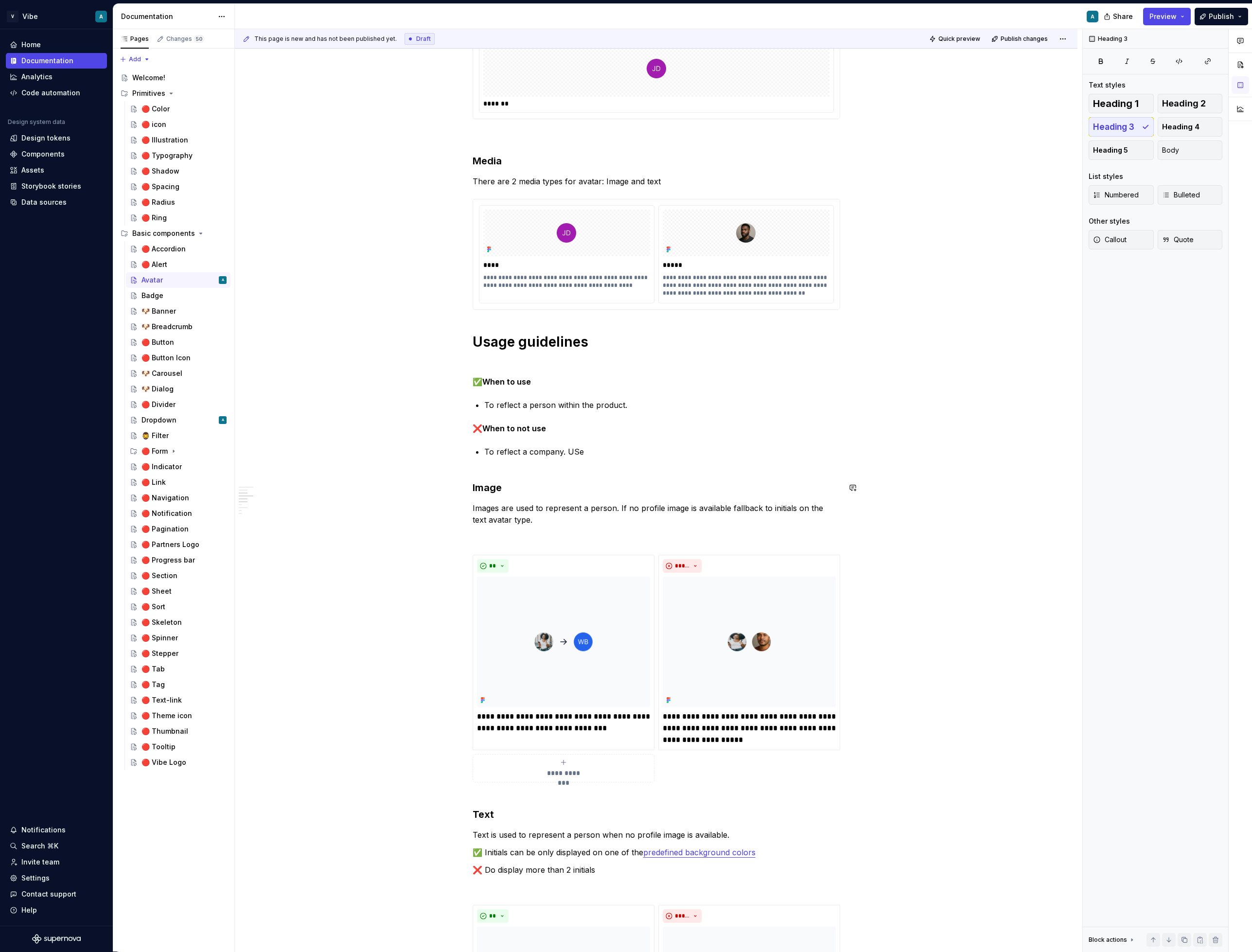
click at [495, 478] on div "**********" at bounding box center [656, 745] width 367 height 1911
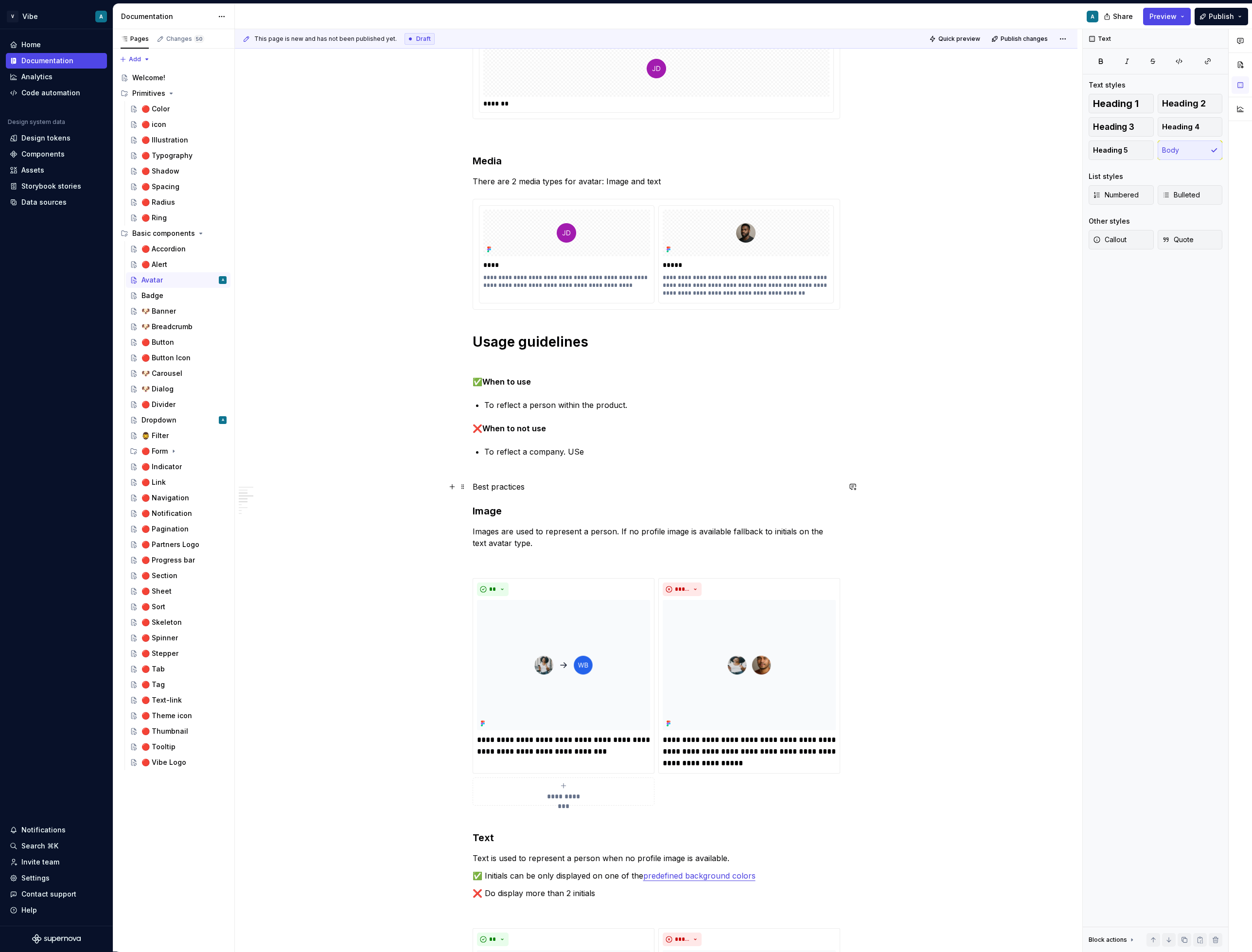
click at [521, 485] on p "Best practices" at bounding box center [656, 487] width 367 height 12
click at [565, 345] on h1 "Usage guidelines" at bounding box center [656, 342] width 367 height 18
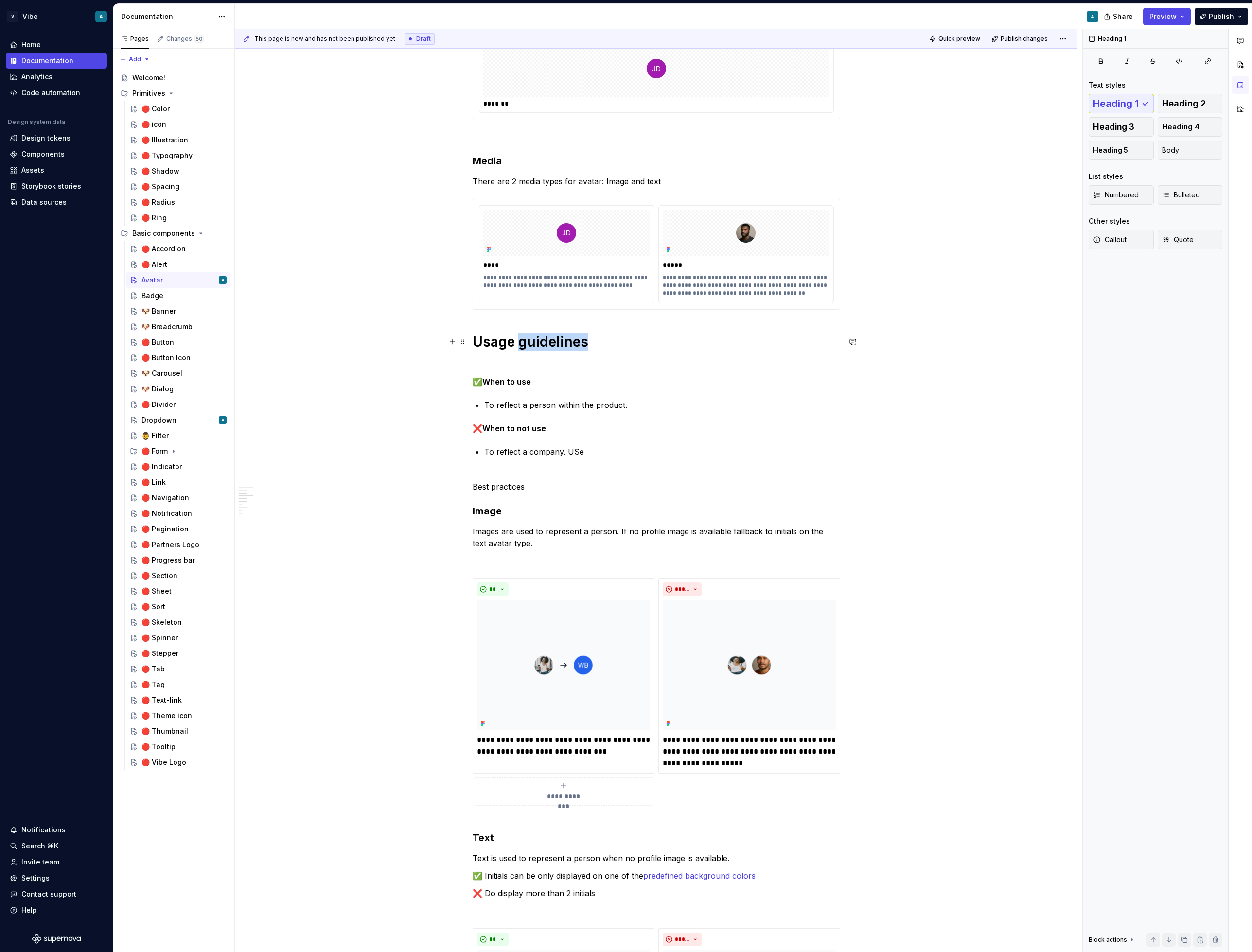
click at [565, 345] on h1 "Usage guidelines" at bounding box center [656, 342] width 367 height 18
click at [571, 345] on h1 "Usage guidelines" at bounding box center [656, 342] width 367 height 18
click at [495, 485] on p "Best practices" at bounding box center [656, 487] width 367 height 12
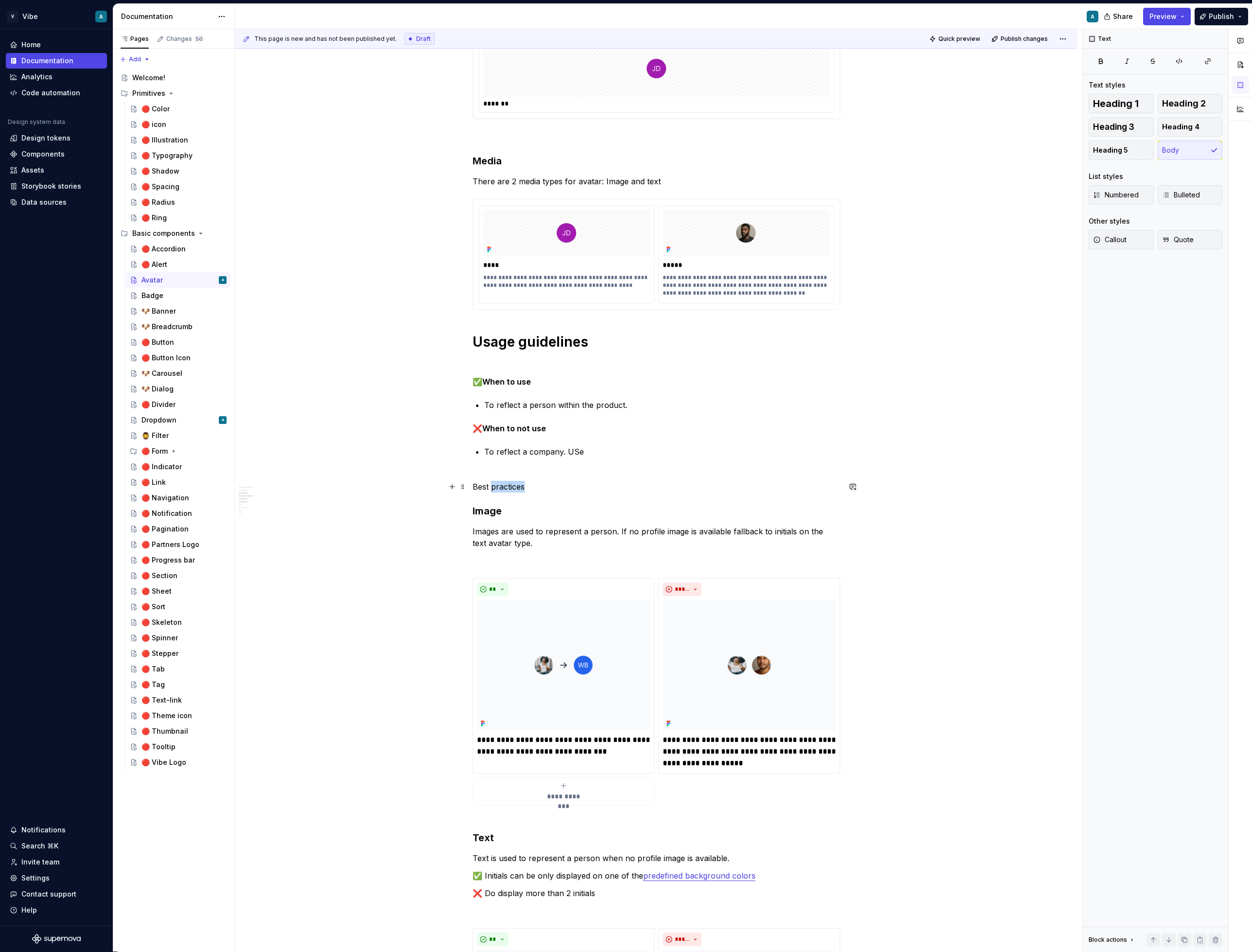
click at [495, 485] on p "Best practices" at bounding box center [656, 487] width 367 height 12
click at [1137, 103] on span "Heading 1" at bounding box center [1116, 103] width 46 height 10
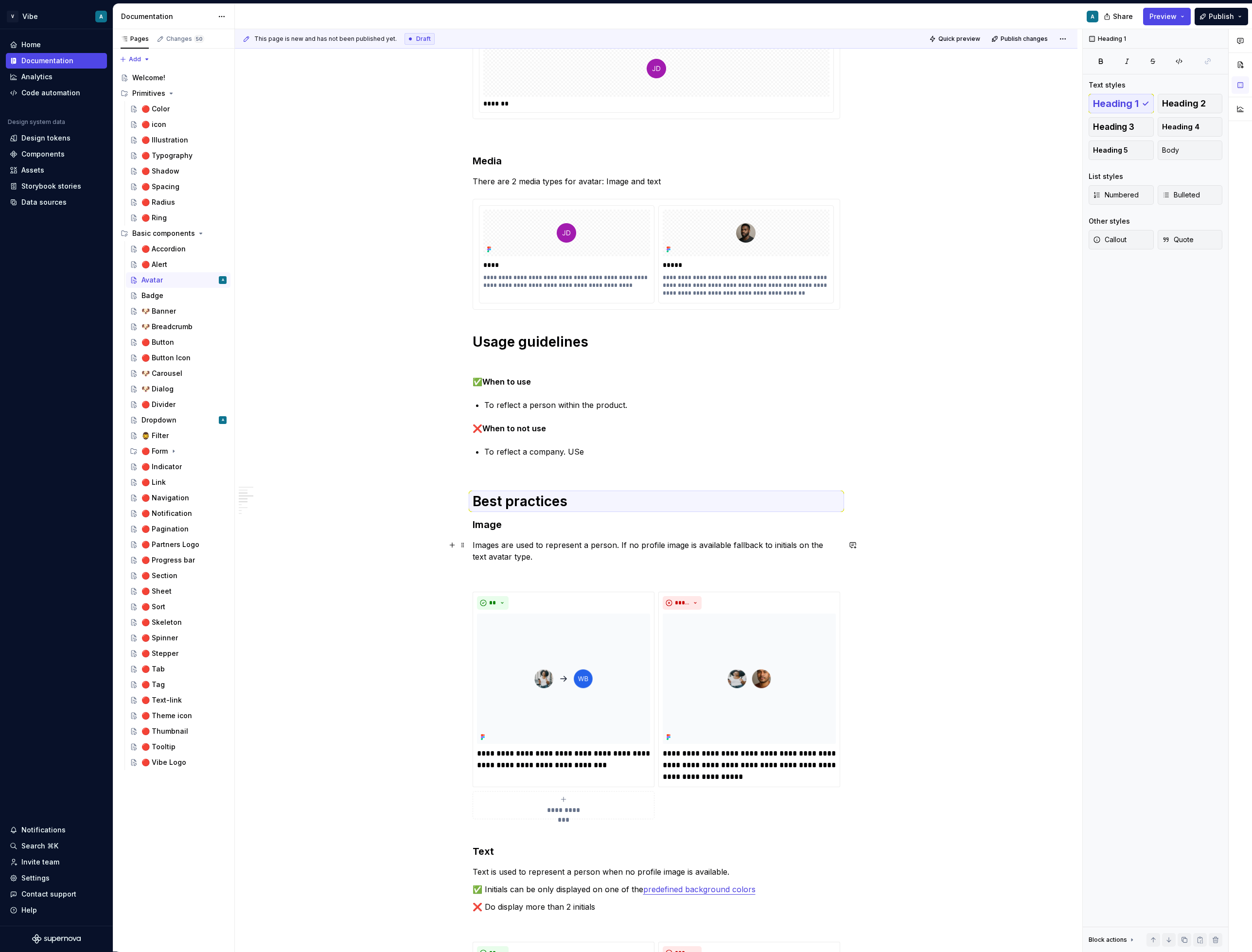
click at [548, 552] on p "Images are used to represent a person. If no profile image is available fallbac…" at bounding box center [656, 551] width 367 height 23
click at [567, 505] on h1 "Best practices" at bounding box center [656, 501] width 367 height 18
click at [947, 302] on div "**********" at bounding box center [656, 901] width 842 height 2268
click at [583, 500] on h1 "Best practices" at bounding box center [656, 501] width 367 height 18
click at [519, 354] on div "**********" at bounding box center [656, 764] width 367 height 1947
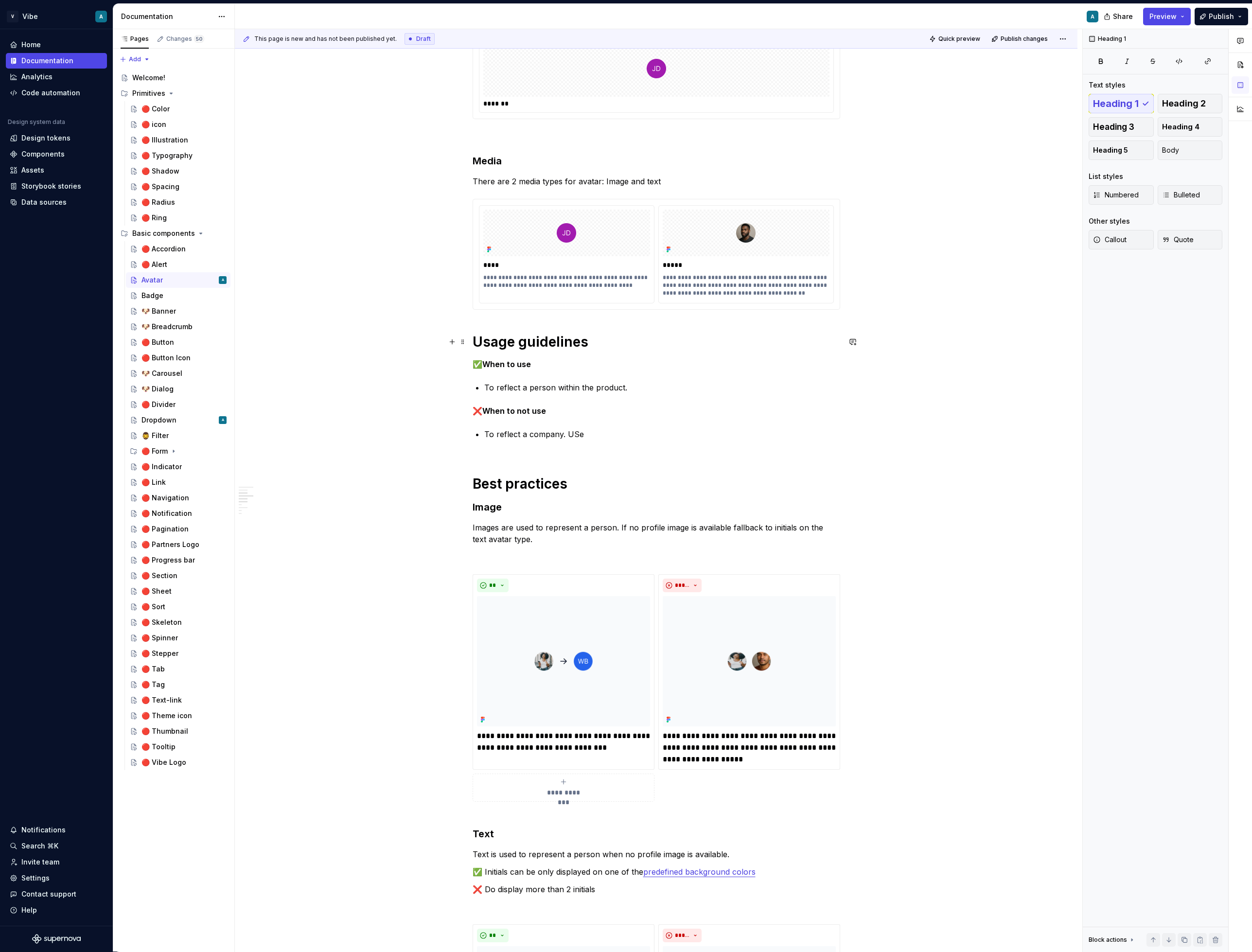
click at [726, 344] on h1 "Usage guidelines" at bounding box center [656, 342] width 367 height 18
click at [584, 435] on p "To reflect a company. USe" at bounding box center [662, 440] width 356 height 23
click at [205, 277] on button "Page tree" at bounding box center [206, 280] width 13 height 13
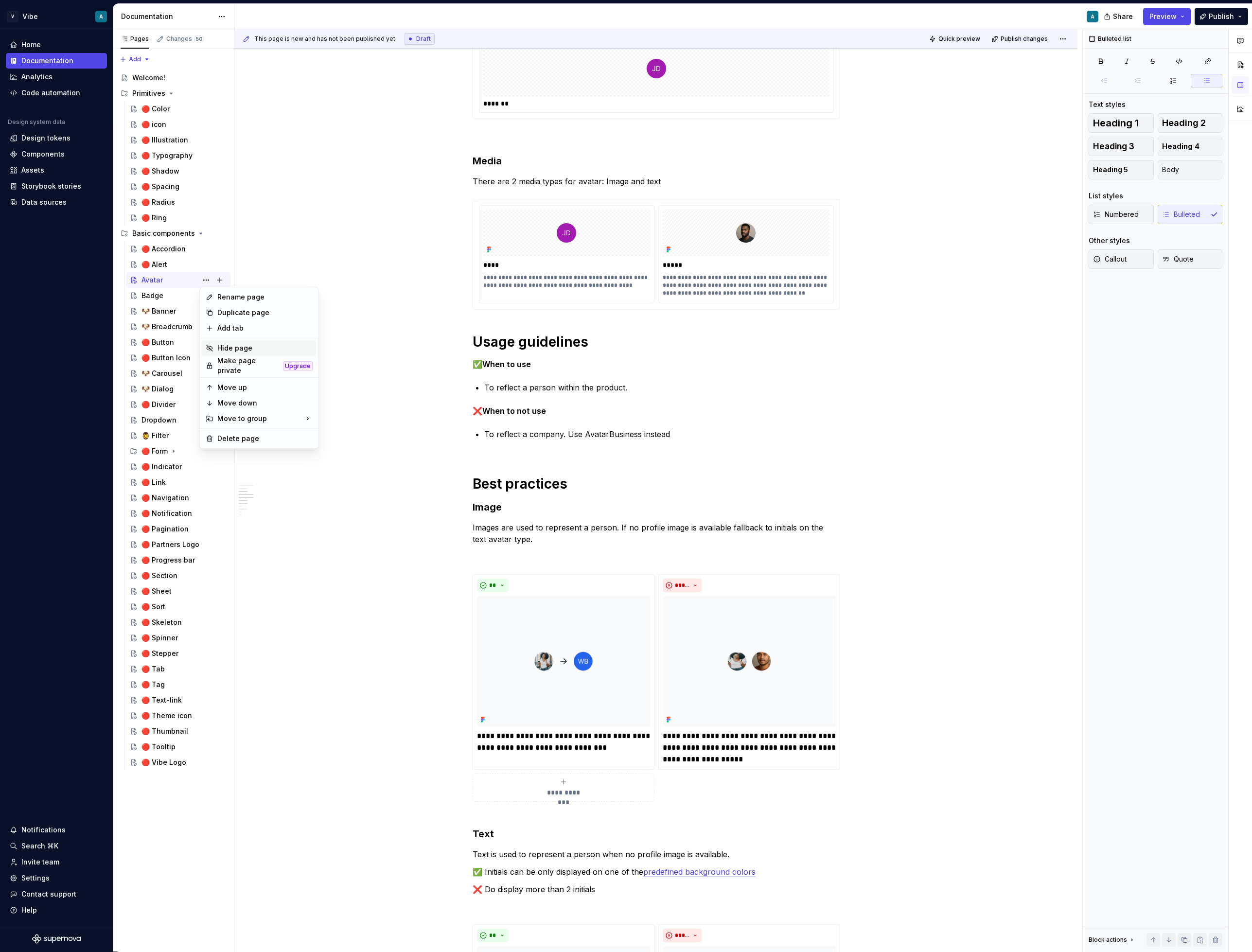
type textarea "*"
click at [245, 298] on div "Rename page" at bounding box center [265, 297] width 95 height 10
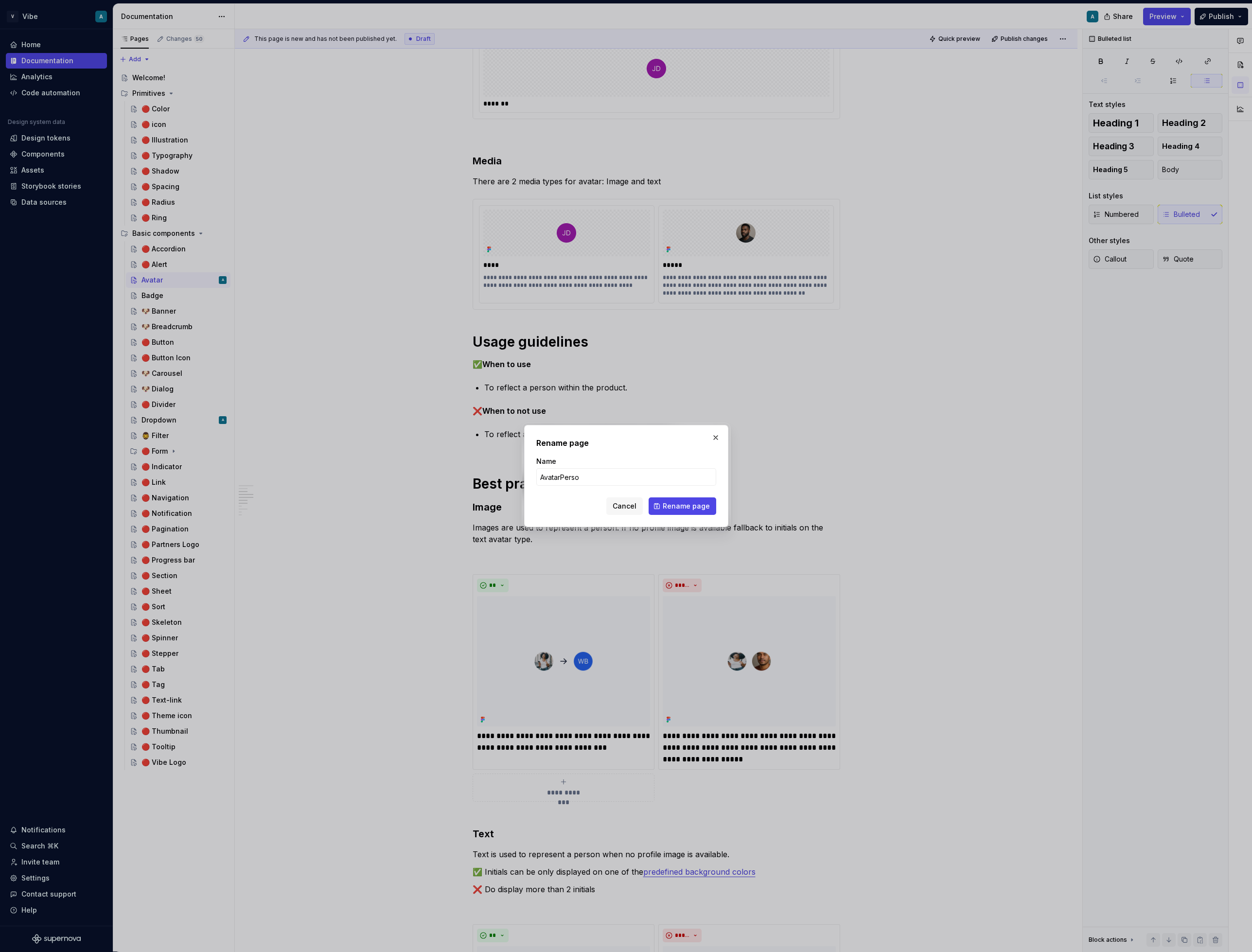
type input "AvatarPerson"
click button "Rename page" at bounding box center [682, 506] width 68 height 18
type textarea "*"
type textarea "AvatarPerson"
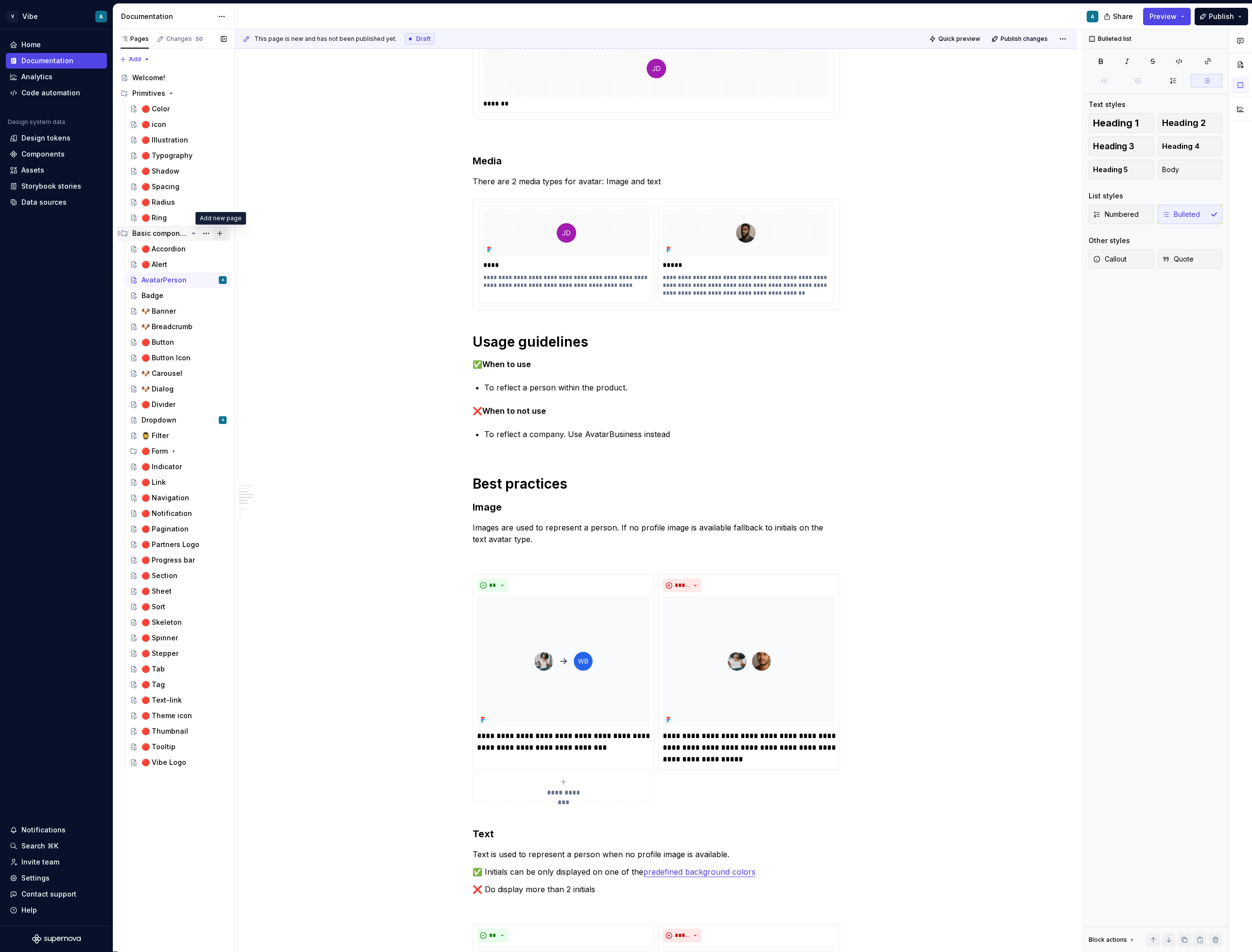
click at [221, 234] on button "Page tree" at bounding box center [219, 234] width 13 height 13
type textarea "*"
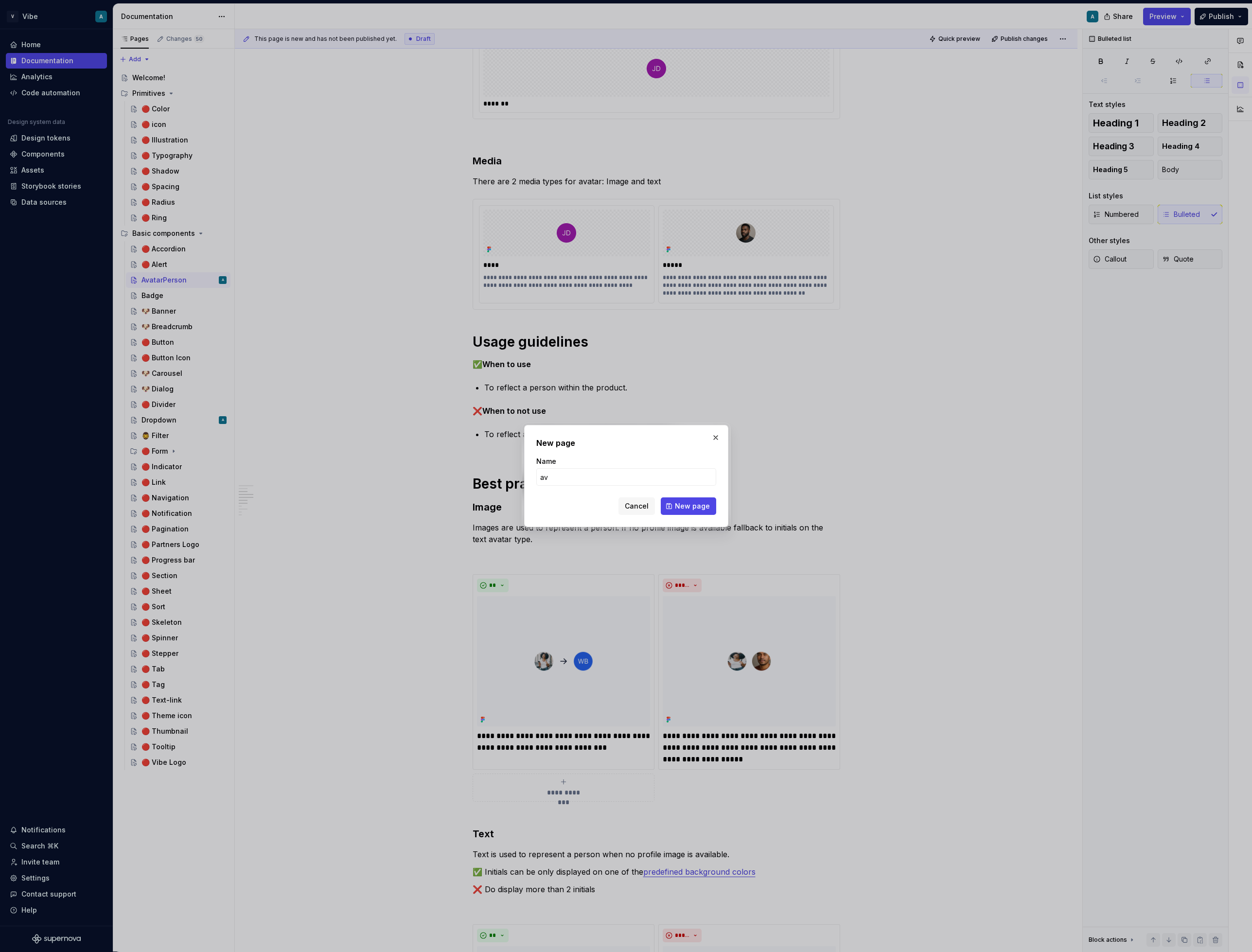
type input "a"
type input "AvatarGrouo"
type textarea "*"
type input "AvatarBusinessGroup"
click button "New page" at bounding box center [688, 506] width 56 height 18
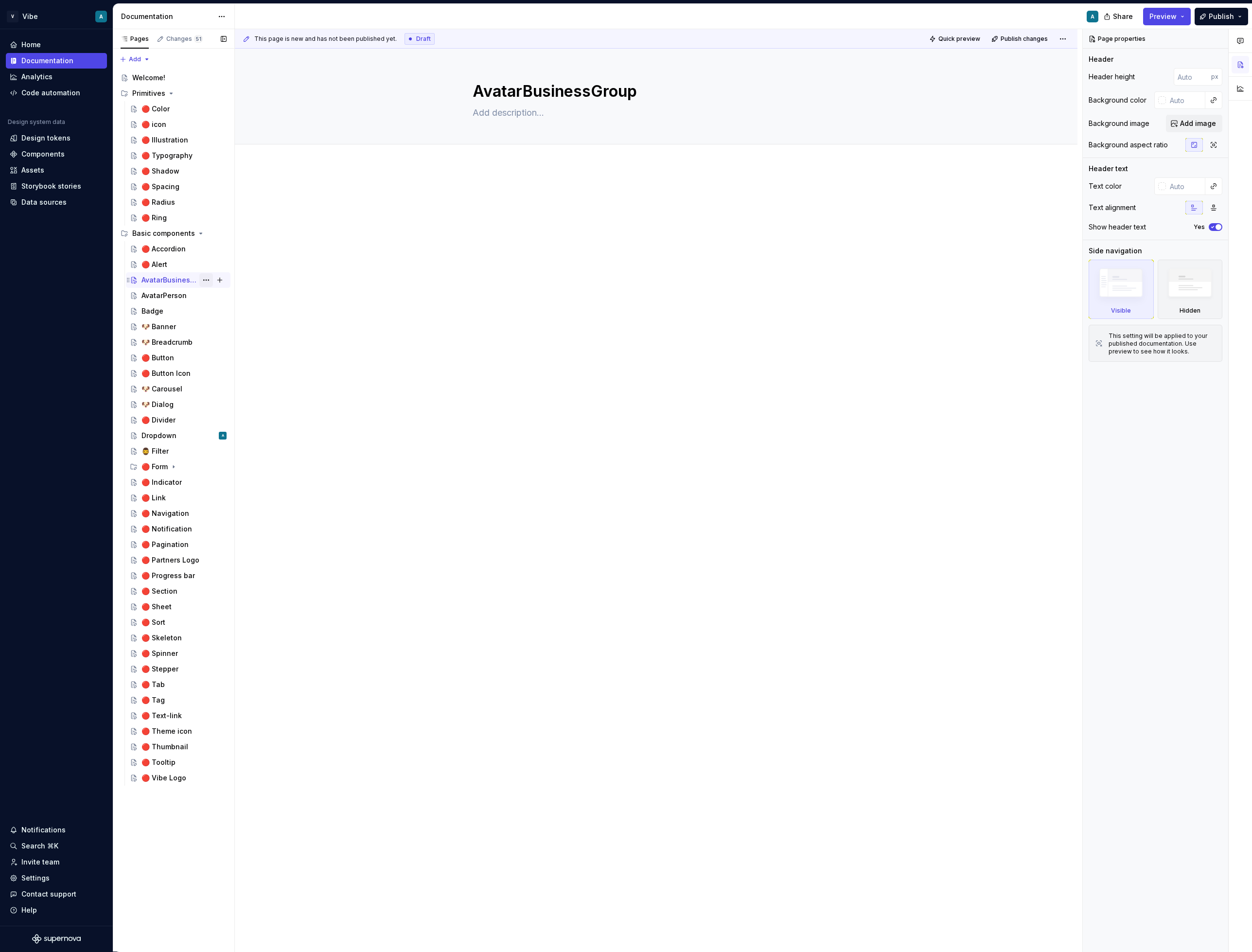
click at [207, 280] on button "Page tree" at bounding box center [206, 280] width 13 height 13
click at [245, 311] on div "Duplicate page" at bounding box center [265, 312] width 95 height 10
click at [203, 277] on button "Page tree" at bounding box center [206, 280] width 13 height 13
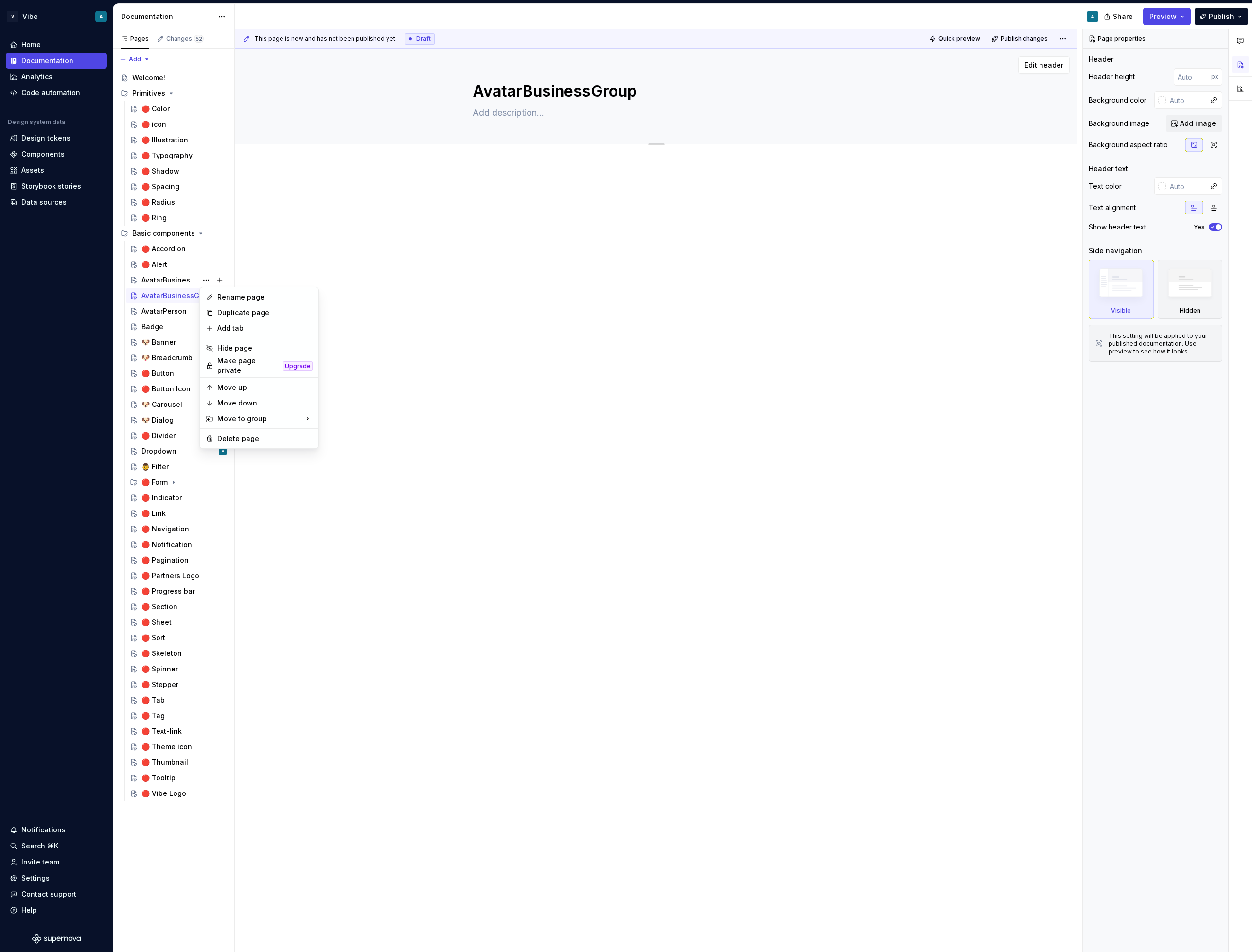
click at [653, 97] on html "V Vibe A Home Documentation Analytics Code automation Design system data Design…" at bounding box center [626, 476] width 1252 height 952
click at [642, 98] on textarea "AvatarBusinessGroup" at bounding box center [654, 91] width 367 height 23
type textarea "*"
type textarea "AvatarBusinessGrou"
type textarea "*"
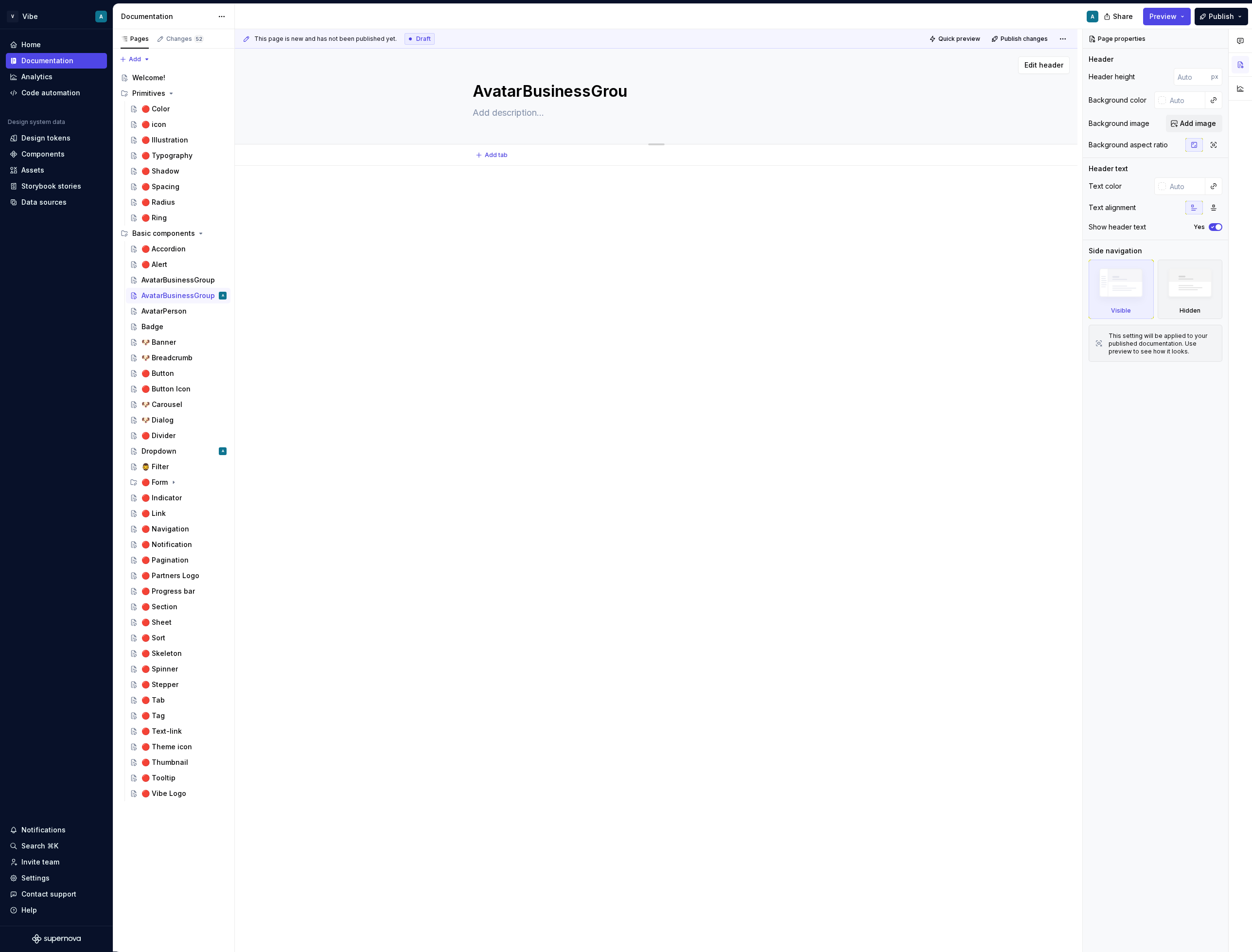
type textarea "AvatarBusinessGro"
type textarea "*"
type textarea "AvatarBusinessGr"
type textarea "*"
type textarea "AvatarBusinessG"
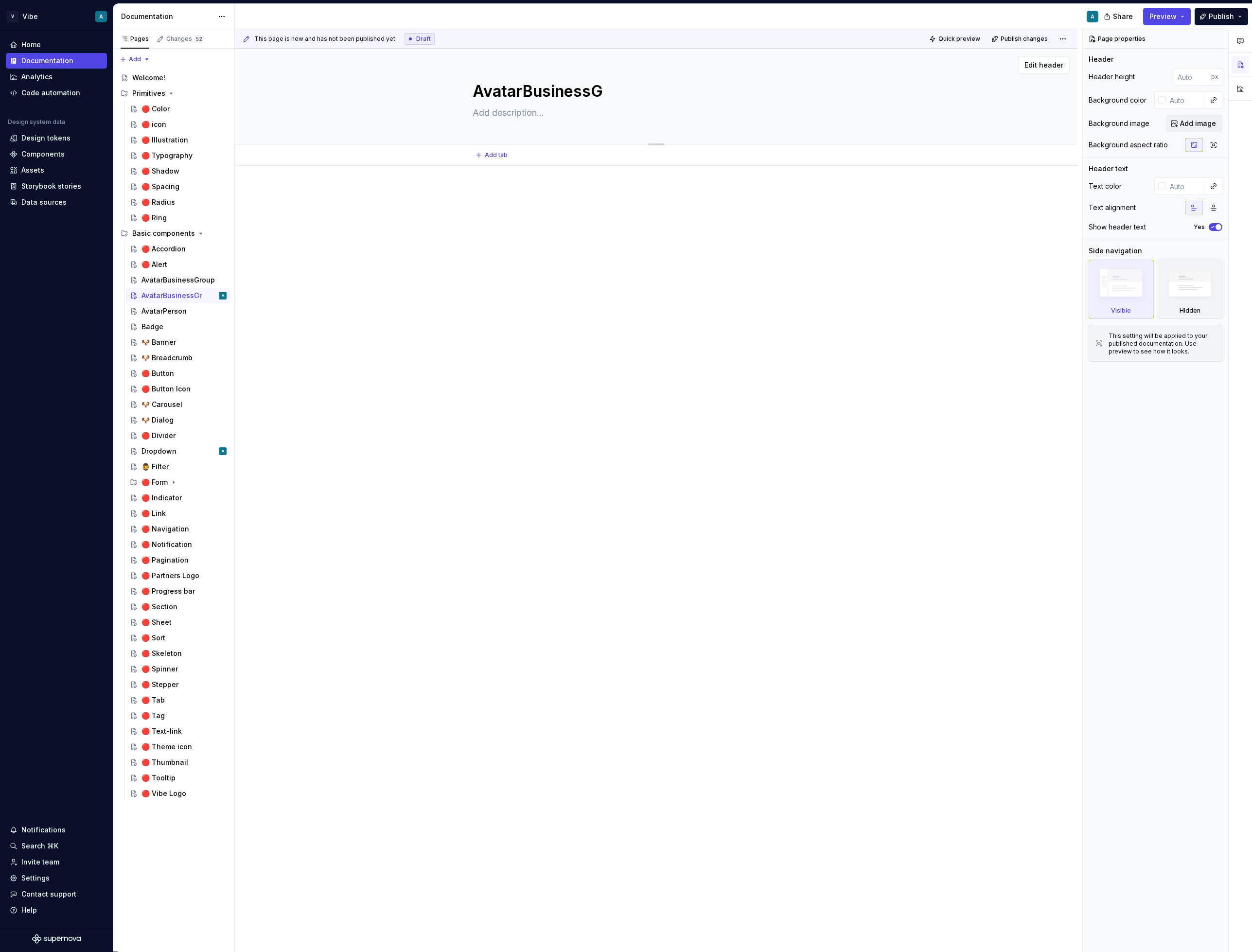
type textarea "*"
type textarea "AvatarBusiness"
type textarea "*"
type textarea "AvatarBusiness"
type textarea "*"
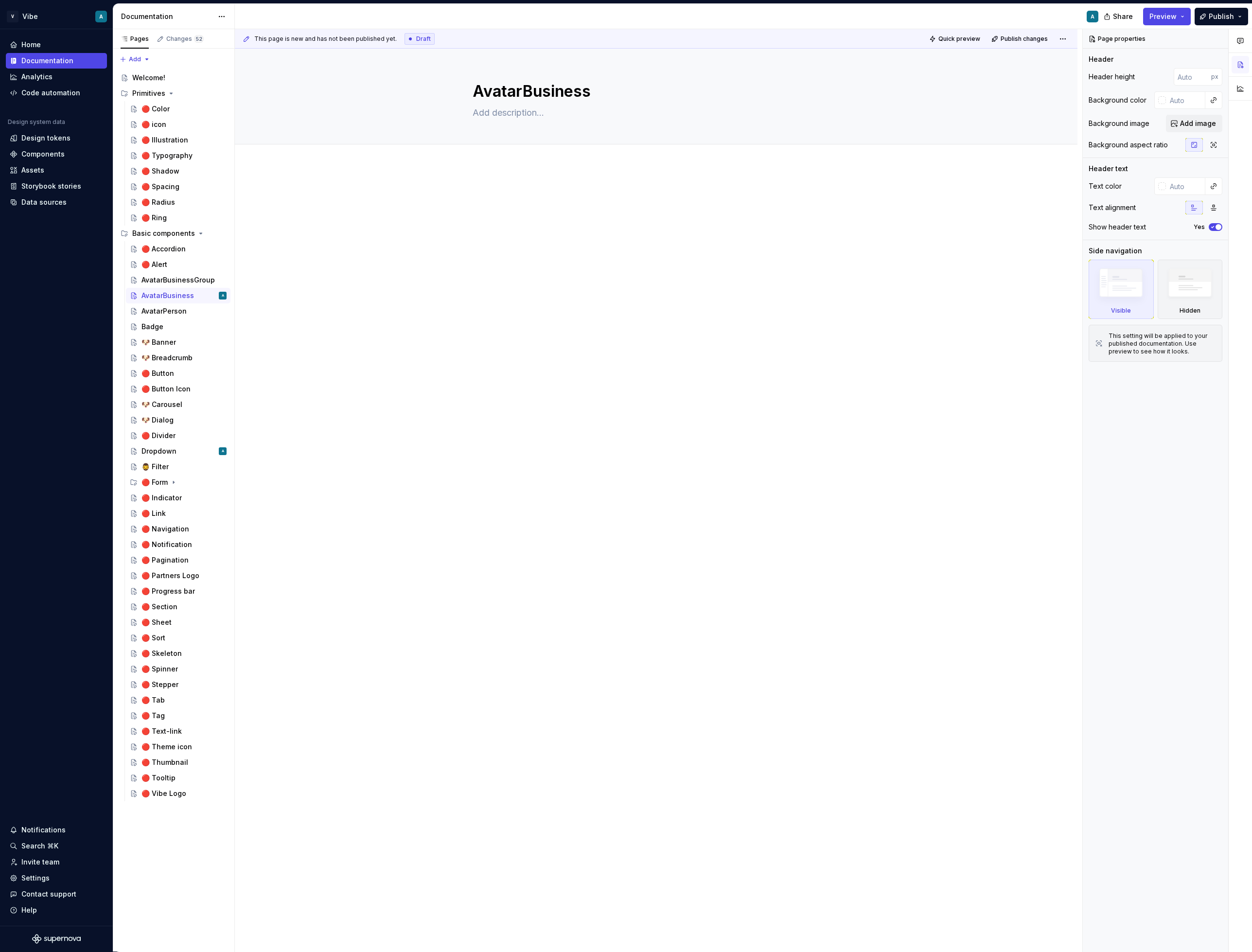
type textarea "AvatarBusiness"
click at [514, 243] on div at bounding box center [656, 344] width 842 height 358
click at [468, 321] on div at bounding box center [656, 344] width 842 height 358
click at [165, 312] on div "AvatarPerson" at bounding box center [164, 311] width 45 height 10
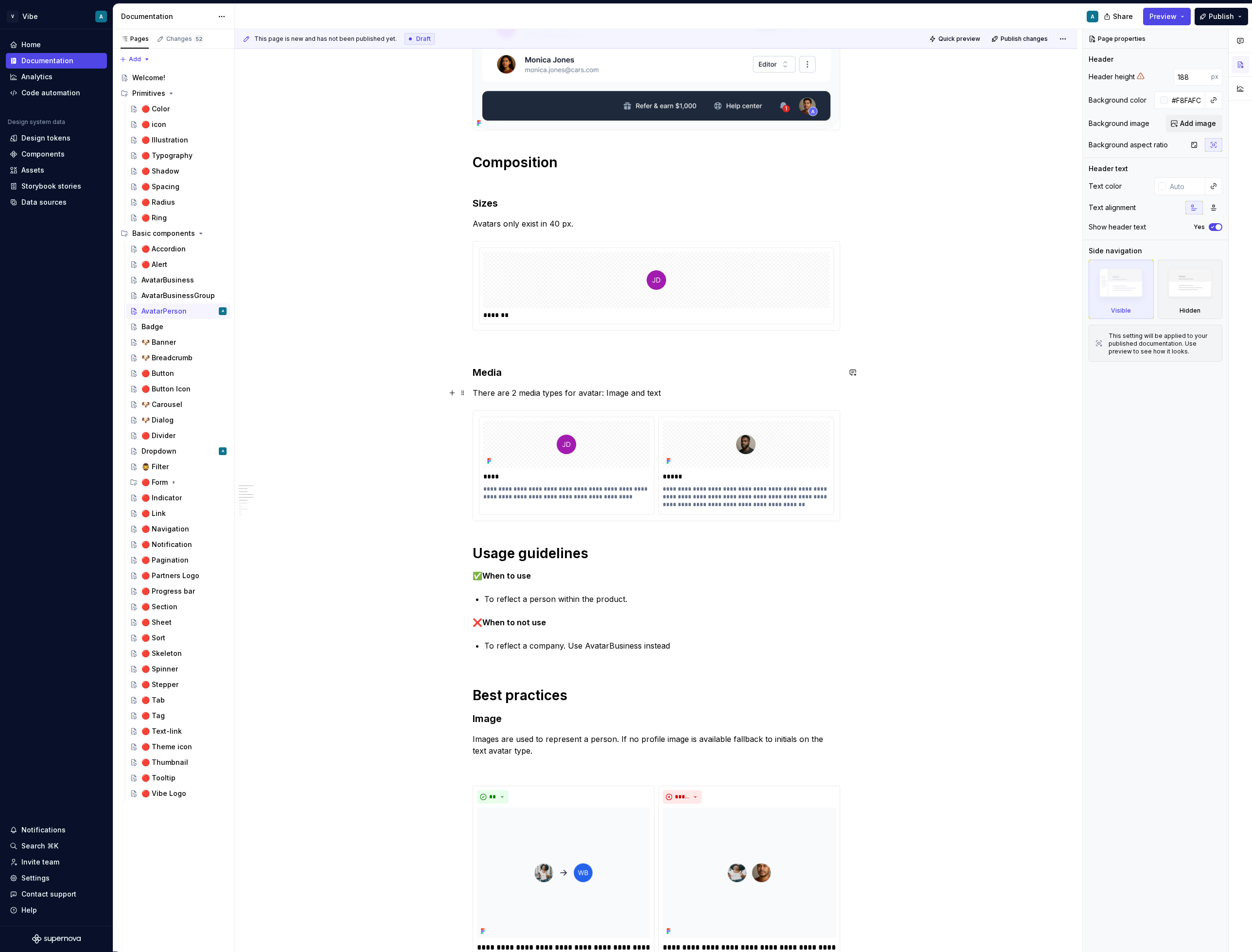
scroll to position [205, 0]
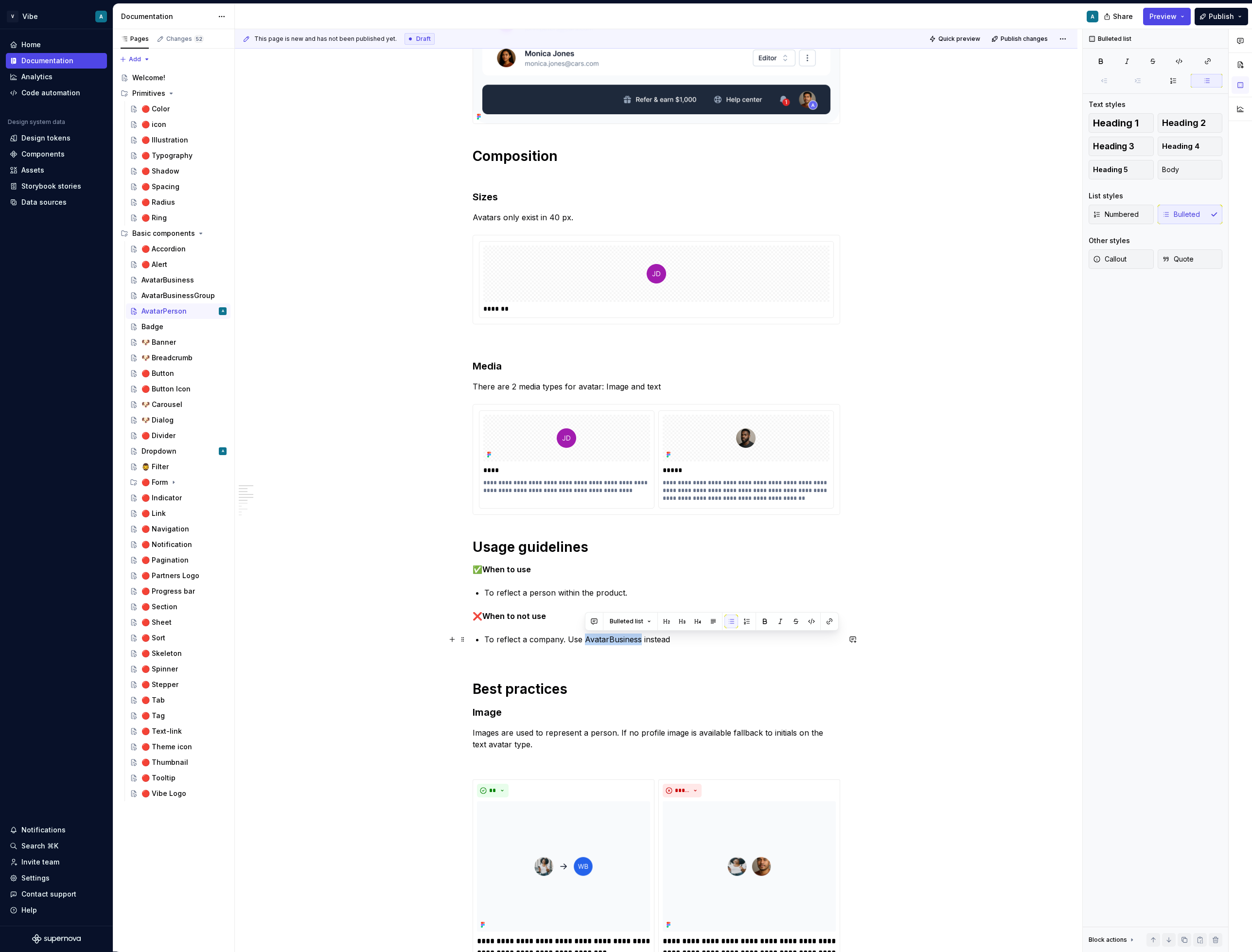
drag, startPoint x: 642, startPoint y: 640, endPoint x: 584, endPoint y: 640, distance: 58.0
click at [584, 640] on p "To reflect a company. Use AvatarBusiness instead" at bounding box center [662, 645] width 356 height 23
click at [827, 621] on button "button" at bounding box center [830, 621] width 13 height 13
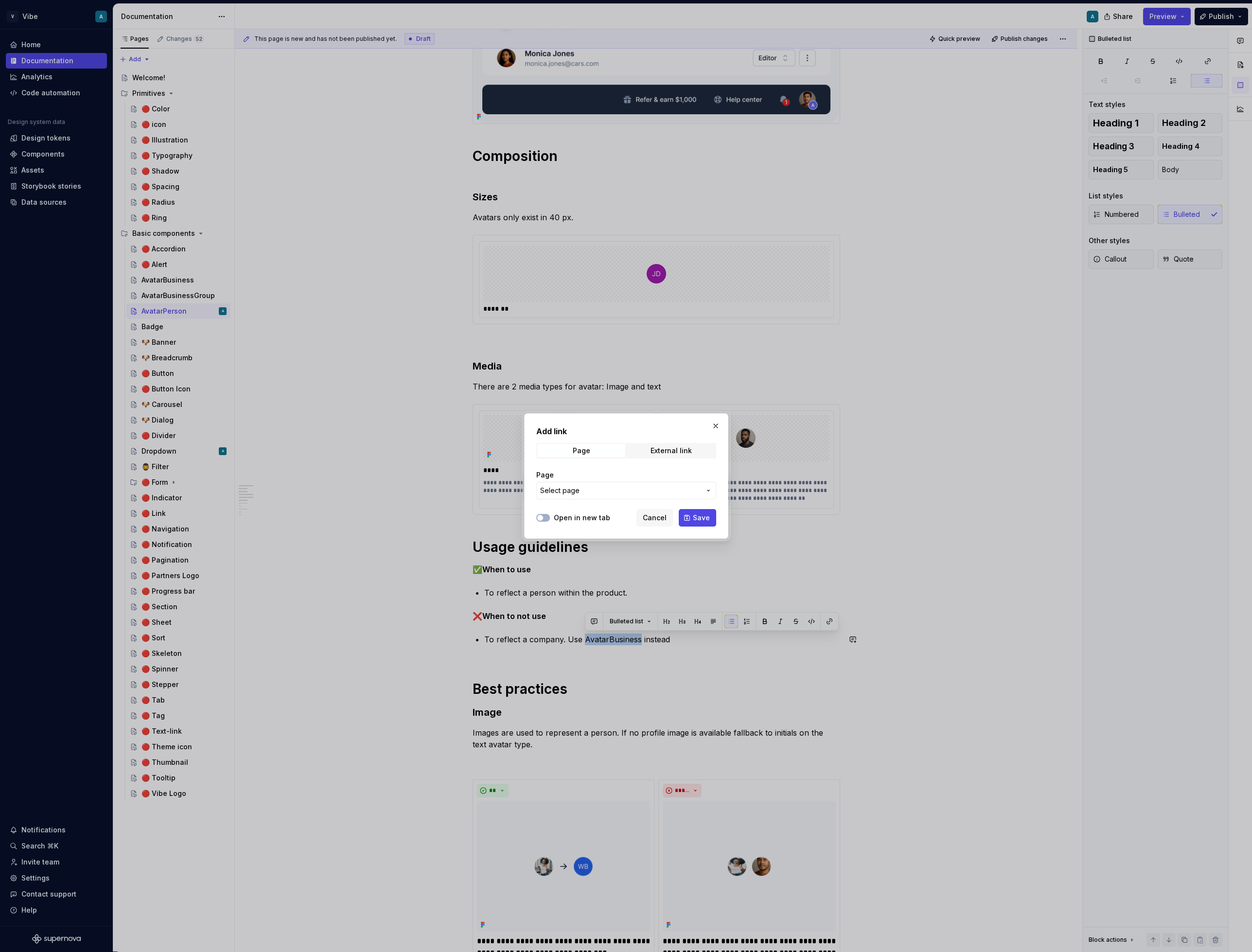
click at [584, 493] on span "Select page" at bounding box center [620, 491] width 160 height 10
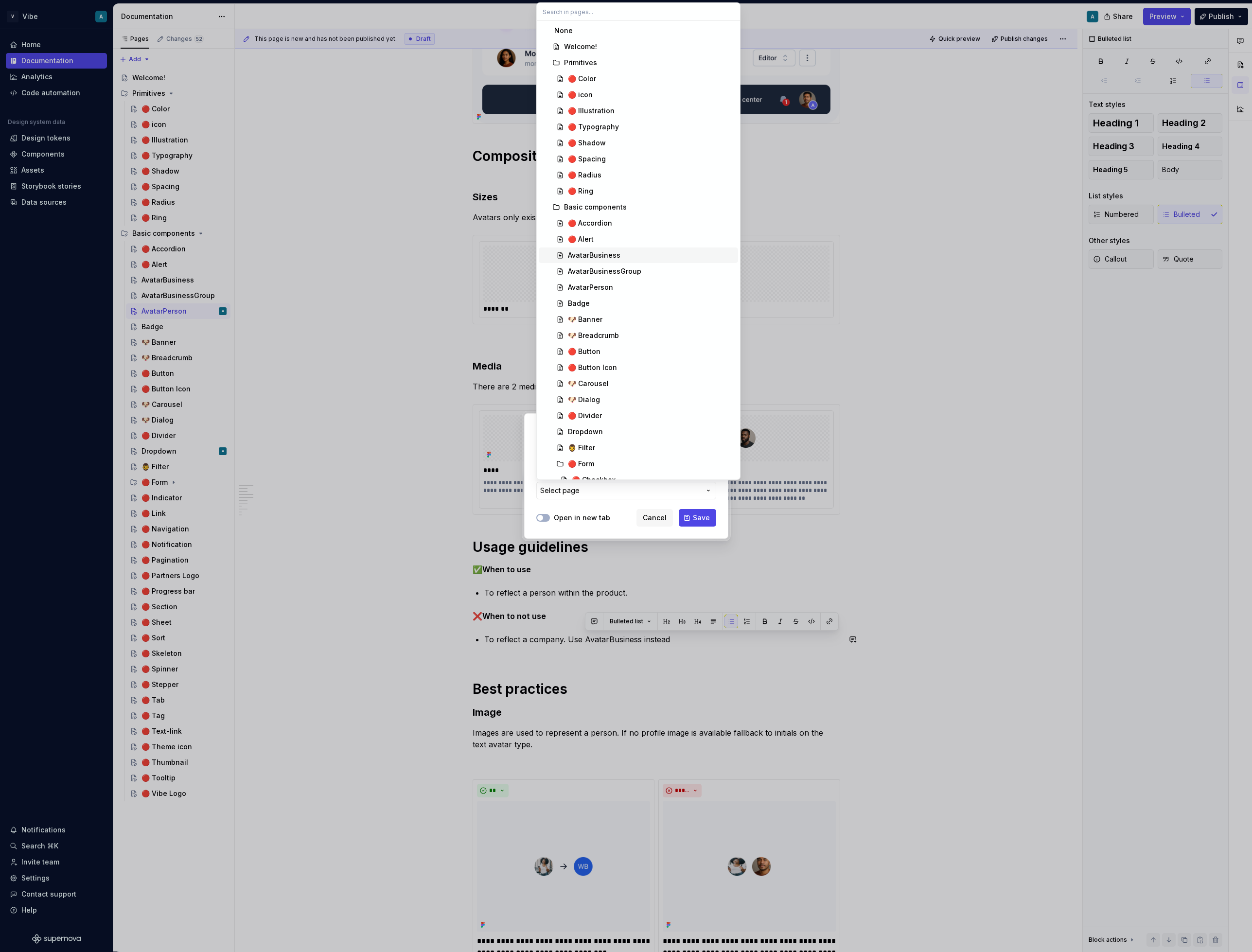
click at [614, 256] on div "AvatarBusiness" at bounding box center [594, 256] width 53 height 10
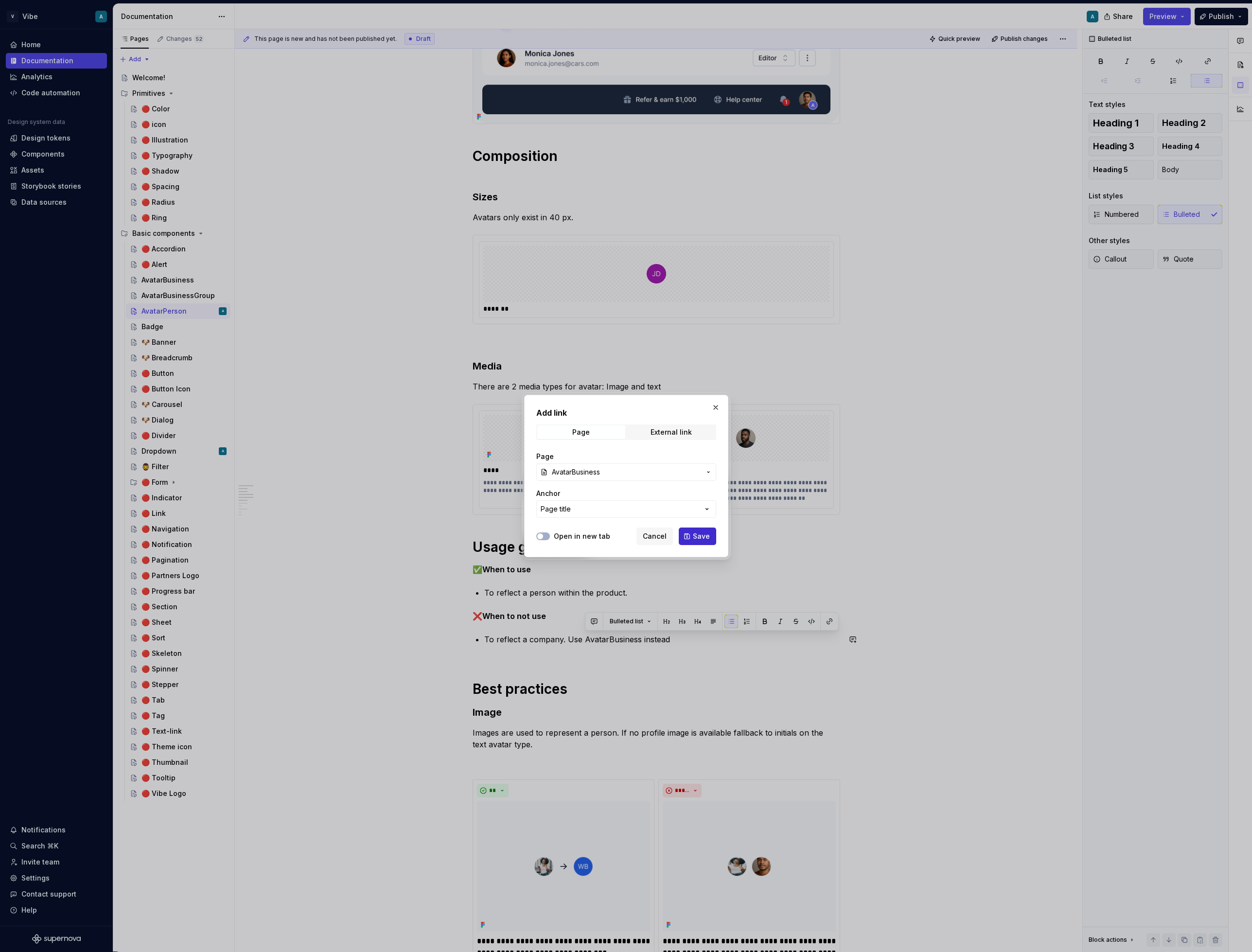
click at [696, 536] on span "Save" at bounding box center [701, 536] width 17 height 10
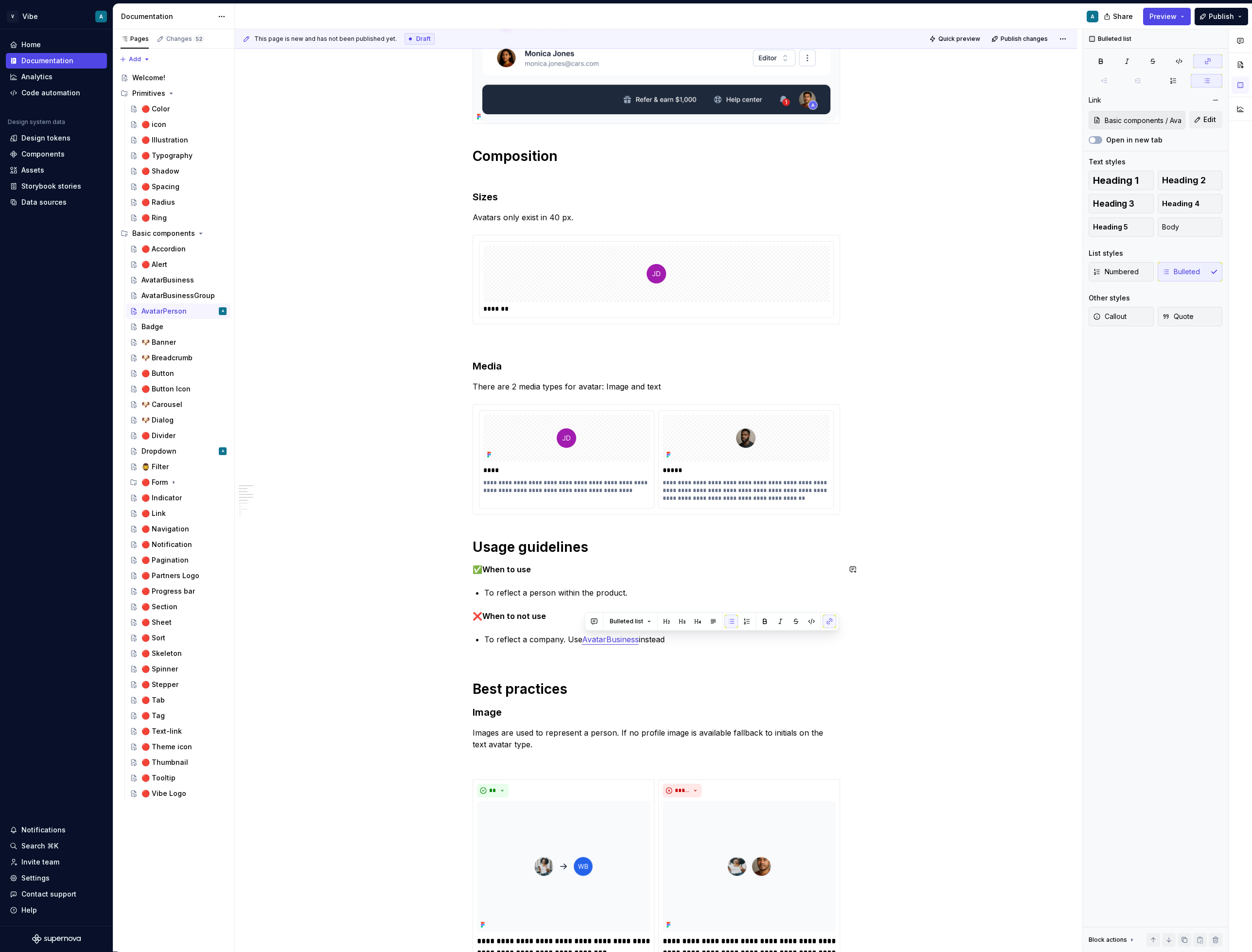
click at [809, 579] on div "**********" at bounding box center [656, 961] width 367 height 1930
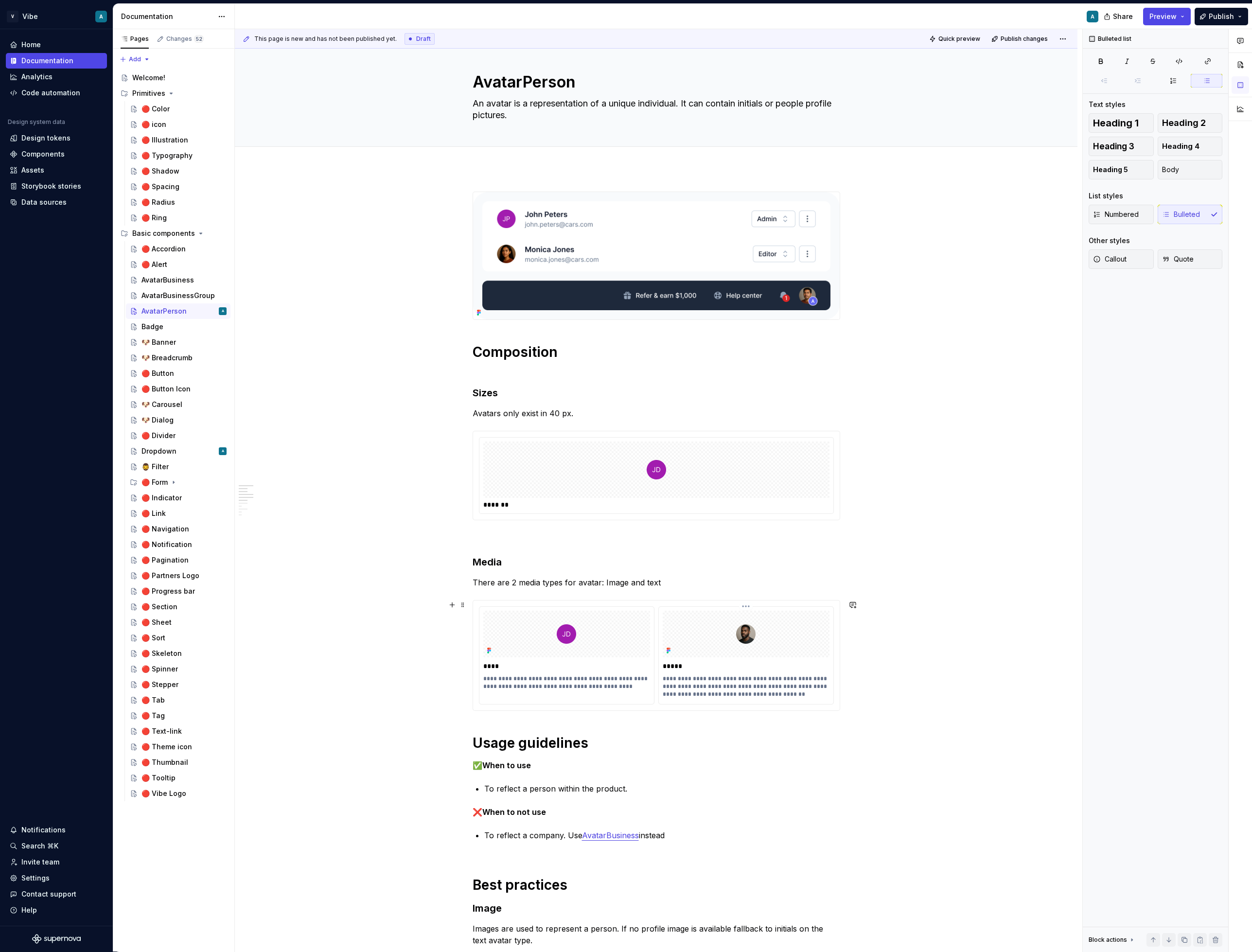
scroll to position [0, 0]
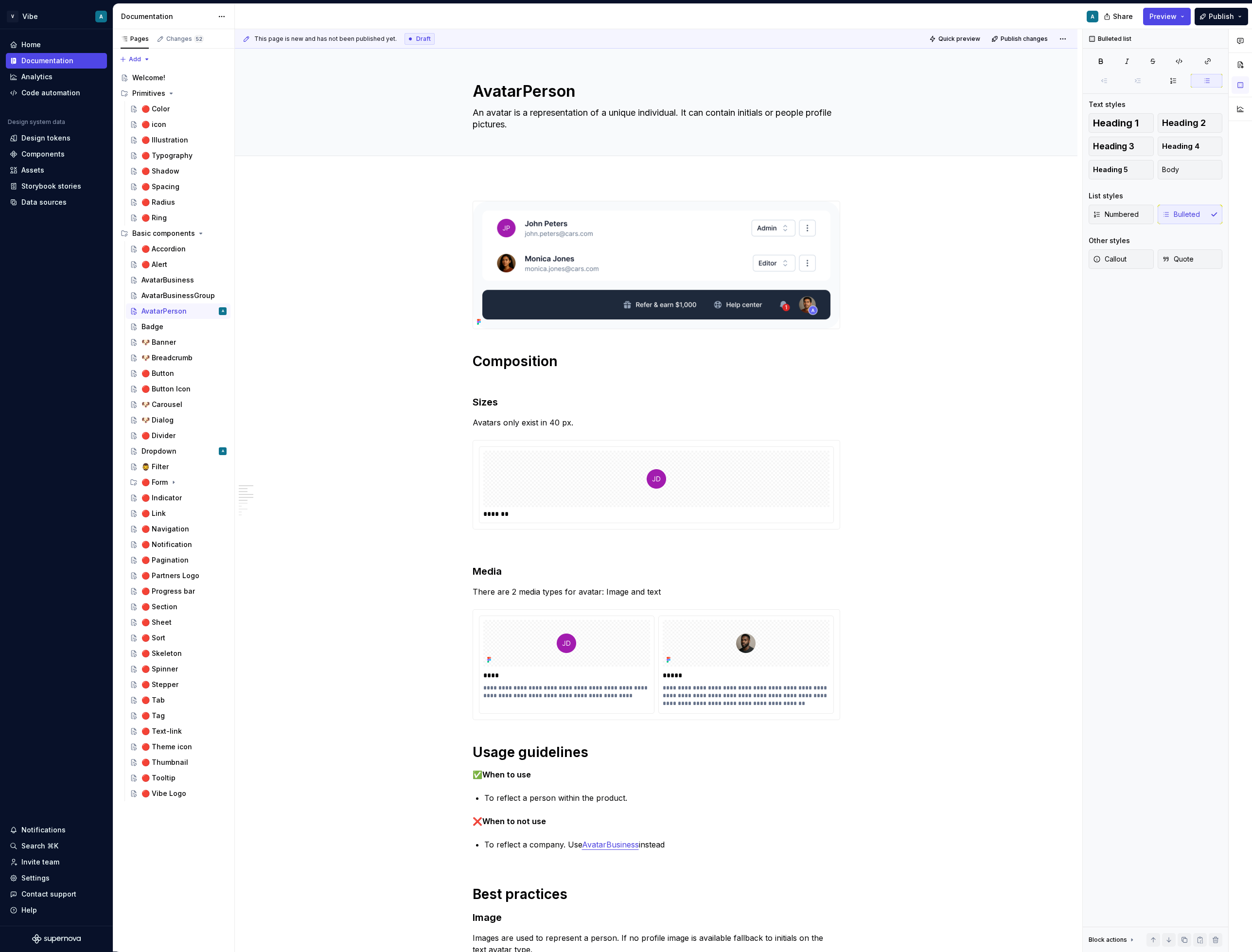
click at [536, 367] on h1 "Composition" at bounding box center [656, 370] width 367 height 35
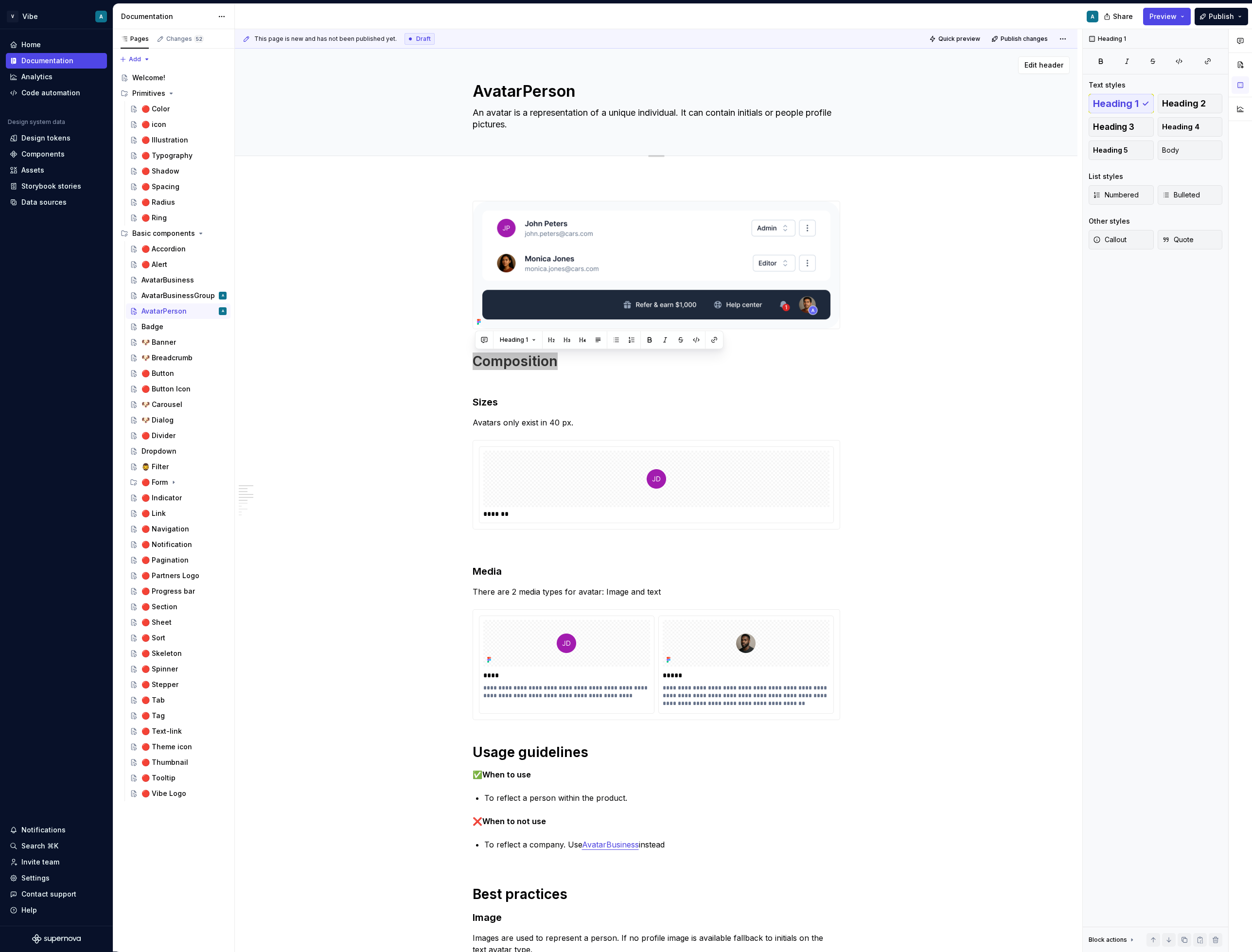
type textarea "*"
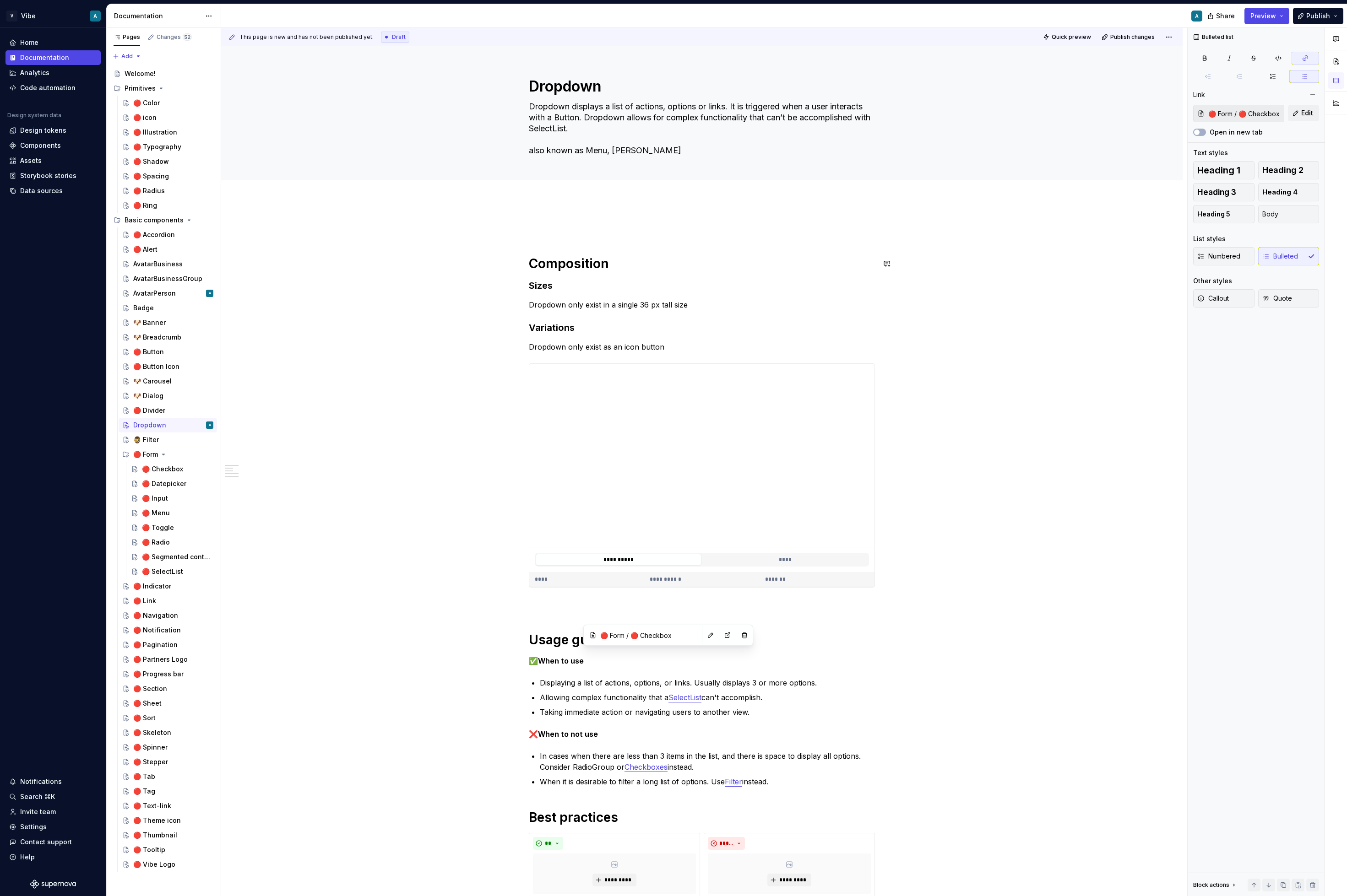
scroll to position [113, 0]
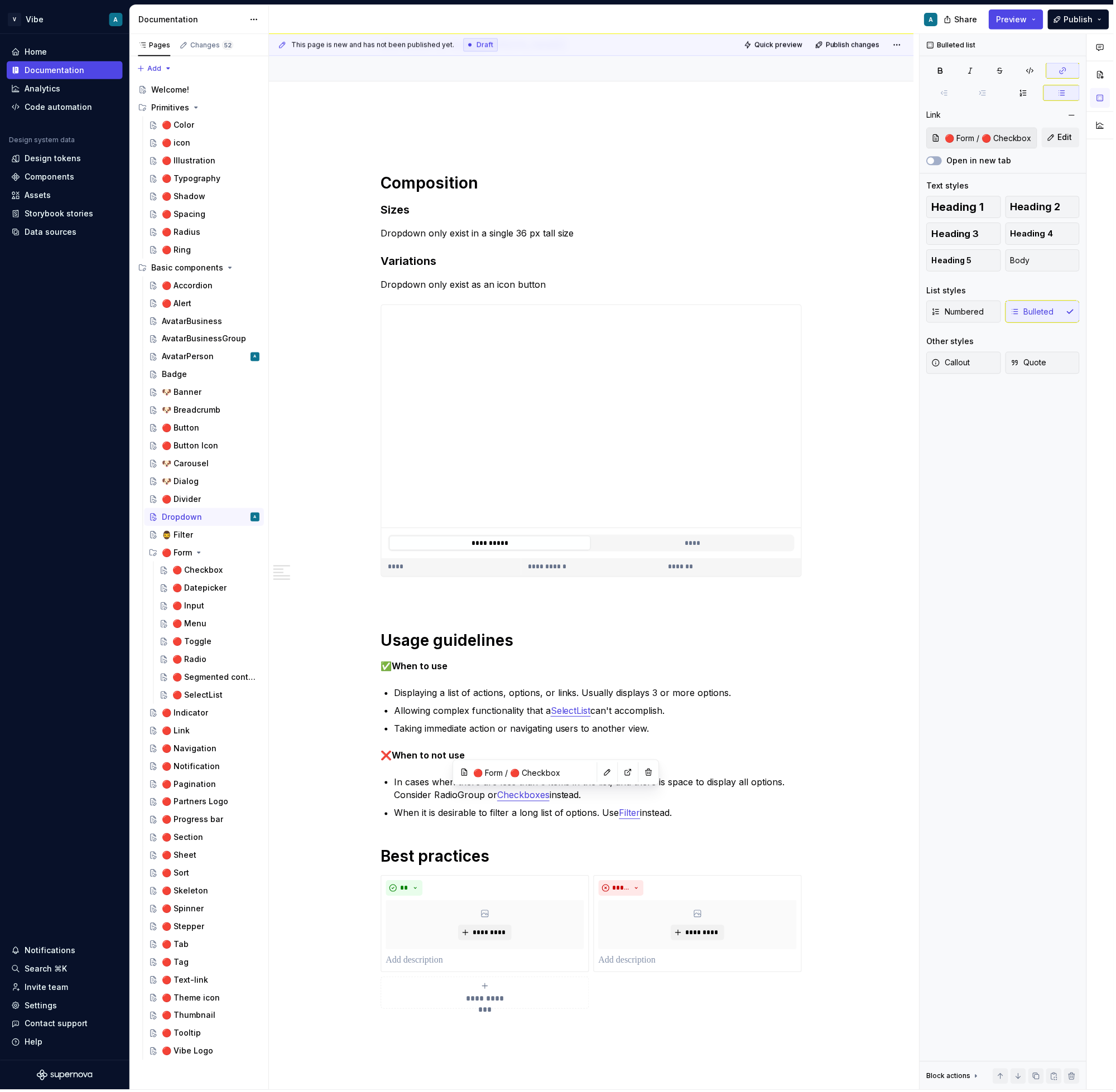
type textarea "*"
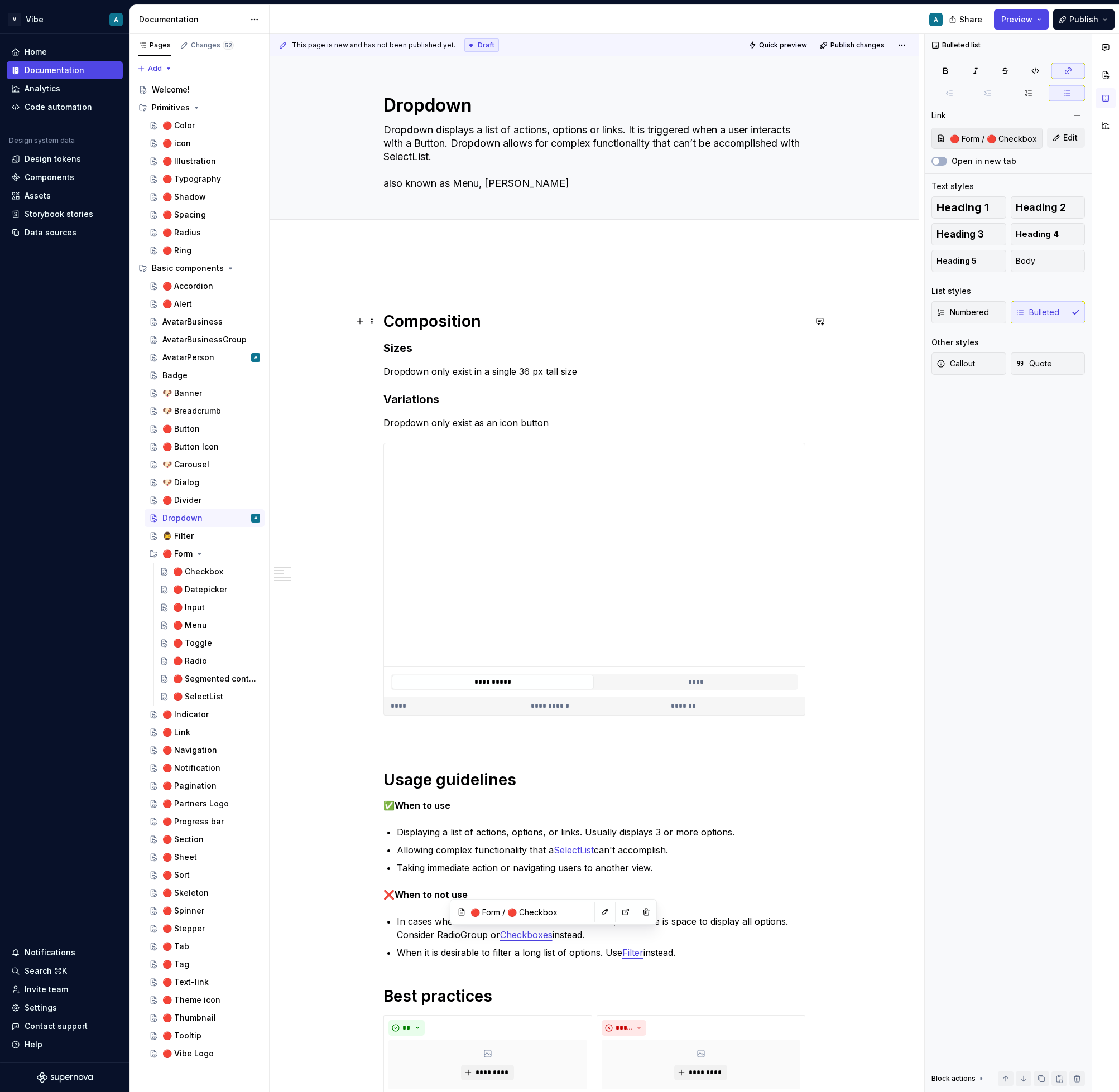
click at [430, 321] on h1 "Composition" at bounding box center [594, 321] width 422 height 20
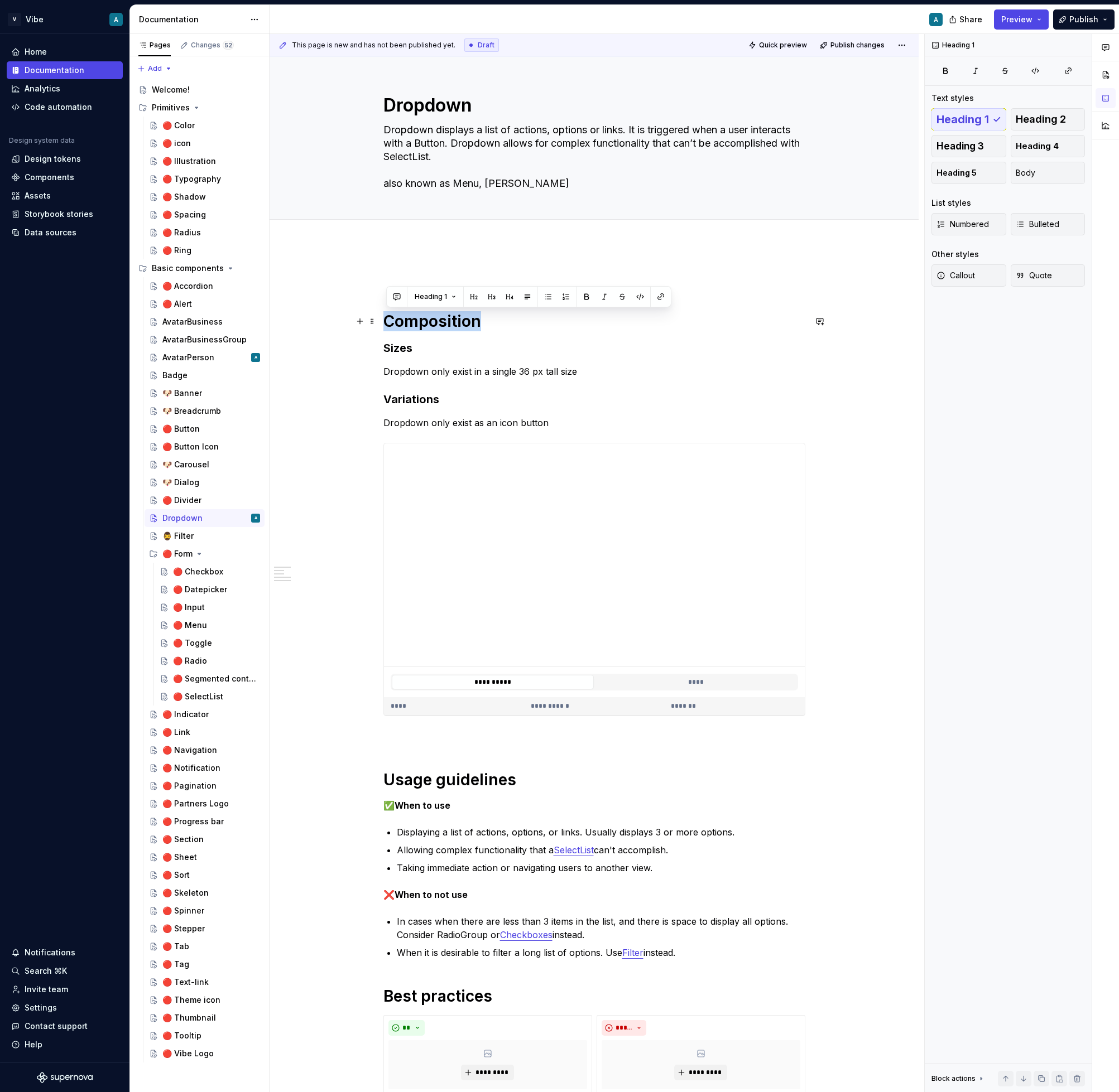
click at [430, 321] on h1 "Composition" at bounding box center [594, 321] width 422 height 20
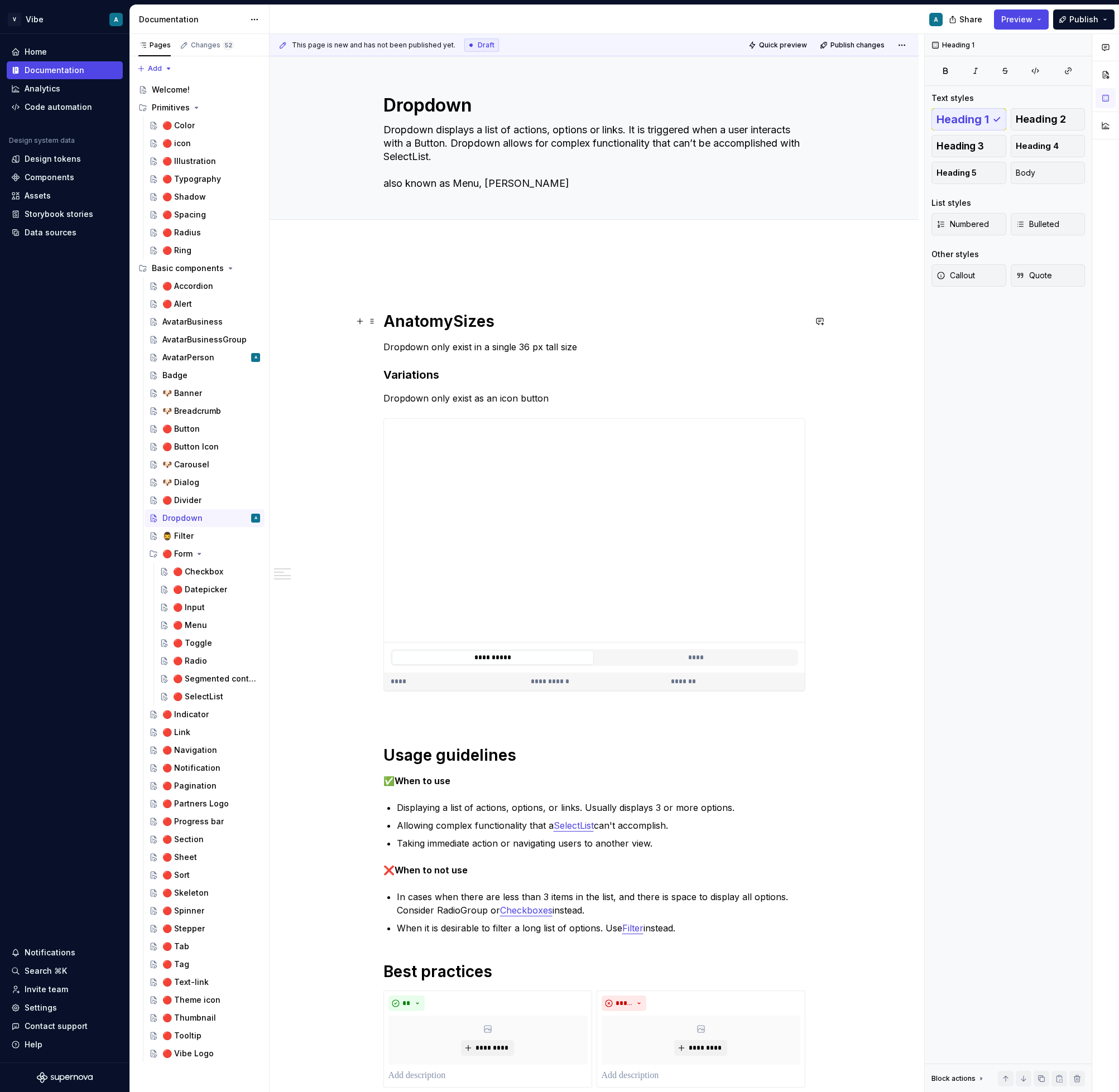
click at [503, 323] on h1 "AnatomySizes" at bounding box center [594, 321] width 422 height 20
click at [384, 347] on div "**********" at bounding box center [594, 854] width 649 height 1221
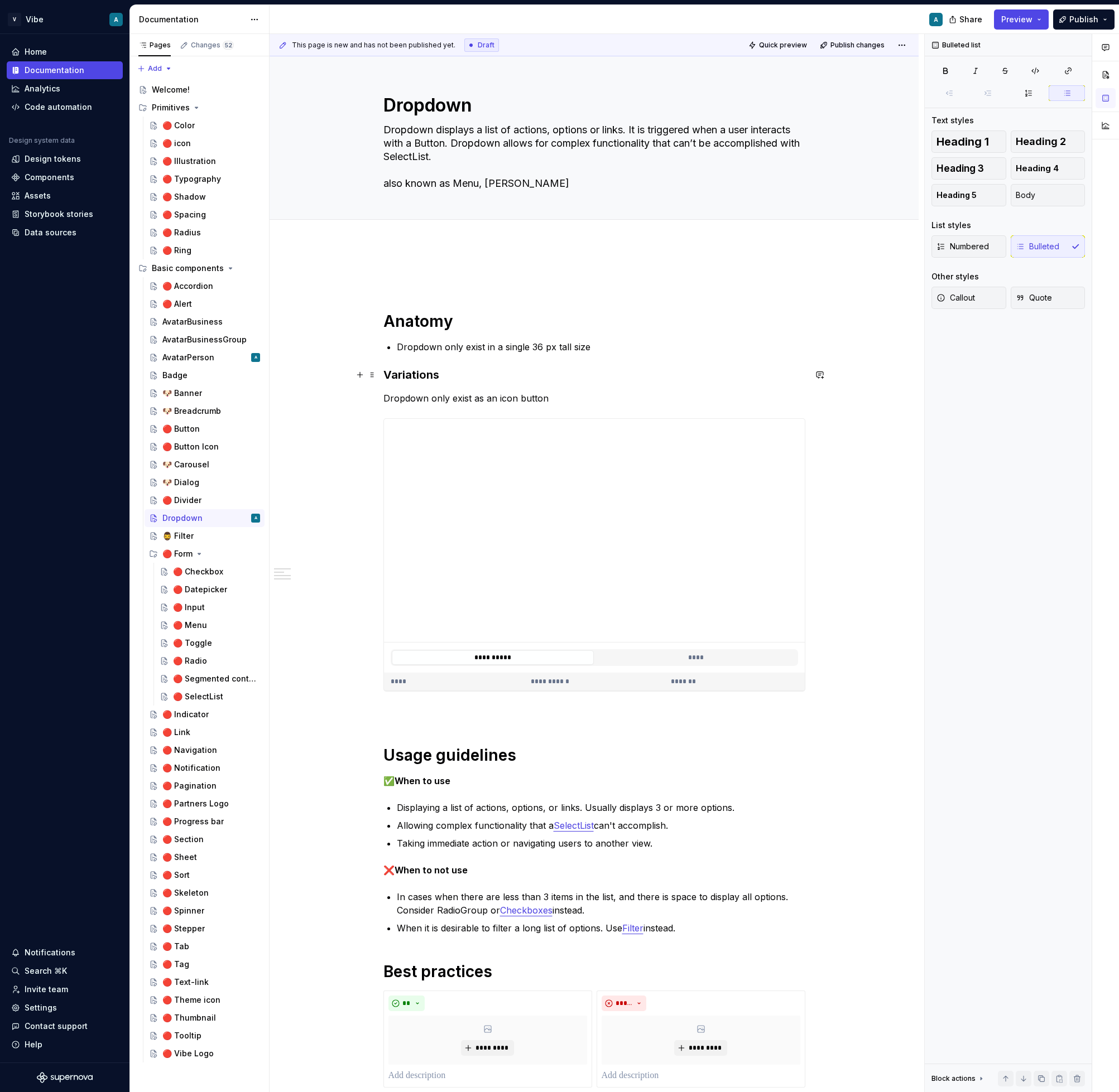
click at [389, 372] on h3 "Variations" at bounding box center [594, 375] width 422 height 15
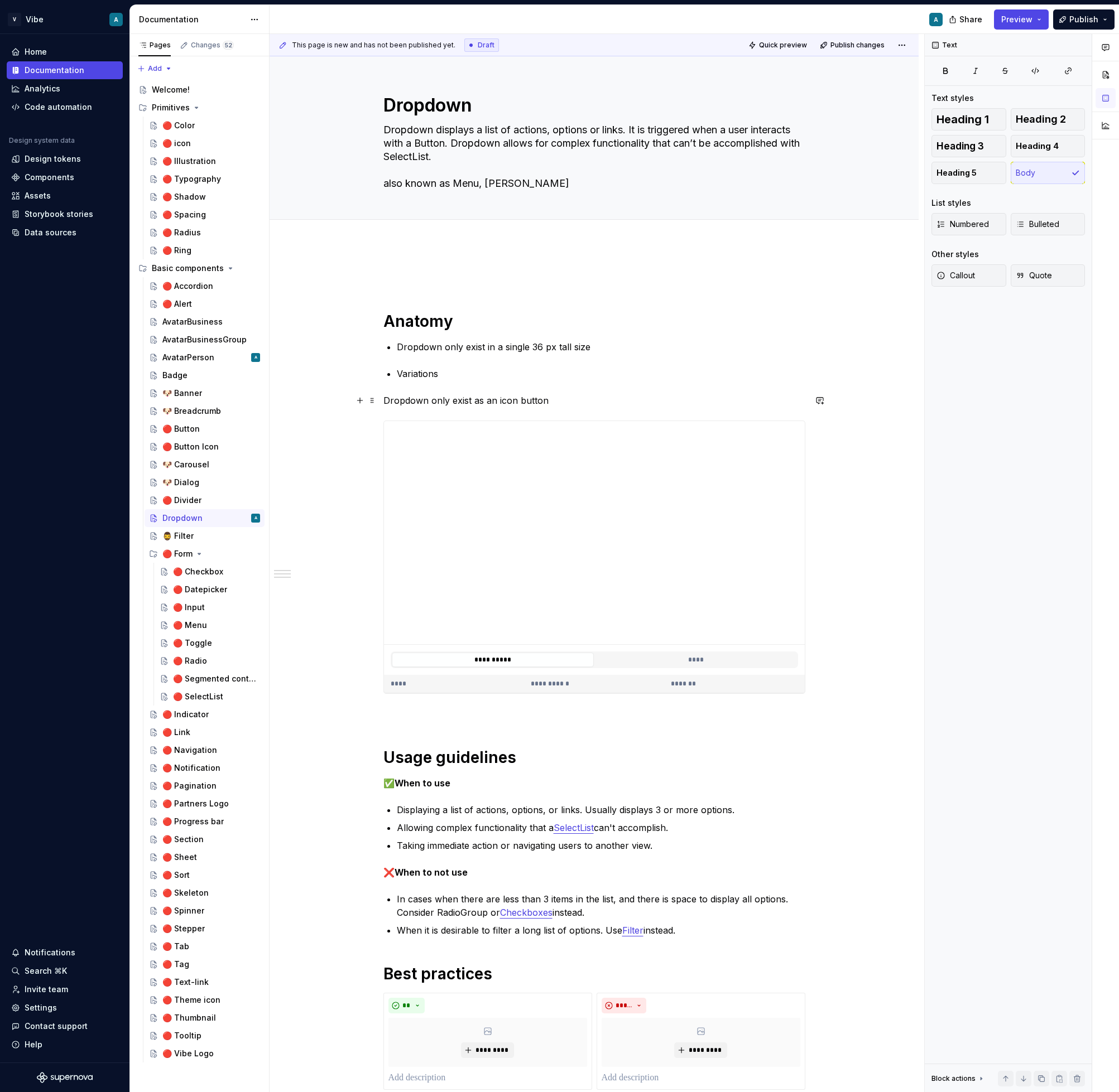
click at [386, 398] on p "Dropdown only exist as an icon button" at bounding box center [594, 400] width 422 height 13
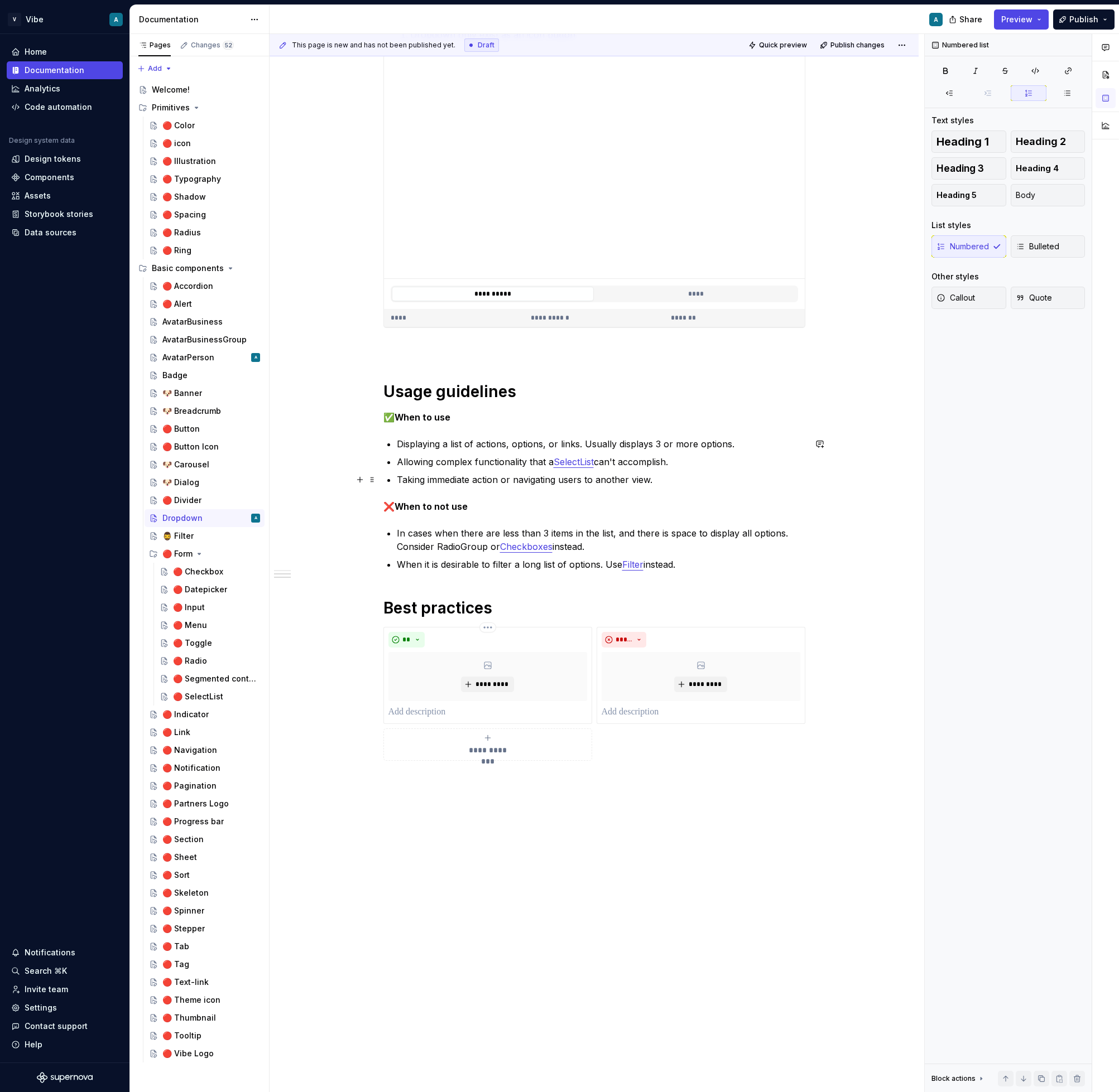
scroll to position [331, 0]
click at [195, 323] on div "AvatarBusiness" at bounding box center [192, 322] width 60 height 11
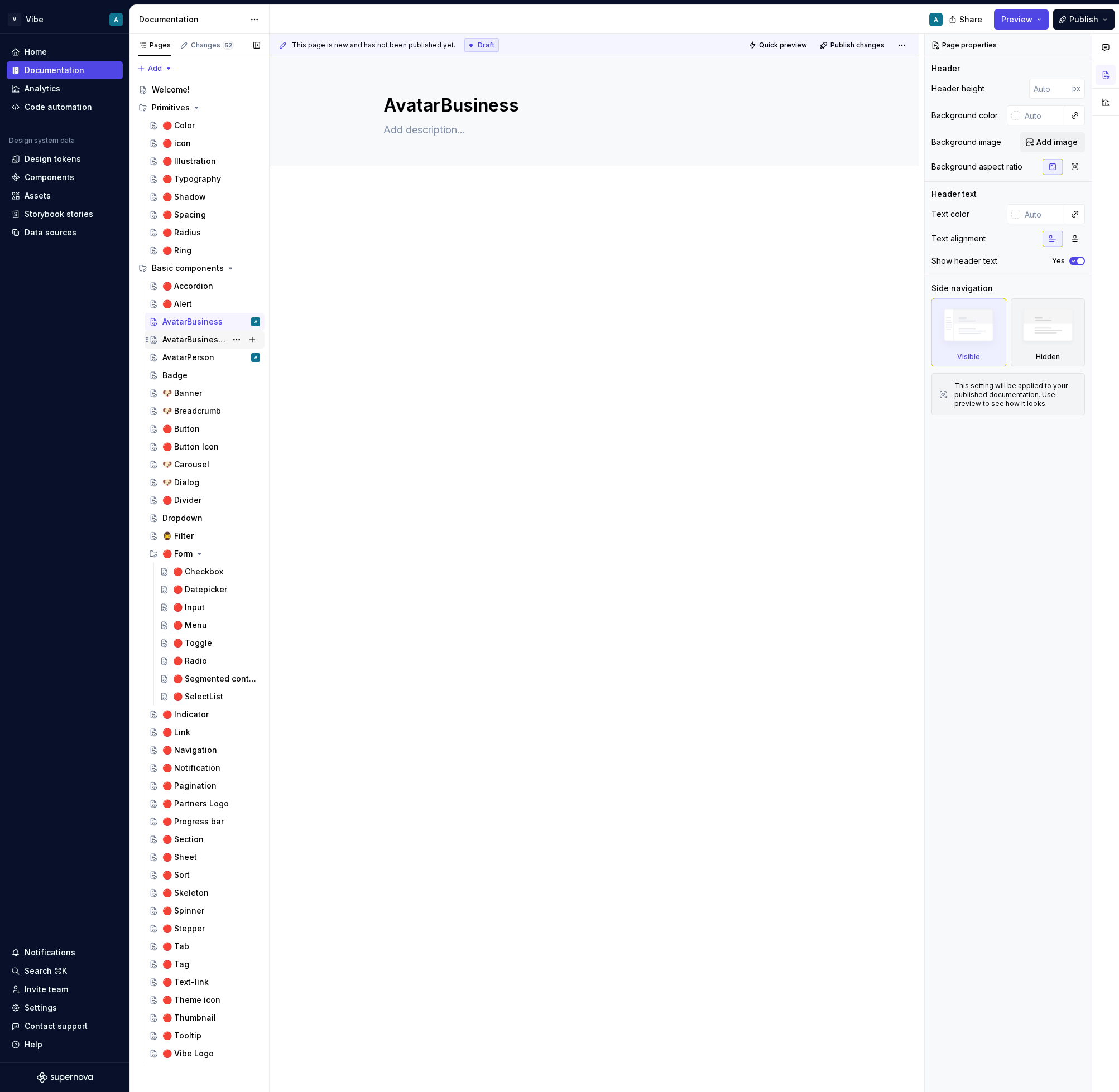
click at [217, 339] on div "AvatarBusinessGroup" at bounding box center [194, 339] width 64 height 11
type textarea "*"
